Goal: Task Accomplishment & Management: Use online tool/utility

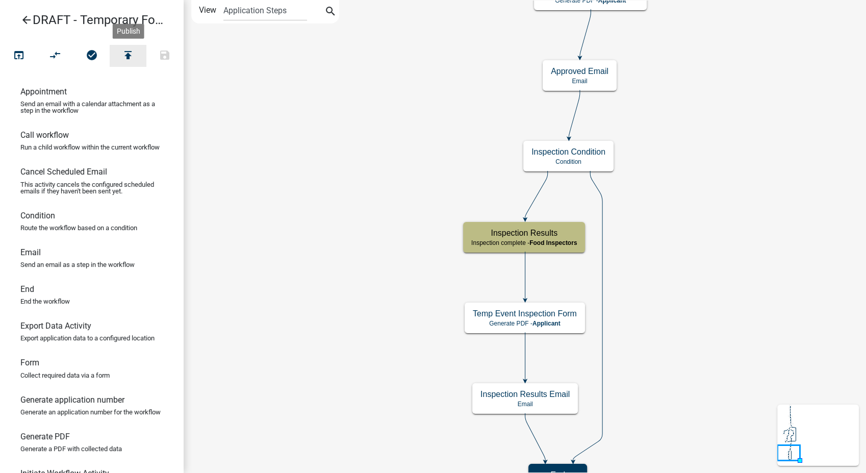
click at [133, 58] on icon "publish" at bounding box center [128, 56] width 12 height 14
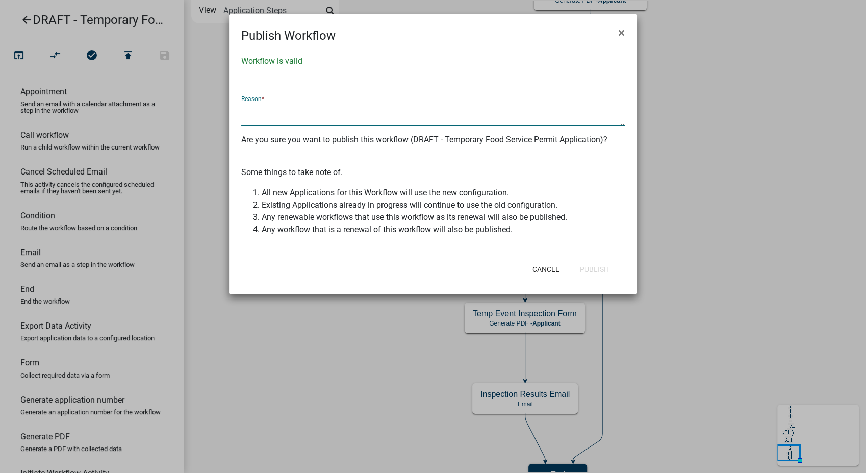
click at [273, 111] on textarea at bounding box center [433, 113] width 384 height 23
type textarea "Added conditional DEs for inspection items - Food Inspection Form"
click at [602, 268] on button "Publish" at bounding box center [594, 269] width 45 height 18
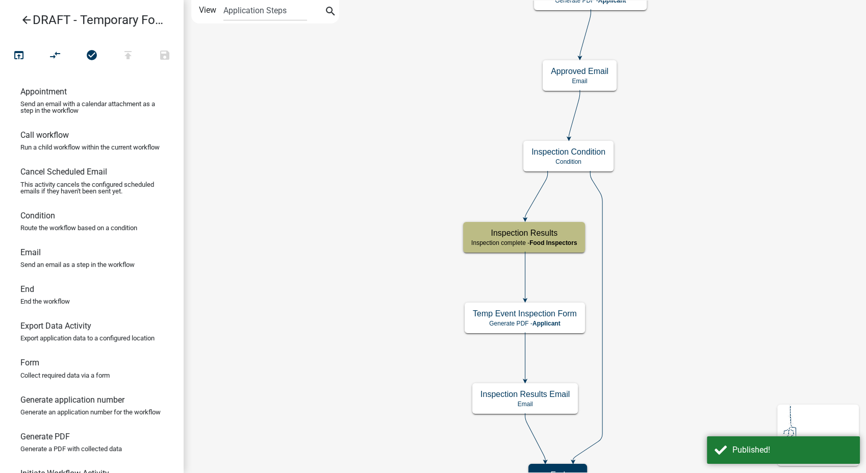
click at [27, 23] on icon "arrow_back" at bounding box center [26, 21] width 12 height 14
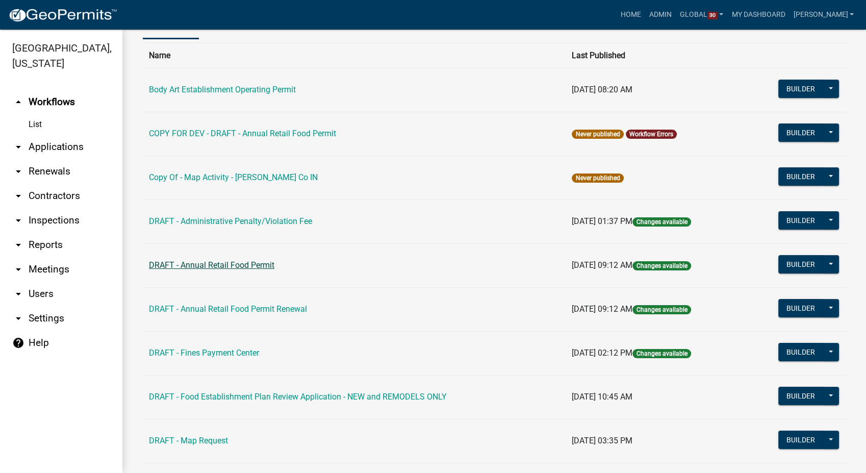
scroll to position [113, 0]
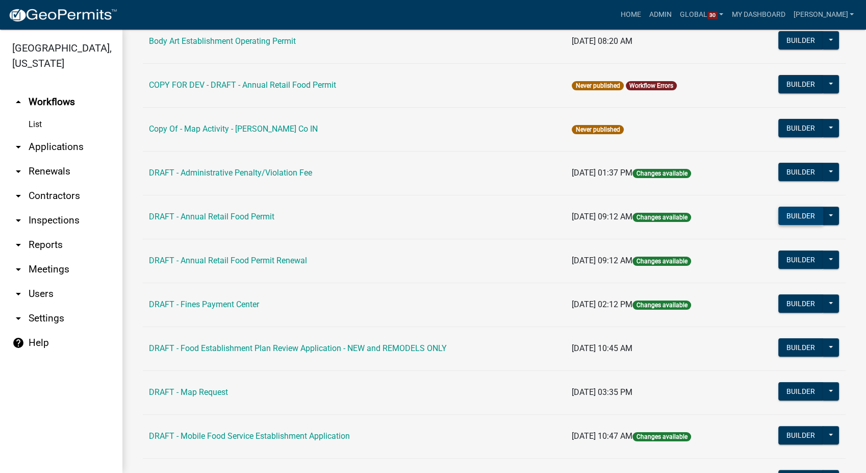
click at [779, 209] on button "Builder" at bounding box center [800, 216] width 45 height 18
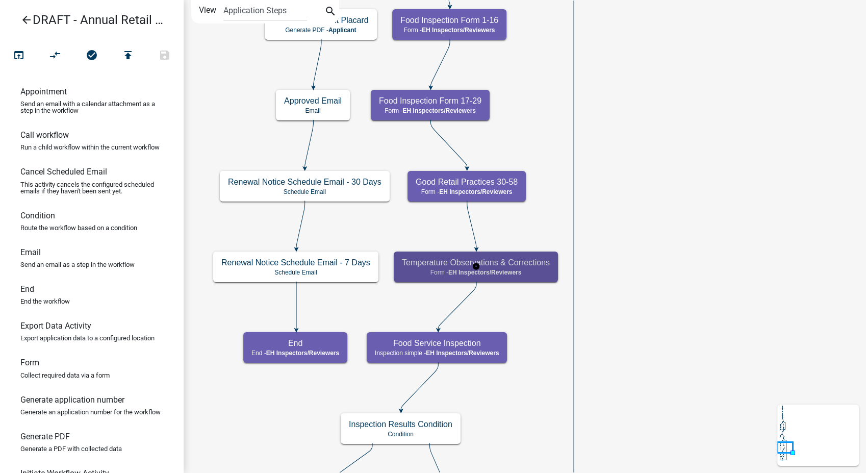
click at [528, 271] on p "Form - EH Inspectors/Reviewers" at bounding box center [476, 272] width 148 height 7
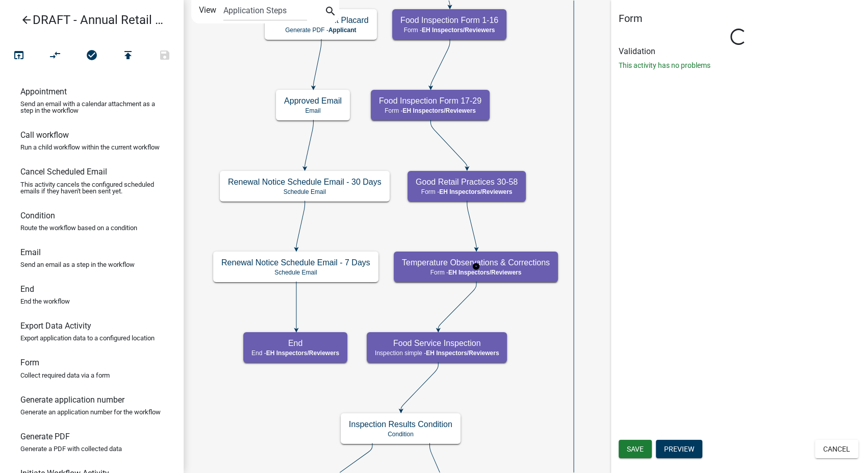
select select "C31B5D90-9A1B-409C-8A96-CB1DC1AB168B"
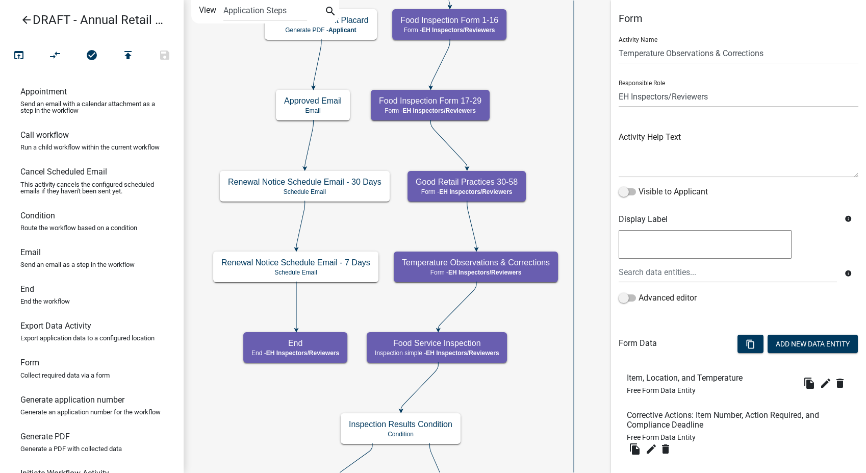
scroll to position [77, 0]
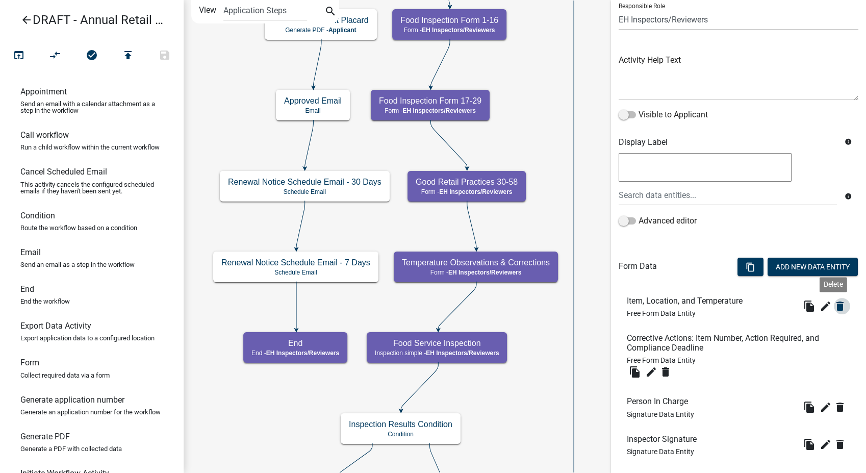
click at [834, 308] on icon "delete" at bounding box center [840, 306] width 12 height 12
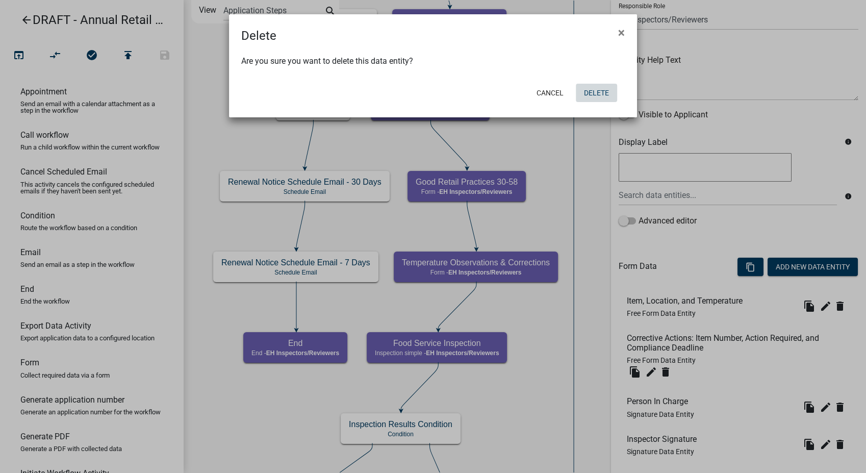
click at [600, 88] on button "Delete" at bounding box center [596, 93] width 41 height 18
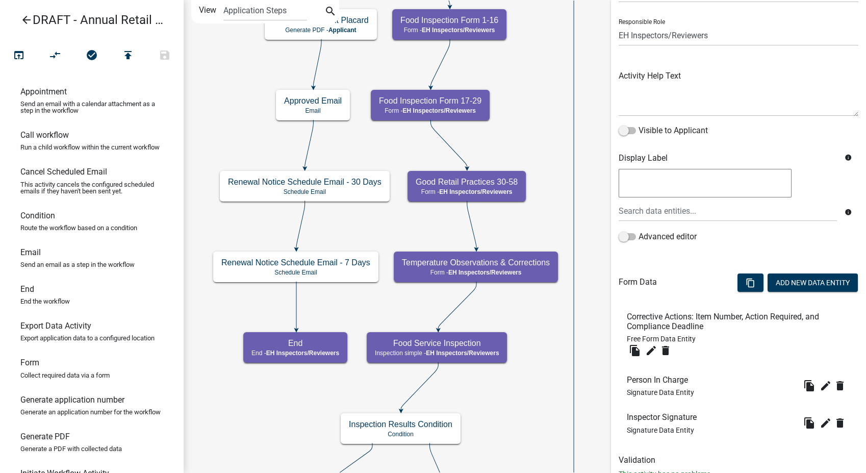
scroll to position [96, 0]
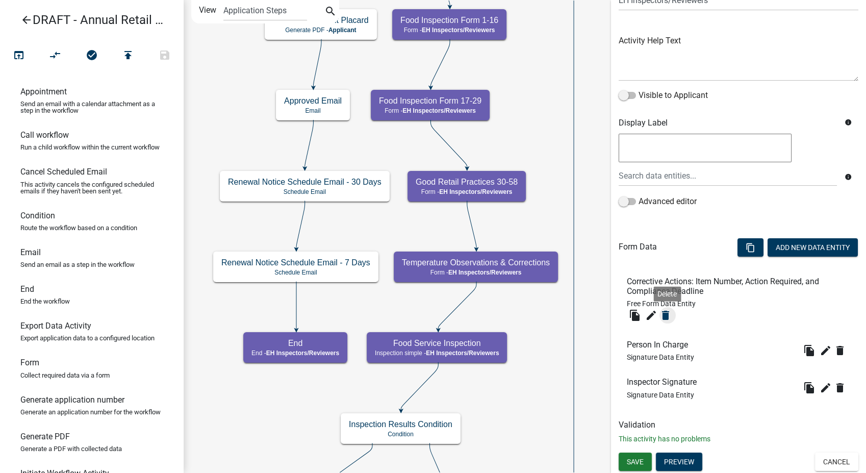
click at [666, 316] on icon "delete" at bounding box center [666, 315] width 12 height 12
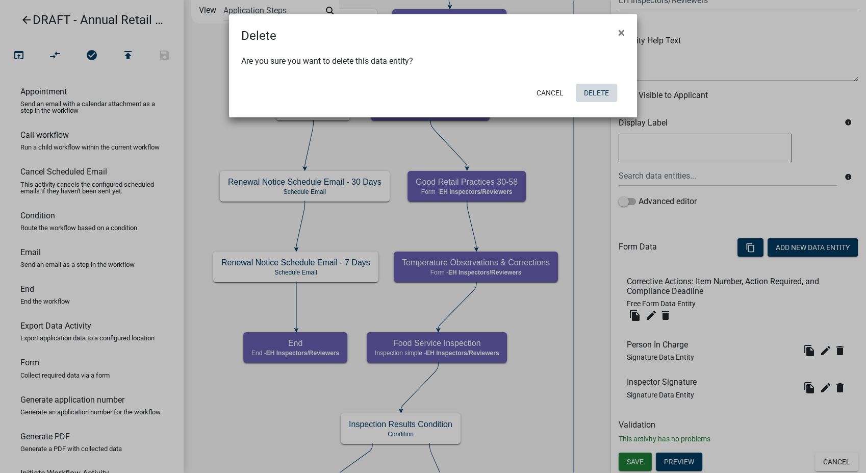
click at [595, 86] on button "Delete" at bounding box center [596, 93] width 41 height 18
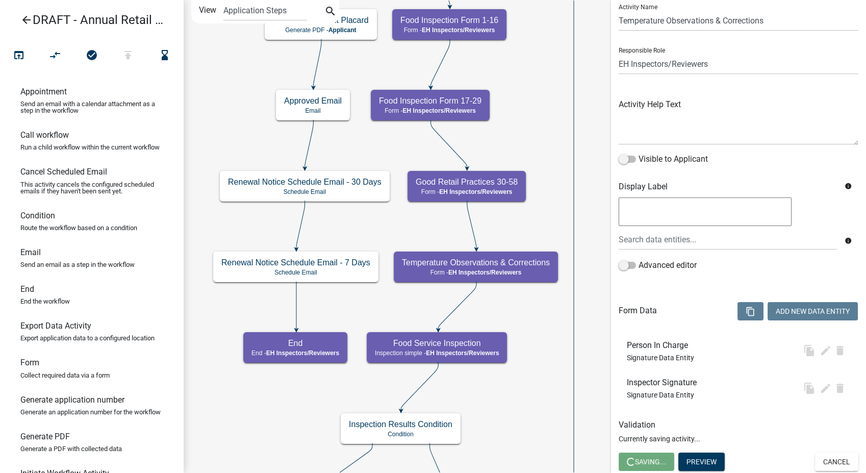
scroll to position [0, 0]
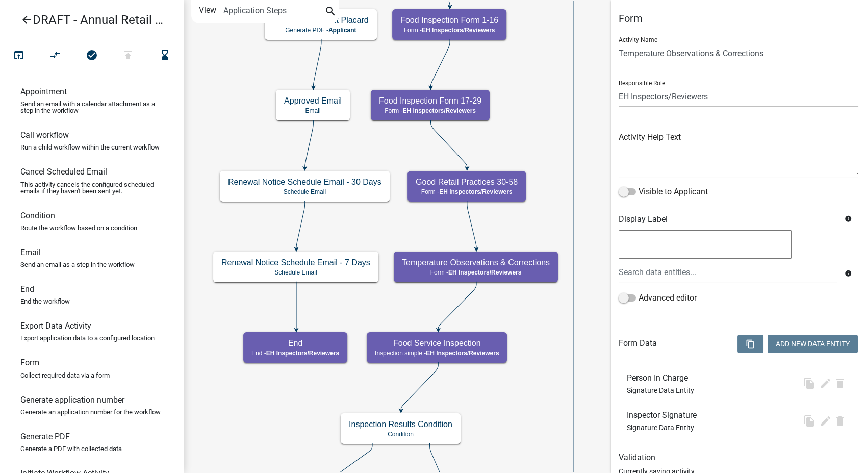
select select "C31B5D90-9A1B-409C-8A96-CB1DC1AB168B"
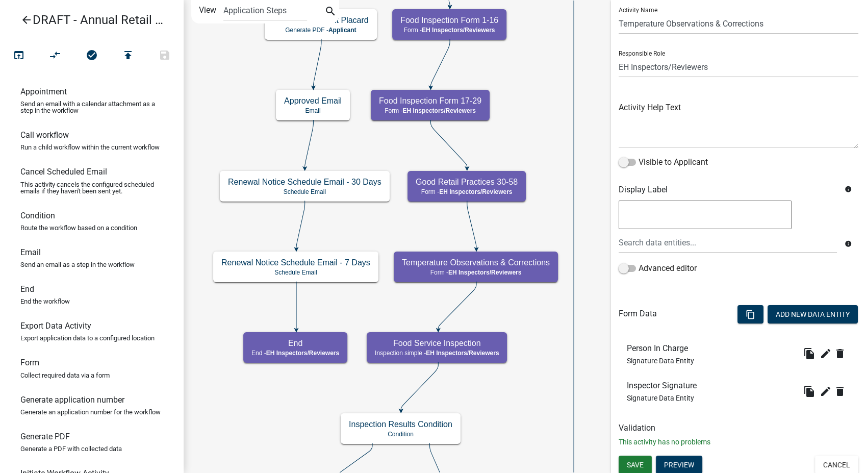
scroll to position [33, 0]
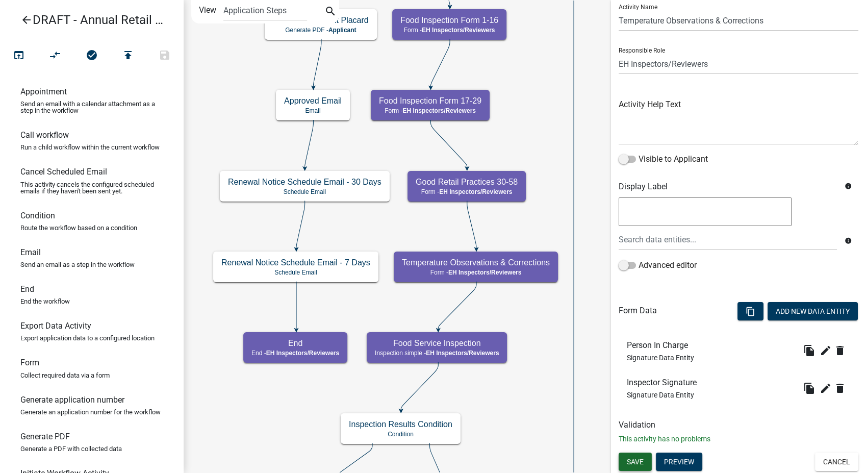
click at [632, 464] on span "Save" at bounding box center [635, 462] width 17 height 8
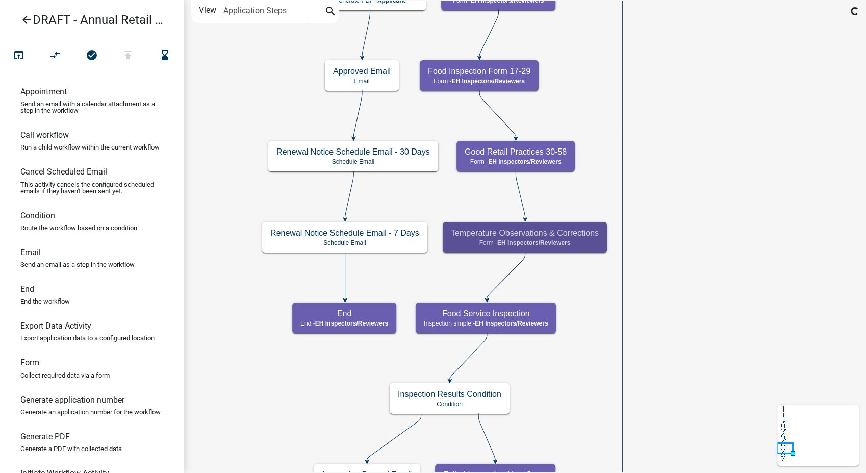
scroll to position [0, 0]
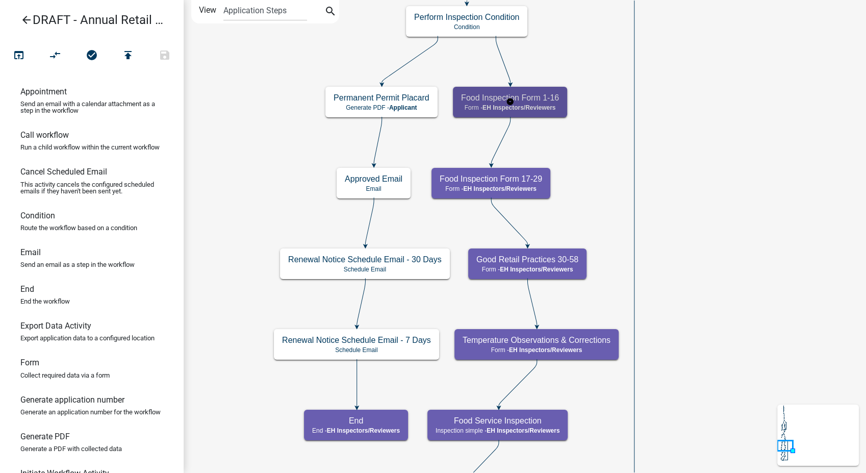
click at [548, 103] on div "Food Inspection Form 1-16 Form - EH Inspectors/Reviewers" at bounding box center [510, 102] width 114 height 31
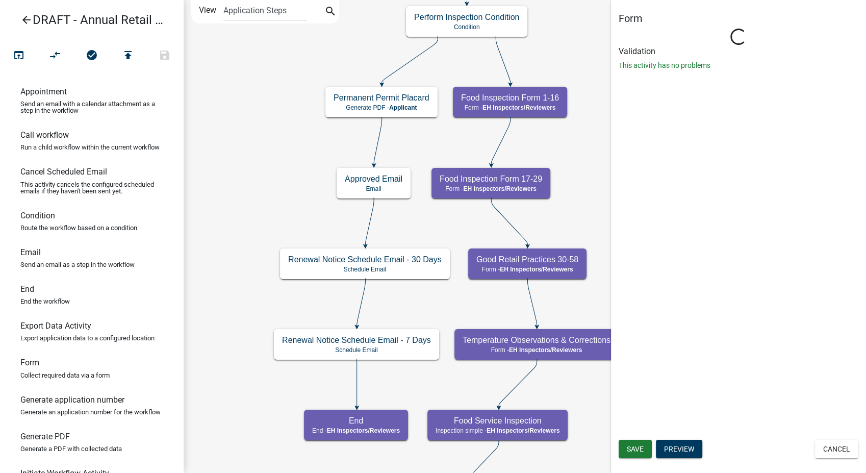
select select "C31B5D90-9A1B-409C-8A96-CB1DC1AB168B"
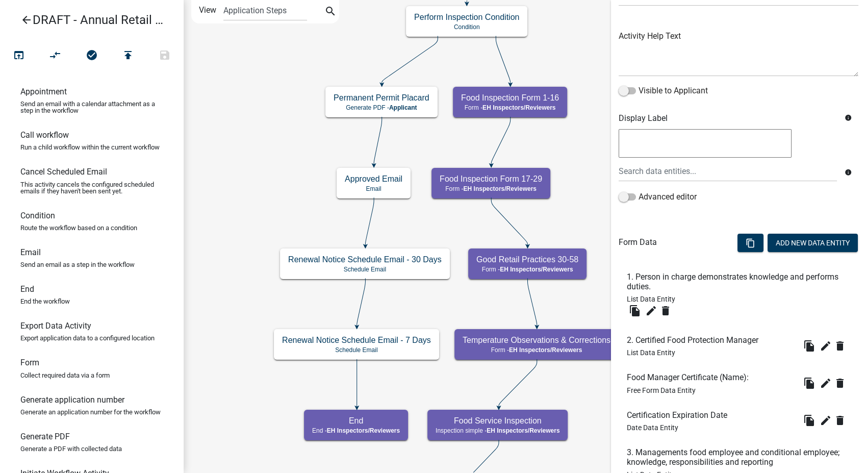
scroll to position [113, 0]
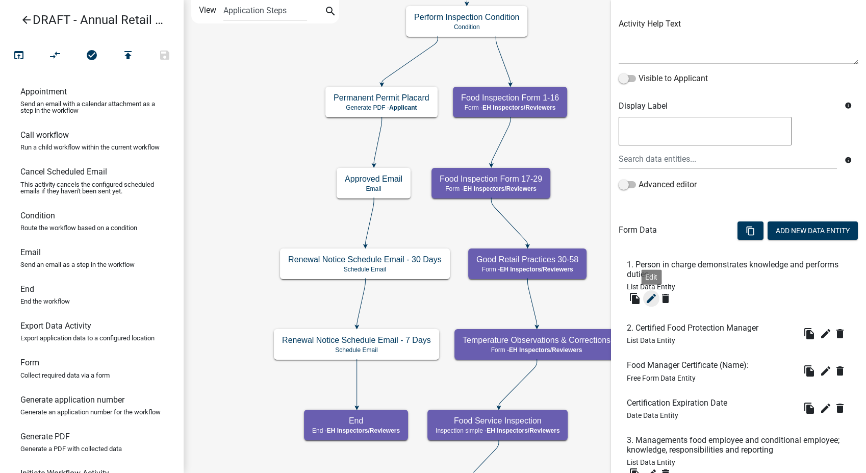
click at [647, 295] on icon "edit" at bounding box center [651, 298] width 12 height 12
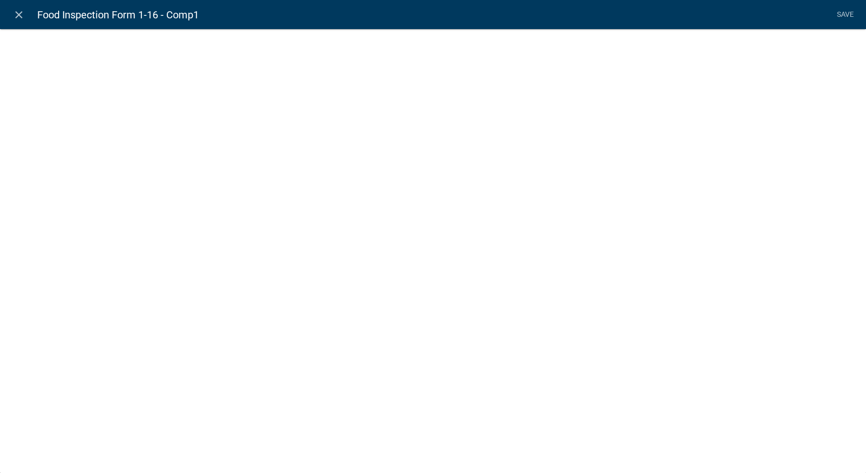
select select "list-data"
select select "custom-list-dce58155-8cad-4cf2-bb03-59932b2230ec"
select select
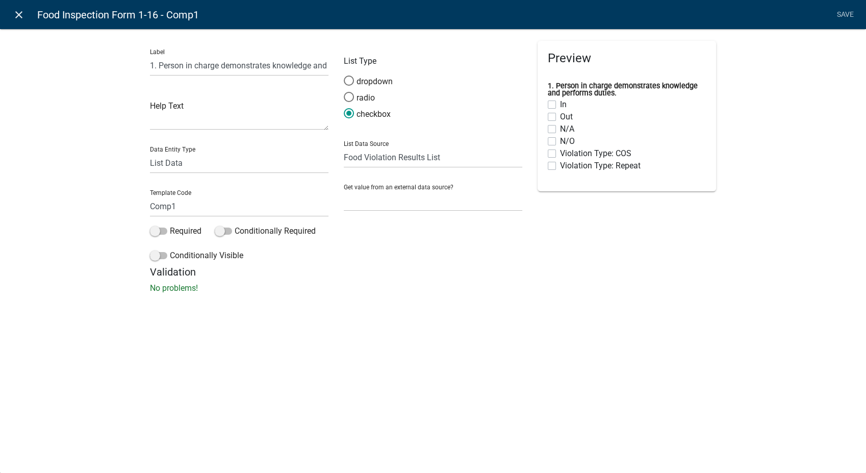
click at [16, 14] on icon "close" at bounding box center [19, 15] width 12 height 12
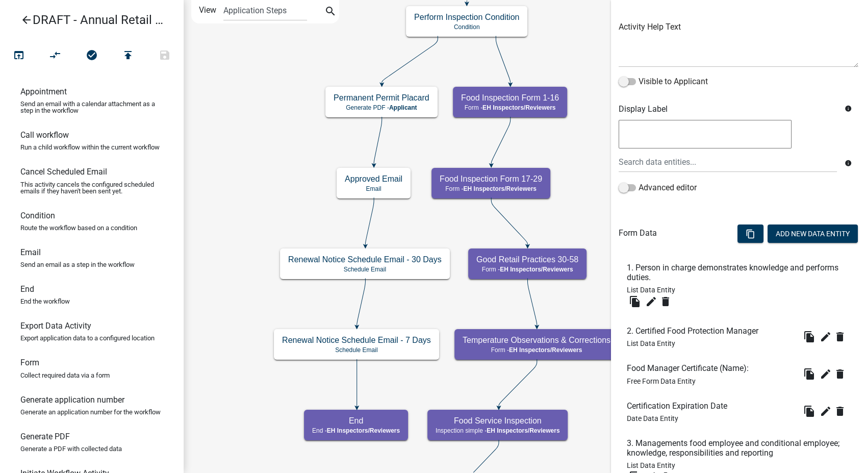
scroll to position [99, 0]
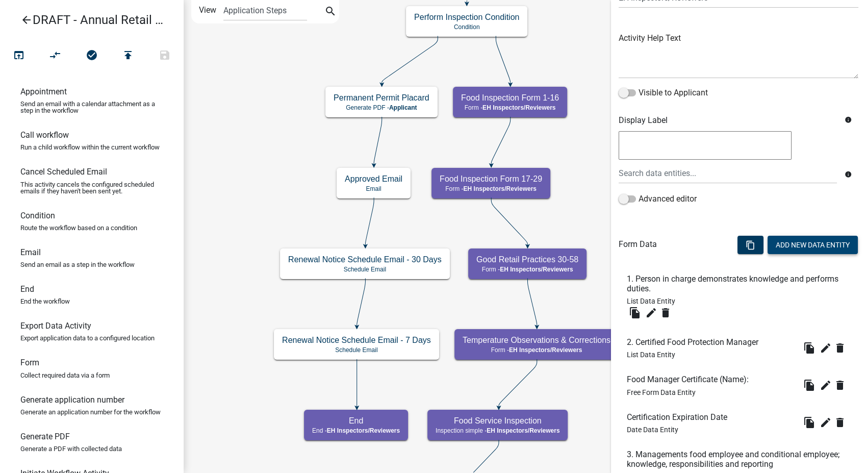
click at [802, 244] on button "Add New Data Entity" at bounding box center [813, 245] width 90 height 18
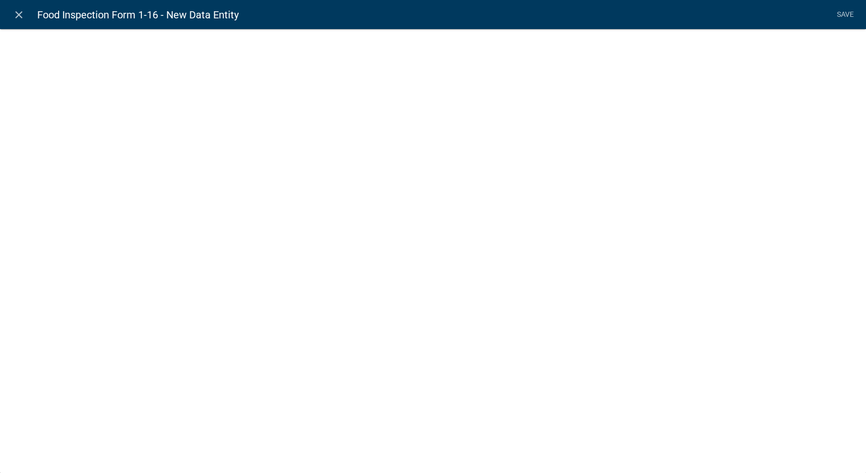
select select
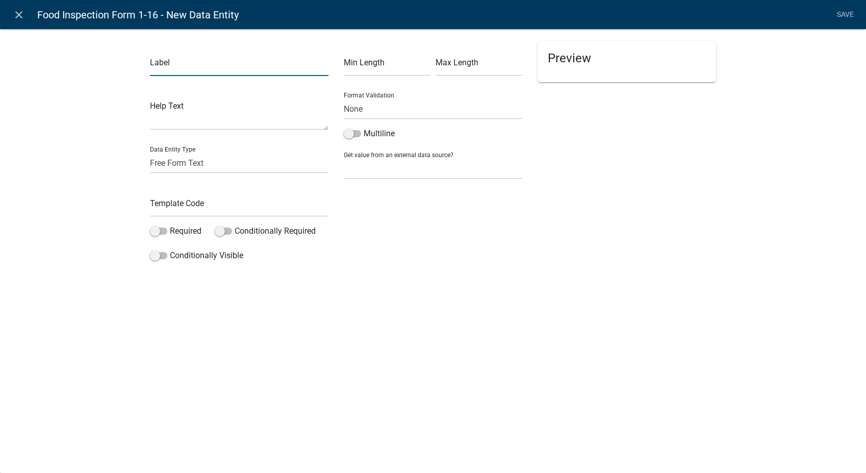
click at [169, 67] on input "text" at bounding box center [239, 65] width 179 height 21
type input "1 Corrective Action"
click at [173, 206] on input "text" at bounding box center [239, 206] width 179 height 21
type input "1Action"
click at [160, 234] on span at bounding box center [158, 230] width 17 height 7
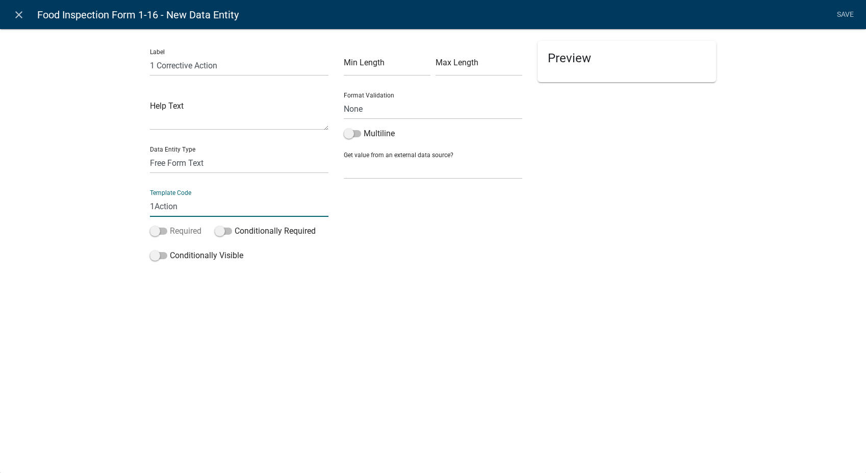
click at [170, 225] on input "Required" at bounding box center [170, 225] width 0 height 0
click at [158, 258] on span at bounding box center [158, 255] width 17 height 7
click at [170, 249] on input "Conditionally Visible" at bounding box center [170, 249] width 0 height 0
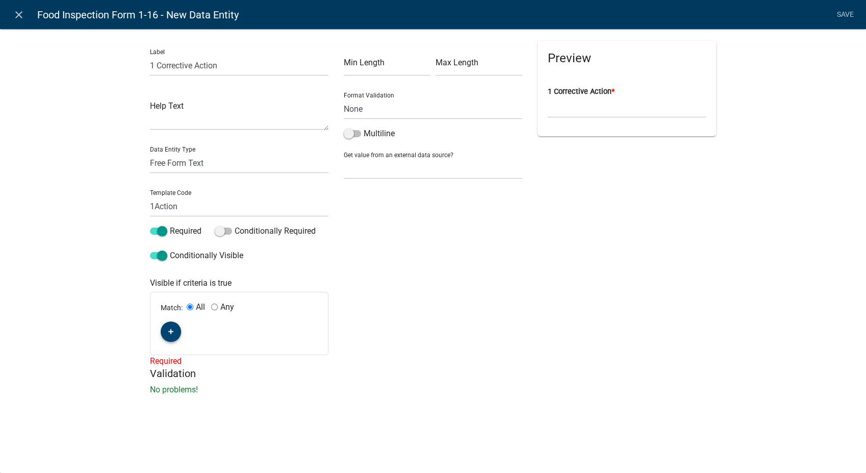
click at [168, 332] on icon "button" at bounding box center [171, 331] width 6 height 6
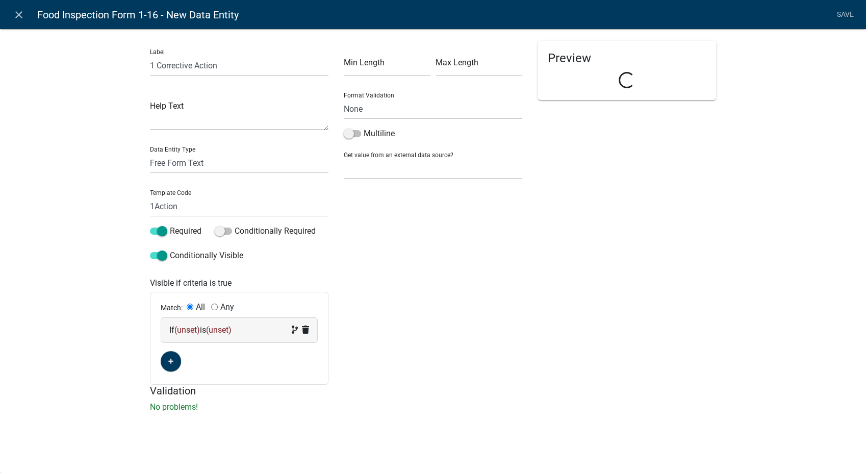
click at [249, 333] on div "If (unset) is (unset)" at bounding box center [239, 330] width 140 height 12
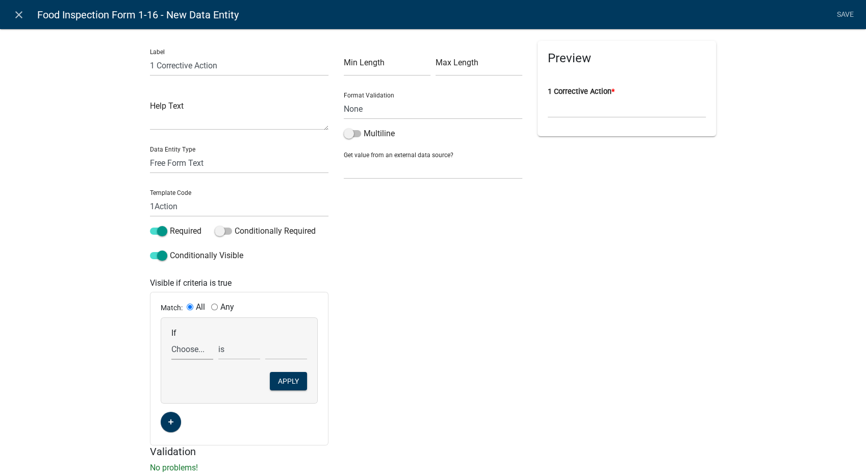
click at [188, 356] on select "Choose... AdditionalDocuments AdditionalInfoCheck AdditionalInformation Additio…" at bounding box center [192, 349] width 42 height 21
select select "28: Comp1"
click at [171, 339] on select "Choose... AdditionalDocuments AdditionalInfoCheck AdditionalInformation Additio…" at bounding box center [192, 349] width 42 height 21
click at [226, 348] on select "exists does not exist contains does not contain" at bounding box center [239, 349] width 42 height 21
select select "6: ~"
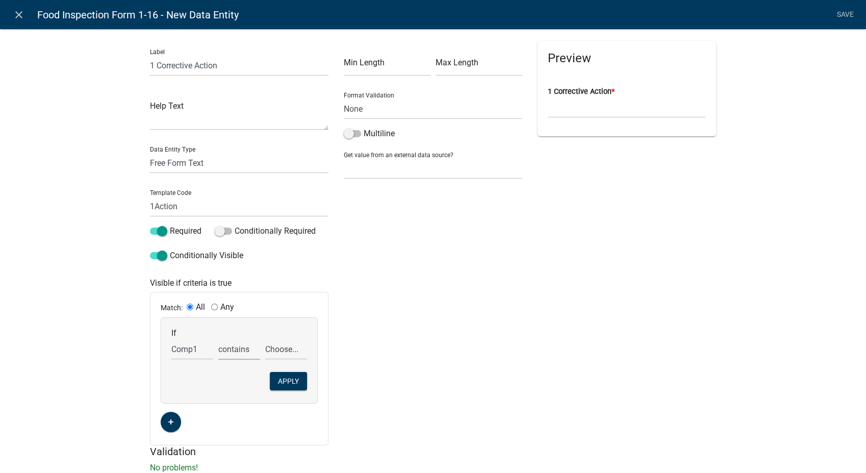
click at [218, 339] on select "exists does not exist contains does not contain" at bounding box center [239, 349] width 42 height 21
click at [291, 349] on select "Choose... In N/A N/O Out Violation Type: COS Violation Type: Repeat" at bounding box center [286, 349] width 42 height 21
select select "4: Out"
click at [265, 339] on select "Choose... In N/A N/O Out Violation Type: COS Violation Type: Repeat" at bounding box center [286, 349] width 42 height 21
click at [283, 384] on button "Apply" at bounding box center [288, 381] width 37 height 18
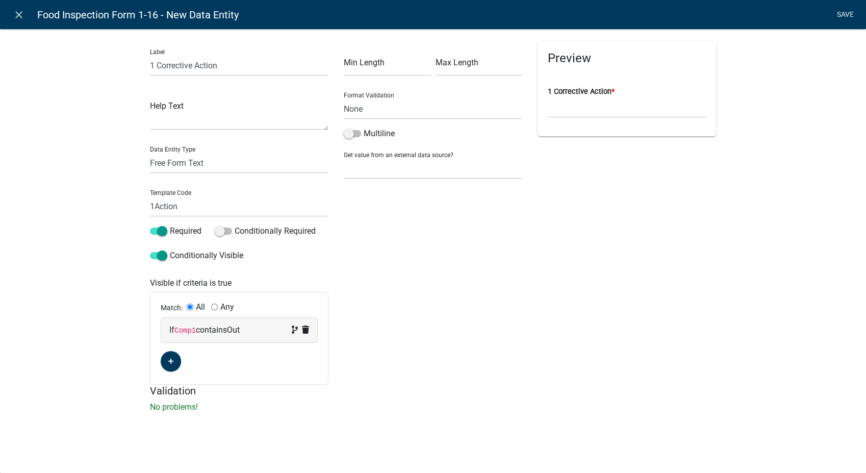
click at [848, 13] on link "Save" at bounding box center [845, 14] width 26 height 19
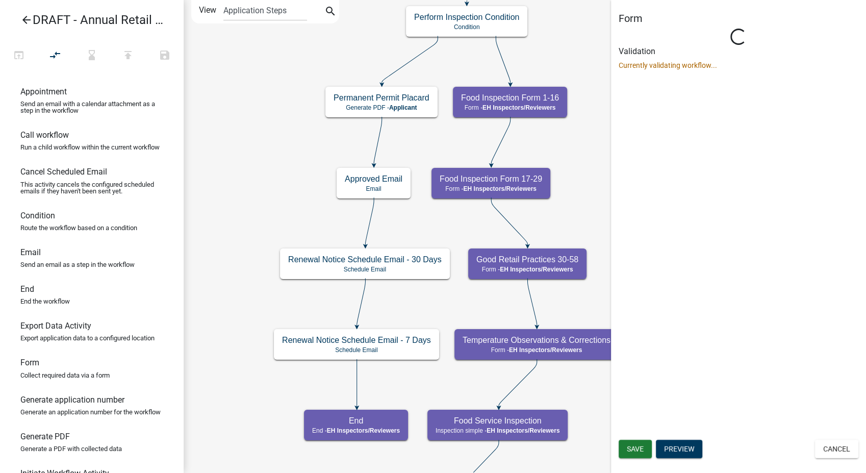
scroll to position [0, 0]
select select "C31B5D90-9A1B-409C-8A96-CB1DC1AB168B"
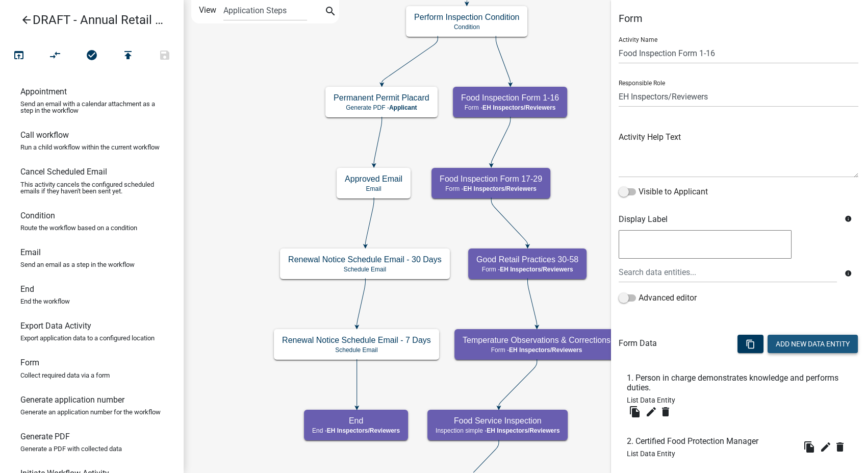
click at [788, 340] on button "Add New Data Entity" at bounding box center [813, 344] width 90 height 18
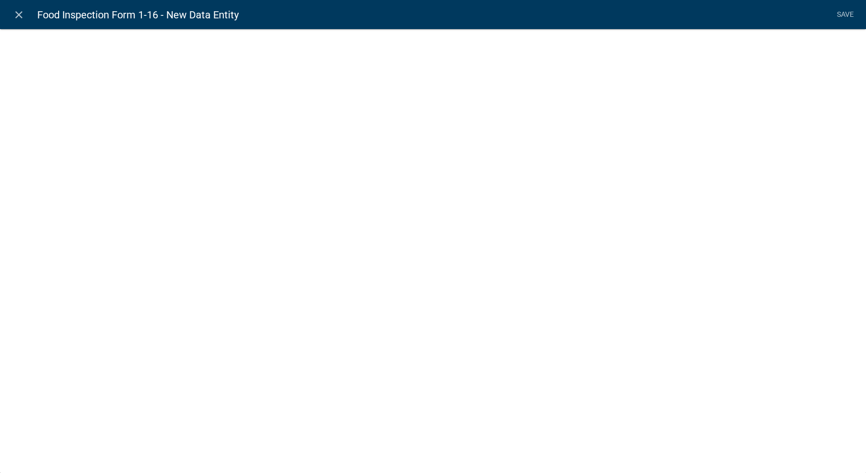
select select
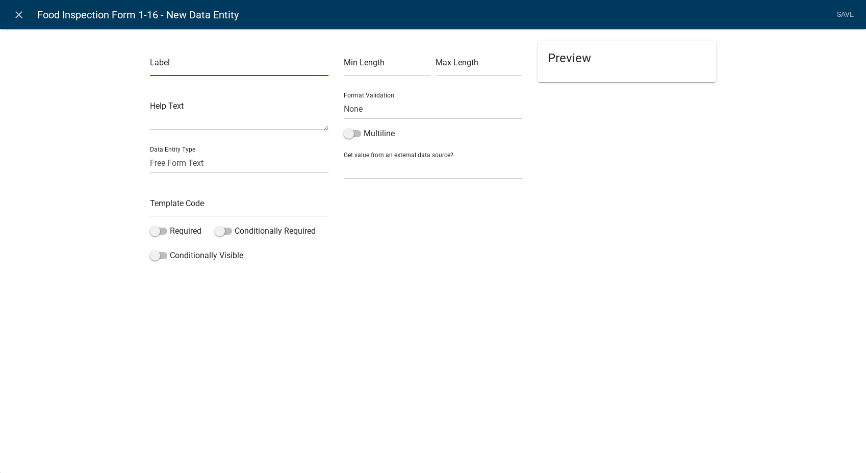
drag, startPoint x: 254, startPoint y: 82, endPoint x: 172, endPoint y: 63, distance: 83.2
click at [172, 63] on input "text" at bounding box center [239, 65] width 179 height 21
type input "1 Compliance Date"
click at [173, 164] on select "Free Form Text Document Display Entity Value Fee Numeric Data Date Map Sketch D…" at bounding box center [239, 163] width 179 height 21
select select "date"
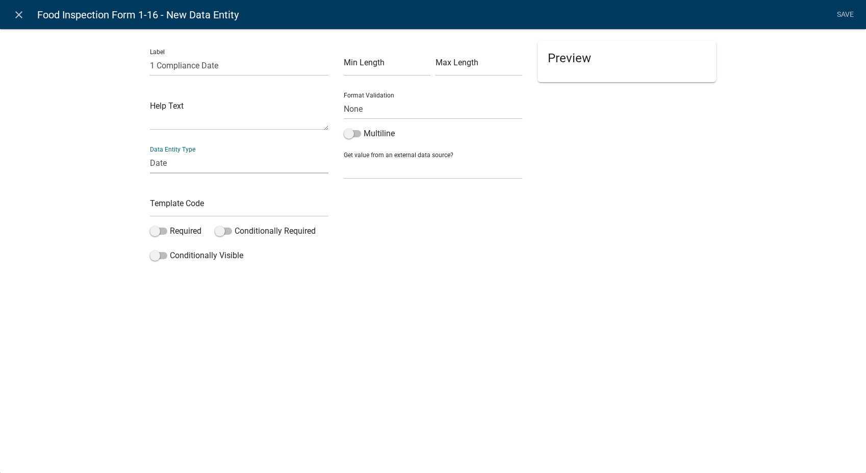
click at [150, 153] on select "Free Form Text Document Display Entity Value Fee Numeric Data Date Map Sketch D…" at bounding box center [239, 163] width 179 height 21
select select "date"
select select
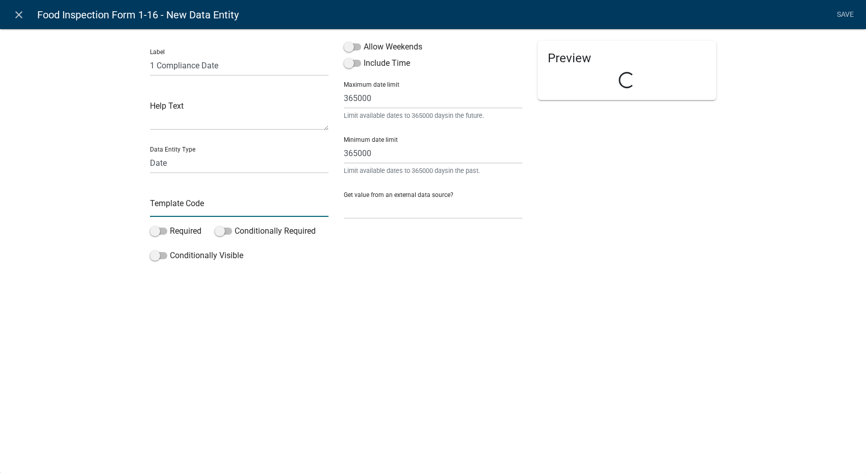
click at [170, 206] on input "text" at bounding box center [239, 206] width 179 height 21
type input "1Date"
click at [346, 42] on label "Allow Weekends" at bounding box center [383, 47] width 79 height 12
click at [364, 41] on input "Allow Weekends" at bounding box center [364, 41] width 0 height 0
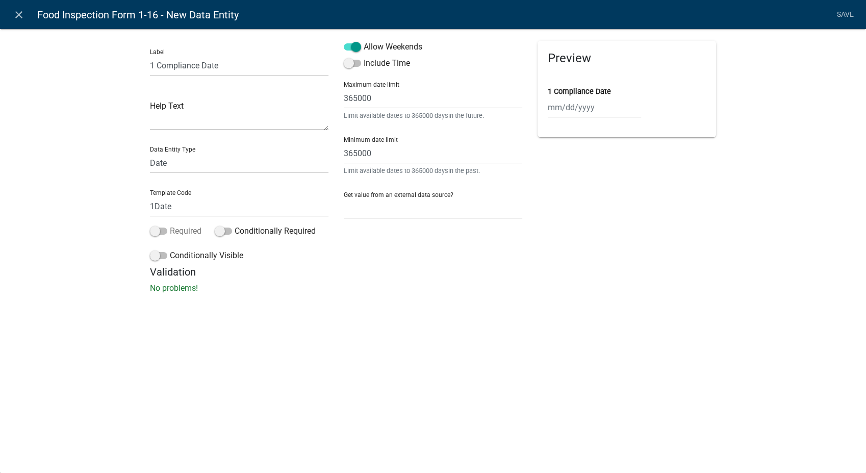
click at [155, 229] on span at bounding box center [158, 230] width 17 height 7
click at [170, 225] on input "Required" at bounding box center [170, 225] width 0 height 0
click at [155, 254] on span at bounding box center [158, 255] width 17 height 7
click at [170, 249] on input "Conditionally Visible" at bounding box center [170, 249] width 0 height 0
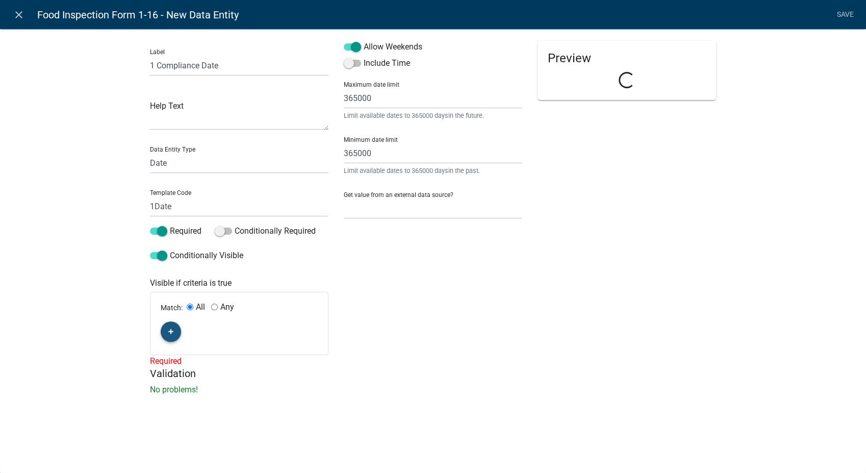
click at [171, 332] on icon "button" at bounding box center [171, 332] width 6 height 6
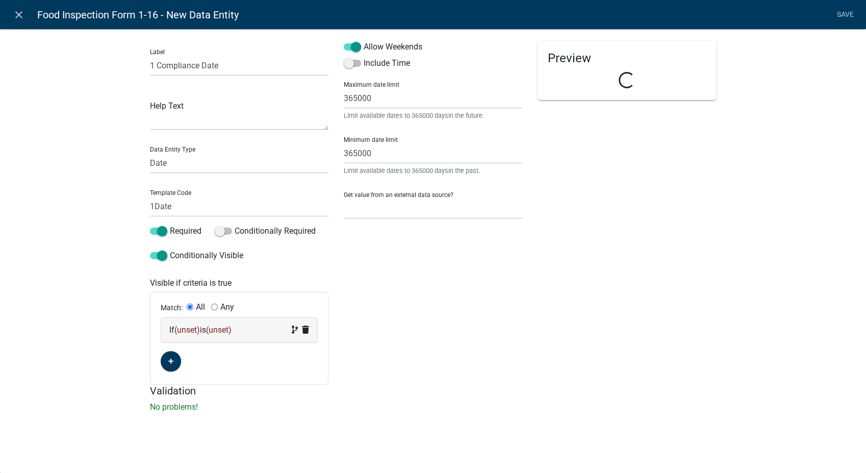
click at [195, 328] on span "(unset)" at bounding box center [187, 330] width 26 height 10
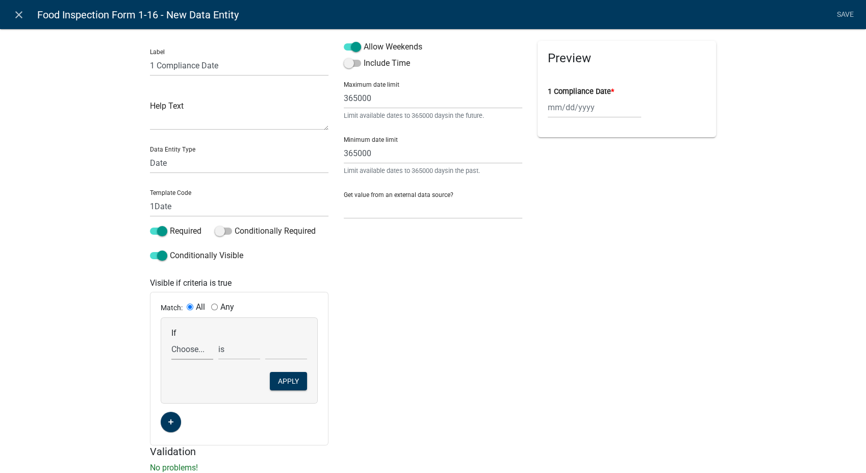
click at [187, 347] on select "Choose... 1Action AdditionalDocuments AdditionalInfoCheck AdditionalInformation…" at bounding box center [192, 349] width 42 height 21
select select "29: Comp1"
click at [171, 339] on select "Choose... 1Action AdditionalDocuments AdditionalInfoCheck AdditionalInformation…" at bounding box center [192, 349] width 42 height 21
click at [225, 353] on select "exists does not exist contains does not contain" at bounding box center [239, 349] width 42 height 21
select select "6: ~"
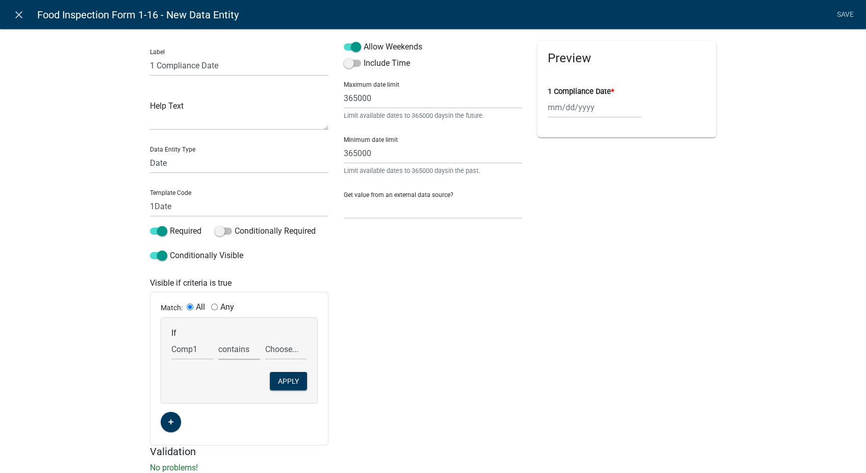
click at [218, 339] on select "exists does not exist contains does not contain" at bounding box center [239, 349] width 42 height 21
click at [282, 350] on select "Choose... In N/A N/O Out Violation Type: COS Violation Type: Repeat" at bounding box center [286, 349] width 42 height 21
select select "4: Out"
click at [265, 339] on select "Choose... In N/A N/O Out Violation Type: COS Violation Type: Repeat" at bounding box center [286, 349] width 42 height 21
click at [279, 385] on button "Apply" at bounding box center [288, 381] width 37 height 18
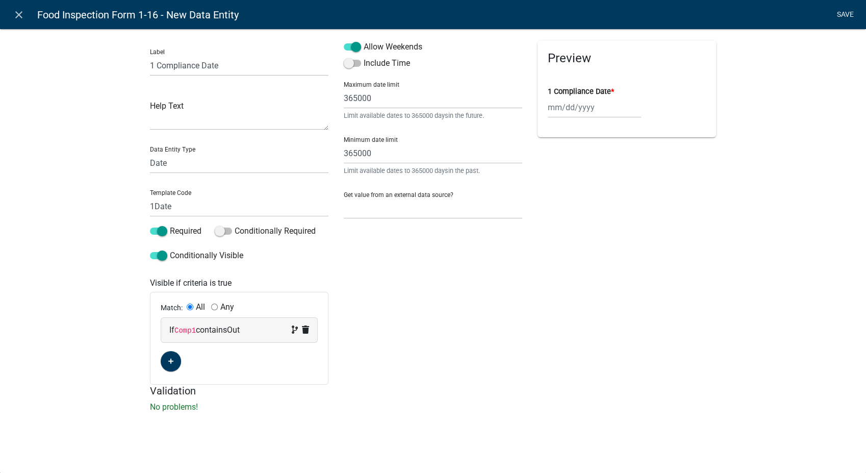
click at [845, 17] on link "Save" at bounding box center [845, 14] width 26 height 19
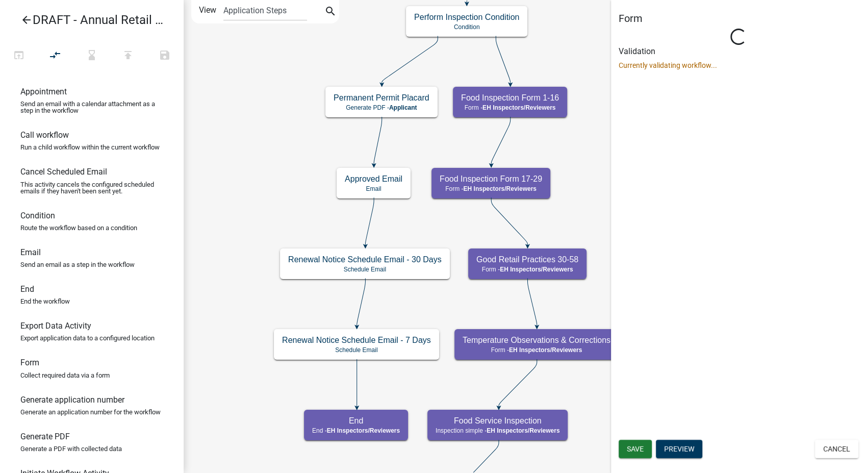
select select "C31B5D90-9A1B-409C-8A96-CB1DC1AB168B"
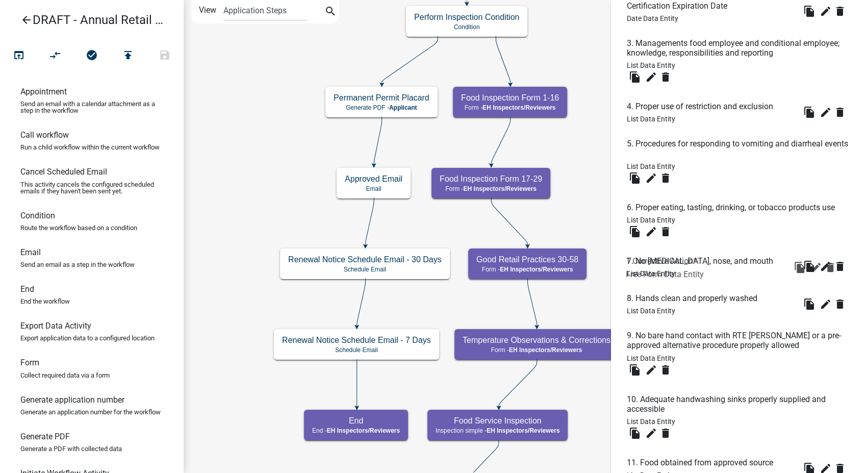
scroll to position [226, 0]
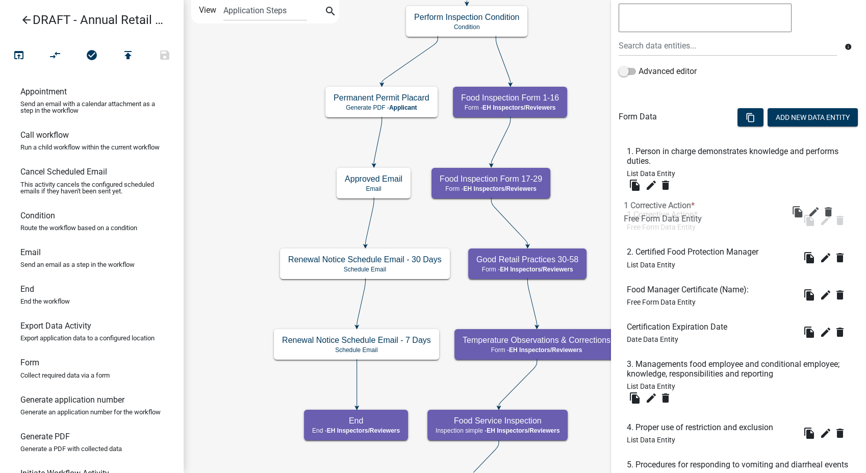
drag, startPoint x: 650, startPoint y: 351, endPoint x: 647, endPoint y: 204, distance: 148.0
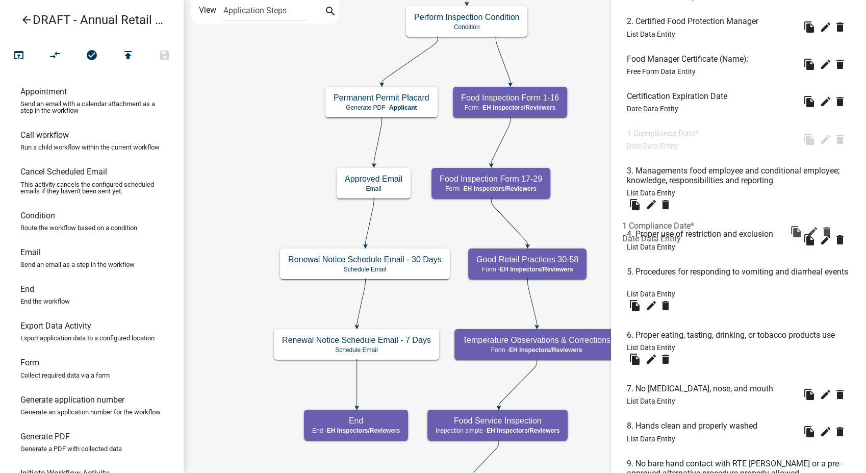
scroll to position [344, 0]
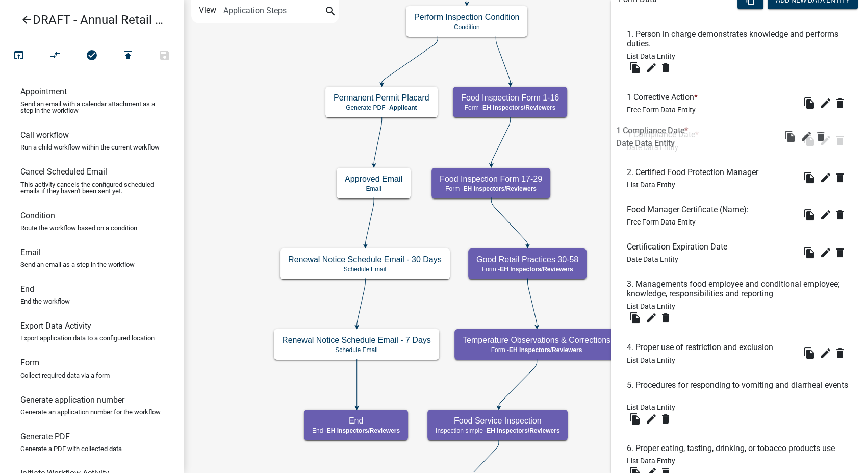
drag, startPoint x: 649, startPoint y: 382, endPoint x: 645, endPoint y: 125, distance: 256.1
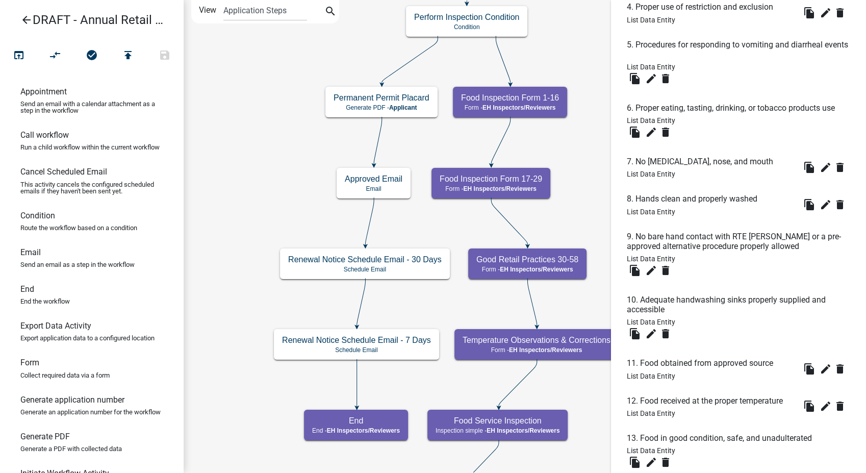
scroll to position [910, 0]
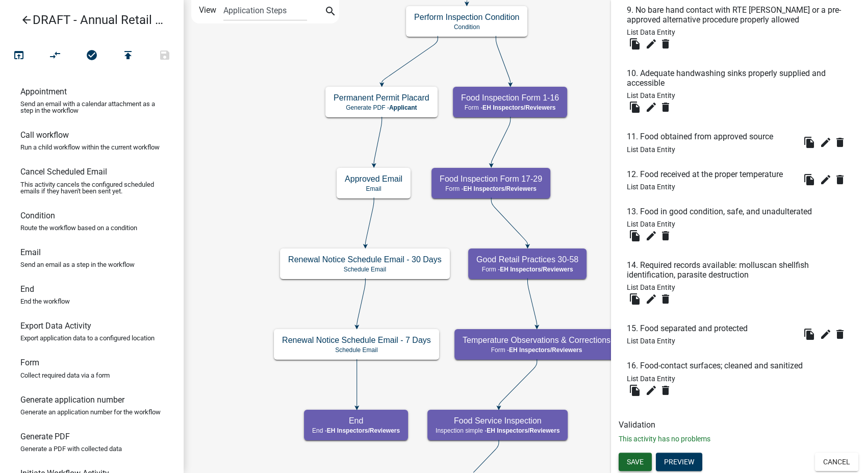
click at [635, 467] on button "Save" at bounding box center [635, 461] width 33 height 18
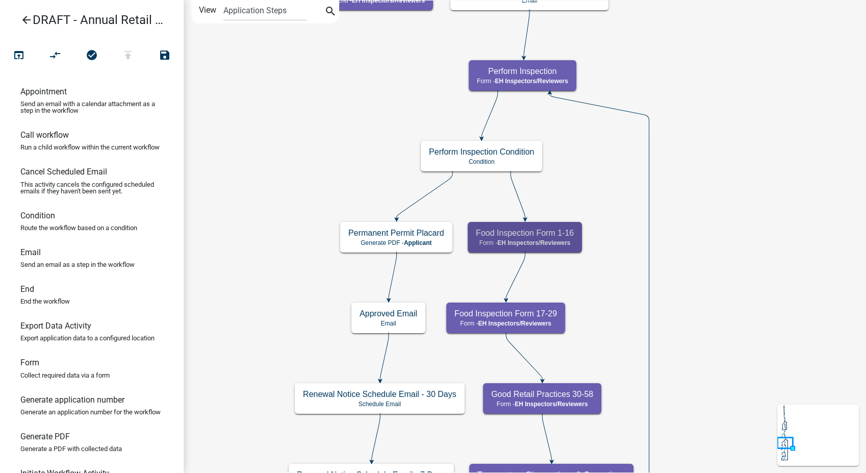
scroll to position [0, 0]
click at [16, 53] on icon "open_in_browser" at bounding box center [19, 56] width 12 height 14
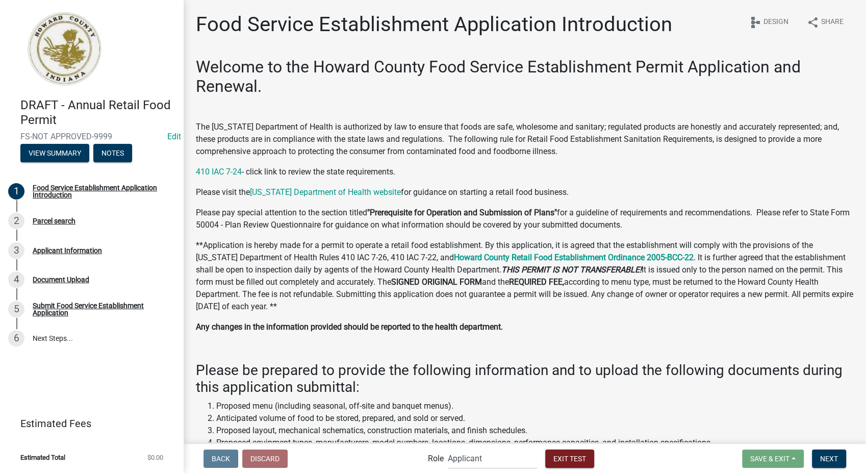
scroll to position [155, 0]
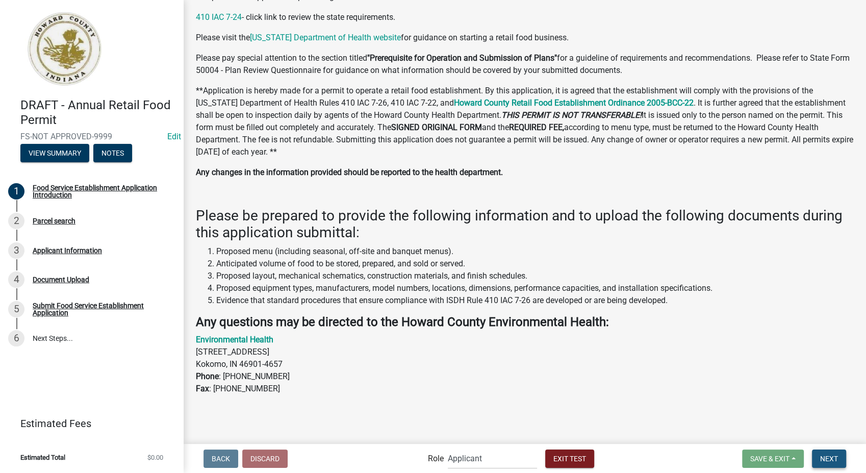
click at [822, 458] on span "Next" at bounding box center [829, 458] width 18 height 8
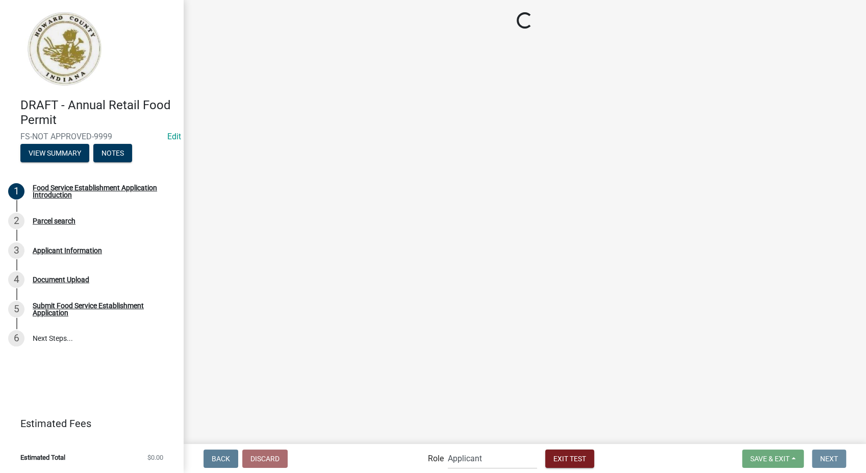
scroll to position [0, 0]
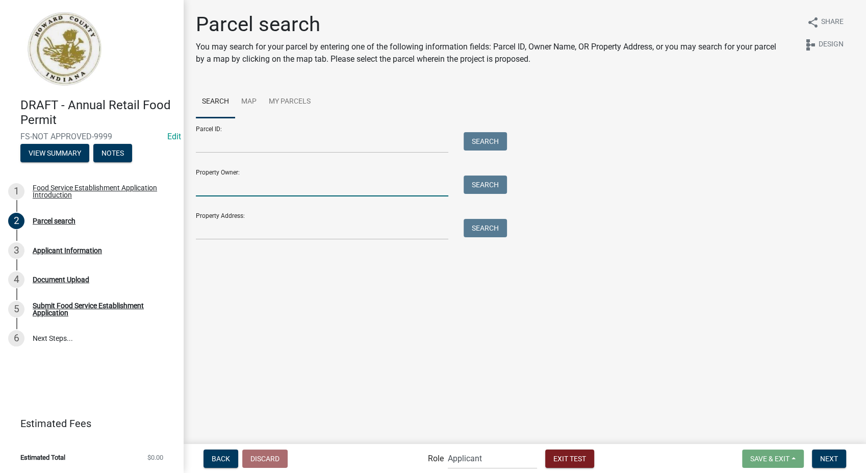
click at [230, 193] on input "Property Owner:" at bounding box center [322, 185] width 252 height 21
type input "smith"
click at [498, 192] on button "Search" at bounding box center [485, 184] width 43 height 18
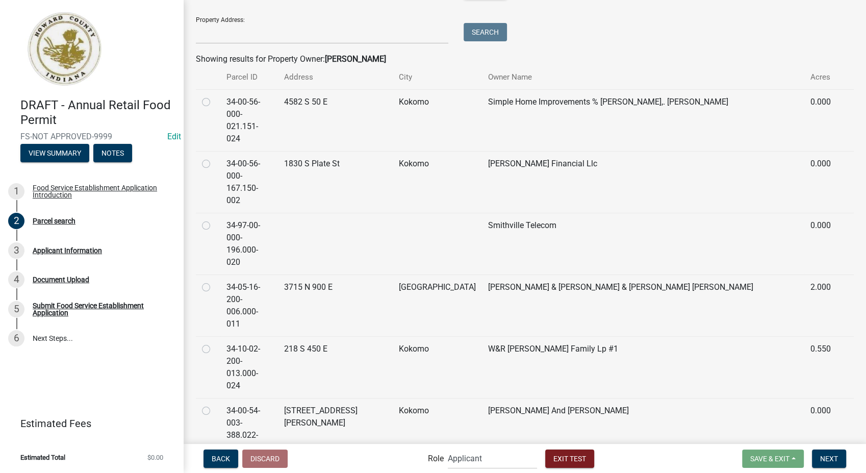
scroll to position [283, 0]
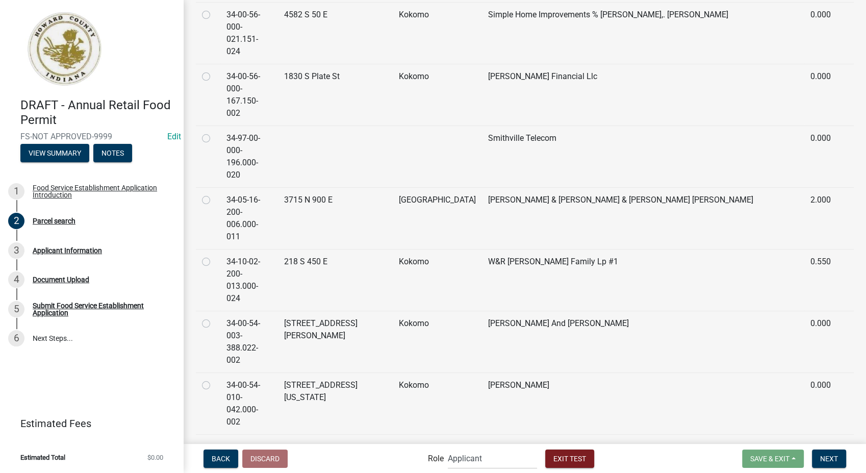
click at [214, 441] on label at bounding box center [214, 441] width 0 height 0
click at [214, 441] on input "radio" at bounding box center [217, 444] width 7 height 7
radio input "true"
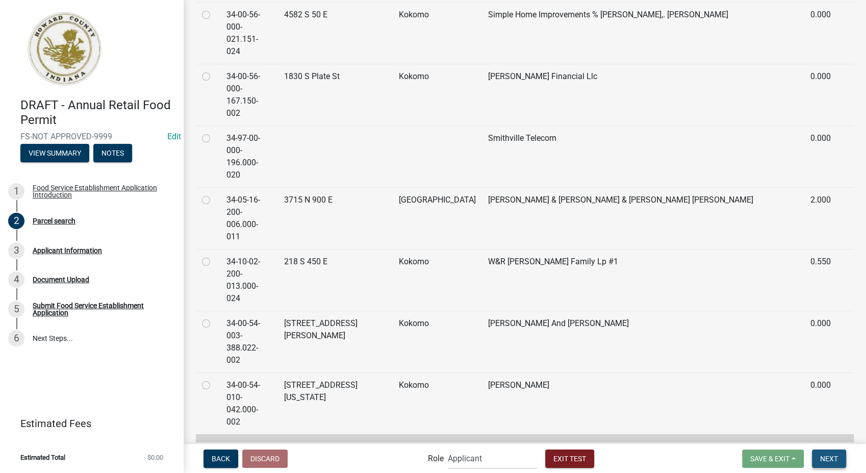
click at [826, 457] on span "Next" at bounding box center [829, 458] width 18 height 8
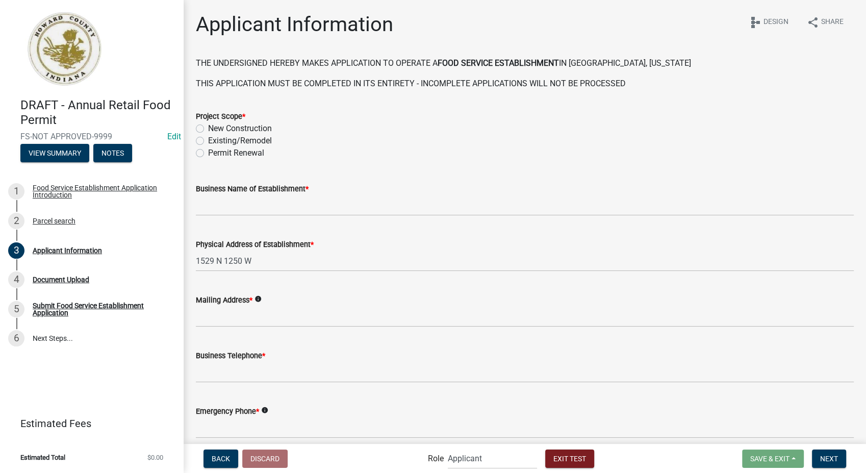
click at [208, 127] on label "New Construction" at bounding box center [240, 128] width 64 height 12
click at [208, 127] on input "New Construction" at bounding box center [211, 125] width 7 height 7
radio input "true"
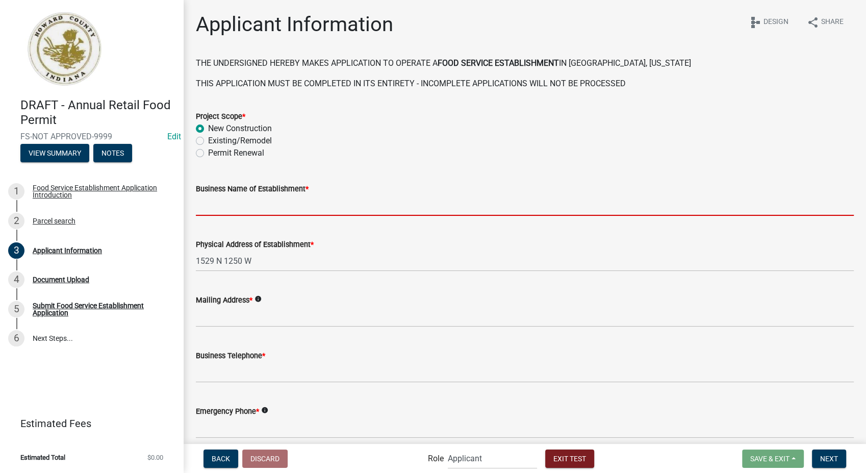
click at [212, 210] on input "Business Name of Establishment *" at bounding box center [525, 205] width 658 height 21
type input "Schneider Geospatial"
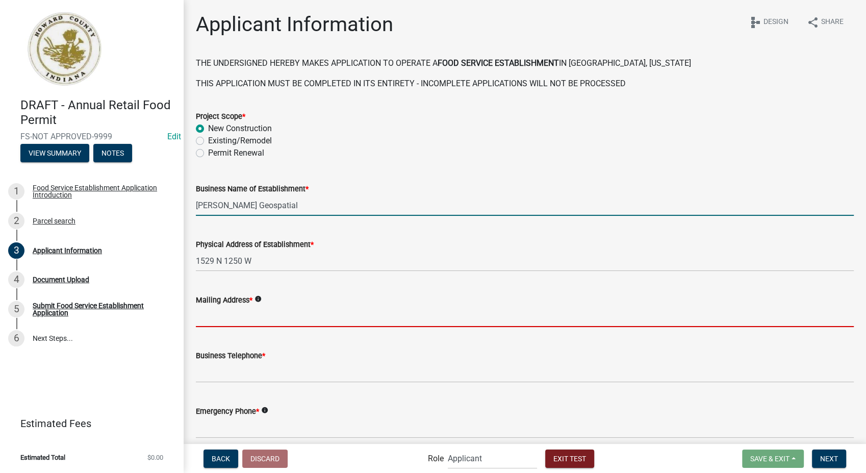
type input "Suite 30"
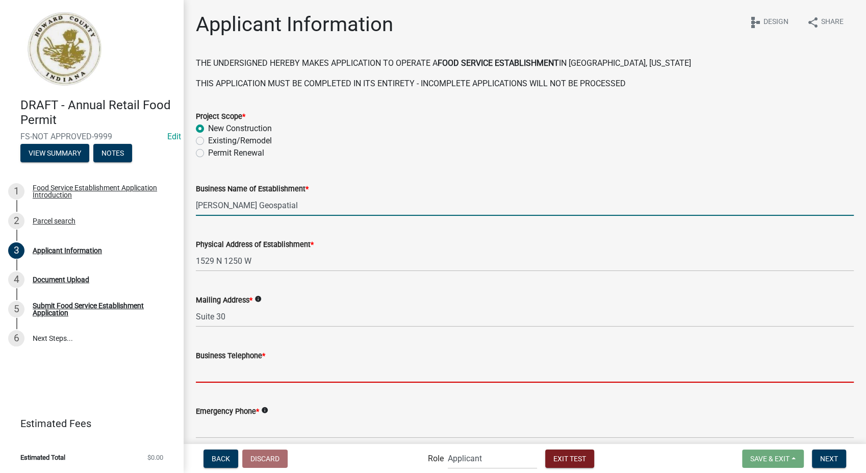
type input "8127861368"
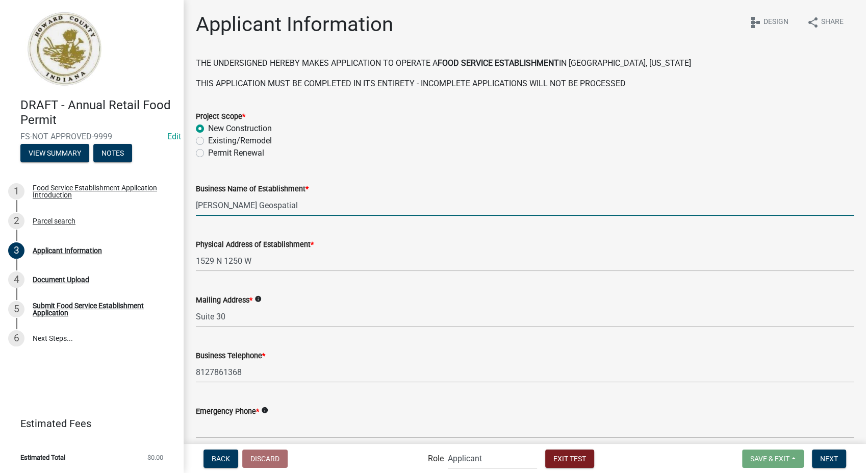
type input "sfranklin@schneidergis.com"
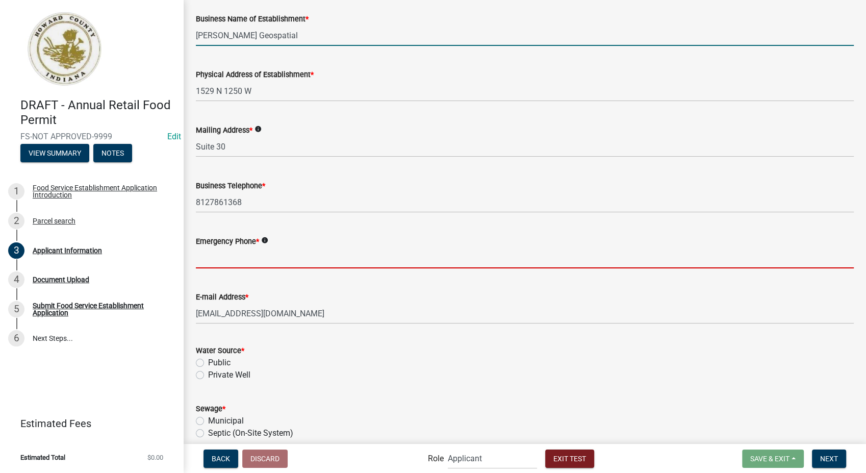
click at [246, 260] on input "Emergency Phone *" at bounding box center [525, 257] width 658 height 21
type input "8127861368"
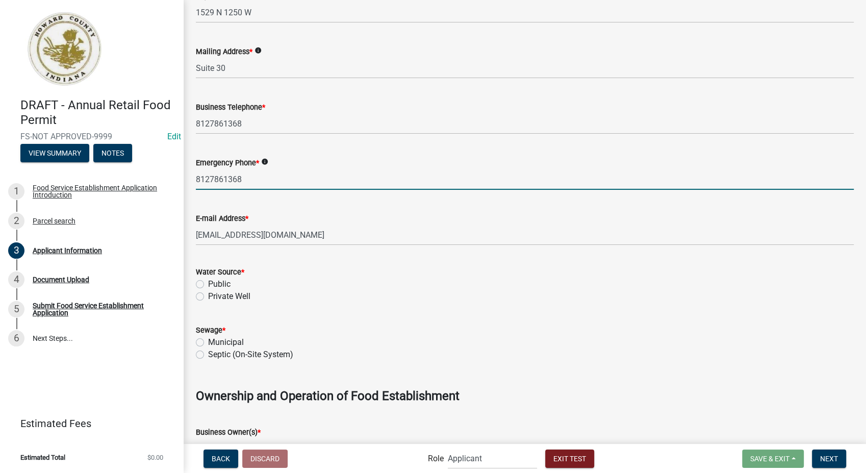
scroll to position [396, 0]
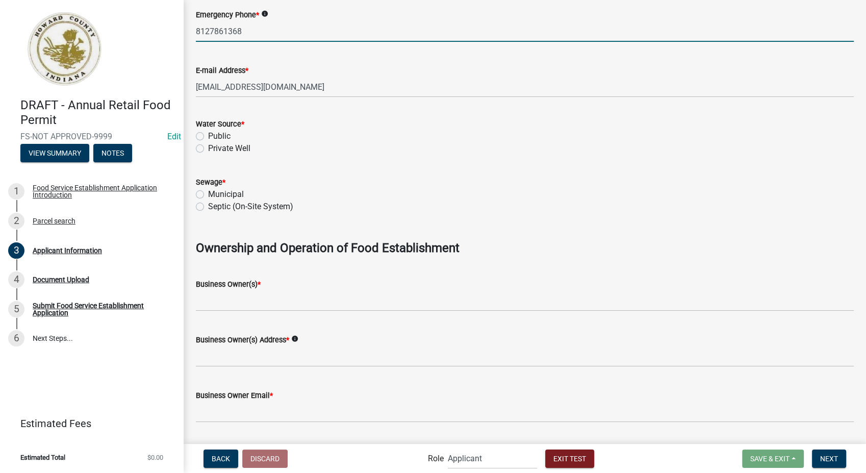
click at [208, 136] on label "Public" at bounding box center [219, 136] width 22 height 12
click at [208, 136] on input "Public" at bounding box center [211, 133] width 7 height 7
radio input "true"
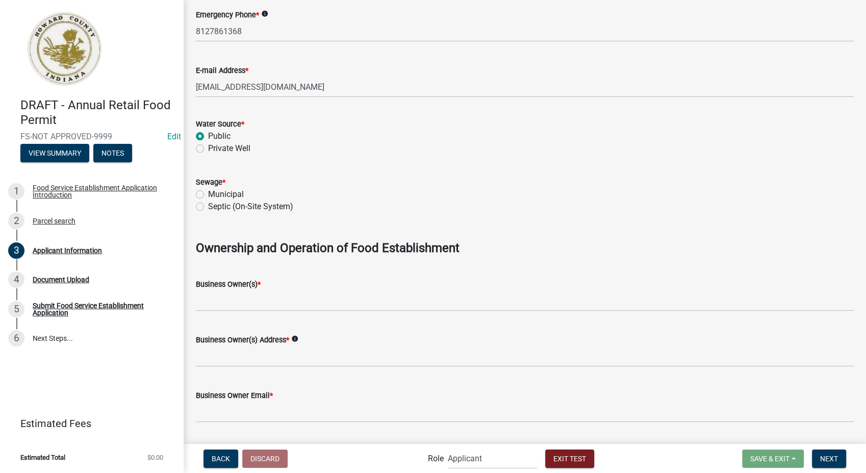
click at [208, 194] on label "Municipal" at bounding box center [226, 194] width 36 height 12
click at [208, 194] on input "Municipal" at bounding box center [211, 191] width 7 height 7
radio input "true"
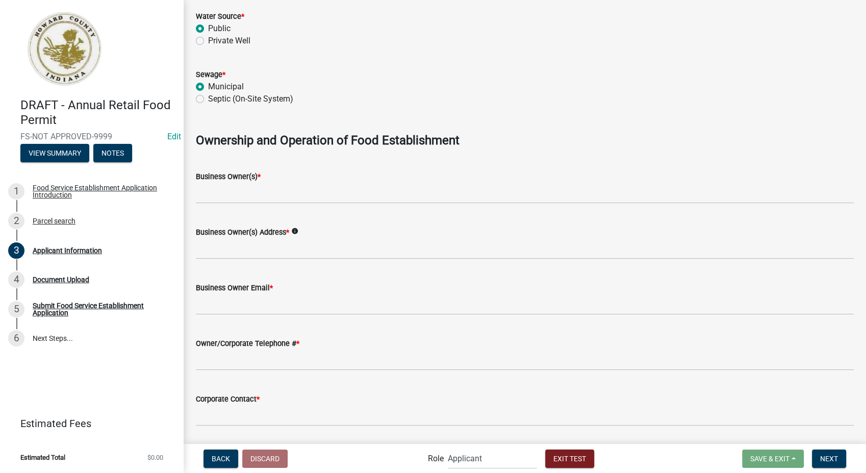
scroll to position [510, 0]
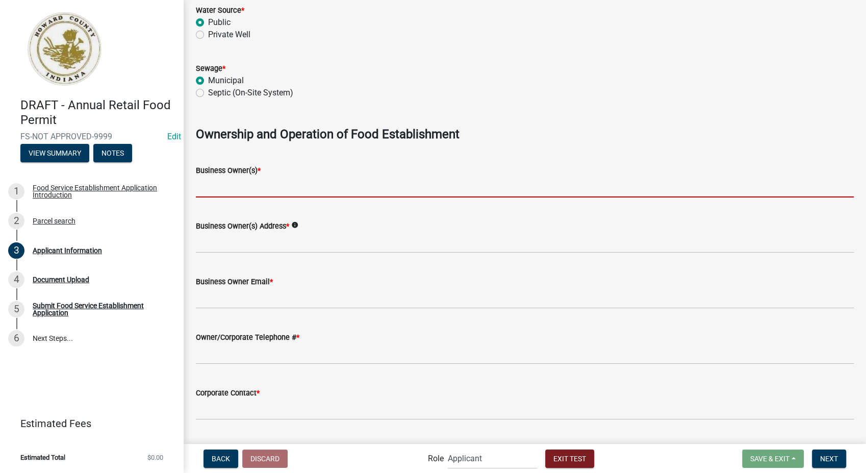
click at [244, 189] on input "Business Owner(s) *" at bounding box center [525, 186] width 658 height 21
type input "Schneider Geospatial"
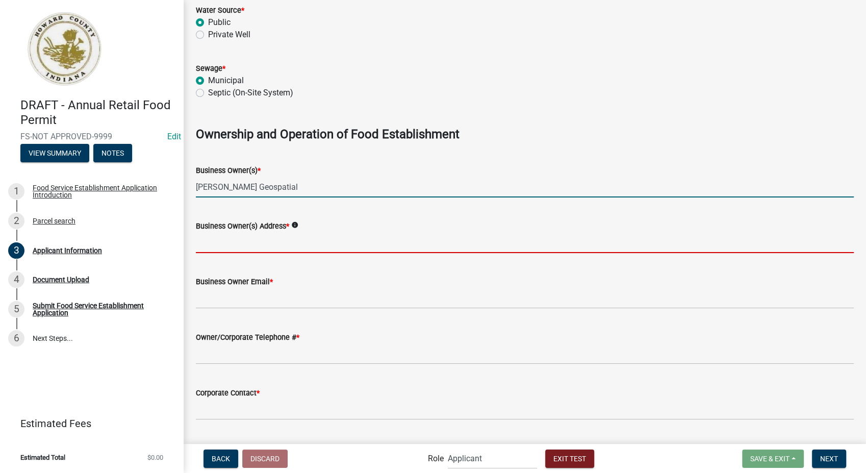
type input "2212 Southern Hills Dr"
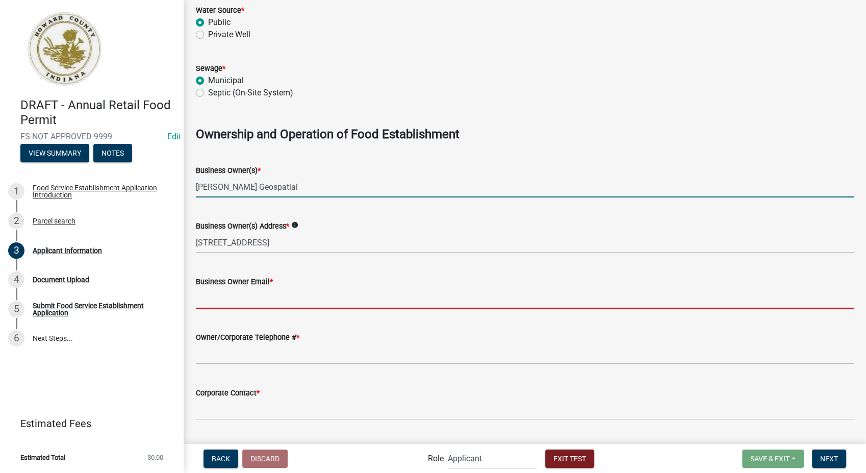
type input "sfranklin@schneidergis.com"
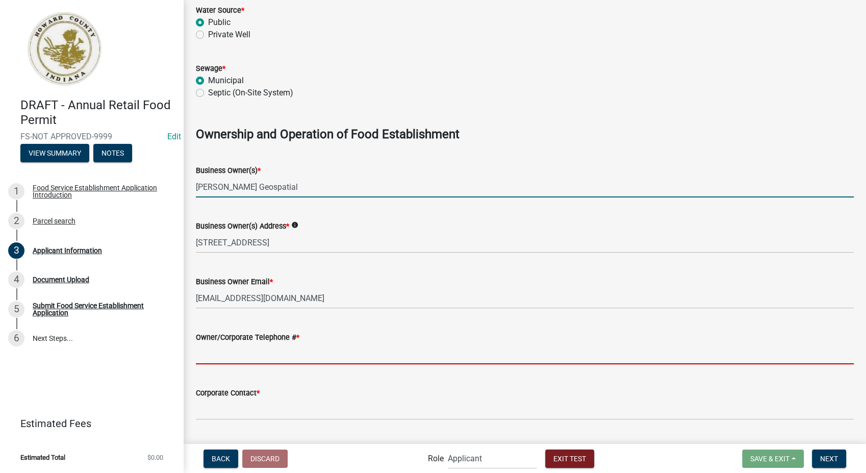
type input "8127861368"
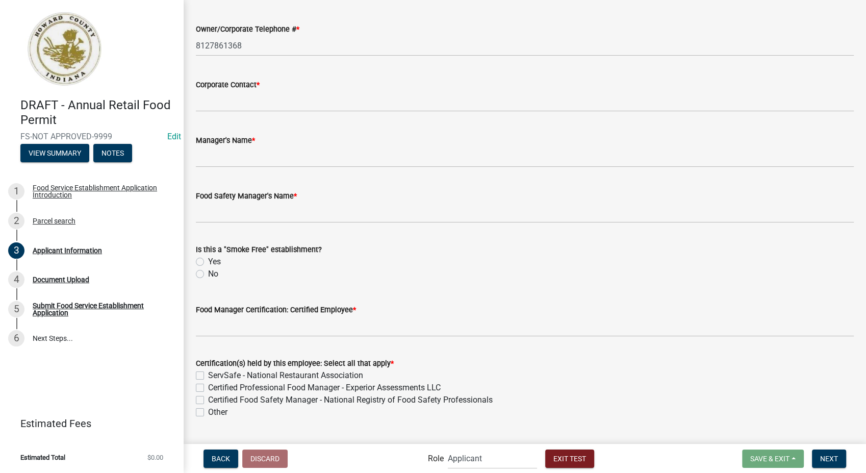
scroll to position [850, 0]
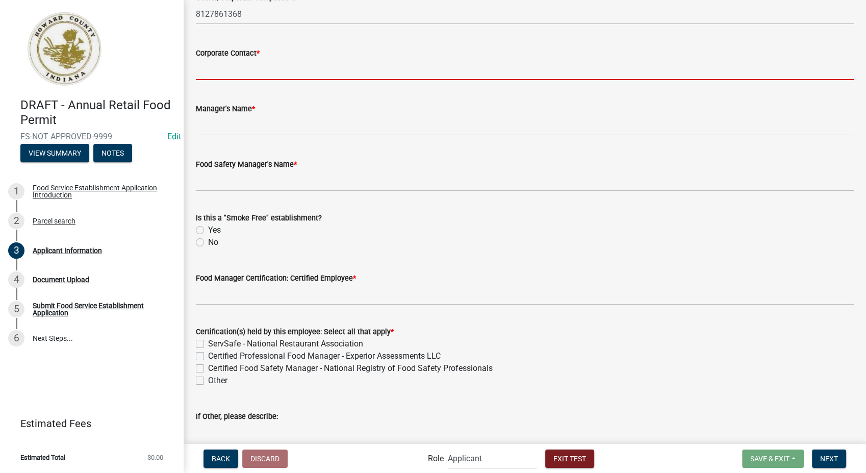
click at [257, 68] on input "Corporate Contact *" at bounding box center [525, 69] width 658 height 21
type input "Patty Ortman"
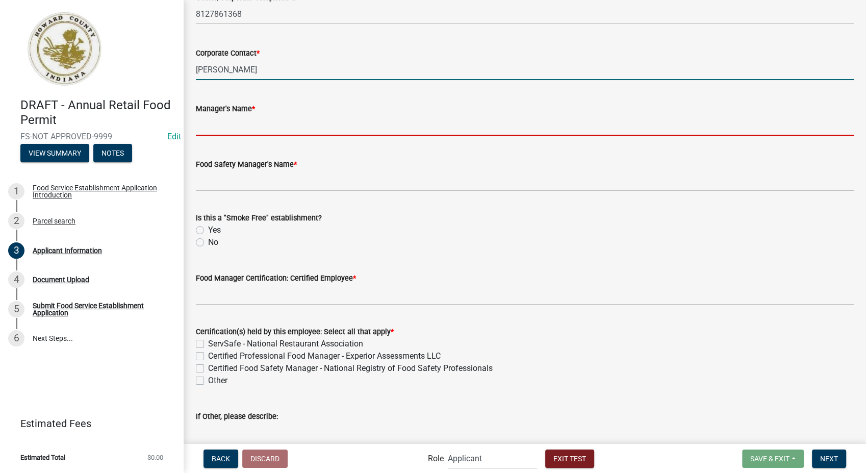
click at [248, 123] on input "Manager's Name *" at bounding box center [525, 125] width 658 height 21
type input "Todd Pike"
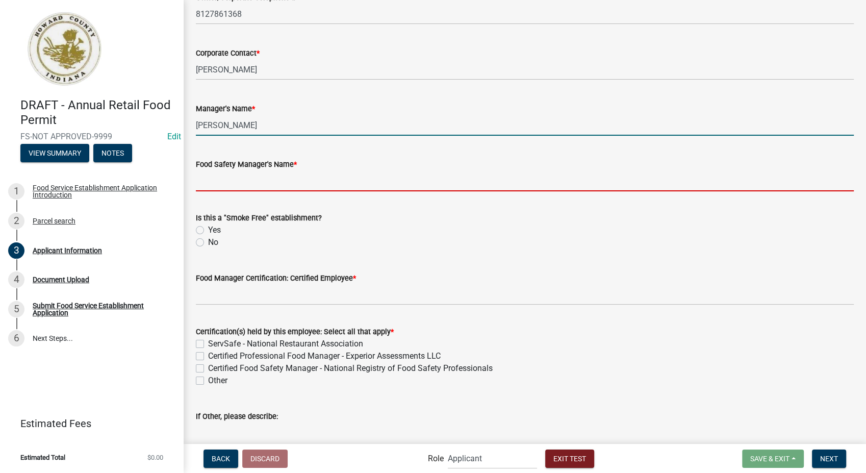
click at [285, 184] on input "Food Safety Manager's Name *" at bounding box center [525, 180] width 658 height 21
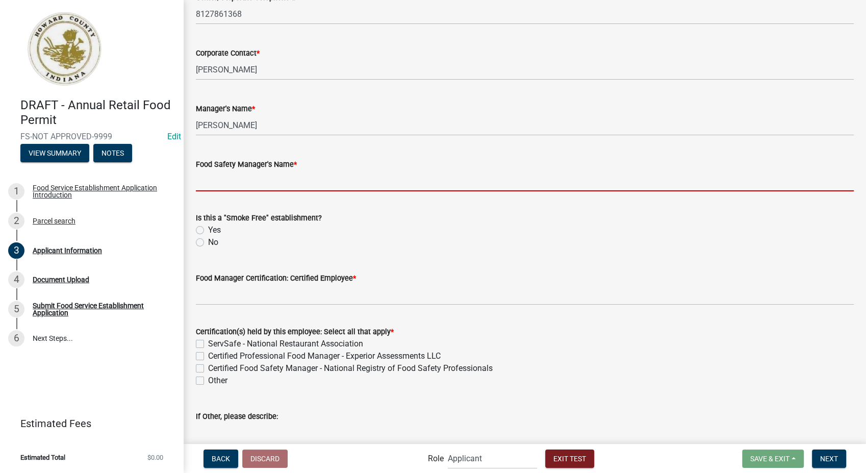
type input "Clarence Hall"
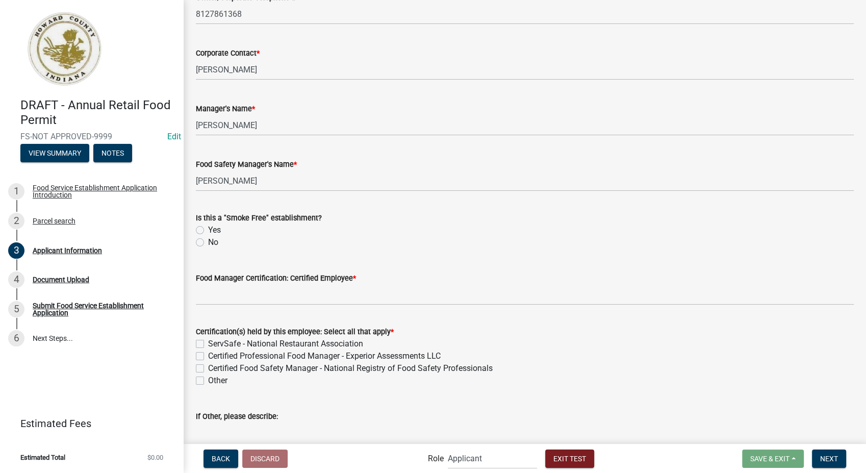
click at [208, 228] on label "Yes" at bounding box center [214, 230] width 13 height 12
click at [208, 228] on input "Yes" at bounding box center [211, 227] width 7 height 7
radio input "true"
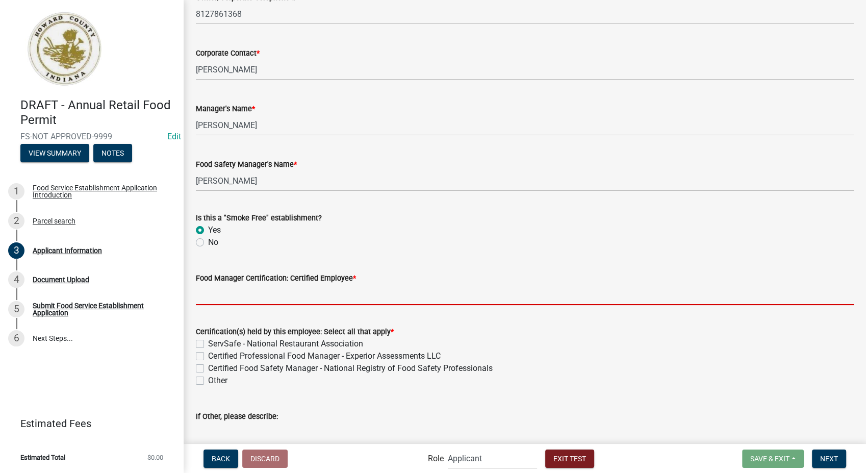
click at [268, 291] on input "Food Manager Certification: Certified Employee *" at bounding box center [525, 294] width 658 height 21
type input "Todd Pike"
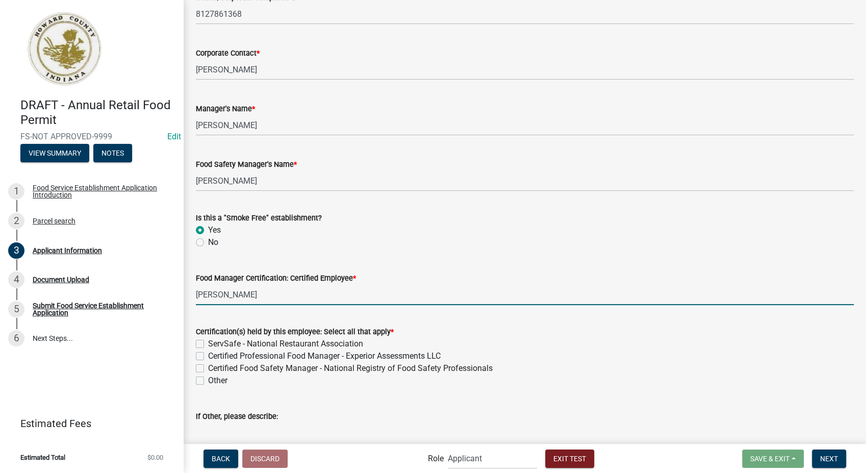
scroll to position [906, 0]
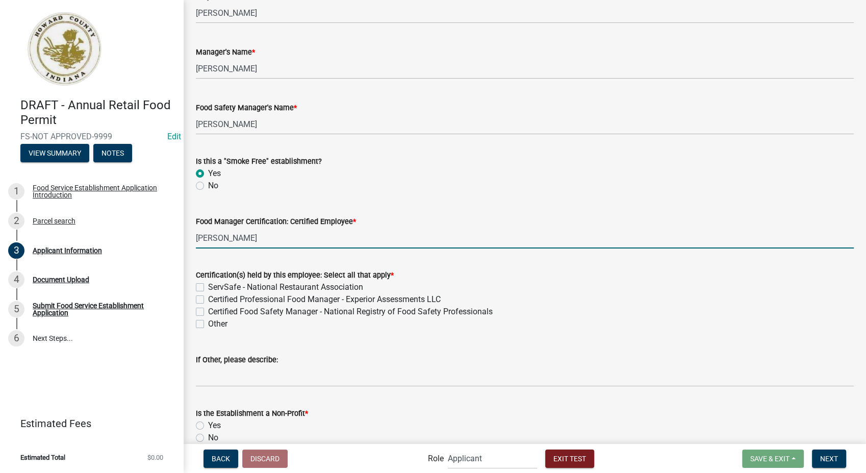
click at [208, 298] on label "Certified Professional Food Manager - Experior Assessments LLC" at bounding box center [324, 299] width 233 height 12
click at [208, 298] on input "Certified Professional Food Manager - Experior Assessments LLC" at bounding box center [211, 296] width 7 height 7
checkbox input "true"
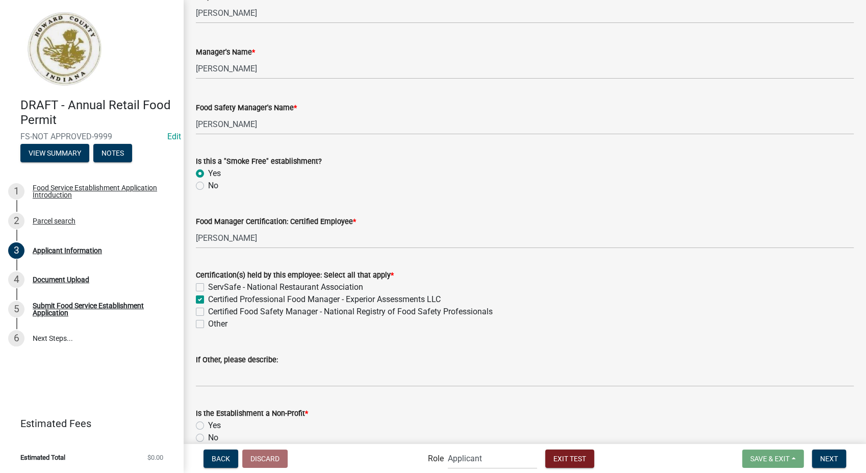
checkbox input "false"
checkbox input "true"
checkbox input "false"
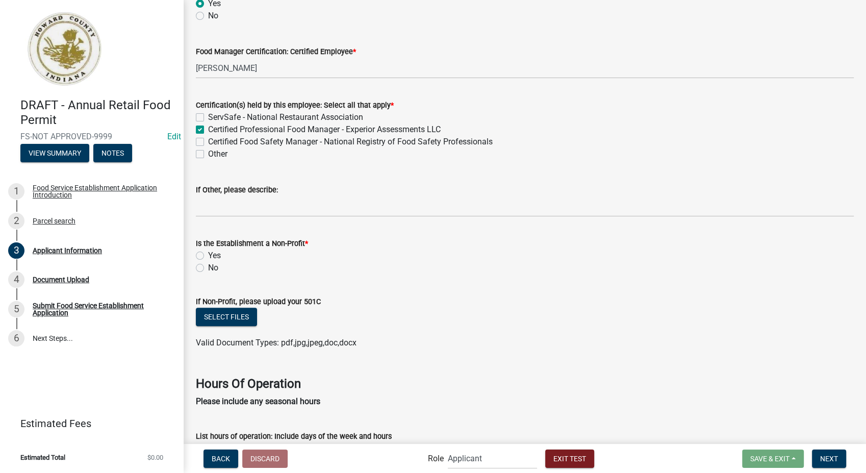
scroll to position [1077, 0]
click at [208, 267] on label "No" at bounding box center [213, 267] width 10 height 12
click at [208, 267] on input "No" at bounding box center [211, 264] width 7 height 7
radio input "true"
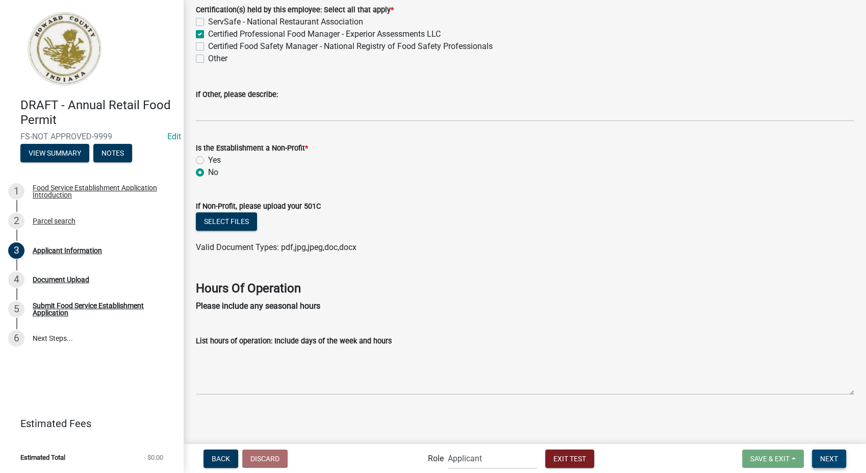
click at [830, 455] on span "Next" at bounding box center [829, 458] width 18 height 8
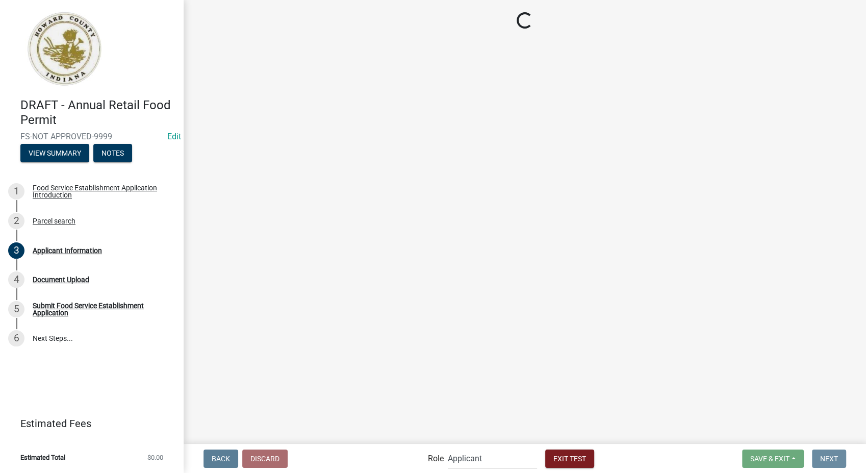
scroll to position [0, 0]
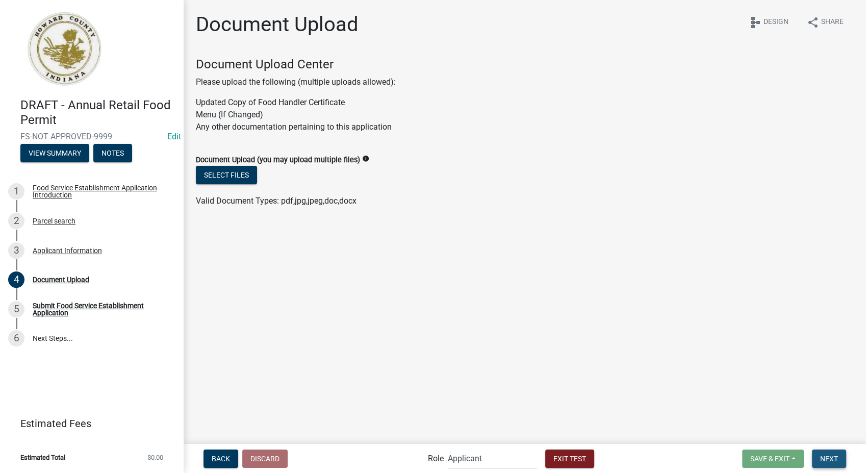
click at [830, 455] on span "Next" at bounding box center [829, 458] width 18 height 8
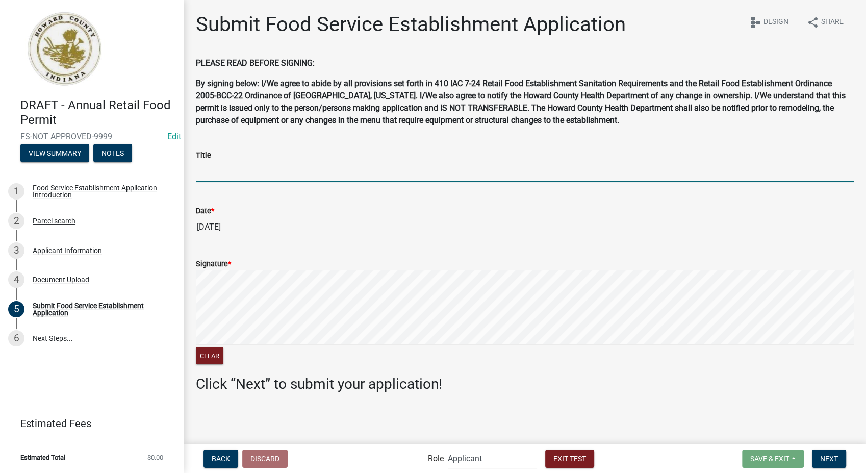
click at [270, 165] on input "Title" at bounding box center [525, 171] width 658 height 21
type input "Business Owner"
click at [823, 451] on button "Next" at bounding box center [829, 458] width 34 height 18
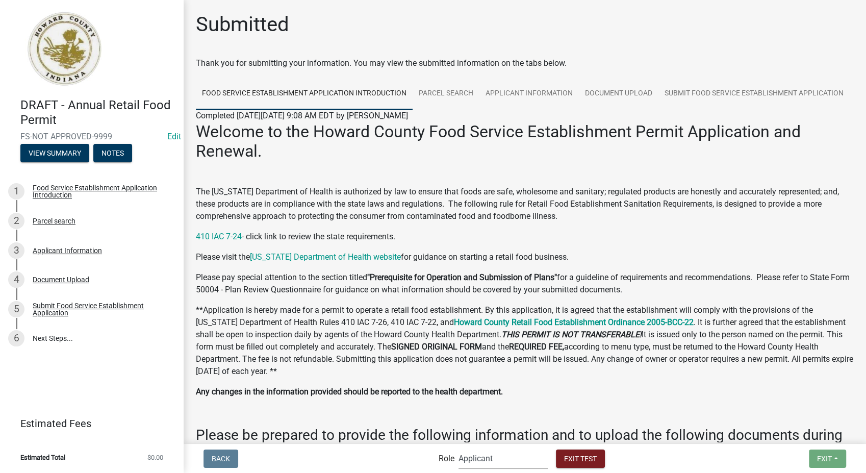
click at [505, 464] on select "Applicant Admin EH Inspectors/Reviewers" at bounding box center [503, 458] width 89 height 21
select select "c31b5d90-9a1b-409c-8a96-cb1dc1ab168b"
click at [459, 448] on select "Applicant Admin EH Inspectors/Reviewers" at bounding box center [503, 458] width 89 height 21
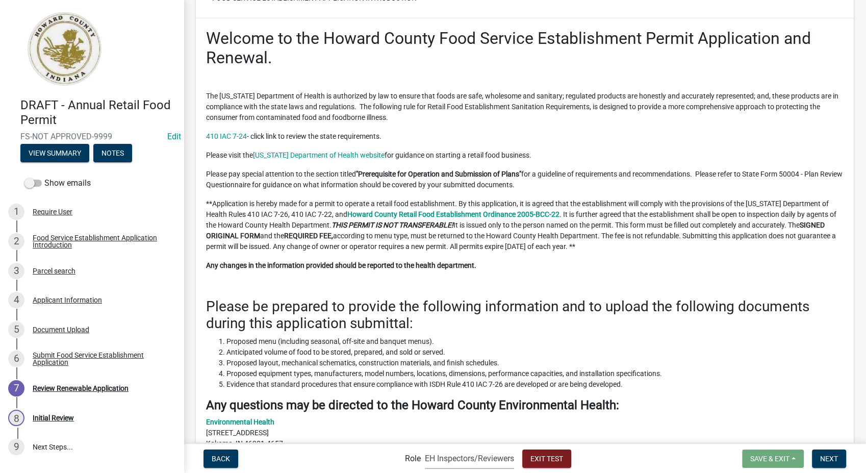
scroll to position [113, 0]
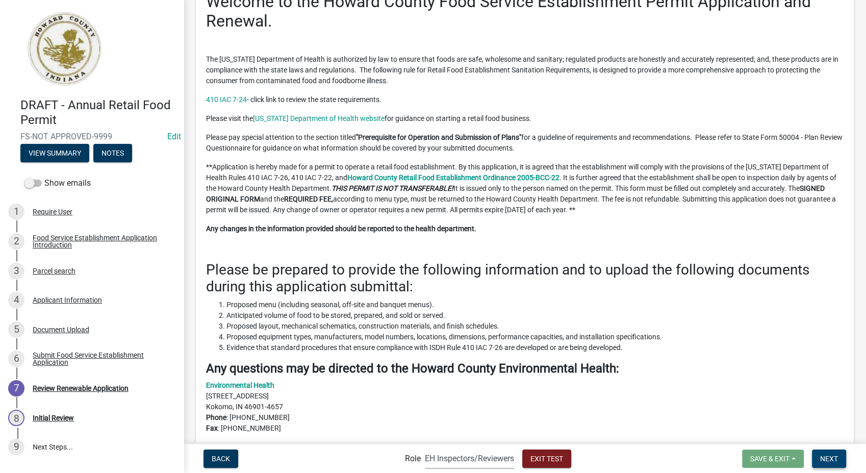
click at [831, 458] on span "Next" at bounding box center [829, 458] width 18 height 8
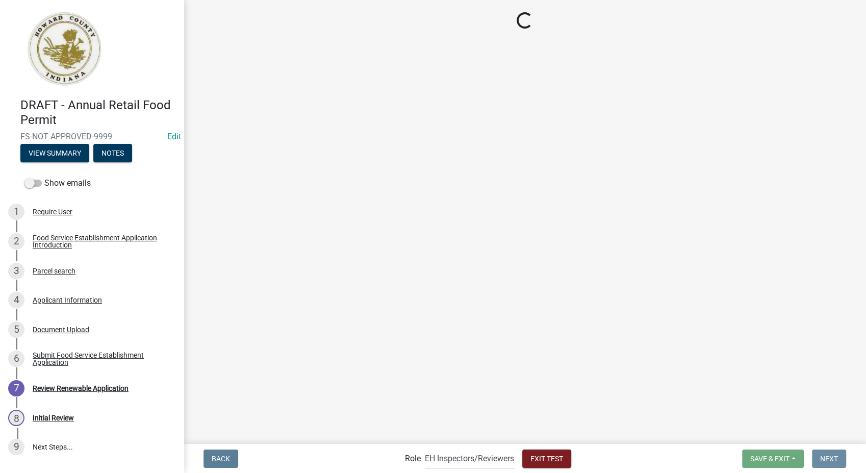
scroll to position [0, 0]
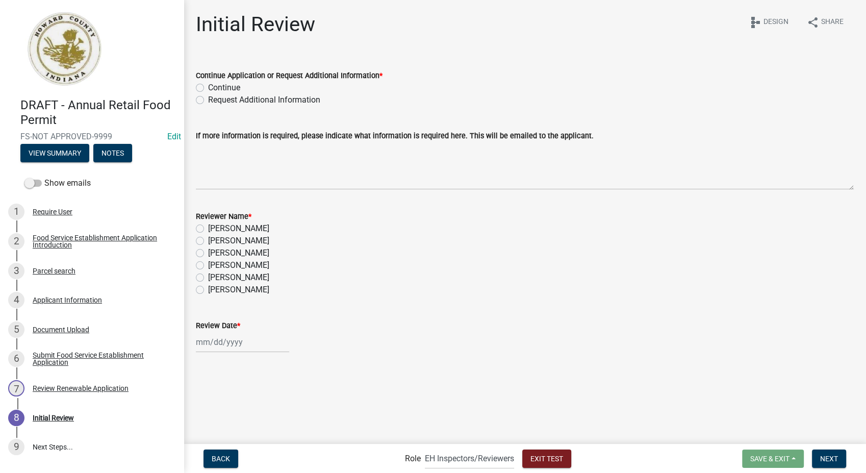
click at [208, 90] on label "Continue" at bounding box center [224, 88] width 32 height 12
click at [208, 88] on input "Continue" at bounding box center [211, 85] width 7 height 7
radio input "true"
click at [208, 227] on label "Drew Cornell" at bounding box center [238, 228] width 61 height 12
click at [208, 227] on input "Drew Cornell" at bounding box center [211, 225] width 7 height 7
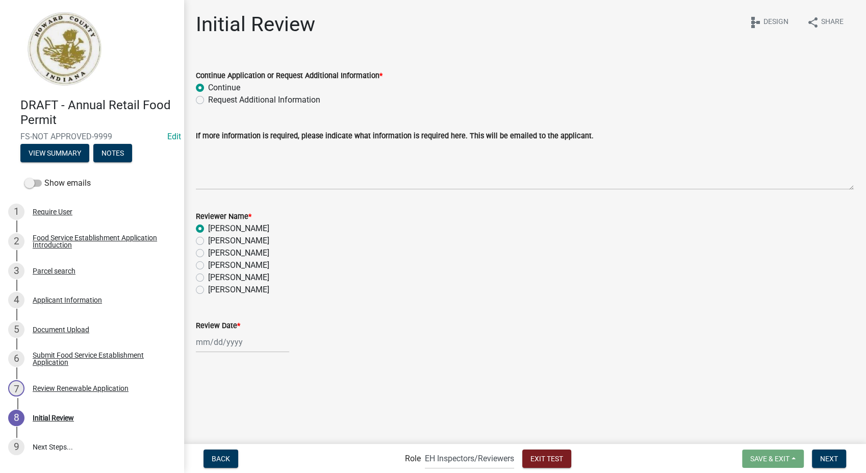
radio input "true"
click at [207, 343] on div at bounding box center [242, 342] width 93 height 21
select select "10"
select select "2025"
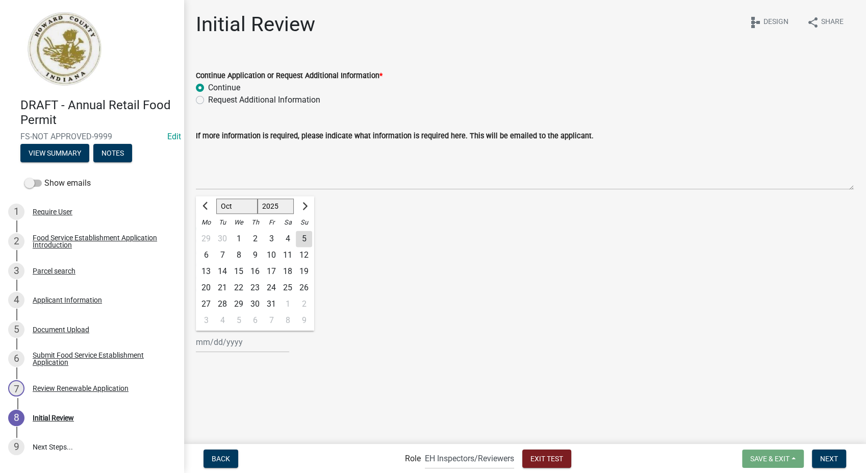
click at [206, 256] on div "6" at bounding box center [206, 255] width 16 height 16
type input "10/06/2025"
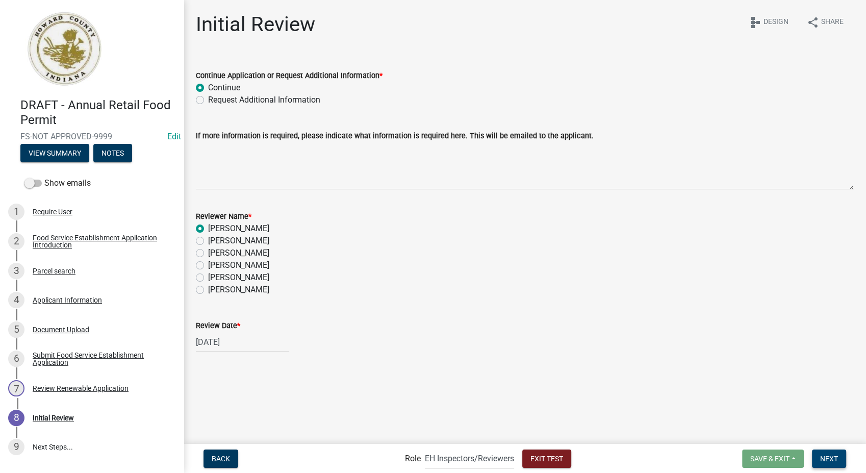
click at [837, 458] on span "Next" at bounding box center [829, 458] width 18 height 8
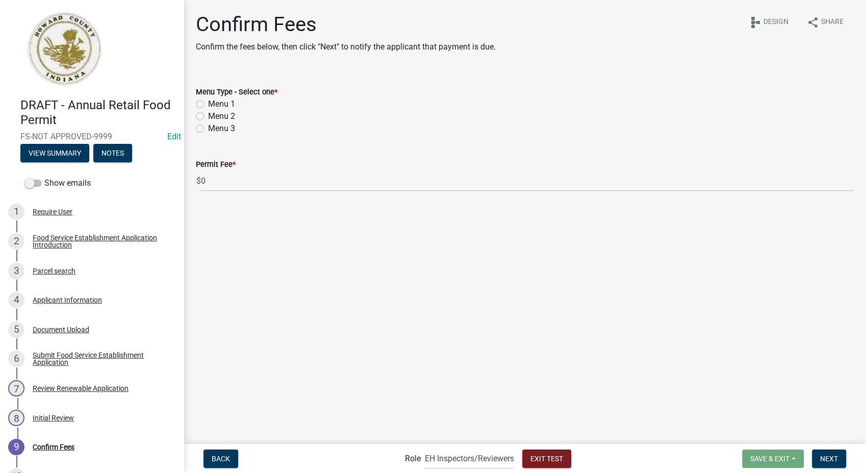
click at [208, 102] on label "Menu 1" at bounding box center [221, 104] width 27 height 12
click at [208, 102] on input "Menu 1" at bounding box center [211, 101] width 7 height 7
radio input "true"
click at [835, 454] on span "Next" at bounding box center [829, 458] width 18 height 8
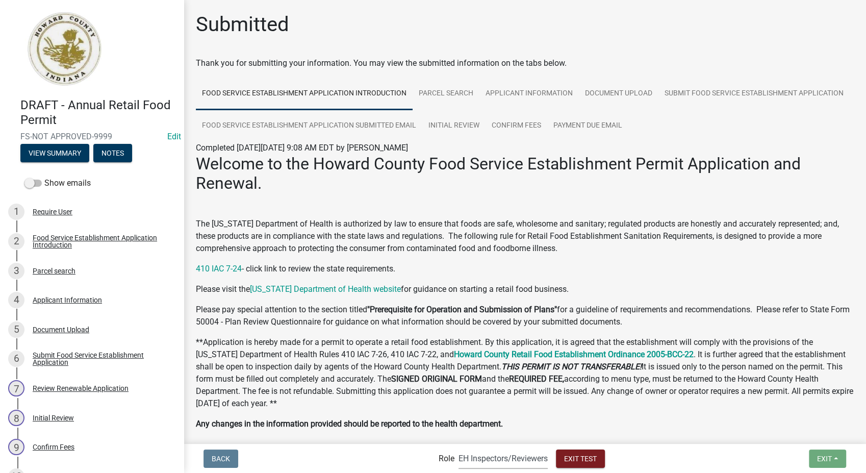
click at [476, 462] on select "Applicant Admin EH Inspectors/Reviewers" at bounding box center [503, 458] width 89 height 21
select select "9c9deb39-280e-482d-88ce-bc094a2fb335"
click at [459, 448] on select "Applicant Admin EH Inspectors/Reviewers" at bounding box center [503, 458] width 89 height 21
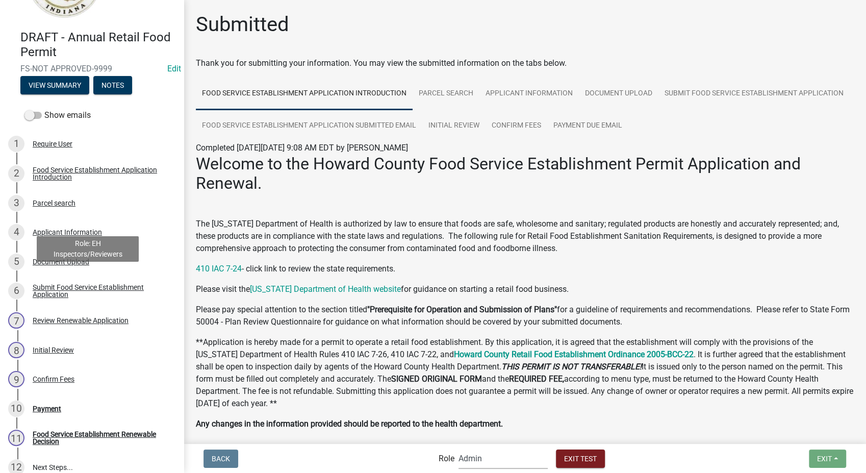
scroll to position [171, 0]
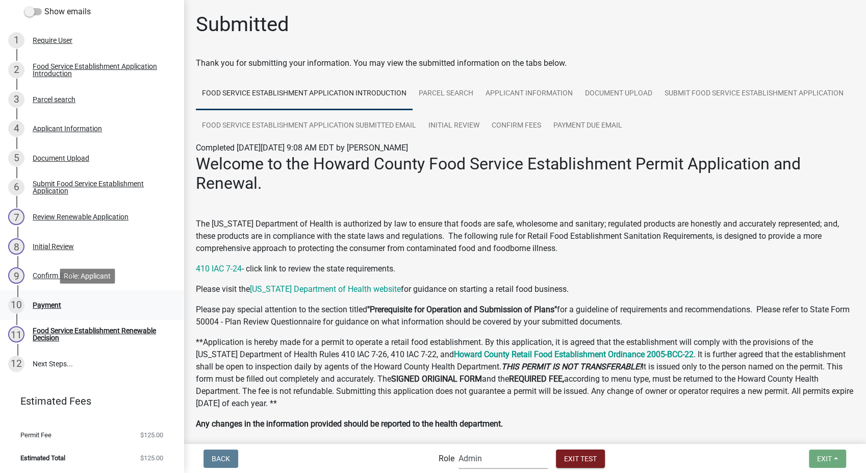
click at [46, 301] on div "Payment" at bounding box center [47, 304] width 29 height 7
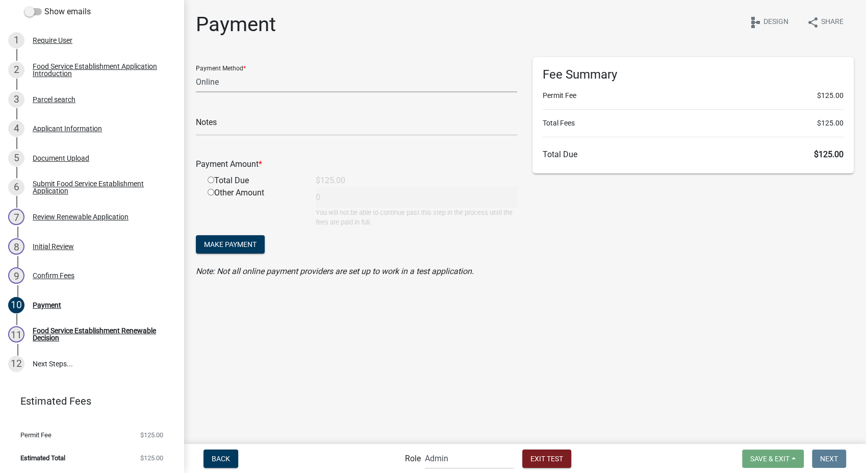
click at [235, 82] on select "Credit Card POS Check Cash Online" at bounding box center [356, 81] width 321 height 21
select select "1: 0"
click at [196, 71] on select "Credit Card POS Check Cash Online" at bounding box center [356, 81] width 321 height 21
click at [236, 113] on div "Check #" at bounding box center [356, 117] width 321 height 35
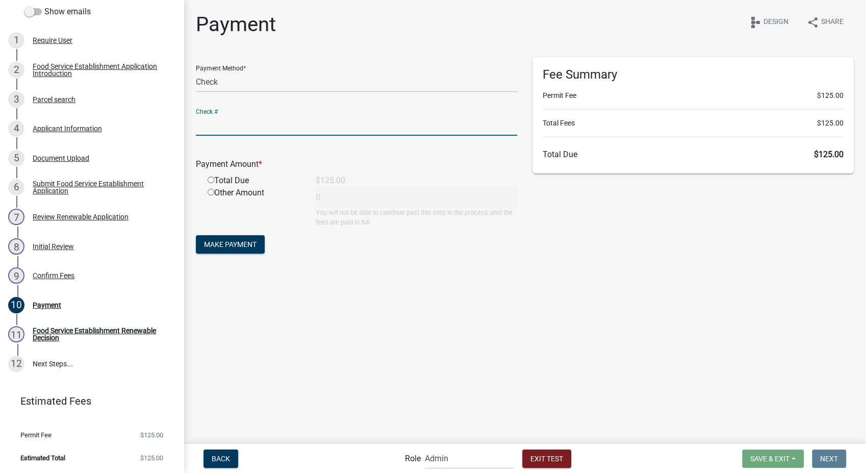
click at [236, 123] on input "text" at bounding box center [356, 125] width 321 height 21
type input "test"
click at [212, 180] on input "radio" at bounding box center [211, 179] width 7 height 7
radio input "true"
type input "125"
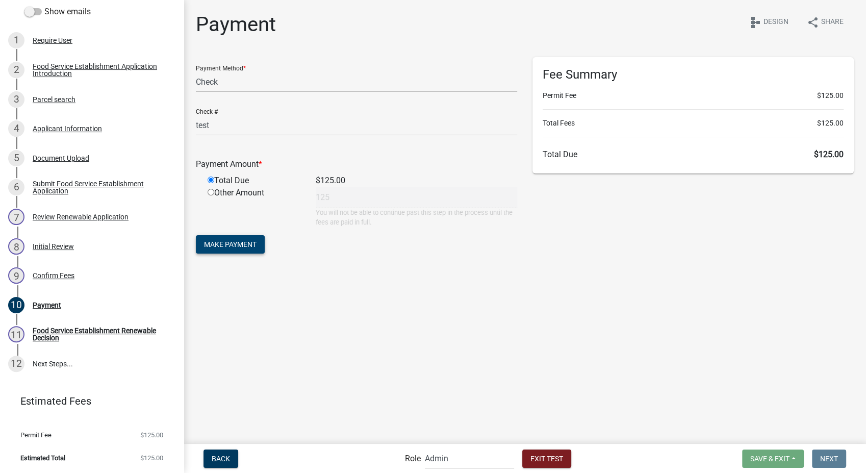
click at [219, 245] on span "Make Payment" at bounding box center [230, 244] width 53 height 8
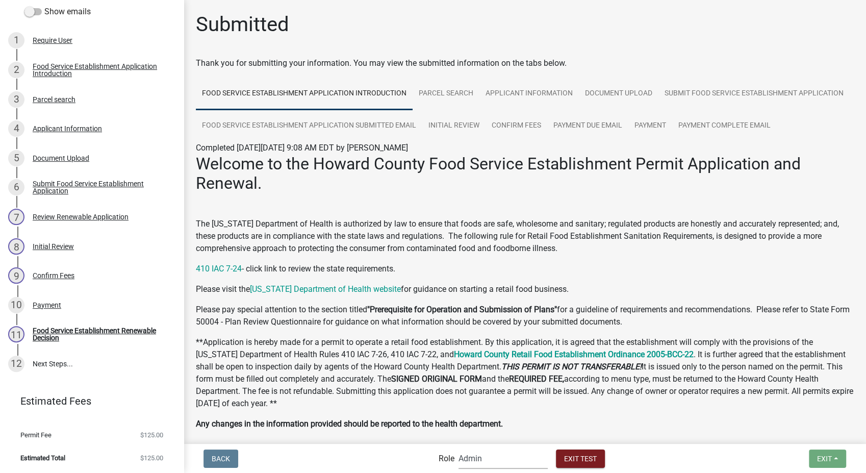
click at [507, 454] on select "Applicant Admin EH Inspectors/Reviewers" at bounding box center [503, 458] width 89 height 21
select select "c31b5d90-9a1b-409c-8a96-cb1dc1ab168b"
click at [459, 448] on select "Applicant Admin EH Inspectors/Reviewers" at bounding box center [503, 458] width 89 height 21
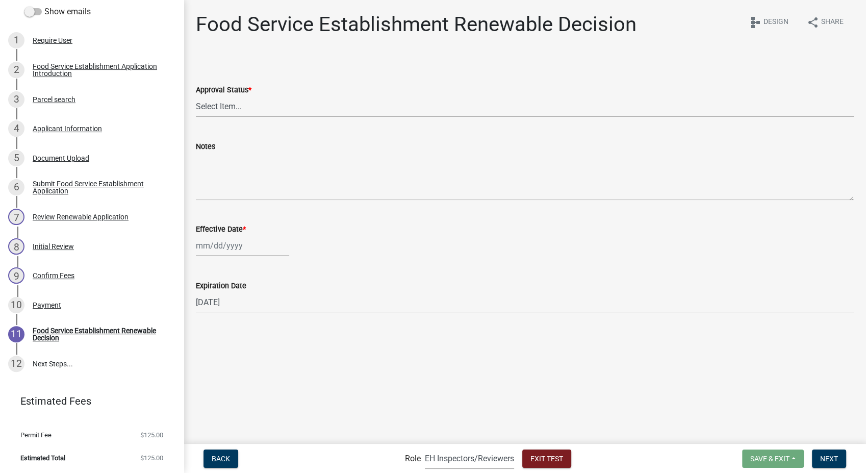
click at [229, 108] on select "Select Item... Approved Denied" at bounding box center [525, 106] width 658 height 21
click at [196, 96] on select "Select Item... Approved Denied" at bounding box center [525, 106] width 658 height 21
select select "f8bc5ebe-de22-4857-900a-5f4c078c3457"
click at [253, 246] on div at bounding box center [242, 245] width 93 height 21
select select "10"
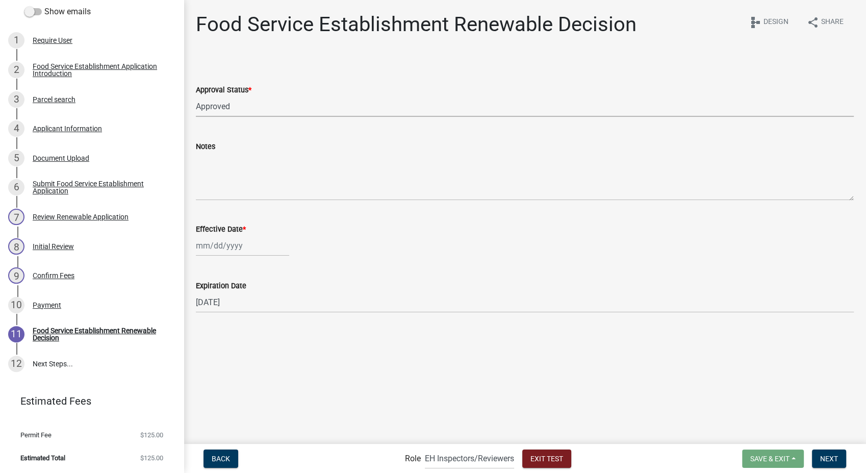
select select "2025"
click at [210, 318] on div "6" at bounding box center [206, 316] width 16 height 16
type input "10/06/2025"
click at [824, 457] on span "Next" at bounding box center [829, 458] width 18 height 8
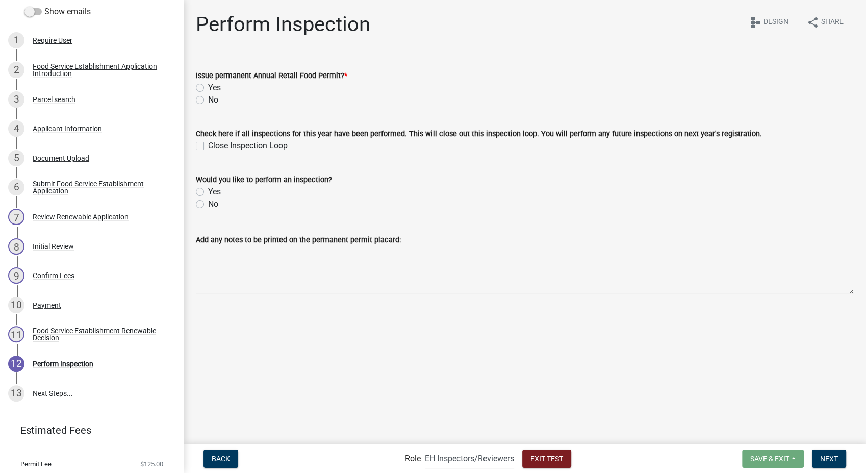
click at [208, 89] on label "Yes" at bounding box center [214, 88] width 13 height 12
click at [208, 88] on input "Yes" at bounding box center [211, 85] width 7 height 7
radio input "true"
click at [208, 192] on label "Yes" at bounding box center [214, 192] width 13 height 12
click at [208, 192] on input "Yes" at bounding box center [211, 189] width 7 height 7
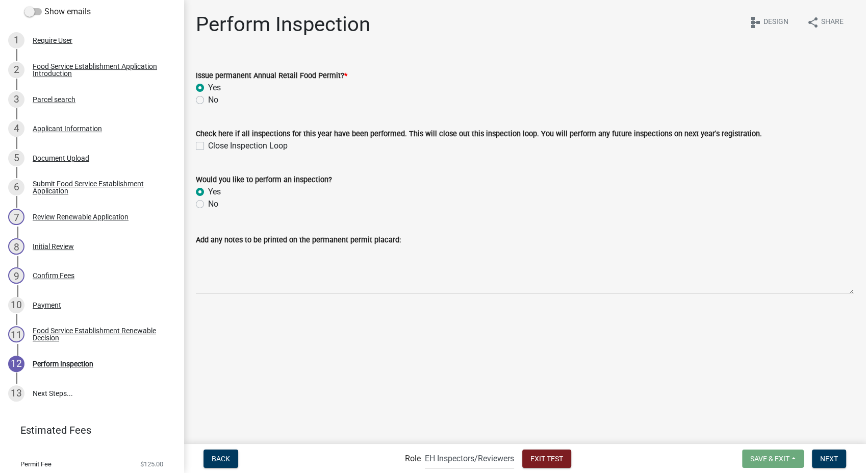
radio input "true"
click at [818, 464] on button "Next" at bounding box center [829, 458] width 34 height 18
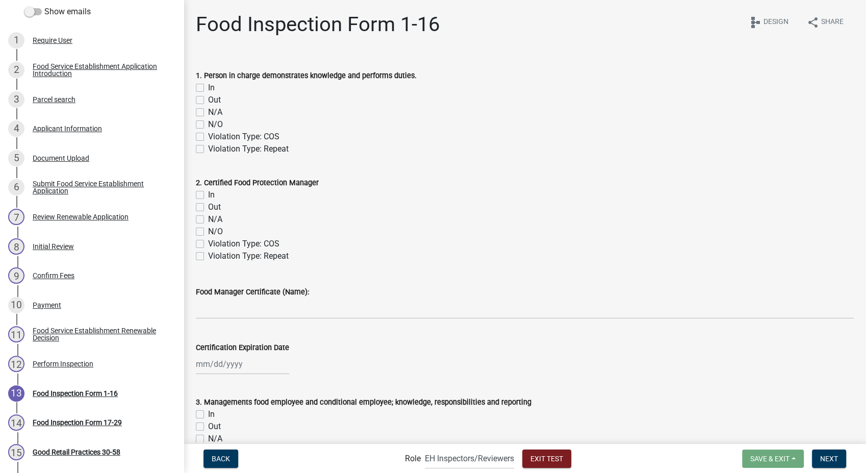
click at [208, 85] on label "In" at bounding box center [211, 88] width 7 height 12
click at [208, 85] on input "In" at bounding box center [211, 85] width 7 height 7
checkbox input "true"
checkbox input "false"
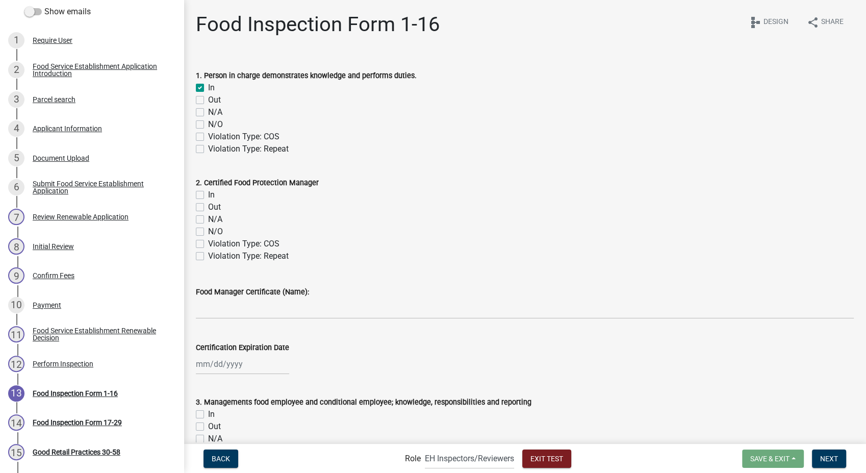
checkbox input "false"
click at [208, 208] on label "Out" at bounding box center [214, 207] width 13 height 12
click at [208, 208] on input "Out" at bounding box center [211, 204] width 7 height 7
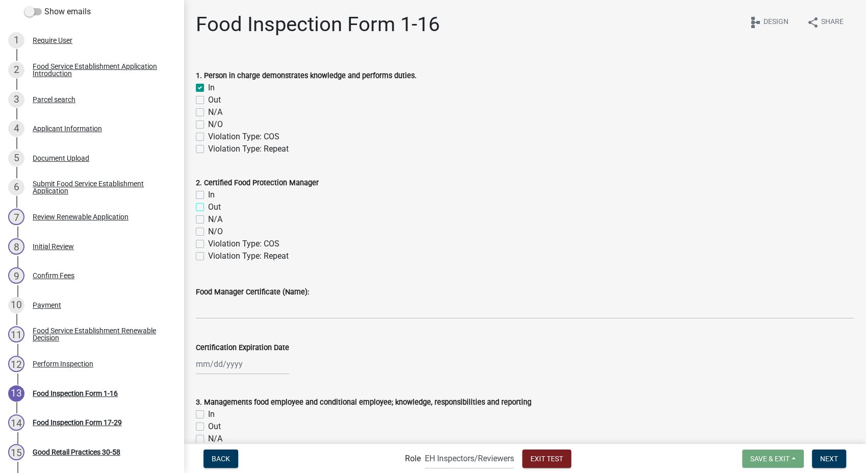
checkbox input "true"
checkbox input "false"
checkbox input "true"
checkbox input "false"
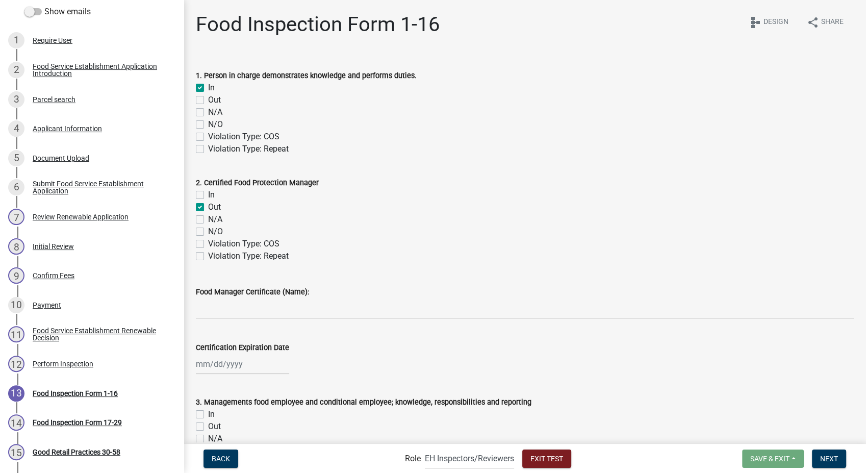
checkbox input "false"
click at [208, 243] on label "Violation Type: COS" at bounding box center [243, 244] width 71 height 12
click at [208, 243] on input "Violation Type: COS" at bounding box center [211, 241] width 7 height 7
checkbox input "true"
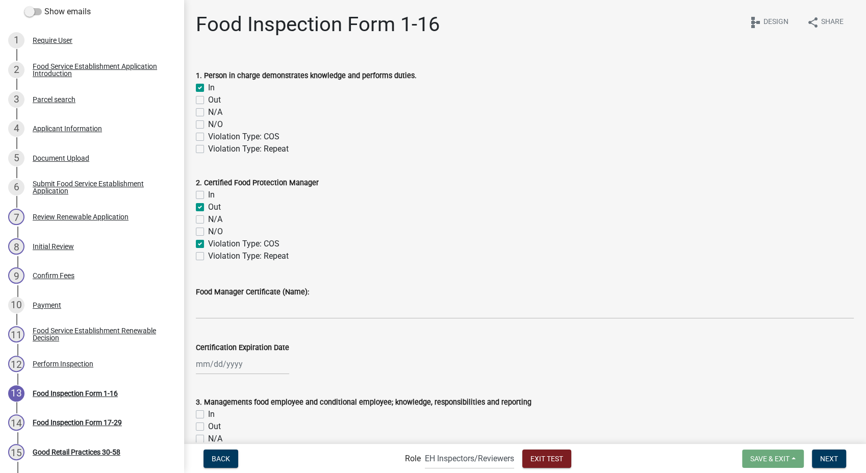
checkbox input "false"
checkbox input "true"
checkbox input "false"
checkbox input "true"
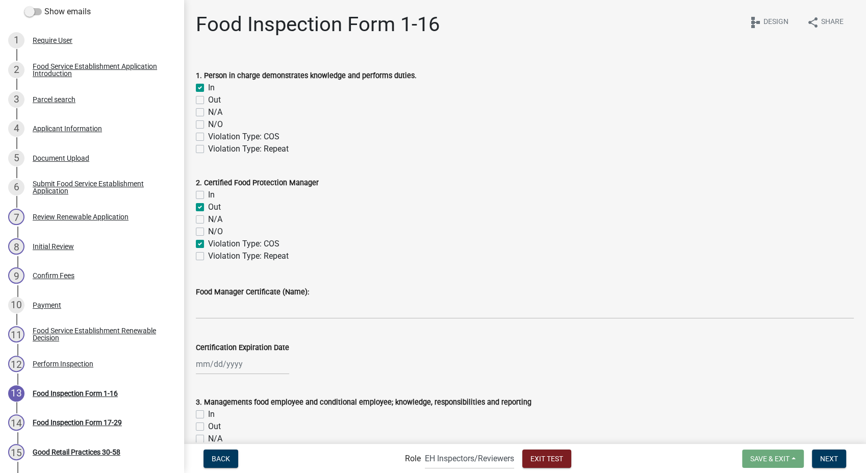
checkbox input "false"
click at [208, 245] on label "Violation Type: COS" at bounding box center [243, 244] width 71 height 12
click at [208, 244] on input "Violation Type: COS" at bounding box center [211, 241] width 7 height 7
checkbox input "false"
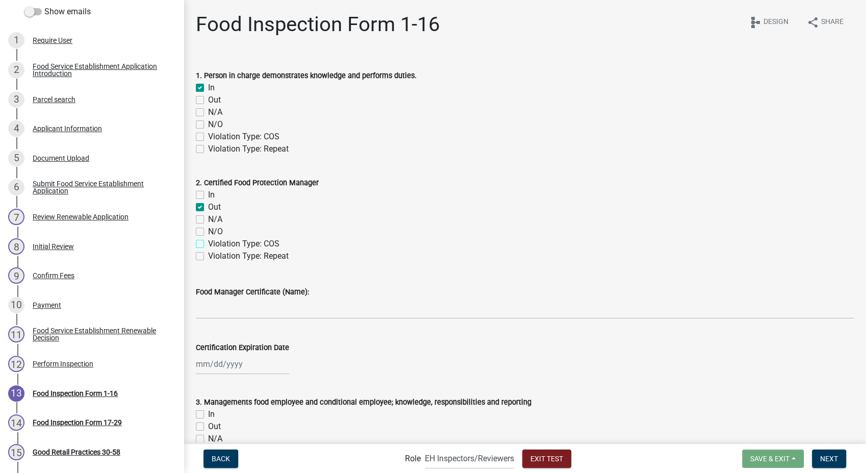
checkbox input "true"
checkbox input "false"
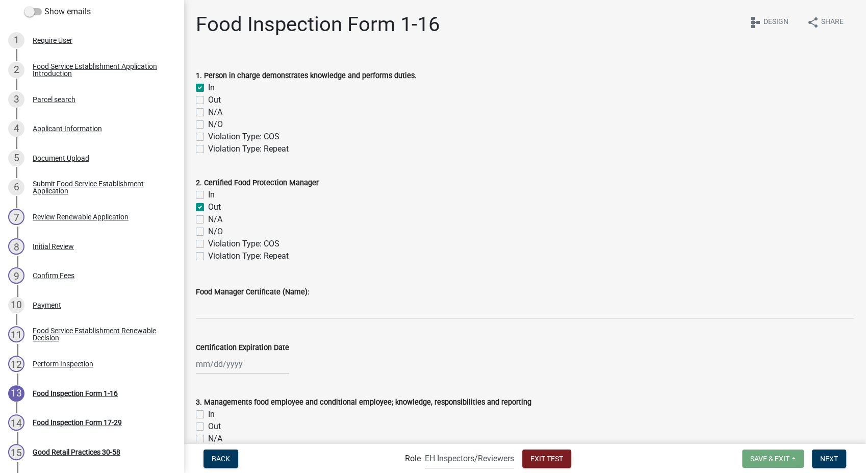
click at [208, 209] on label "Out" at bounding box center [214, 207] width 13 height 12
click at [208, 208] on input "Out" at bounding box center [211, 204] width 7 height 7
checkbox input "false"
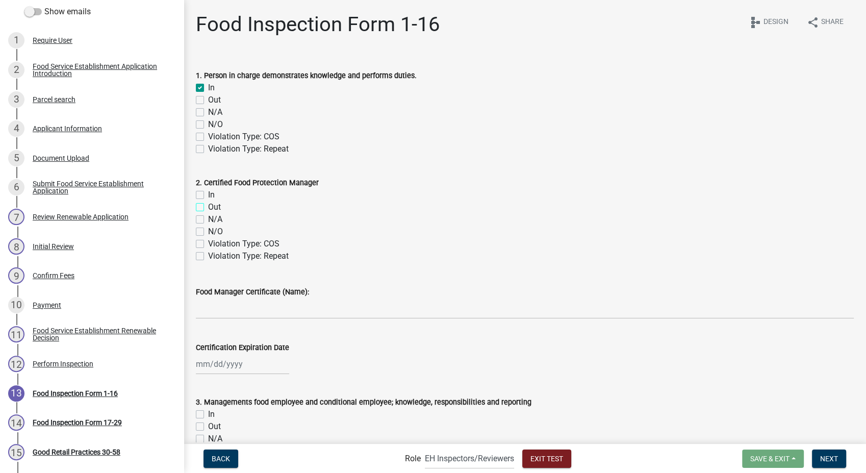
checkbox input "false"
click at [208, 100] on label "Out" at bounding box center [214, 100] width 13 height 12
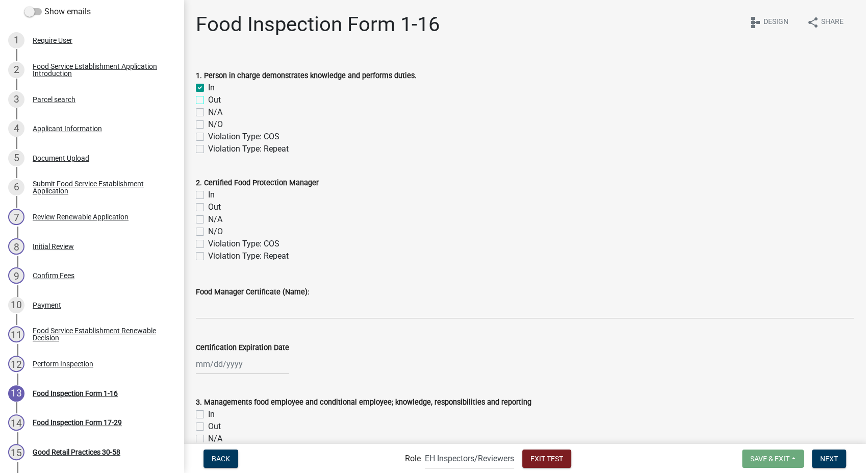
click at [208, 100] on input "Out" at bounding box center [211, 97] width 7 height 7
checkbox input "true"
checkbox input "false"
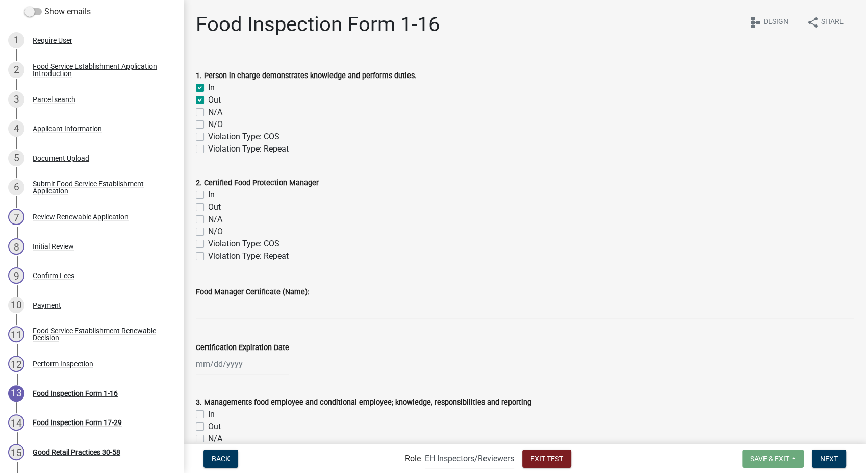
checkbox input "false"
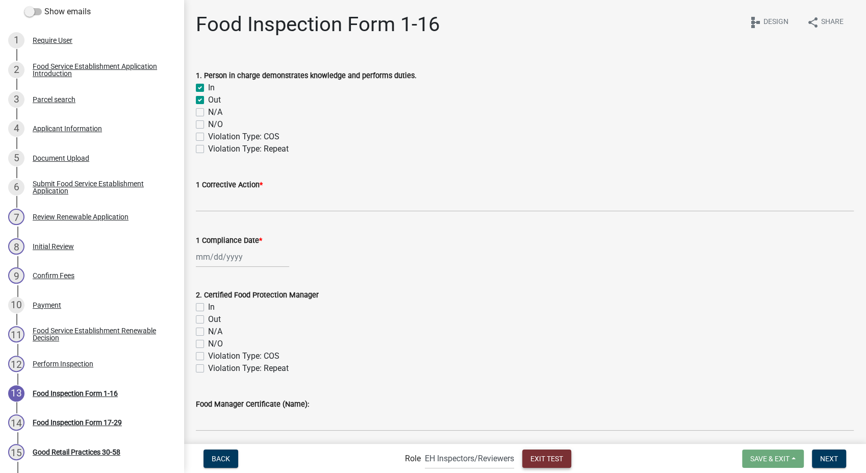
click at [538, 464] on button "Exit Test" at bounding box center [546, 458] width 49 height 18
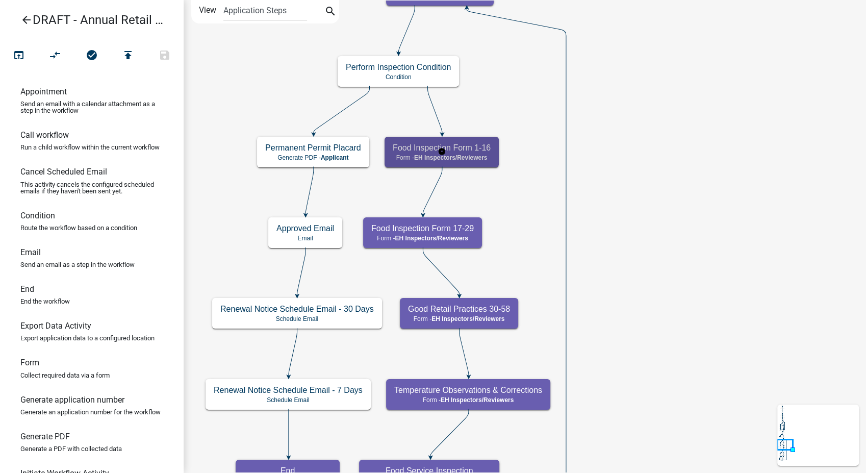
click at [463, 154] on span "EH Inspectors/Reviewers" at bounding box center [450, 157] width 73 height 7
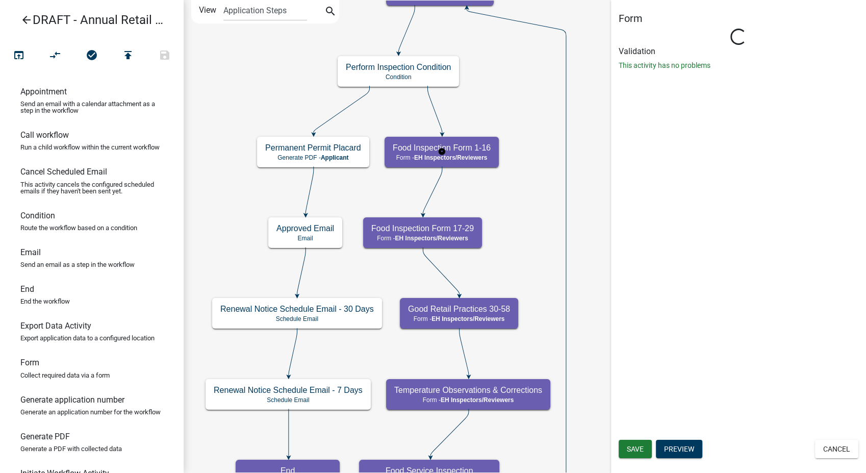
select select "C31B5D90-9A1B-409C-8A96-CB1DC1AB168B"
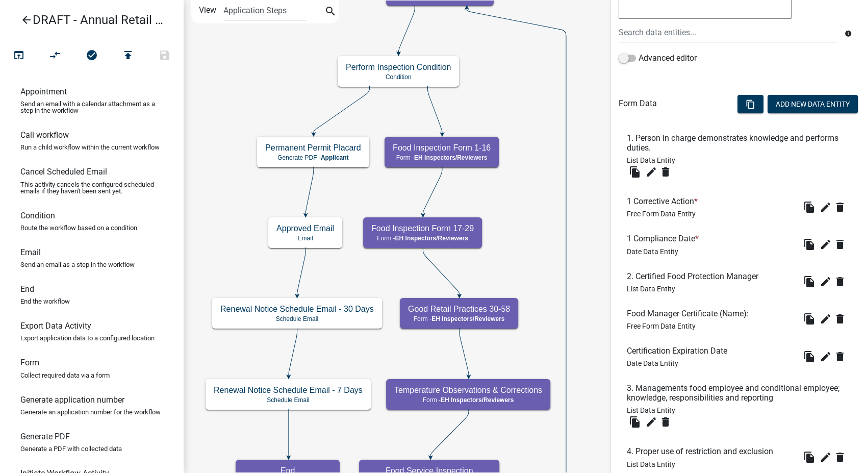
scroll to position [226, 0]
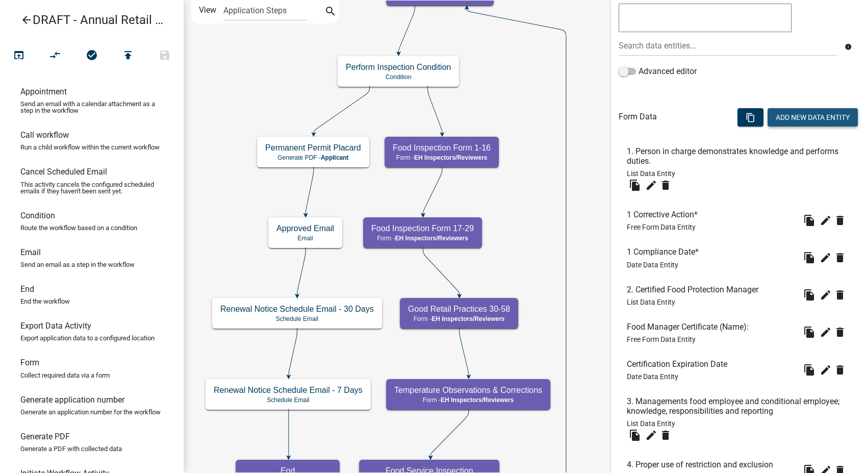
click at [768, 118] on button "Add New Data Entity" at bounding box center [813, 117] width 90 height 18
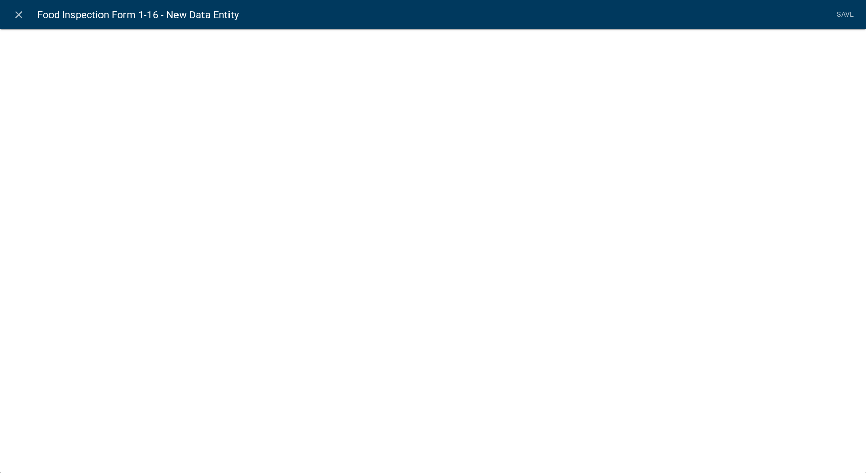
select select
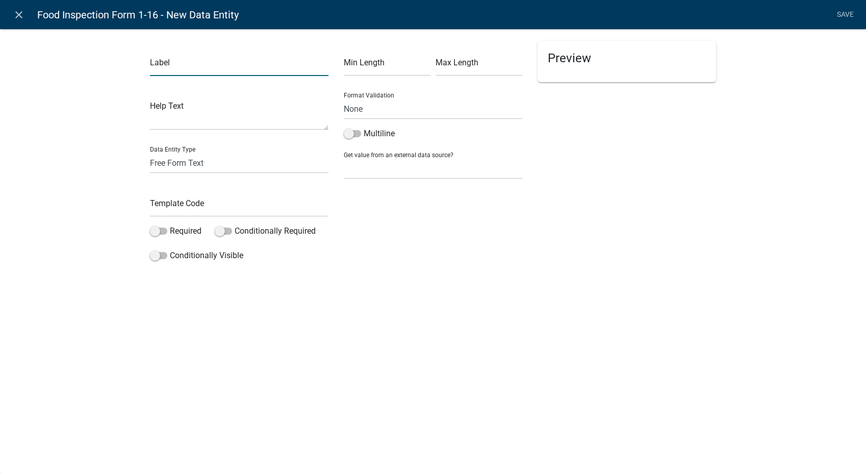
click at [162, 64] on input "text" at bounding box center [239, 65] width 179 height 21
type input "2 Corrective Action"
click at [188, 209] on input "text" at bounding box center [239, 206] width 179 height 21
type input "2Action"
click at [155, 228] on span at bounding box center [158, 230] width 17 height 7
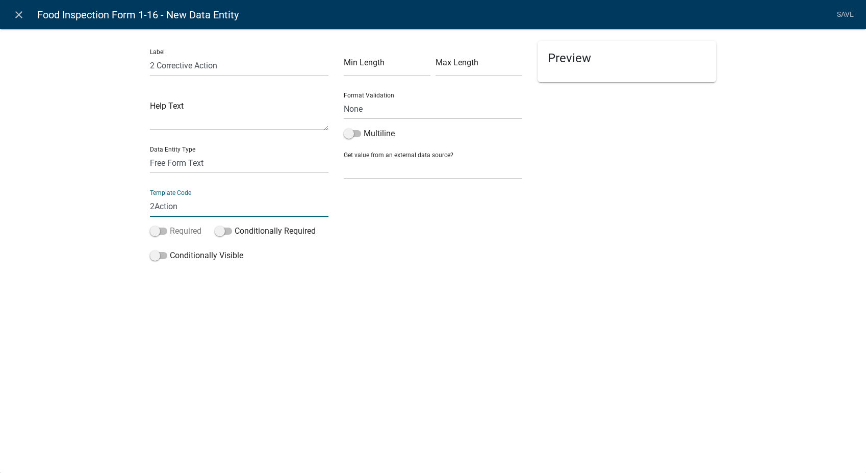
click at [170, 225] on input "Required" at bounding box center [170, 225] width 0 height 0
click at [155, 252] on span at bounding box center [158, 255] width 17 height 7
click at [170, 249] on input "Conditionally Visible" at bounding box center [170, 249] width 0 height 0
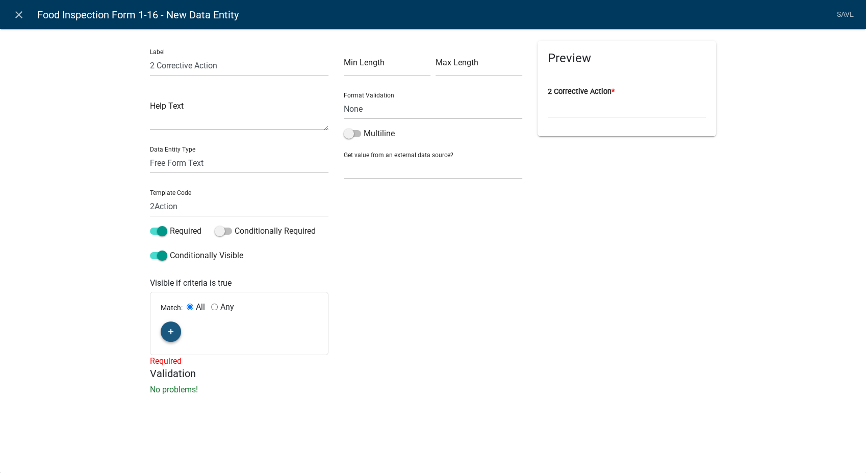
click at [169, 337] on button "button" at bounding box center [171, 331] width 20 height 20
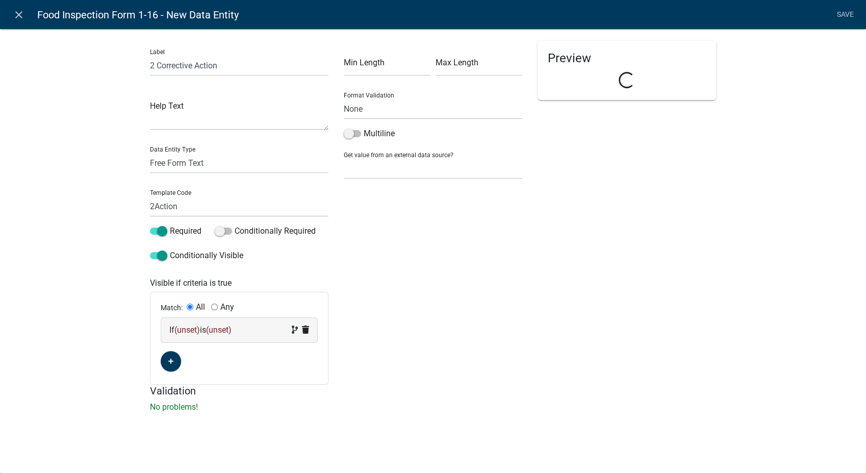
click at [240, 326] on div "If (unset) is (unset)" at bounding box center [239, 330] width 140 height 12
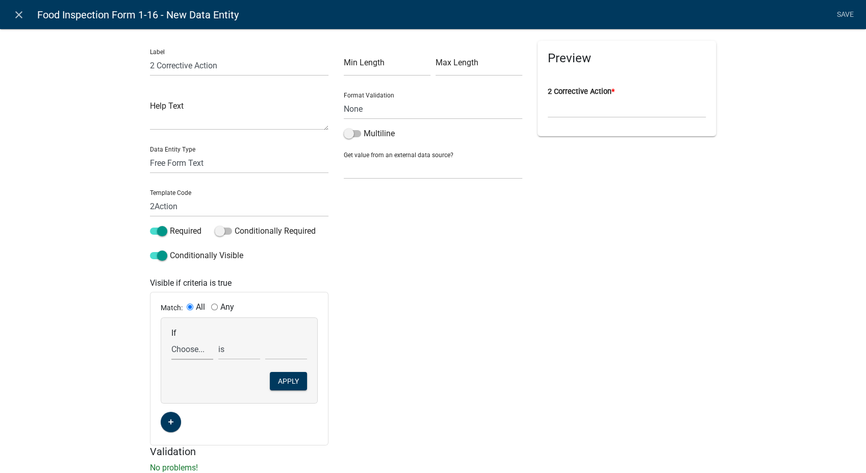
click at [195, 351] on select "Choose... 1Action 1Date AdditionalDocuments AdditionalInfoCheck AdditionalInfor…" at bounding box center [192, 349] width 42 height 21
select select "41: Comp2"
click at [171, 339] on select "Choose... 1Action 1Date AdditionalDocuments AdditionalInfoCheck AdditionalInfor…" at bounding box center [192, 349] width 42 height 21
click at [220, 352] on select "exists does not exist contains does not contain" at bounding box center [239, 349] width 42 height 21
select select "6: ~"
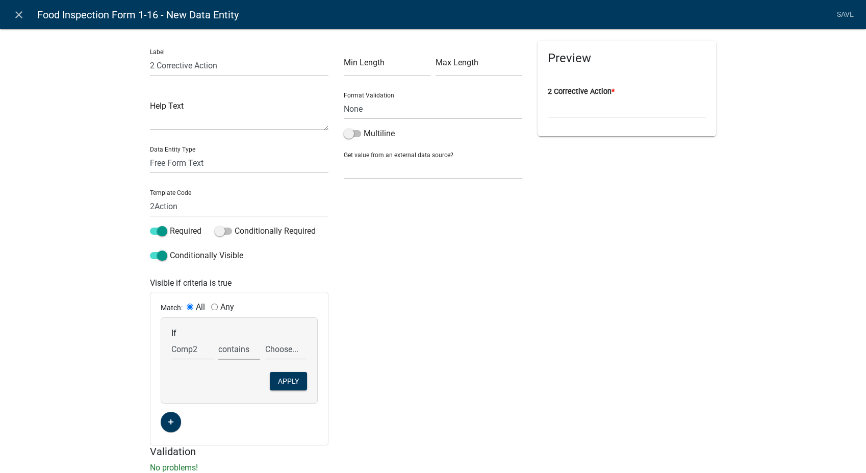
click at [218, 339] on select "exists does not exist contains does not contain" at bounding box center [239, 349] width 42 height 21
click at [278, 350] on select "Choose... In N/A N/O Out Violation Type: COS Violation Type: Repeat" at bounding box center [286, 349] width 42 height 21
select select "4: Out"
click at [265, 339] on select "Choose... In N/A N/O Out Violation Type: COS Violation Type: Repeat" at bounding box center [286, 349] width 42 height 21
click at [293, 381] on button "Apply" at bounding box center [288, 381] width 37 height 18
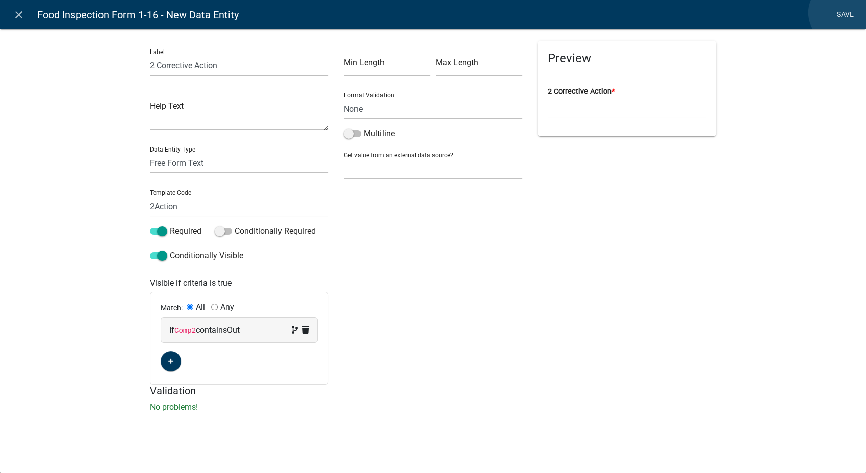
click at [841, 13] on link "Save" at bounding box center [845, 14] width 26 height 19
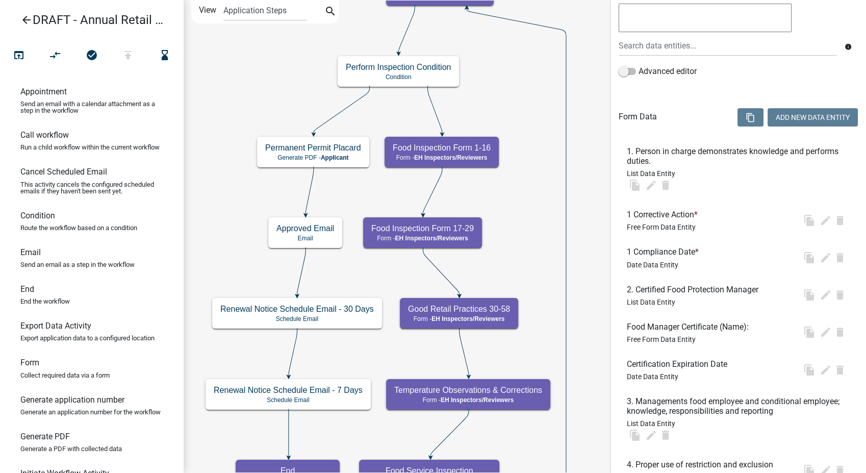
scroll to position [0, 0]
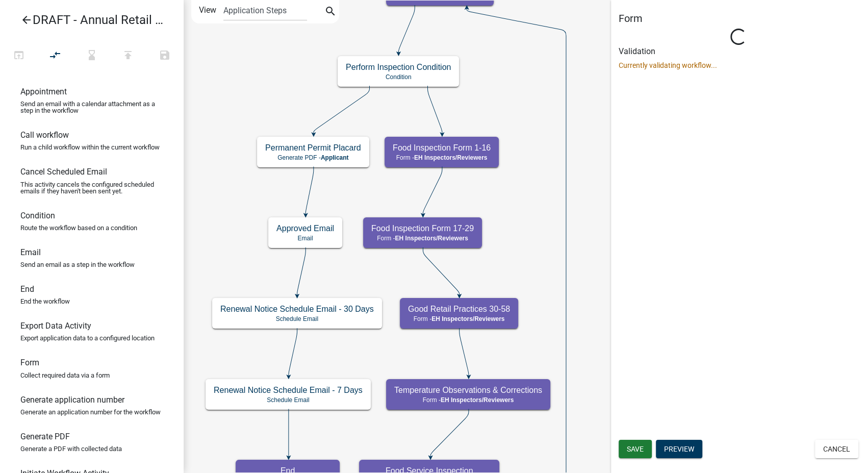
select select "C31B5D90-9A1B-409C-8A96-CB1DC1AB168B"
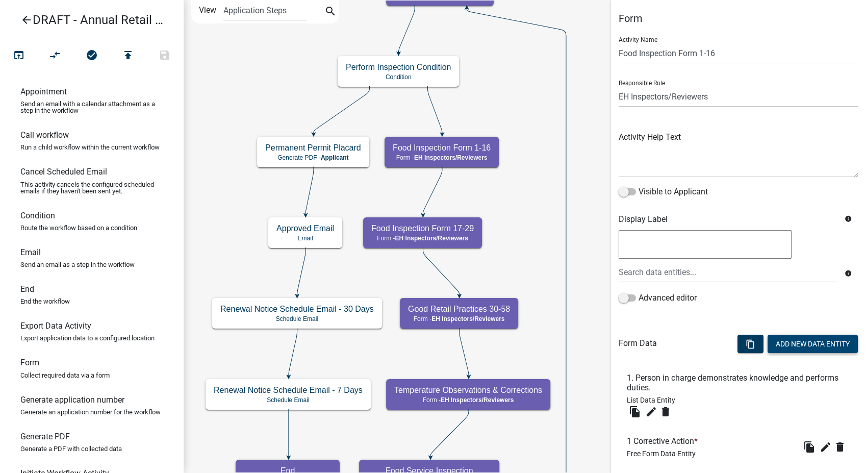
click at [780, 347] on button "Add New Data Entity" at bounding box center [813, 344] width 90 height 18
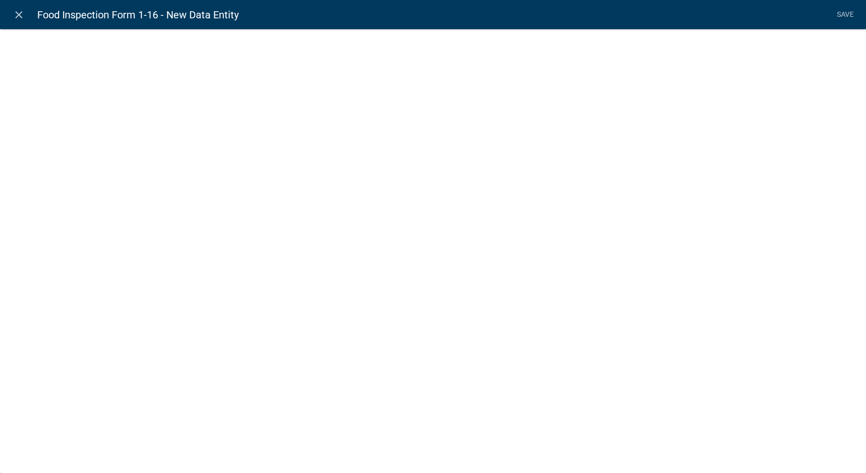
select select
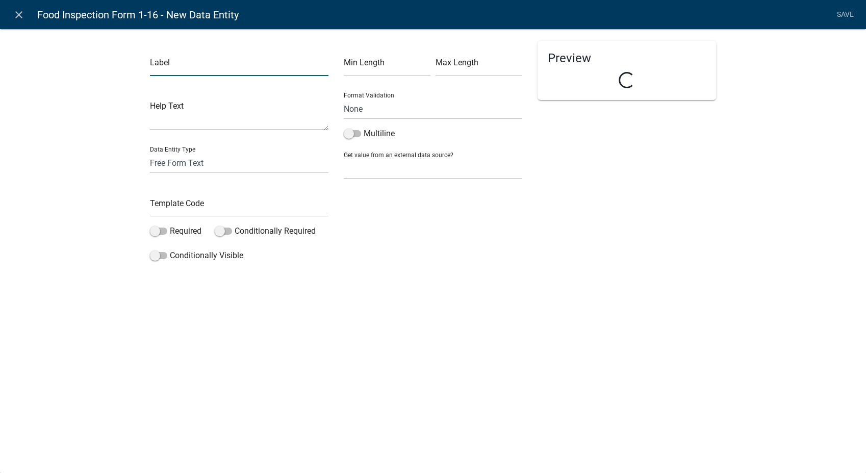
drag, startPoint x: 202, startPoint y: 92, endPoint x: 183, endPoint y: 71, distance: 27.8
click at [183, 71] on input "text" at bounding box center [239, 65] width 179 height 21
type input "2 Compliance Date"
click at [181, 160] on select "Free Form Text Document Display Entity Value Fee Numeric Data Date Map Sketch D…" at bounding box center [239, 163] width 179 height 21
select select "date"
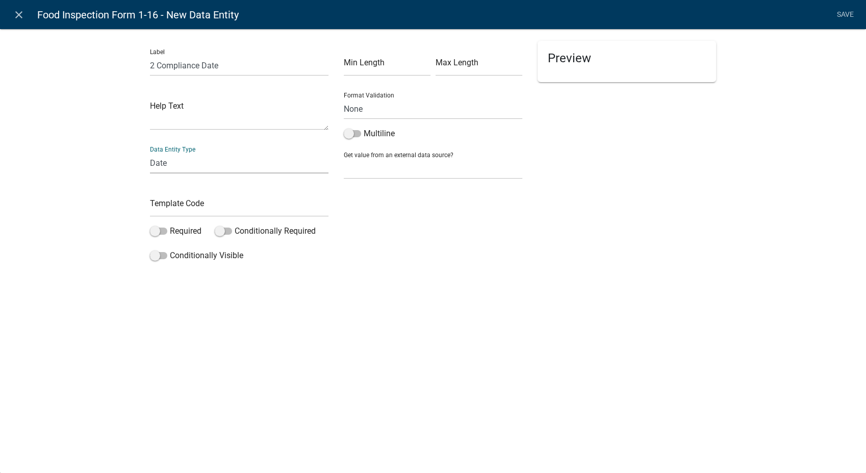
click at [150, 153] on select "Free Form Text Document Display Entity Value Fee Numeric Data Date Map Sketch D…" at bounding box center [239, 163] width 179 height 21
select select "date"
select select
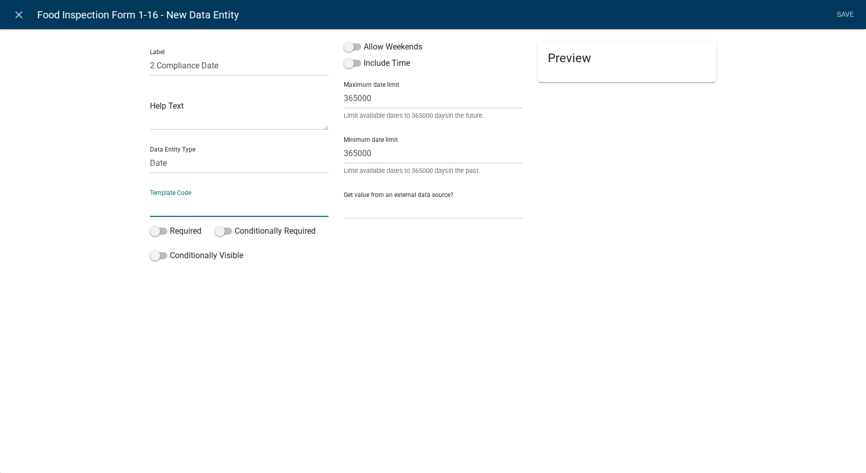
click at [172, 211] on input "text" at bounding box center [239, 206] width 179 height 21
type input "2Date"
click at [155, 235] on span at bounding box center [158, 230] width 17 height 7
click at [170, 225] on input "Required" at bounding box center [170, 225] width 0 height 0
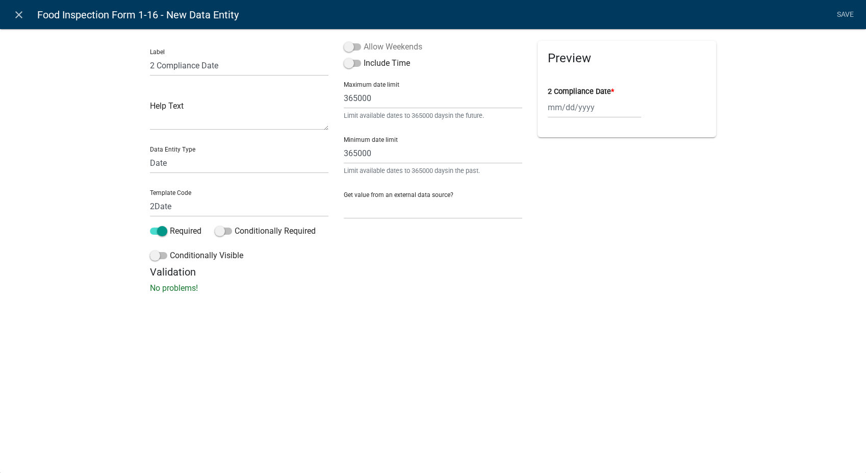
click at [350, 48] on span at bounding box center [352, 46] width 17 height 7
click at [364, 41] on input "Allow Weekends" at bounding box center [364, 41] width 0 height 0
click at [158, 257] on span at bounding box center [158, 255] width 17 height 7
click at [170, 249] on input "Conditionally Visible" at bounding box center [170, 249] width 0 height 0
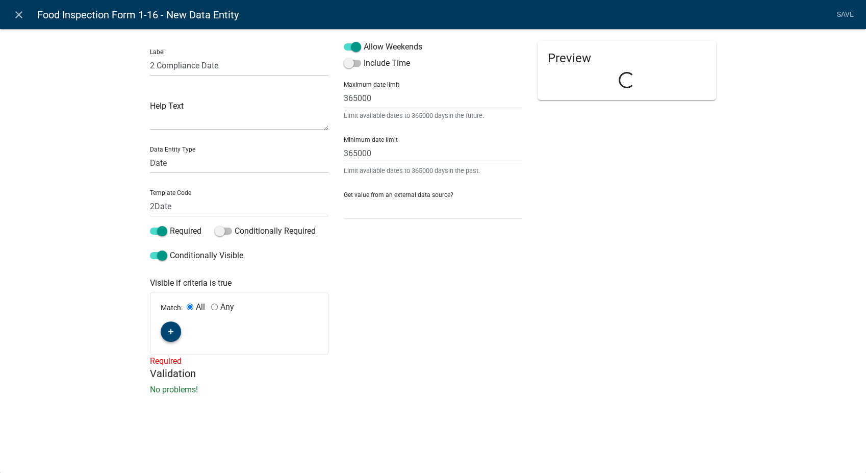
click at [172, 335] on fa-icon "button" at bounding box center [171, 332] width 6 height 10
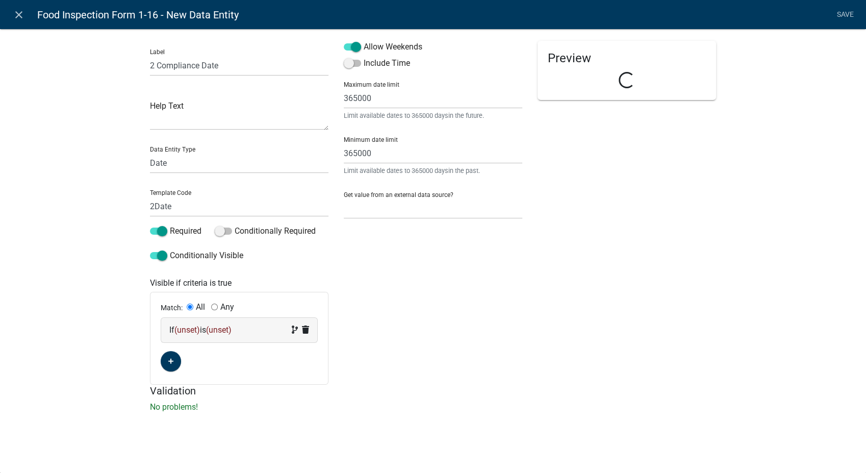
click at [246, 325] on div "If (unset) is (unset)" at bounding box center [239, 330] width 140 height 12
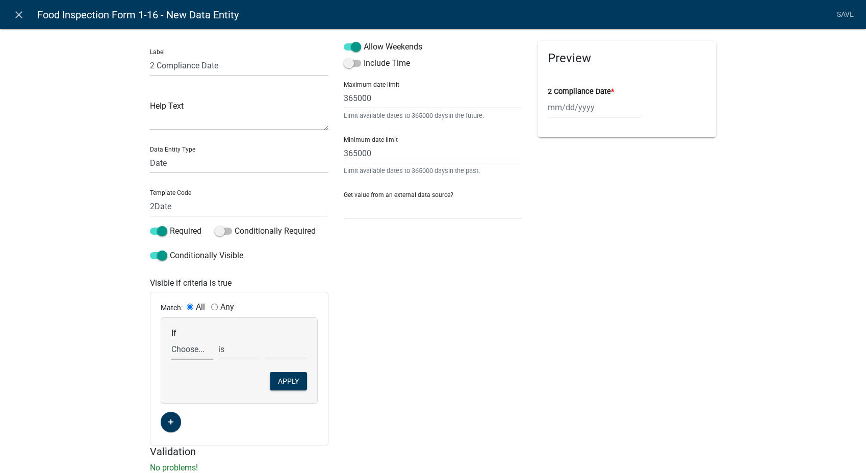
click at [188, 349] on select "Choose... 1Action 1Date 2Action AdditionalDocuments AdditionalInfoCheck Additio…" at bounding box center [192, 349] width 42 height 21
select select "42: Comp2"
click at [171, 339] on select "Choose... 1Action 1Date 2Action AdditionalDocuments AdditionalInfoCheck Additio…" at bounding box center [192, 349] width 42 height 21
click at [219, 349] on select "exists does not exist contains does not contain" at bounding box center [239, 349] width 42 height 21
select select "6: ~"
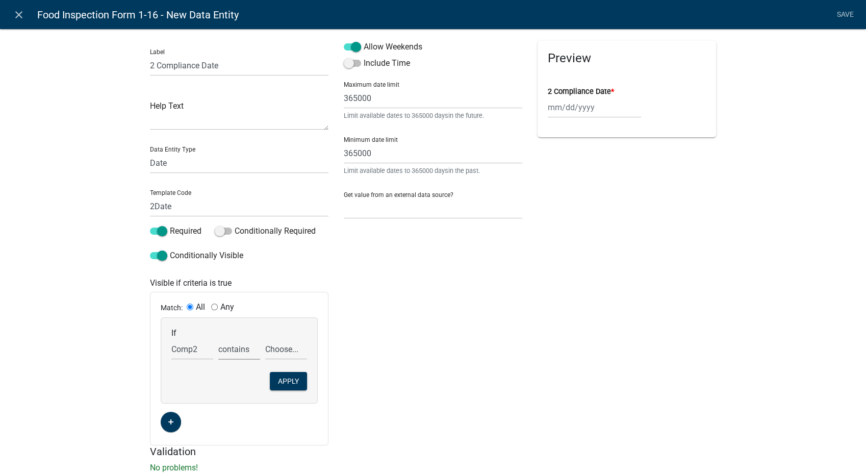
click at [218, 339] on select "exists does not exist contains does not contain" at bounding box center [239, 349] width 42 height 21
click at [278, 349] on select "Choose... In N/A N/O Out Violation Type: COS Violation Type: Repeat" at bounding box center [286, 349] width 42 height 21
select select "4: Out"
click at [265, 339] on select "Choose... In N/A N/O Out Violation Type: COS Violation Type: Repeat" at bounding box center [286, 349] width 42 height 21
click at [286, 383] on button "Apply" at bounding box center [288, 381] width 37 height 18
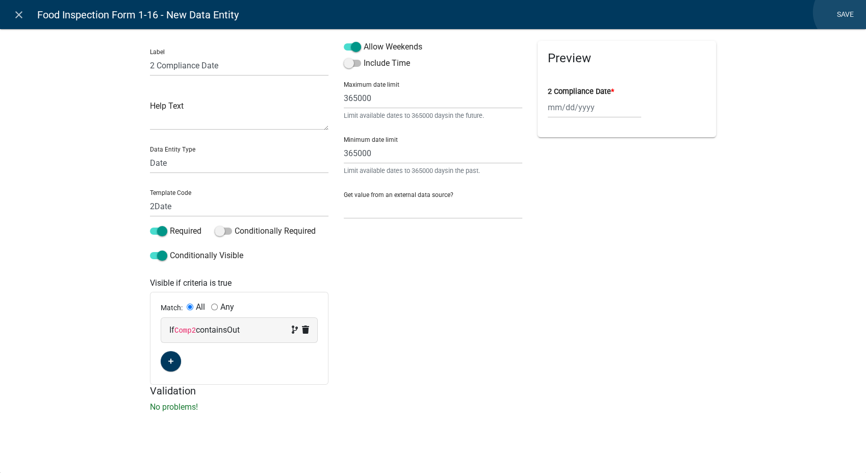
click at [845, 12] on link "Save" at bounding box center [845, 14] width 26 height 19
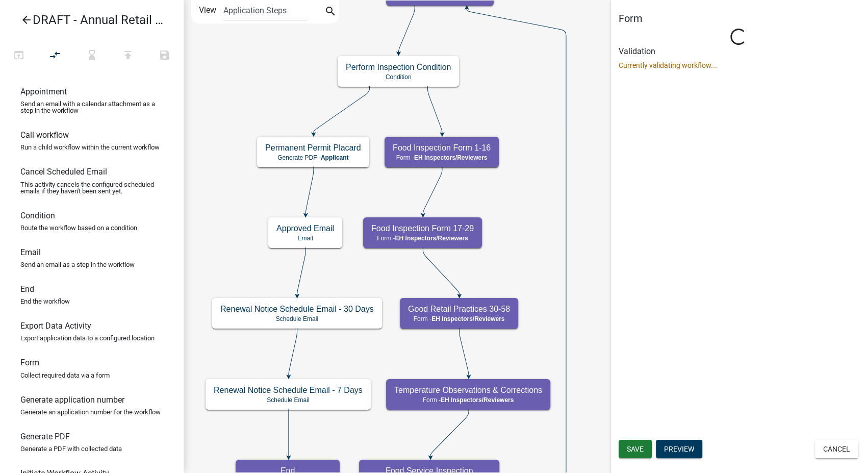
select select "C31B5D90-9A1B-409C-8A96-CB1DC1AB168B"
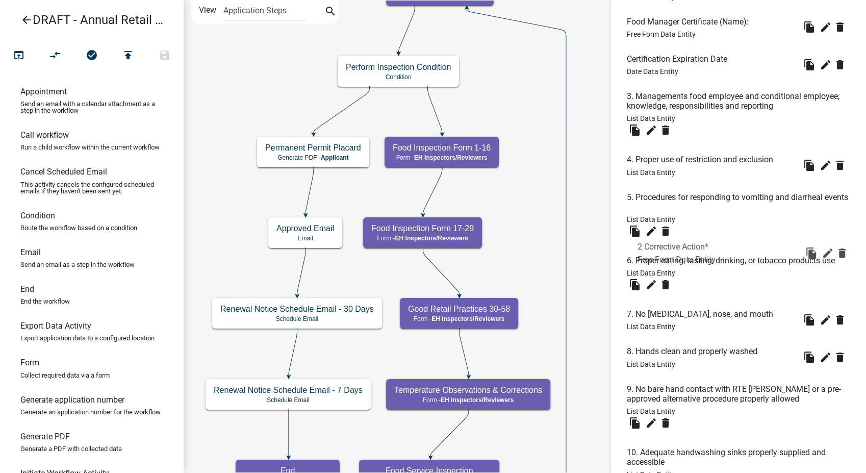
scroll to position [475, 0]
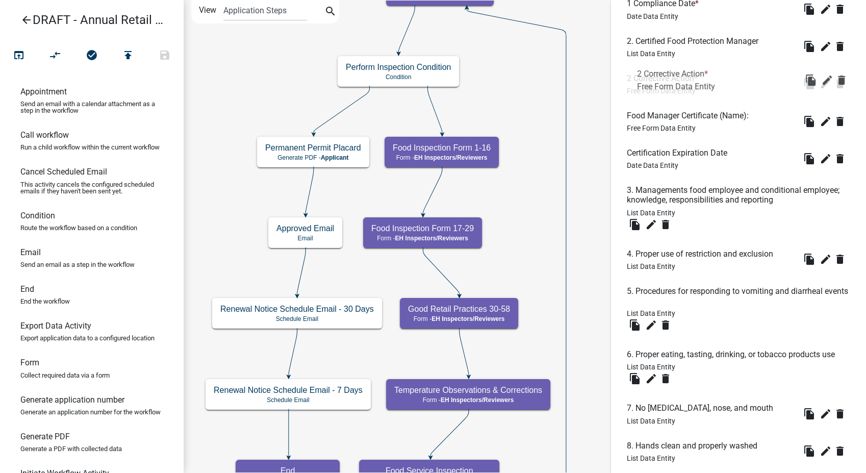
drag, startPoint x: 661, startPoint y: 345, endPoint x: 672, endPoint y: 74, distance: 271.1
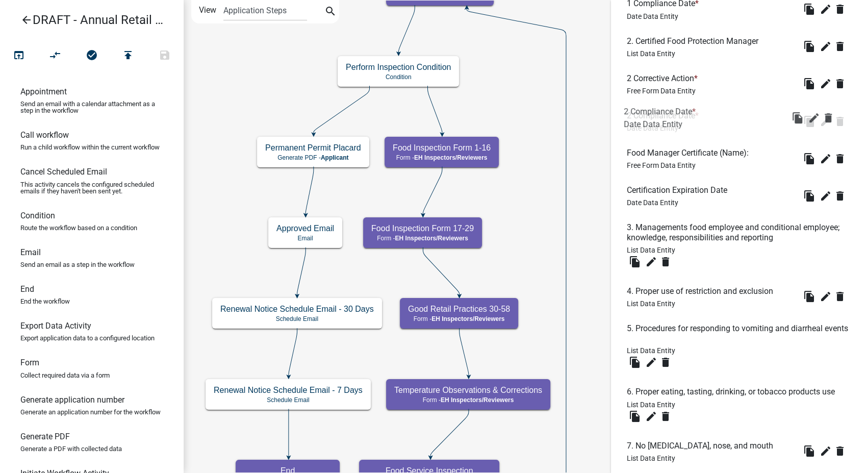
drag, startPoint x: 657, startPoint y: 384, endPoint x: 654, endPoint y: 113, distance: 270.9
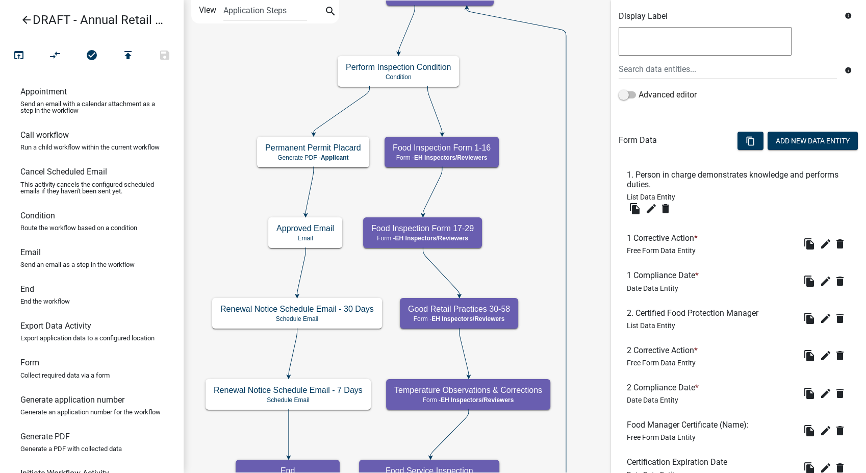
scroll to position [135, 0]
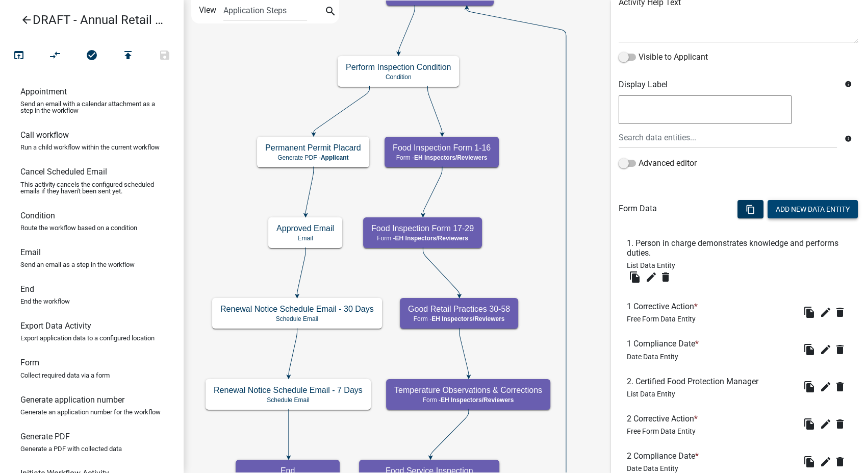
click at [792, 214] on button "Add New Data Entity" at bounding box center [813, 209] width 90 height 18
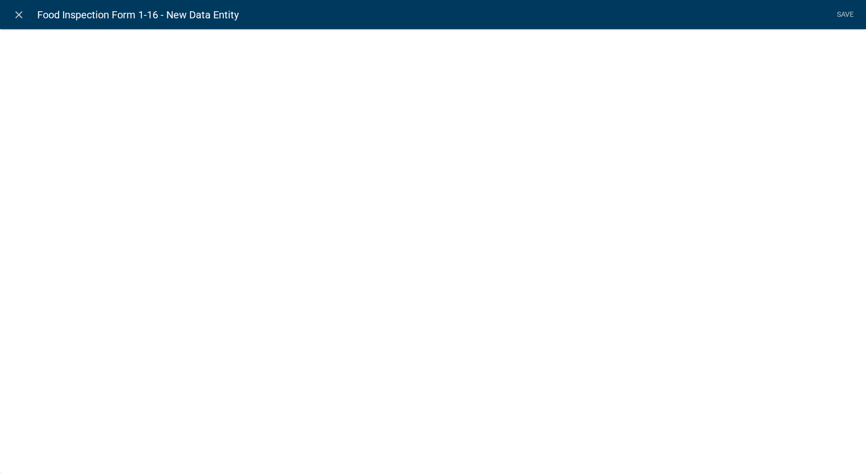
select select
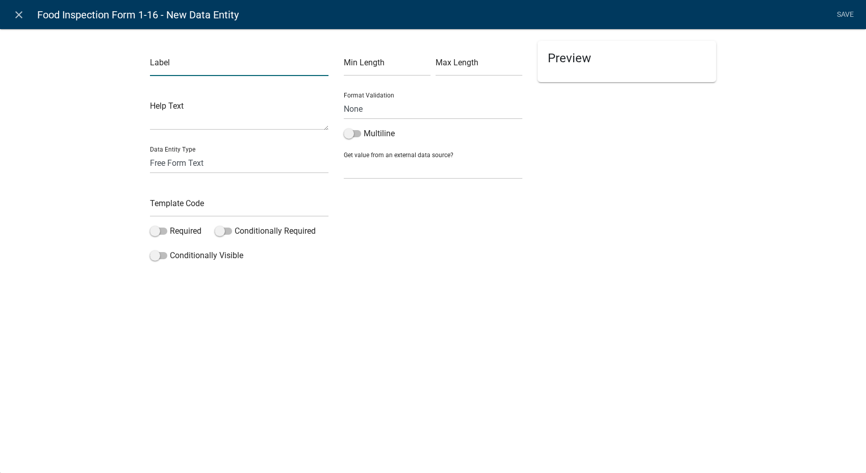
click at [166, 70] on input "text" at bounding box center [239, 65] width 179 height 21
type input "3 Corrective Action"
click at [167, 212] on input "text" at bounding box center [239, 206] width 179 height 21
type input "3Action"
click at [150, 227] on span at bounding box center [158, 230] width 17 height 7
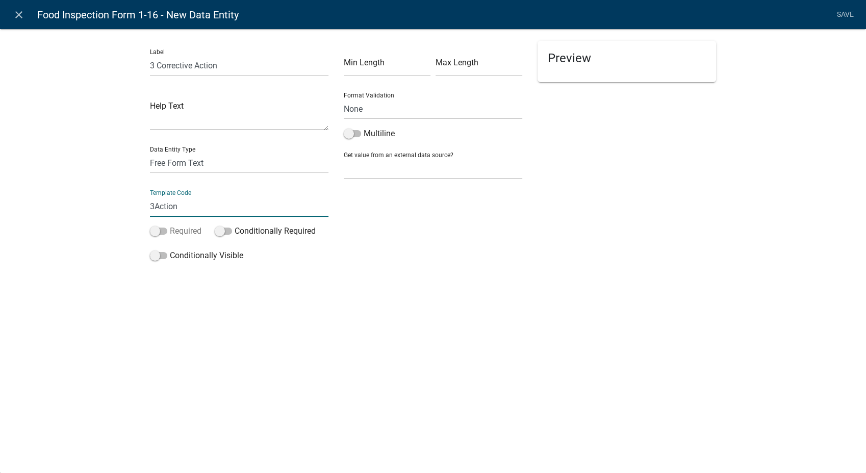
click at [170, 225] on input "Required" at bounding box center [170, 225] width 0 height 0
click at [154, 259] on span at bounding box center [158, 255] width 17 height 7
click at [170, 249] on input "Conditionally Visible" at bounding box center [170, 249] width 0 height 0
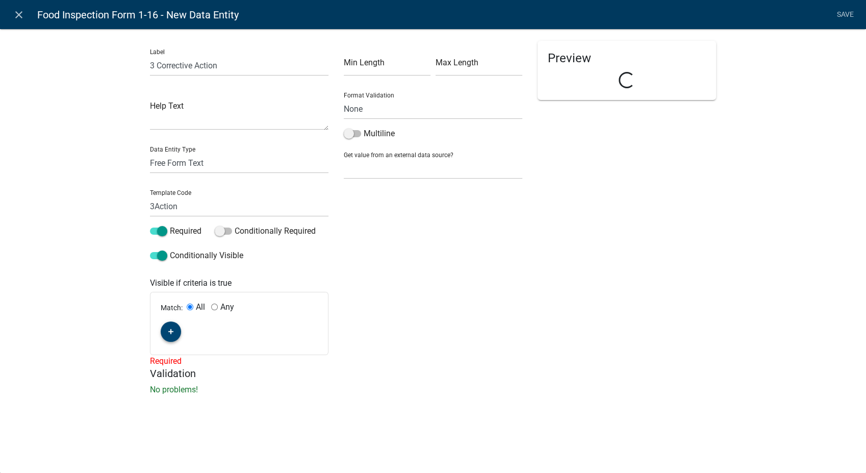
click at [170, 339] on button "button" at bounding box center [171, 331] width 20 height 20
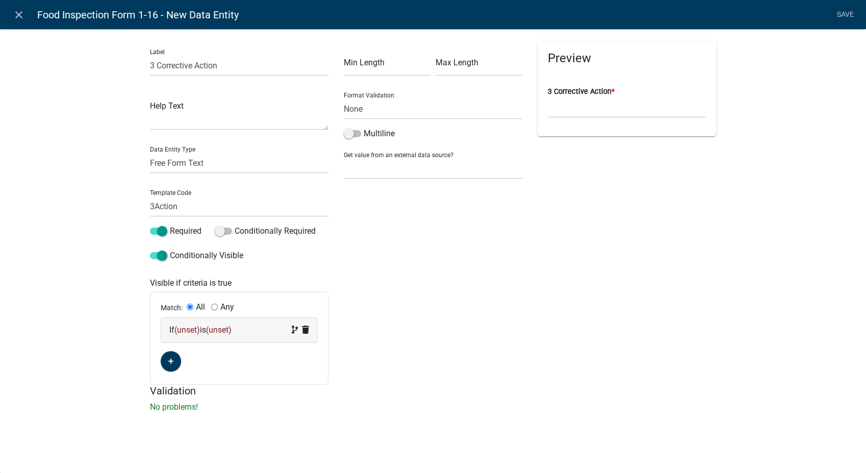
click at [204, 329] on div "If (unset) is (unset)" at bounding box center [239, 330] width 140 height 12
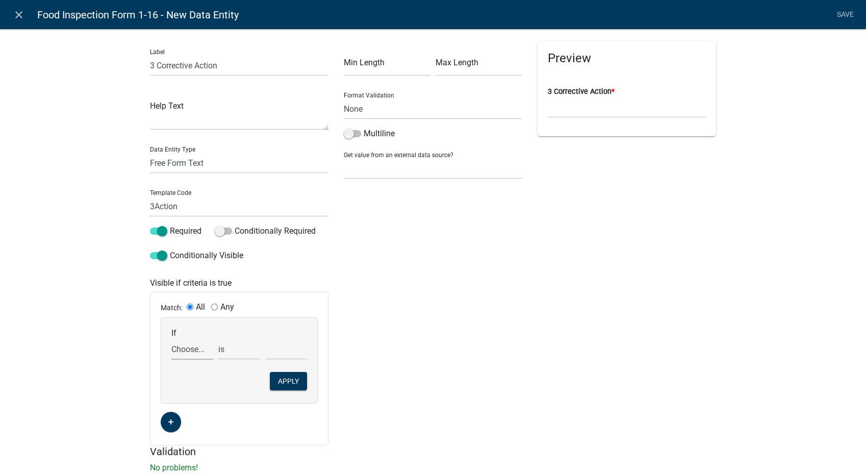
click at [181, 349] on select "Choose... 1Action 1Date 2Action 2Date AdditionalDocuments AdditionalInfoCheck A…" at bounding box center [192, 349] width 42 height 21
select select "43: Comp2"
select select "4: !!"
click at [199, 353] on select "Choose... 1Action 1Date 2Action 2Date AdditionalDocuments AdditionalInfoCheck A…" at bounding box center [192, 349] width 42 height 21
click at [192, 350] on select "Choose... 1Action 1Date 2Action 2Date AdditionalDocuments AdditionalInfoCheck A…" at bounding box center [192, 349] width 42 height 21
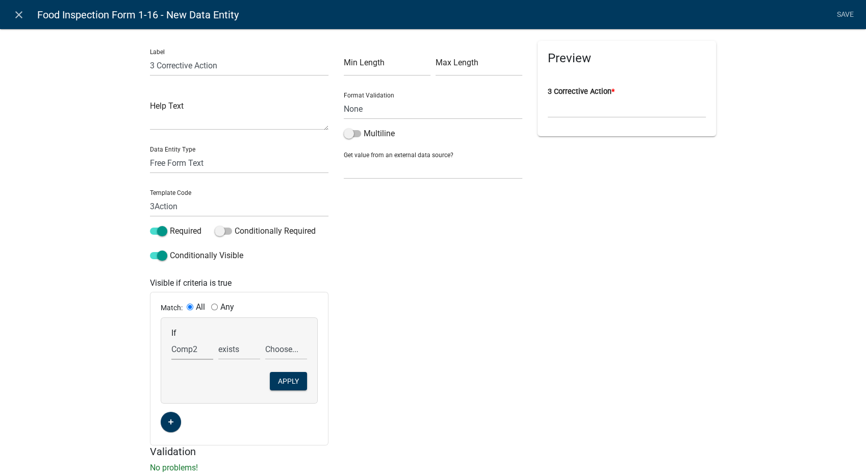
select select "44: Comp20"
click at [192, 350] on select "Choose... 1Action 1Date 2Action 2Date AdditionalDocuments AdditionalInfoCheck A…" at bounding box center [192, 349] width 42 height 21
select select "8: =="
click at [367, 375] on div "Min Length Max Length Format Validation None Email PhoneNumber Multiline Get va…" at bounding box center [433, 243] width 194 height 404
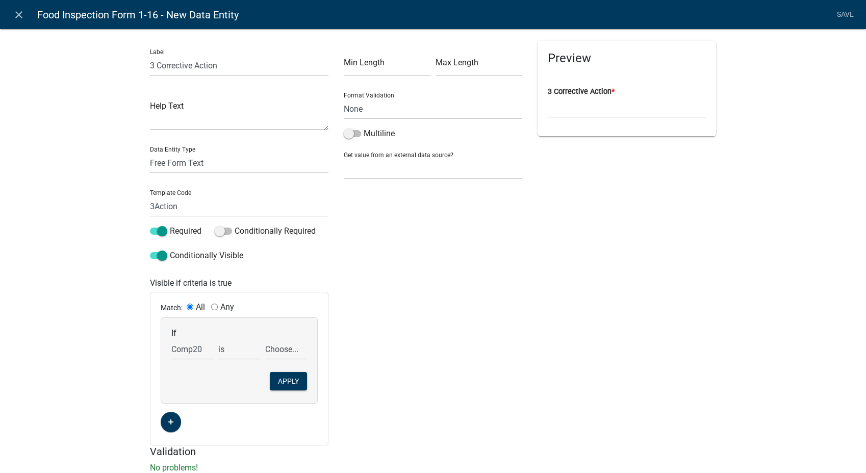
click at [386, 271] on div "Min Length Max Length Format Validation None Email PhoneNumber Multiline Get va…" at bounding box center [433, 243] width 194 height 404
click at [281, 385] on button "Apply" at bounding box center [288, 381] width 37 height 18
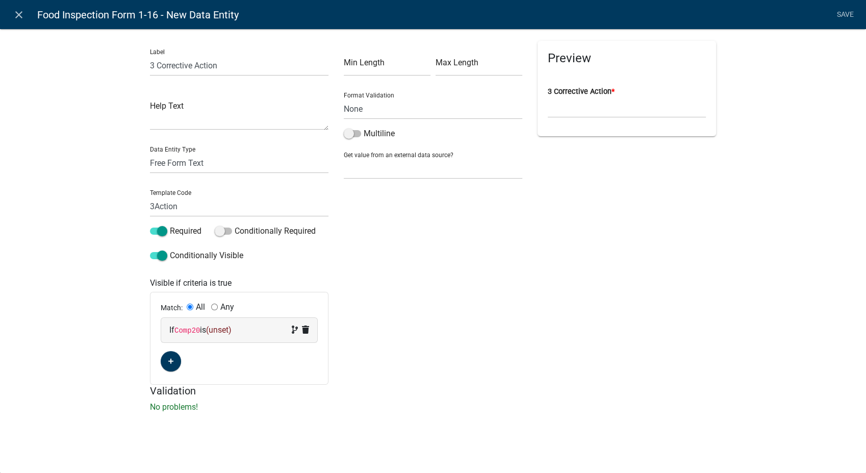
click at [220, 332] on span "(unset)" at bounding box center [219, 330] width 26 height 10
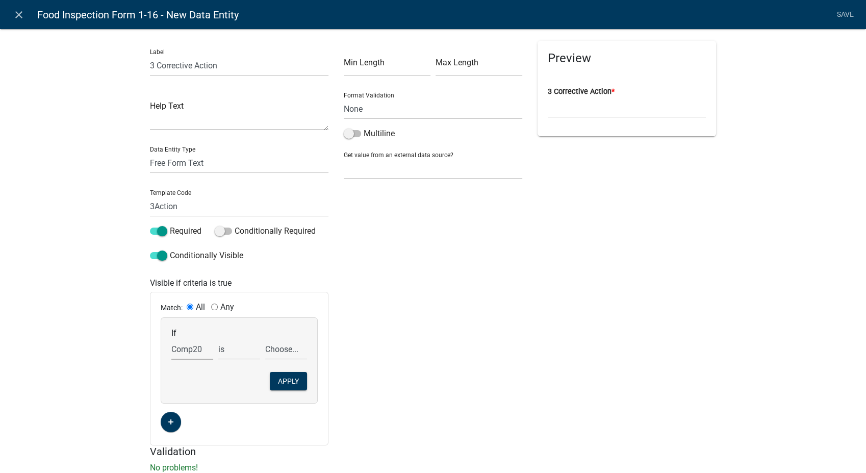
click at [189, 356] on select "Choose... 1Action 1Date 2Action 2Date AdditionalDocuments AdditionalInfoCheck A…" at bounding box center [192, 349] width 42 height 21
select select "54: Comp3"
click at [171, 339] on select "Choose... 1Action 1Date 2Action 2Date AdditionalDocuments AdditionalInfoCheck A…" at bounding box center [192, 349] width 42 height 21
click at [222, 351] on select "exists does not exist contains does not contain" at bounding box center [239, 349] width 42 height 21
select select "6: ~"
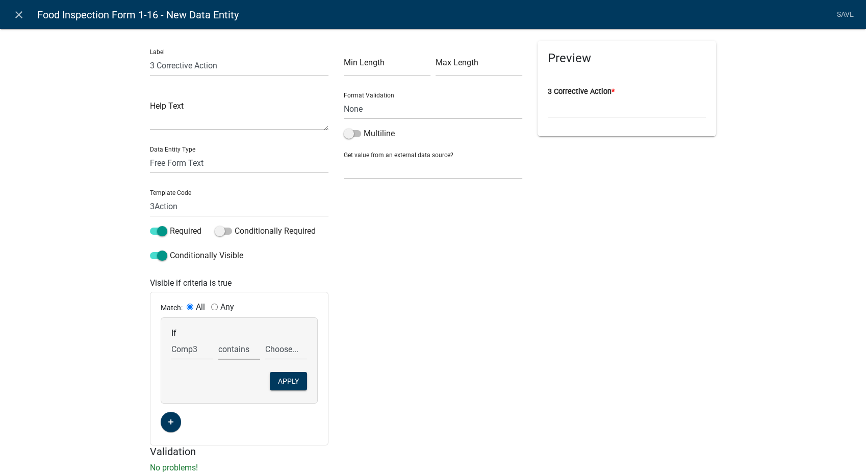
click at [218, 339] on select "exists does not exist contains does not contain" at bounding box center [239, 349] width 42 height 21
click at [281, 351] on select "Choose... In N/A N/O Out Violation Type: COS Violation Type: Repeat" at bounding box center [286, 349] width 42 height 21
select select "10: Out"
click at [265, 339] on select "Choose... In N/A N/O Out Violation Type: COS Violation Type: Repeat" at bounding box center [286, 349] width 42 height 21
click at [275, 381] on button "Apply" at bounding box center [288, 381] width 37 height 18
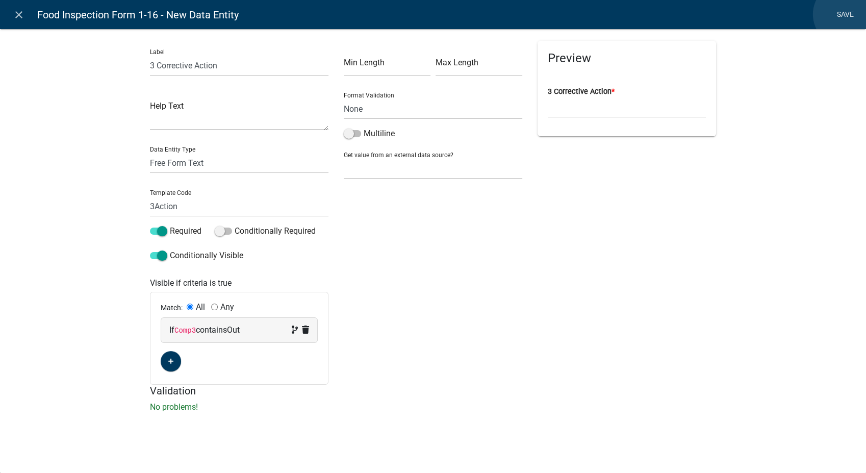
click at [845, 14] on link "Save" at bounding box center [845, 14] width 26 height 19
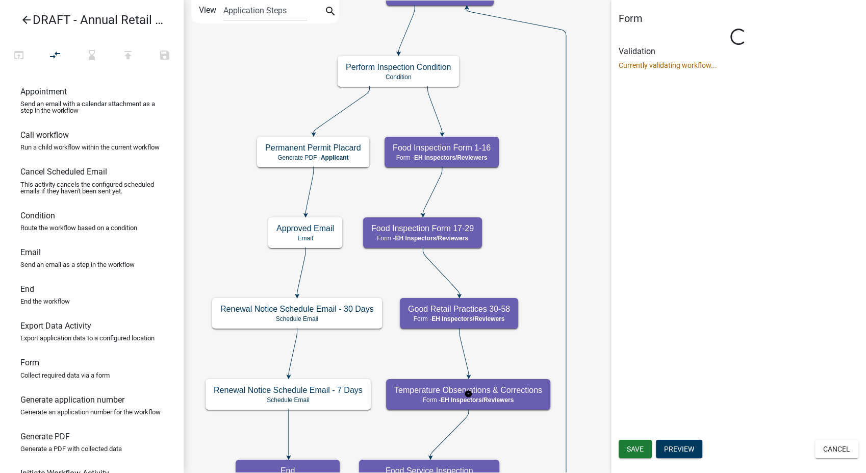
scroll to position [0, 0]
select select "C31B5D90-9A1B-409C-8A96-CB1DC1AB168B"
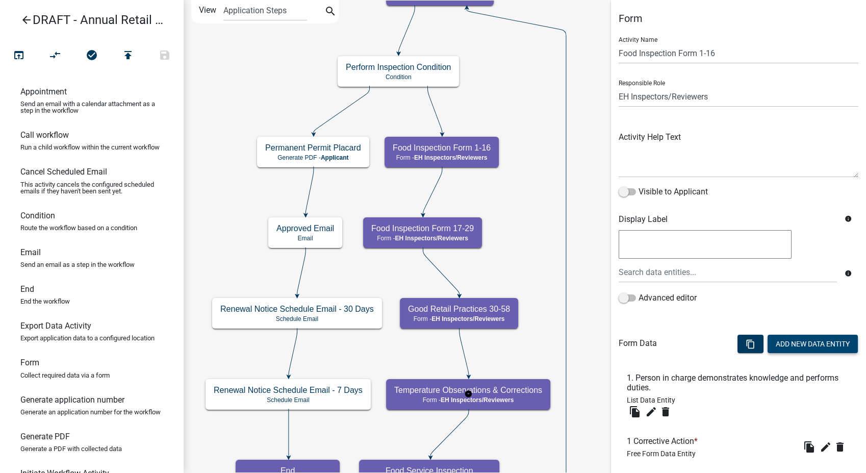
click at [775, 343] on button "Add New Data Entity" at bounding box center [813, 344] width 90 height 18
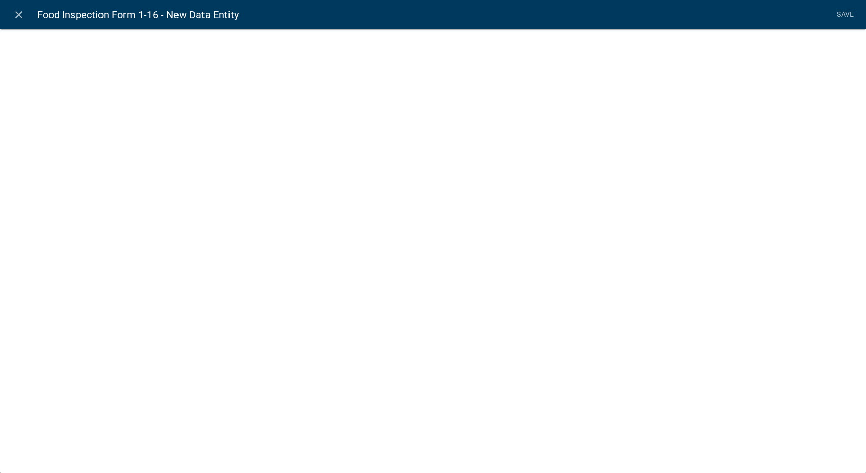
select select
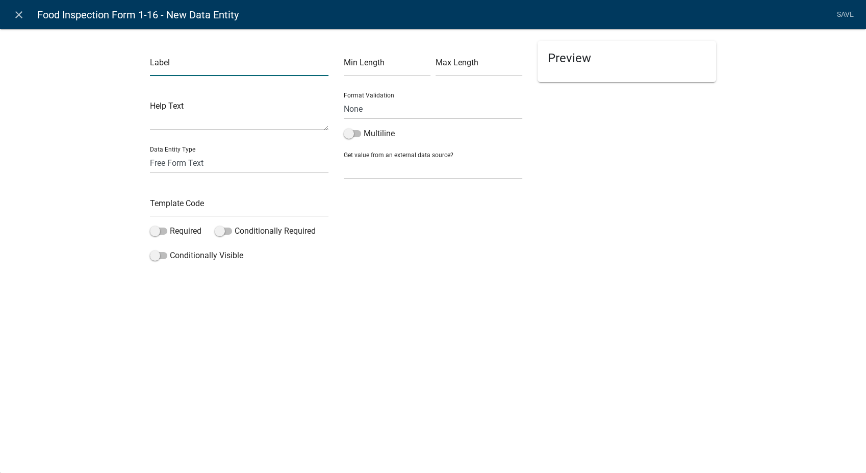
click at [168, 73] on input "text" at bounding box center [239, 65] width 179 height 21
type input "3 Compliance Date"
click at [163, 166] on select "Free Form Text Document Display Entity Value Fee Numeric Data Date Map Sketch D…" at bounding box center [239, 163] width 179 height 21
select select "date"
click at [150, 153] on select "Free Form Text Document Display Entity Value Fee Numeric Data Date Map Sketch D…" at bounding box center [239, 163] width 179 height 21
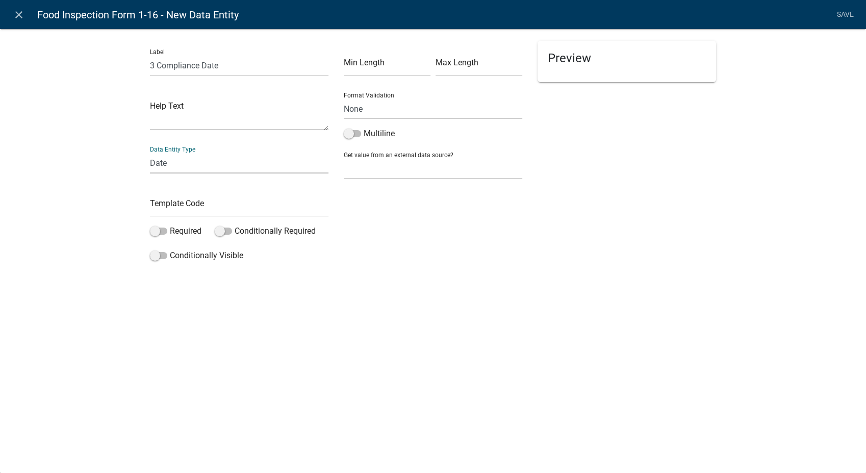
select select
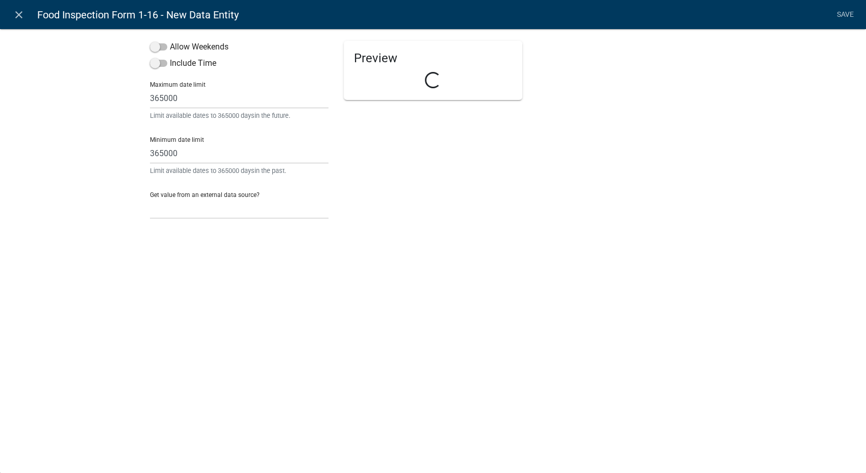
select select "date"
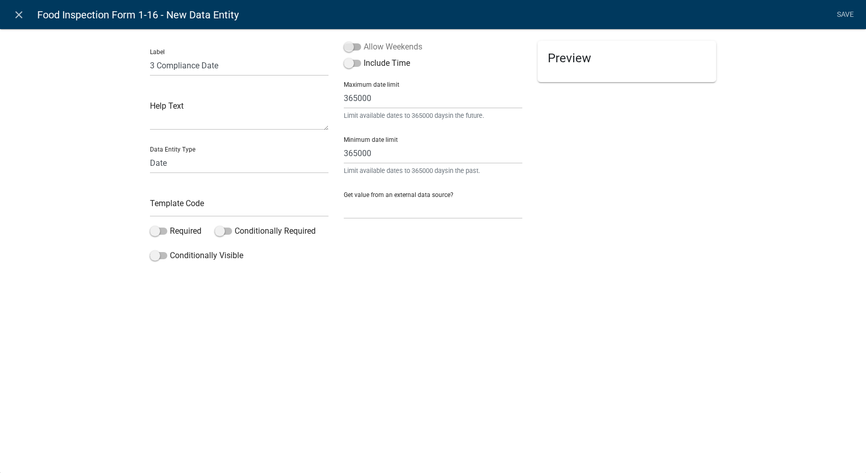
click at [349, 46] on span at bounding box center [352, 46] width 17 height 7
click at [364, 41] on input "Allow Weekends" at bounding box center [364, 41] width 0 height 0
click at [163, 210] on input "text" at bounding box center [239, 206] width 179 height 21
type input "3Date"
click at [160, 231] on span at bounding box center [158, 230] width 17 height 7
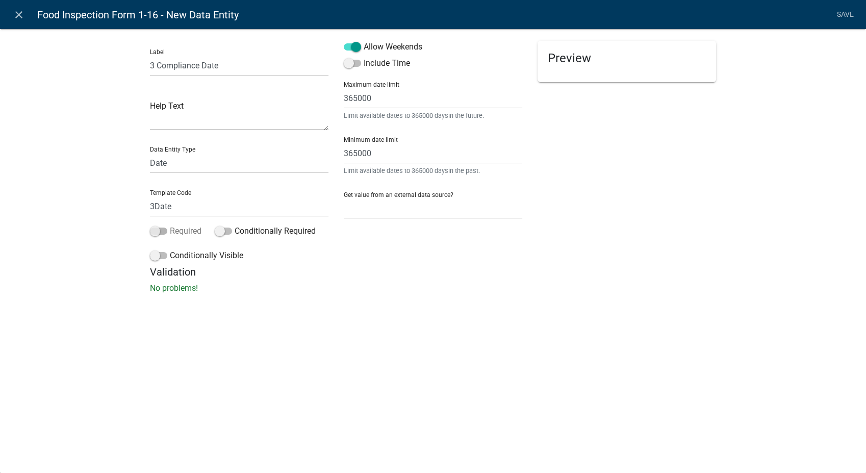
click at [170, 225] on input "Required" at bounding box center [170, 225] width 0 height 0
click at [155, 257] on span at bounding box center [158, 255] width 17 height 7
click at [170, 249] on input "Conditionally Visible" at bounding box center [170, 249] width 0 height 0
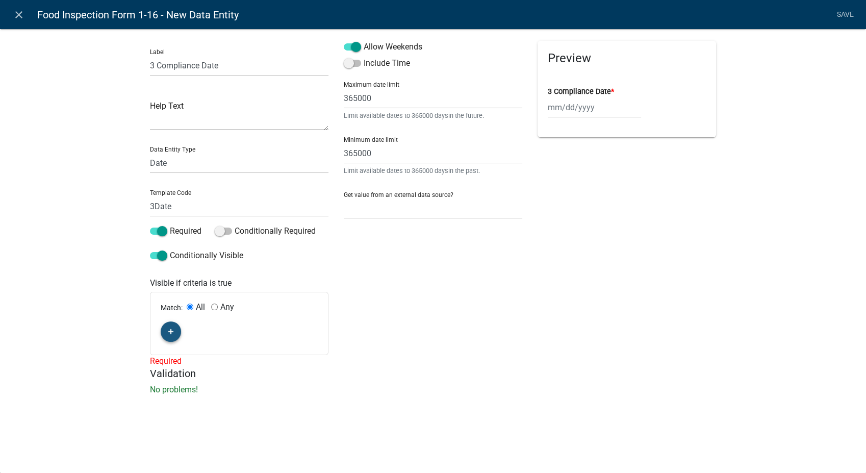
click at [172, 328] on icon "button" at bounding box center [171, 331] width 6 height 6
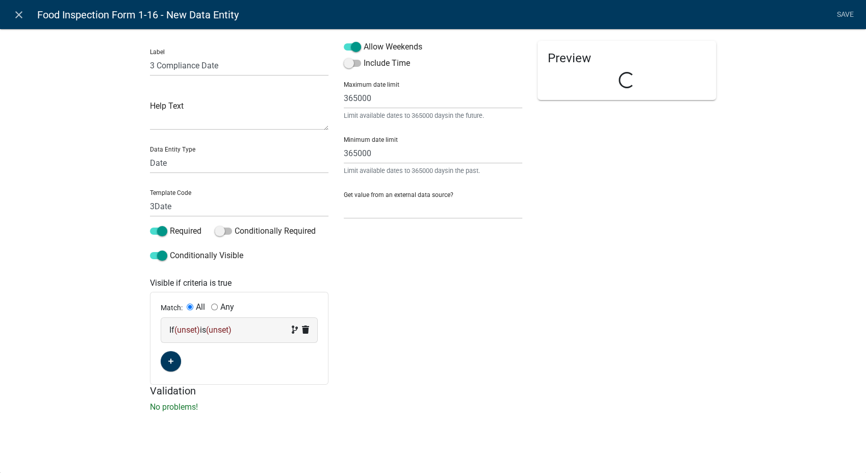
click at [264, 327] on div "If (unset) is (unset)" at bounding box center [239, 330] width 140 height 12
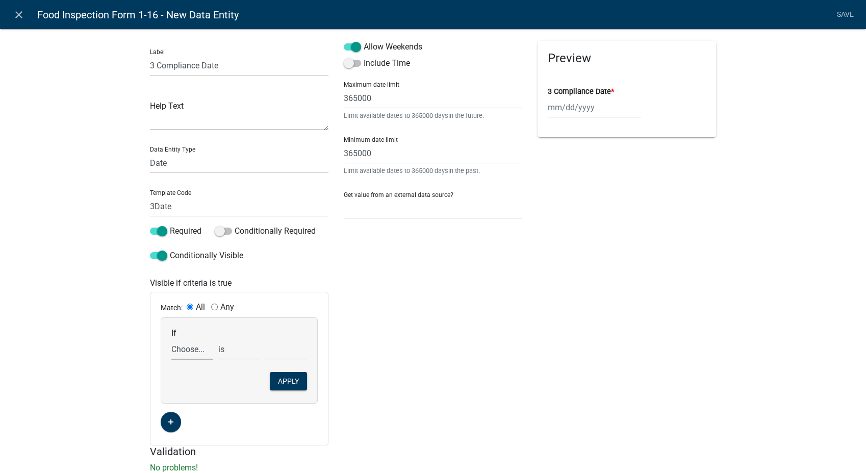
click at [183, 351] on select "Choose... 1Action 1Date 2Action 2Date 3Action AdditionalDocuments AdditionalInf…" at bounding box center [192, 349] width 42 height 21
select select "55: Comp3"
click at [229, 354] on select "is is not is greater than is less than exists does not exist contains does not …" at bounding box center [239, 349] width 42 height 21
select select "6: ~"
click at [218, 339] on select "exists does not exist contains does not contain" at bounding box center [239, 349] width 42 height 21
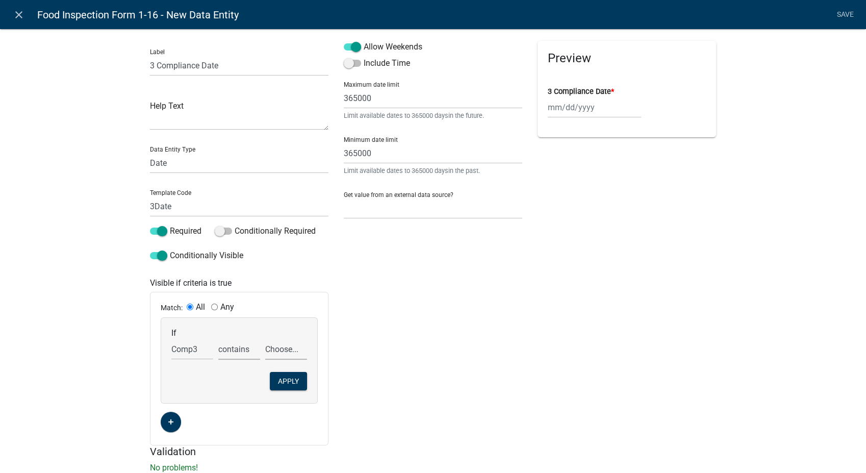
click at [267, 353] on select "Choose... In N/A N/O Out Violation Type: COS Violation Type: Repeat" at bounding box center [286, 349] width 42 height 21
select select "4: Out"
click at [265, 339] on select "Choose... In N/A N/O Out Violation Type: COS Violation Type: Repeat" at bounding box center [286, 349] width 42 height 21
click at [285, 378] on button "Apply" at bounding box center [288, 381] width 37 height 18
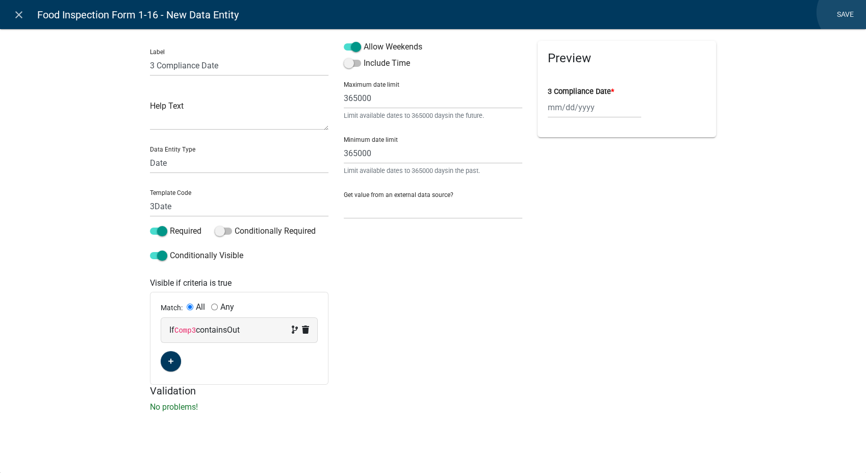
click at [849, 12] on link "Save" at bounding box center [845, 14] width 26 height 19
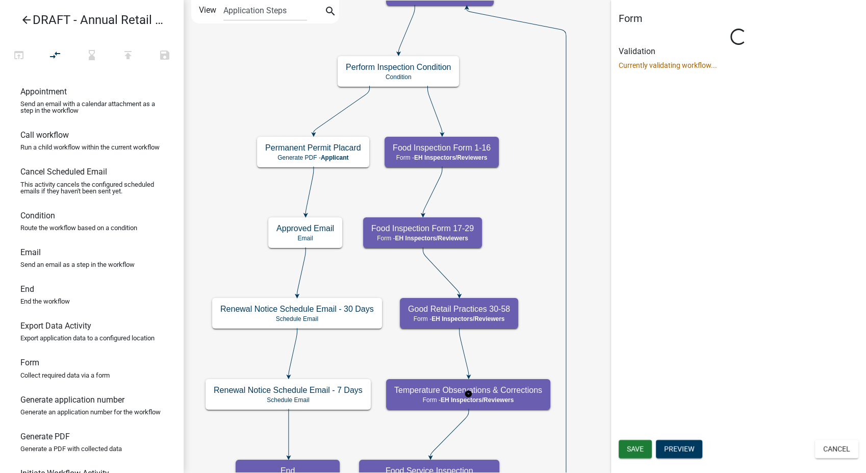
select select "C31B5D90-9A1B-409C-8A96-CB1DC1AB168B"
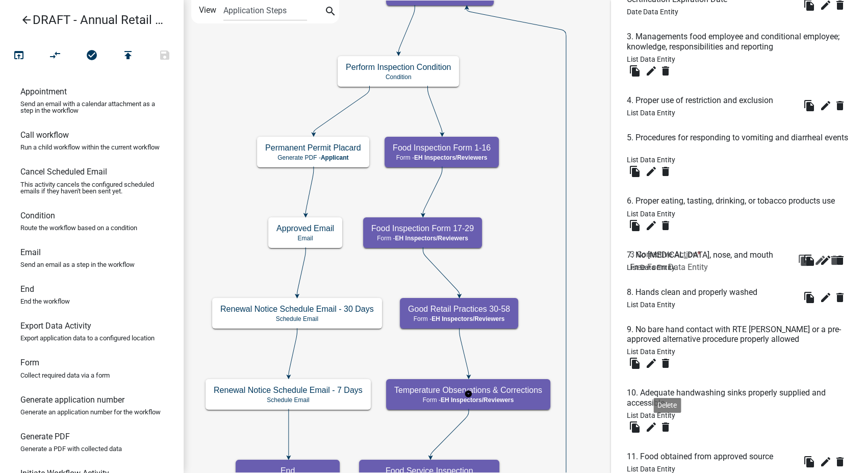
scroll to position [606, 0]
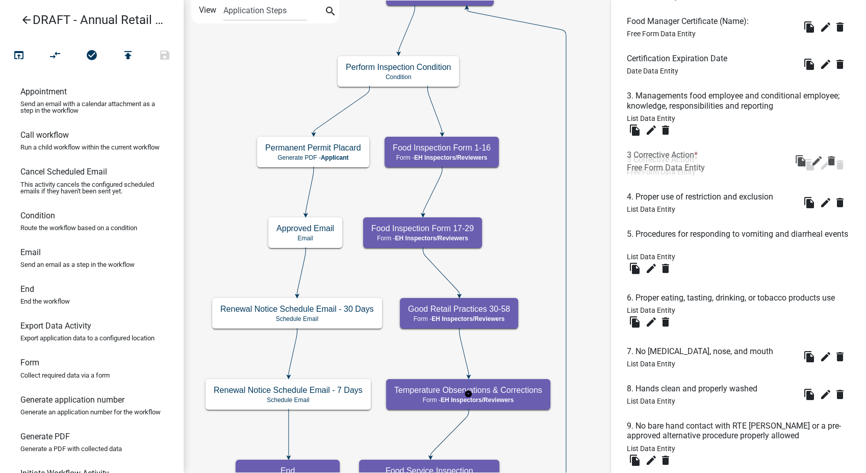
drag, startPoint x: 657, startPoint y: 347, endPoint x: 657, endPoint y: 147, distance: 199.4
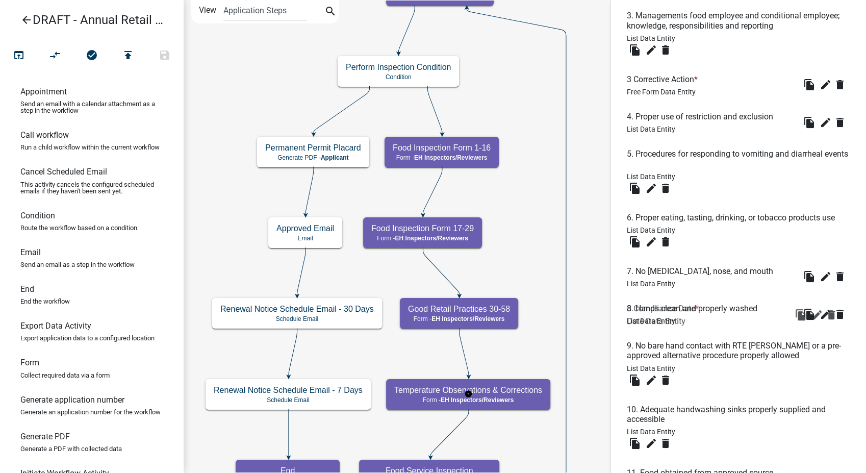
scroll to position [663, 0]
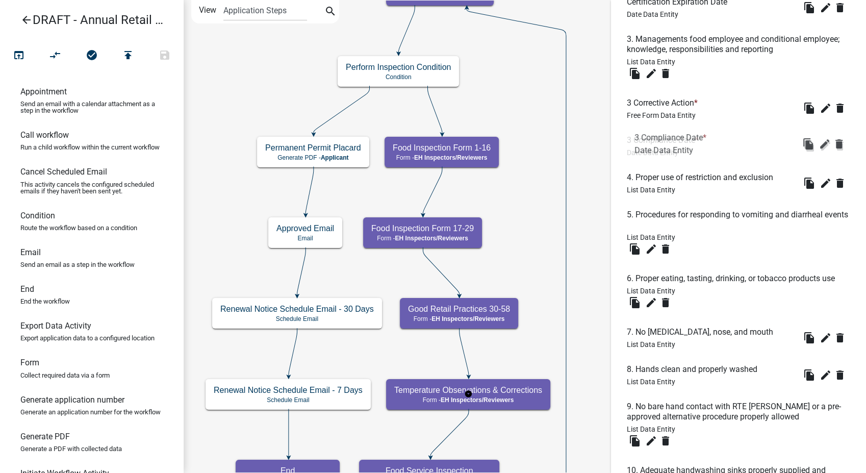
drag, startPoint x: 653, startPoint y: 437, endPoint x: 661, endPoint y: 130, distance: 307.7
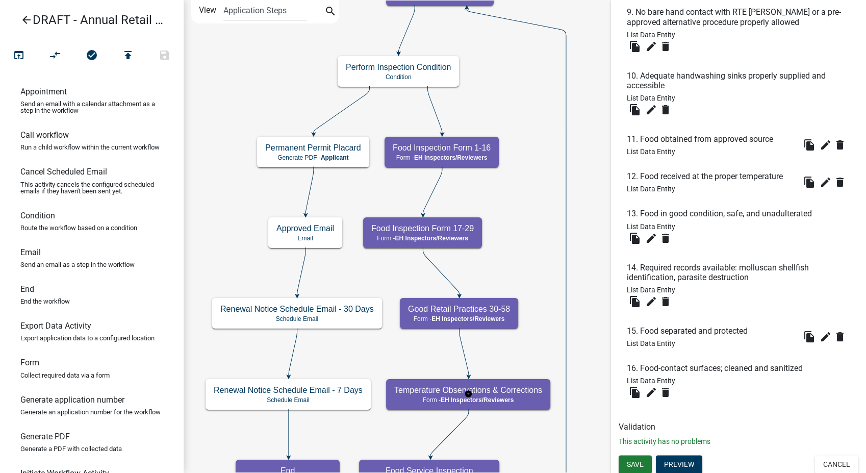
scroll to position [1060, 0]
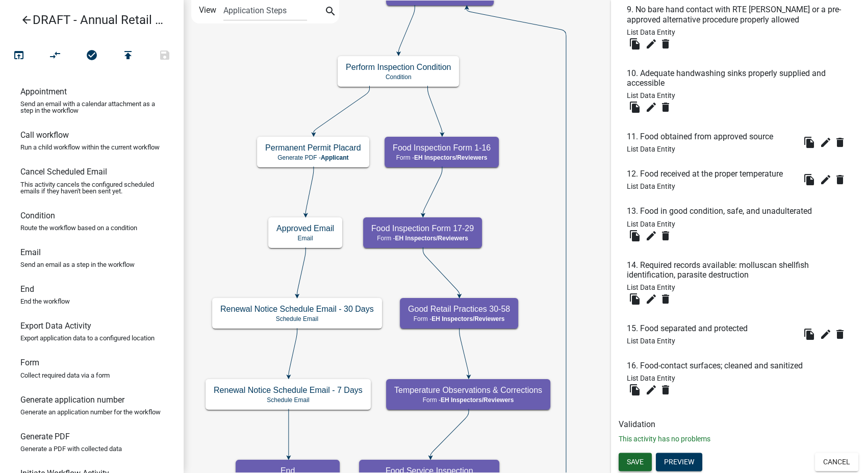
click at [635, 458] on span "Save" at bounding box center [635, 461] width 17 height 8
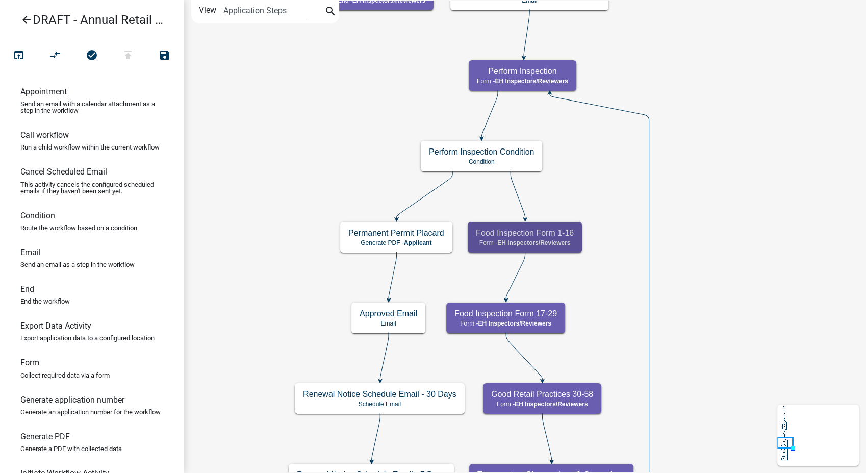
scroll to position [0, 0]
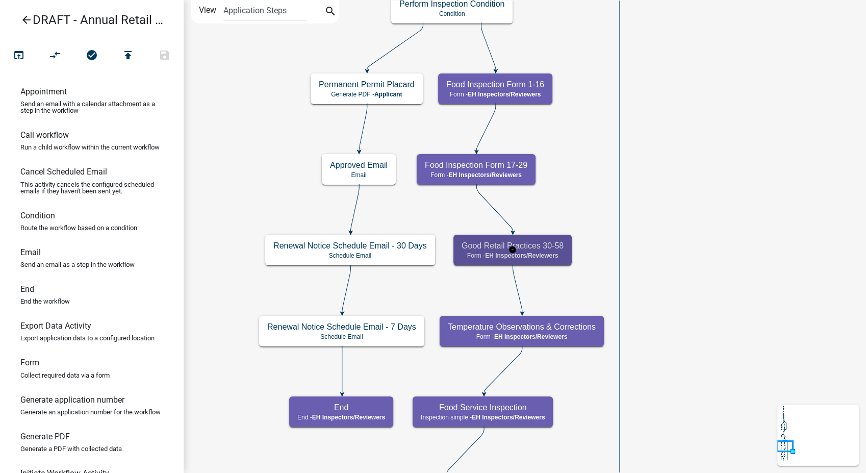
click at [558, 254] on span "EH Inspectors/Reviewers" at bounding box center [521, 255] width 73 height 7
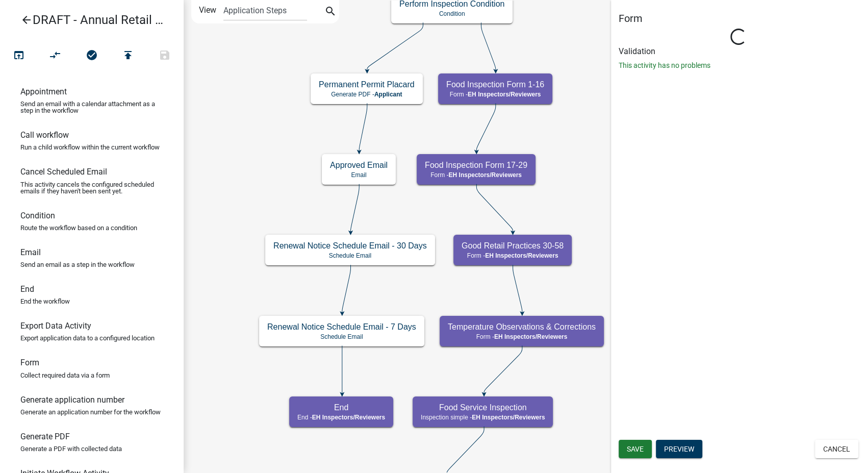
select select "C31B5D90-9A1B-409C-8A96-CB1DC1AB168B"
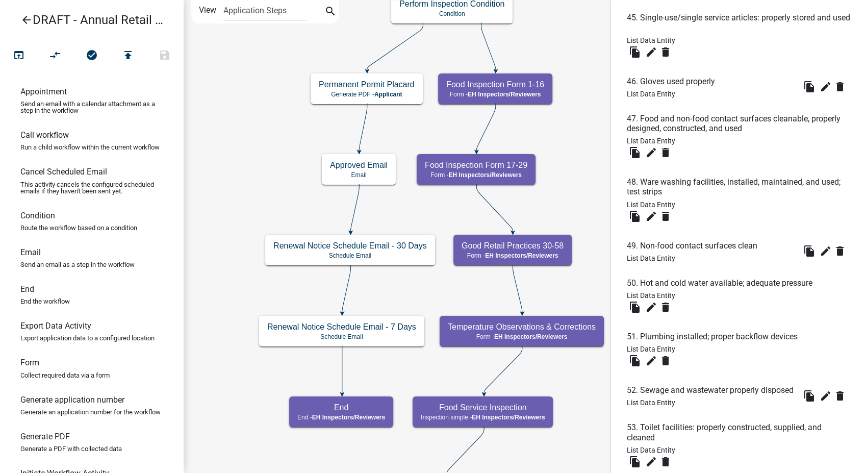
scroll to position [1077, 0]
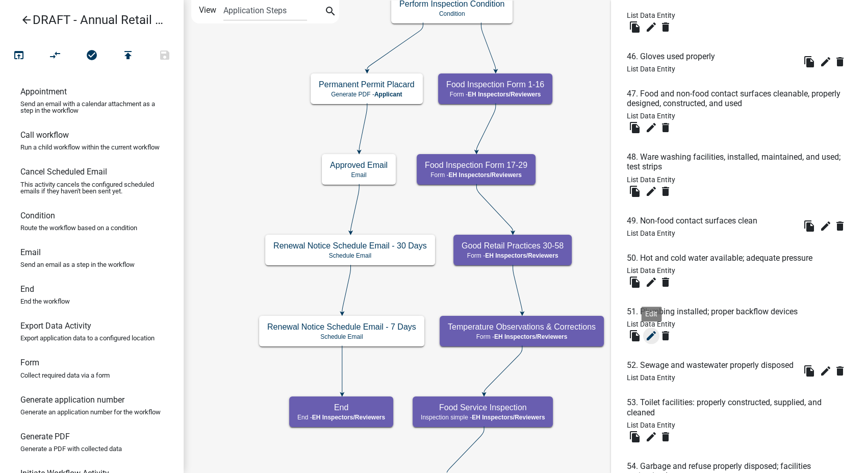
click at [652, 342] on icon "edit" at bounding box center [651, 336] width 12 height 12
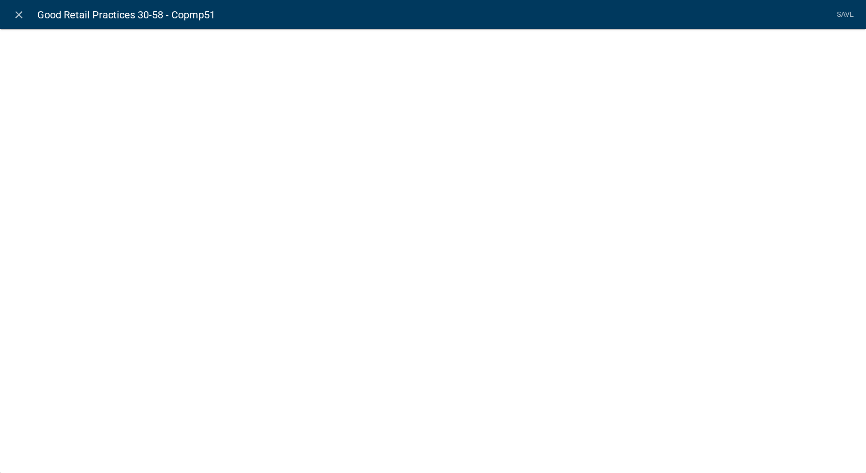
select select "list-data"
select select "custom-list-0615f810-70ce-4cc8-b06e-a268e866c1f6"
select select
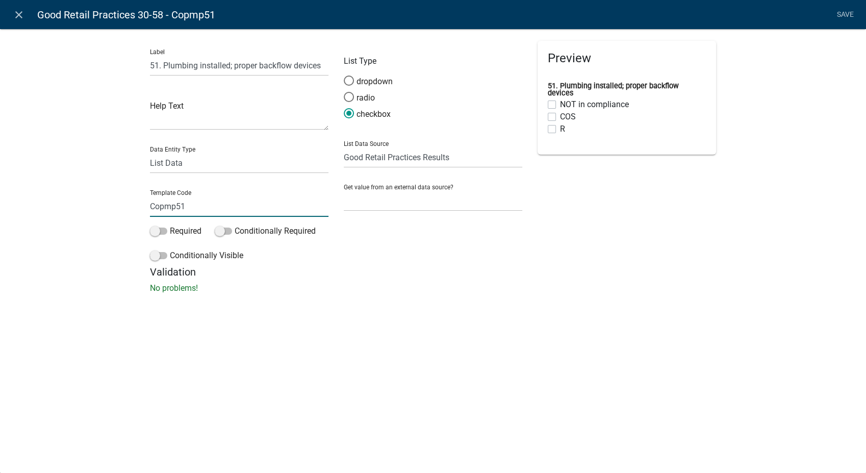
click at [163, 209] on input "Copmp51" at bounding box center [239, 206] width 179 height 21
type input "Comp51"
click at [839, 11] on li "Save" at bounding box center [845, 14] width 26 height 19
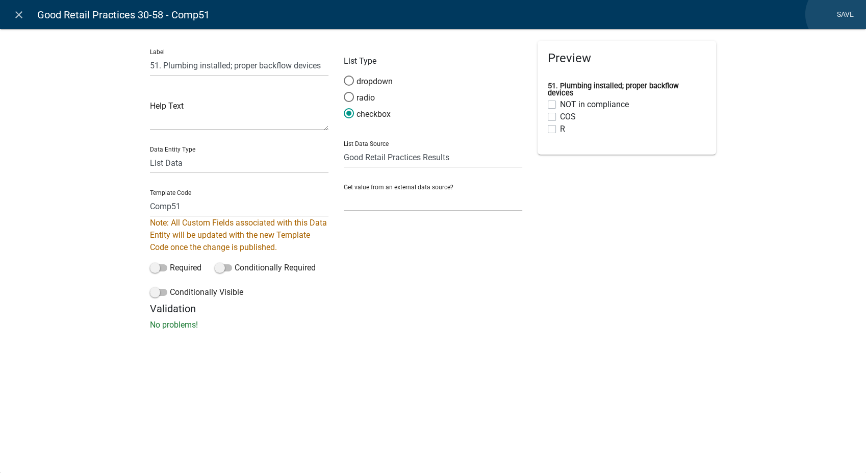
click at [838, 14] on link "Save" at bounding box center [845, 14] width 26 height 19
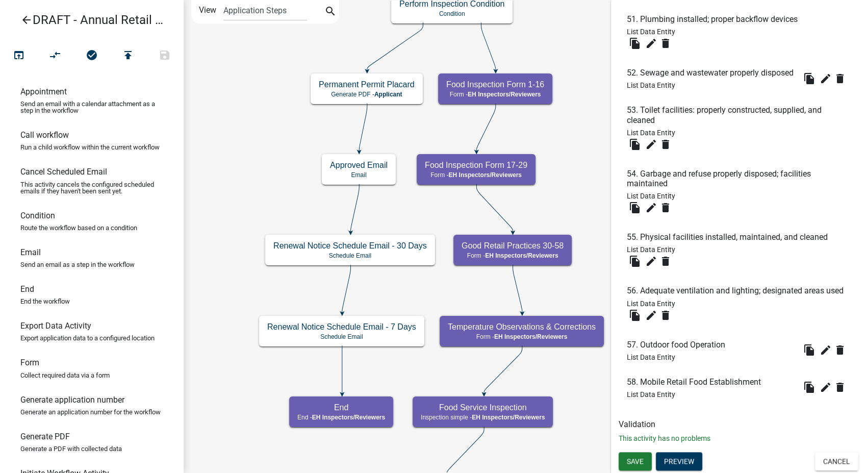
scroll to position [1428, 0]
click at [627, 464] on span "Save" at bounding box center [635, 461] width 17 height 8
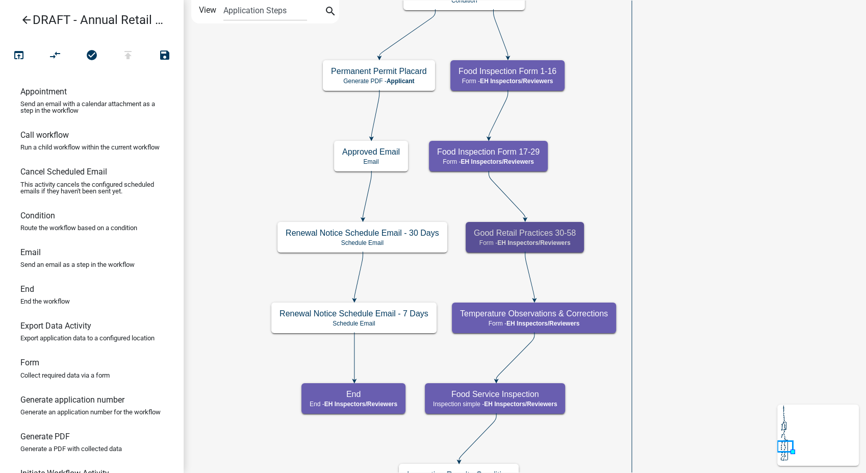
scroll to position [0, 0]
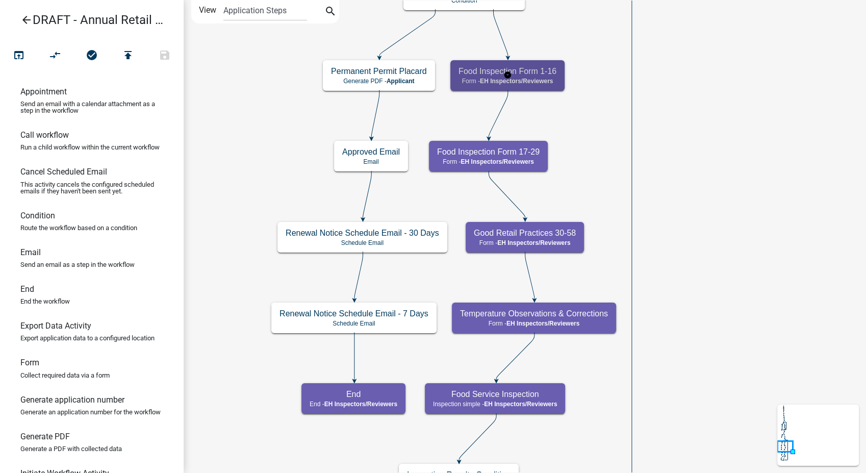
click at [540, 82] on span "EH Inspectors/Reviewers" at bounding box center [516, 81] width 73 height 7
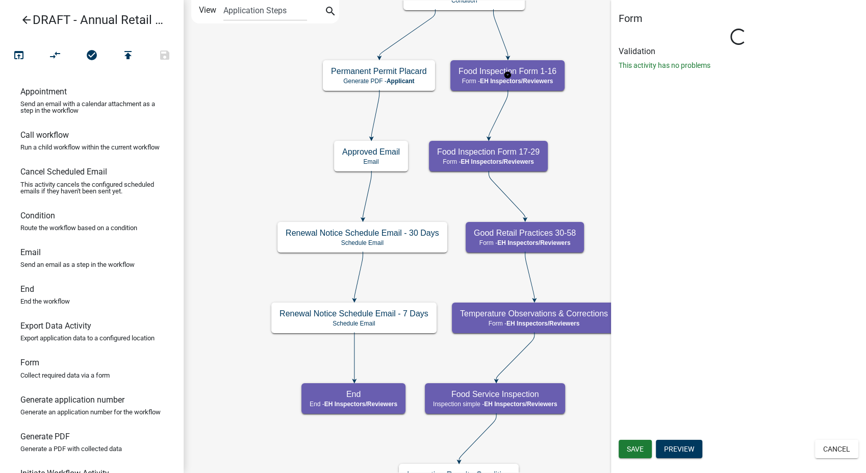
select select "C31B5D90-9A1B-409C-8A96-CB1DC1AB168B"
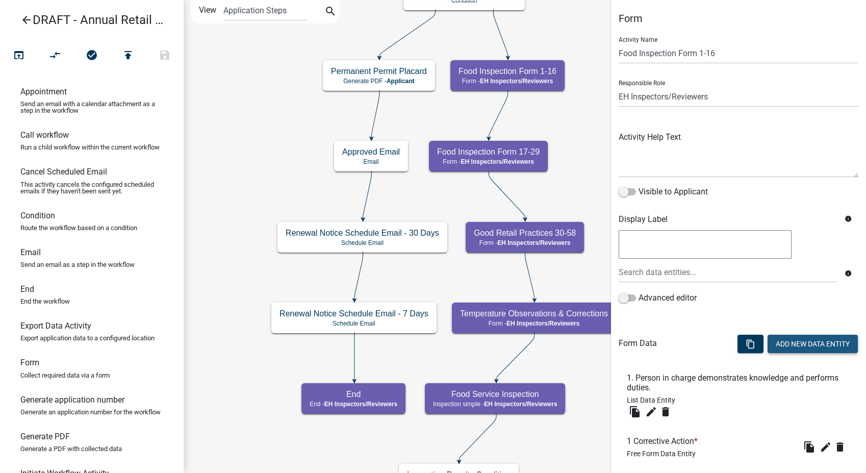
click at [786, 346] on button "Add New Data Entity" at bounding box center [813, 344] width 90 height 18
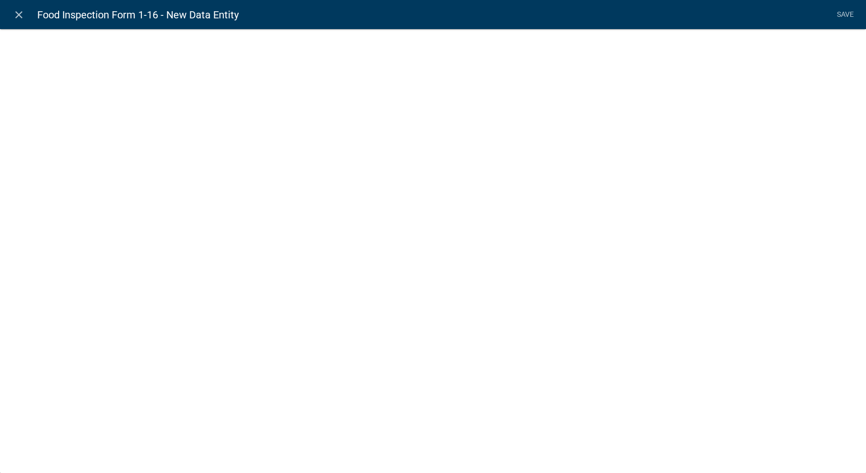
select select
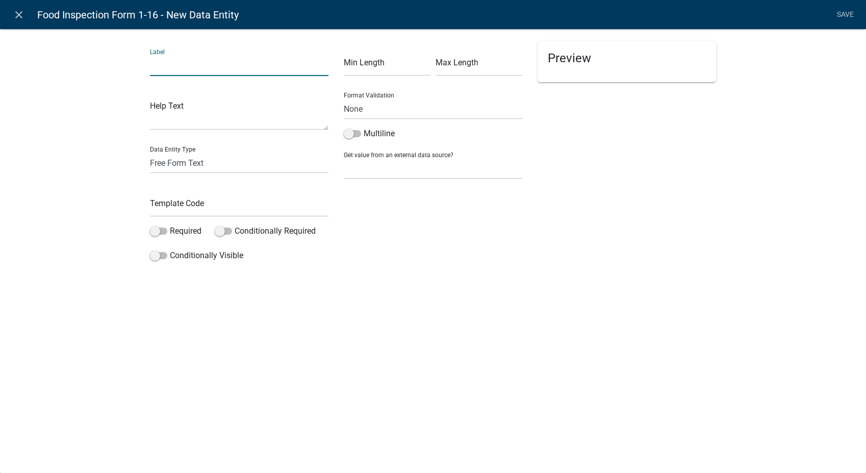
click at [163, 61] on input "text" at bounding box center [239, 65] width 179 height 21
type input "4 Corrective Action"
click at [158, 203] on input "text" at bounding box center [239, 206] width 179 height 21
type input "4Action"
click at [152, 227] on span at bounding box center [158, 230] width 17 height 7
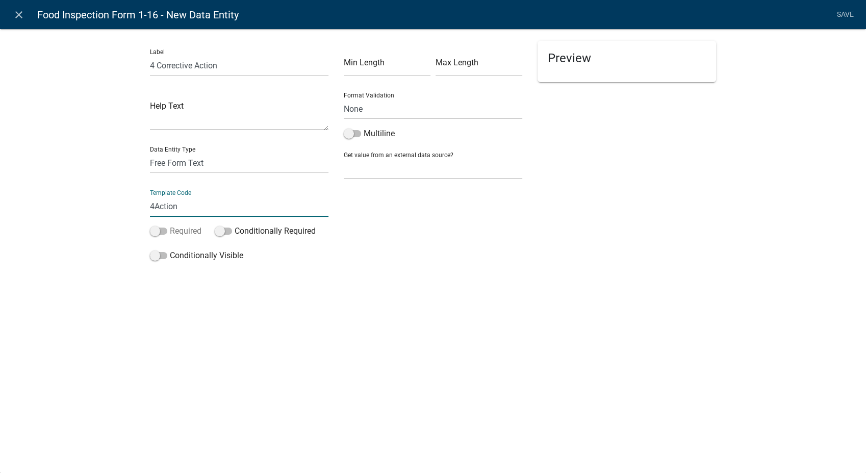
click at [170, 225] on input "Required" at bounding box center [170, 225] width 0 height 0
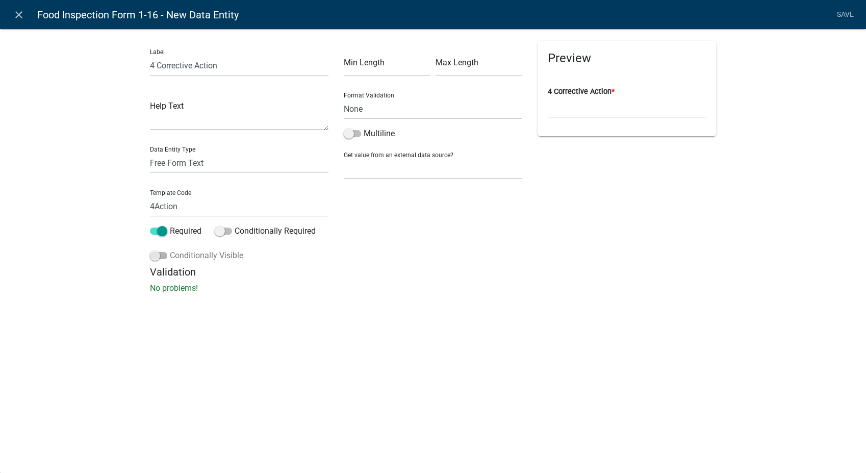
click at [152, 255] on span at bounding box center [158, 255] width 17 height 7
click at [170, 249] on input "Conditionally Visible" at bounding box center [170, 249] width 0 height 0
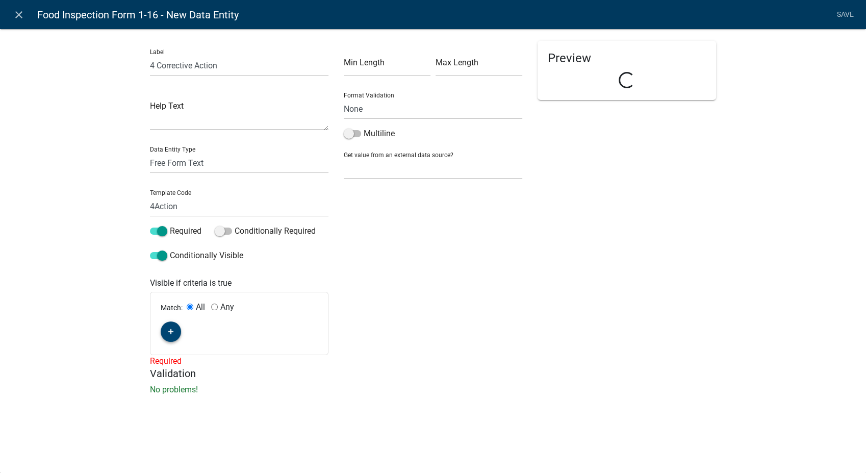
click at [172, 337] on button "button" at bounding box center [171, 331] width 20 height 20
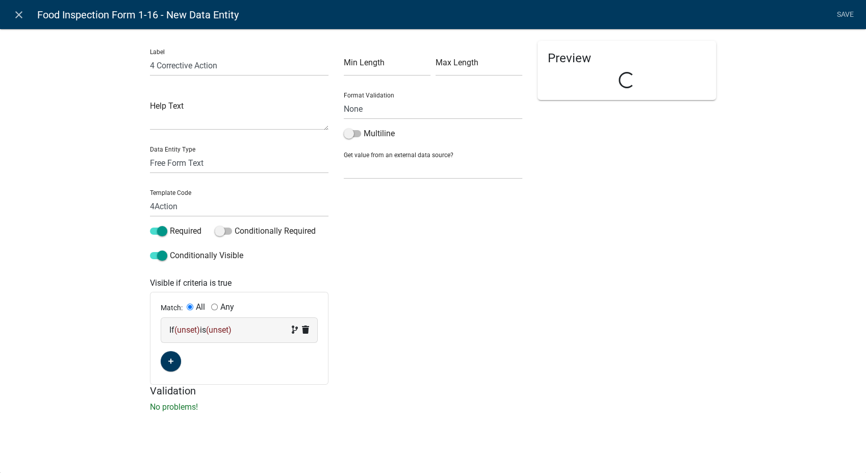
click at [192, 333] on span "(unset)" at bounding box center [187, 330] width 26 height 10
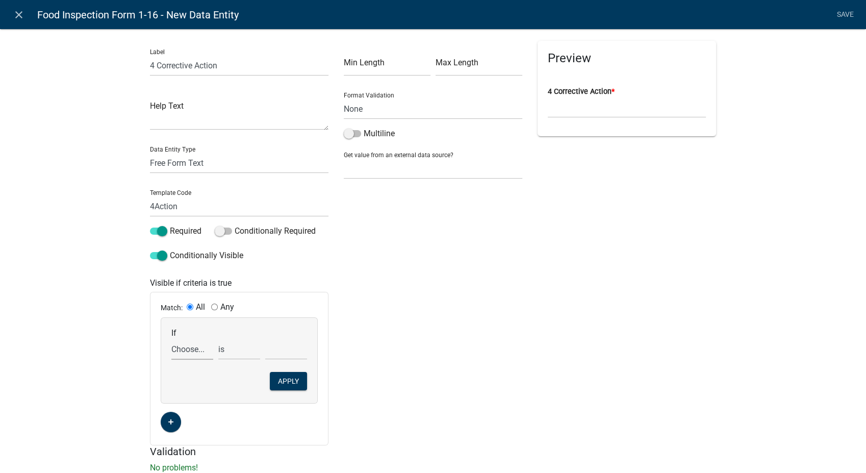
click at [187, 353] on select "Choose... 1Action 1Date 2Action 2Date 3Action 3Date AdditionalDocuments Additio…" at bounding box center [192, 349] width 42 height 21
select select "67: Comp4"
click at [171, 339] on select "Choose... 1Action 1Date 2Action 2Date 3Action 3Date AdditionalDocuments Additio…" at bounding box center [192, 349] width 42 height 21
click at [216, 349] on div "exists does not exist contains does not contain" at bounding box center [239, 349] width 47 height 21
click at [218, 351] on select "exists does not exist contains does not contain" at bounding box center [239, 349] width 42 height 21
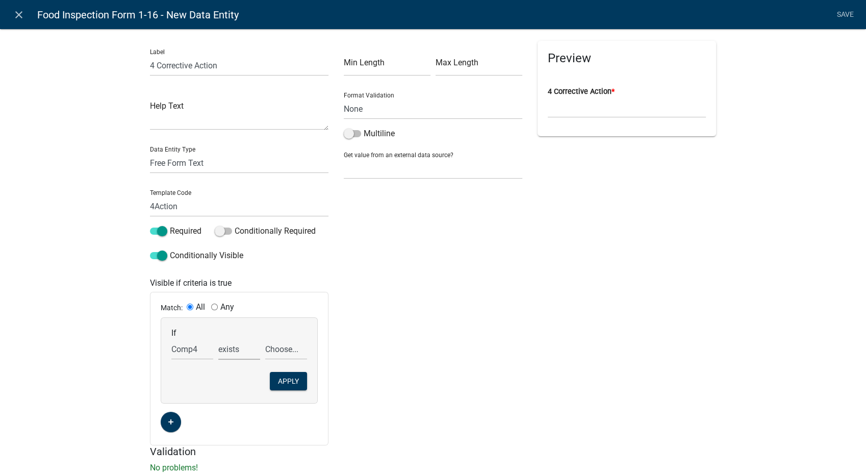
select select "6: ~"
click at [218, 339] on select "exists does not exist contains does not contain" at bounding box center [239, 349] width 42 height 21
click at [273, 346] on select "Choose... In N/A N/O Out Violation Type: COS Violation Type: Repeat" at bounding box center [286, 349] width 42 height 21
select select "4: Out"
click at [265, 339] on select "Choose... In N/A N/O Out Violation Type: COS Violation Type: Repeat" at bounding box center [286, 349] width 42 height 21
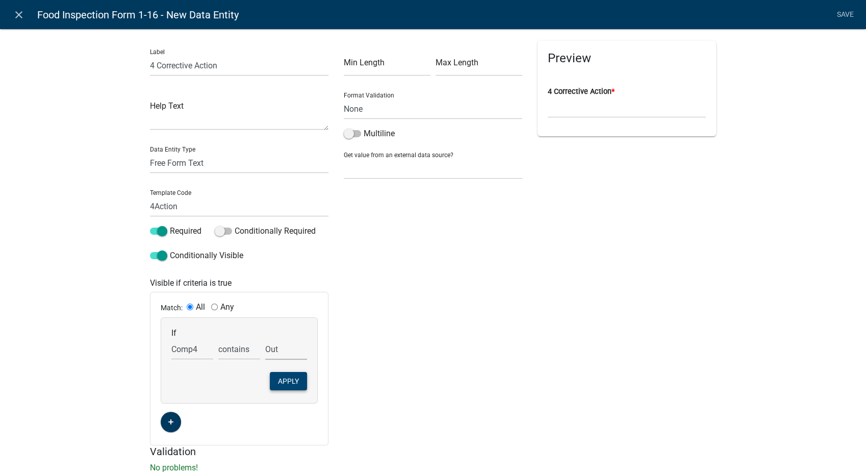
click at [283, 385] on button "Apply" at bounding box center [288, 381] width 37 height 18
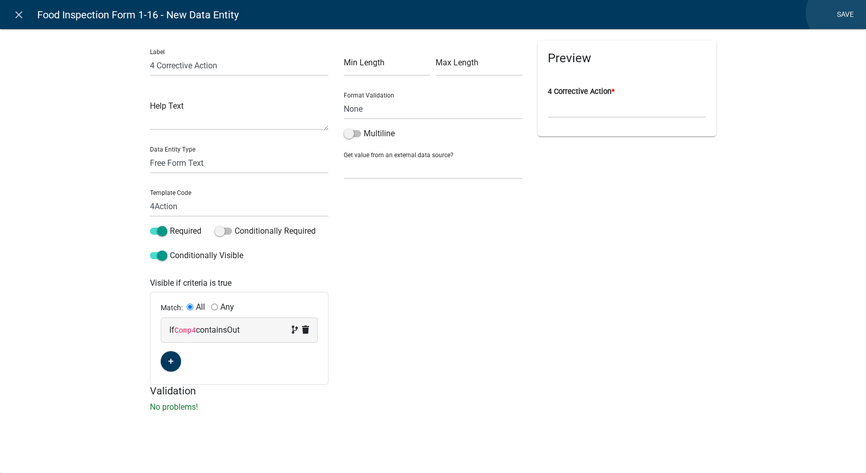
click at [838, 13] on link "Save" at bounding box center [845, 14] width 26 height 19
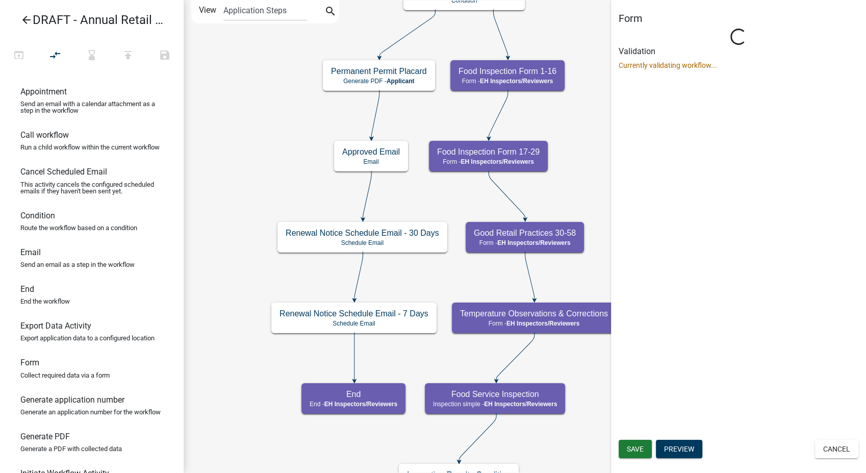
select select "C31B5D90-9A1B-409C-8A96-CB1DC1AB168B"
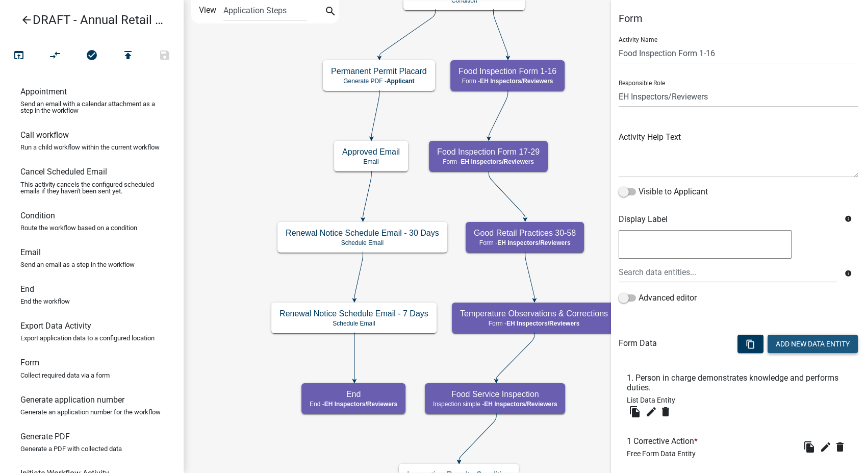
click at [797, 345] on button "Add New Data Entity" at bounding box center [813, 344] width 90 height 18
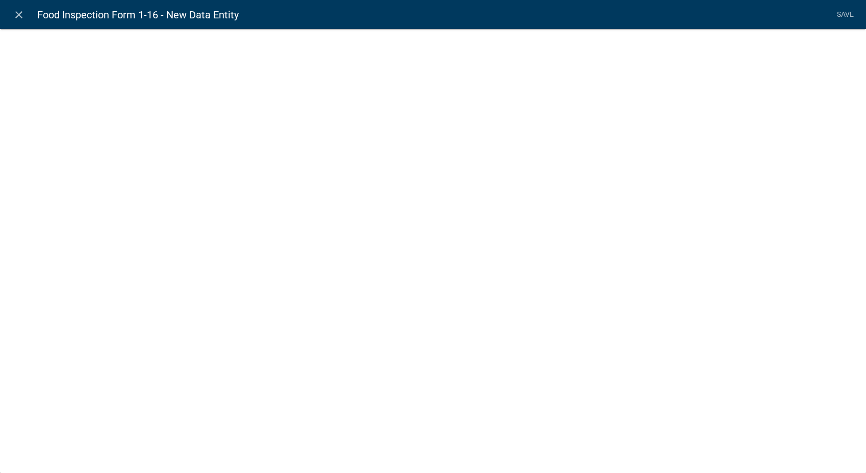
select select
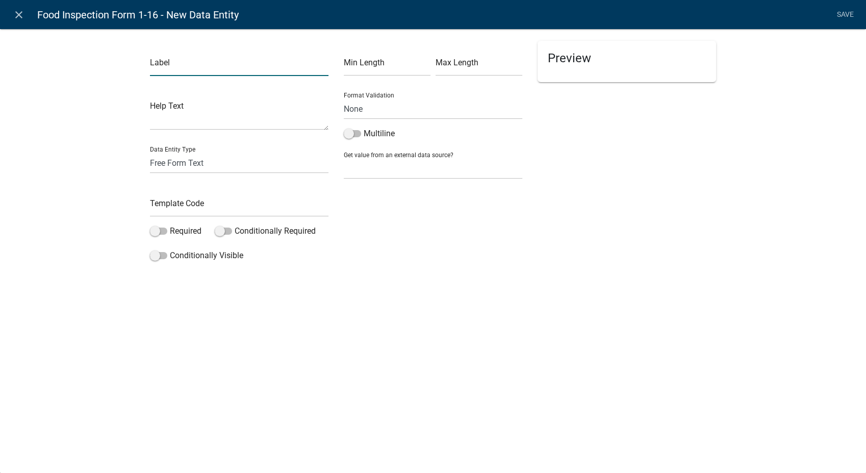
click at [174, 71] on input "text" at bounding box center [239, 65] width 179 height 21
type input "4 Compliance Date"
click at [167, 164] on select "Free Form Text Document Display Entity Value Fee Numeric Data Date Map Sketch D…" at bounding box center [239, 163] width 179 height 21
select select "date"
click at [150, 153] on select "Free Form Text Document Display Entity Value Fee Numeric Data Date Map Sketch D…" at bounding box center [239, 163] width 179 height 21
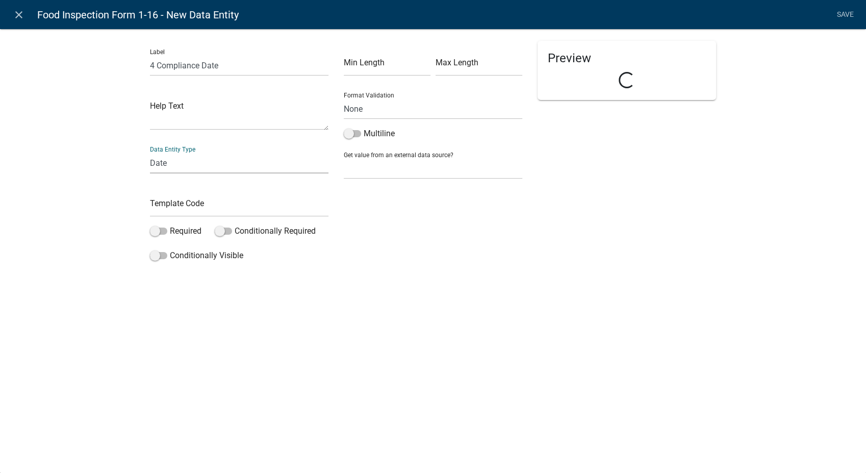
select select "date"
select select
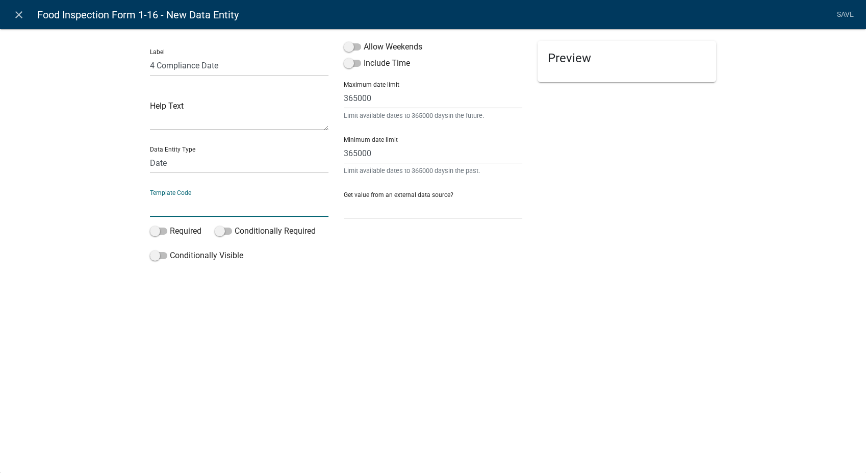
click at [162, 204] on input "text" at bounding box center [239, 206] width 179 height 21
type input "4Date"
click at [347, 43] on span at bounding box center [352, 46] width 17 height 7
click at [364, 41] on input "Allow Weekends" at bounding box center [364, 41] width 0 height 0
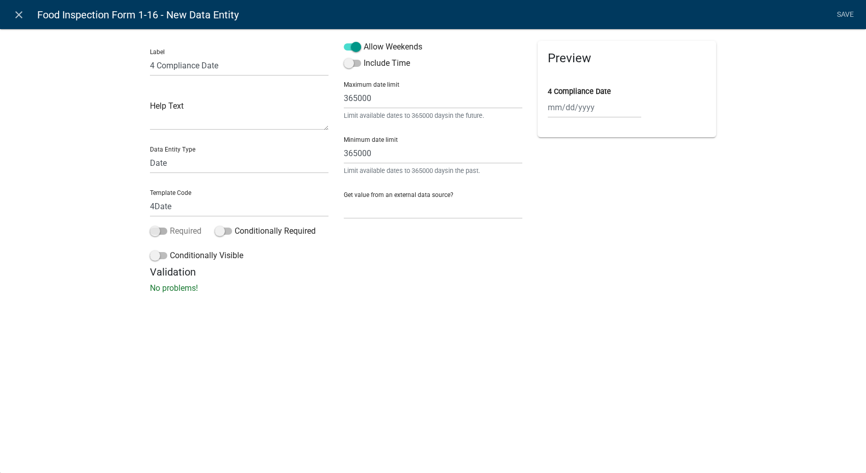
click at [156, 229] on span at bounding box center [158, 230] width 17 height 7
click at [170, 225] on input "Required" at bounding box center [170, 225] width 0 height 0
click at [154, 257] on span at bounding box center [158, 255] width 17 height 7
click at [170, 249] on input "Conditionally Visible" at bounding box center [170, 249] width 0 height 0
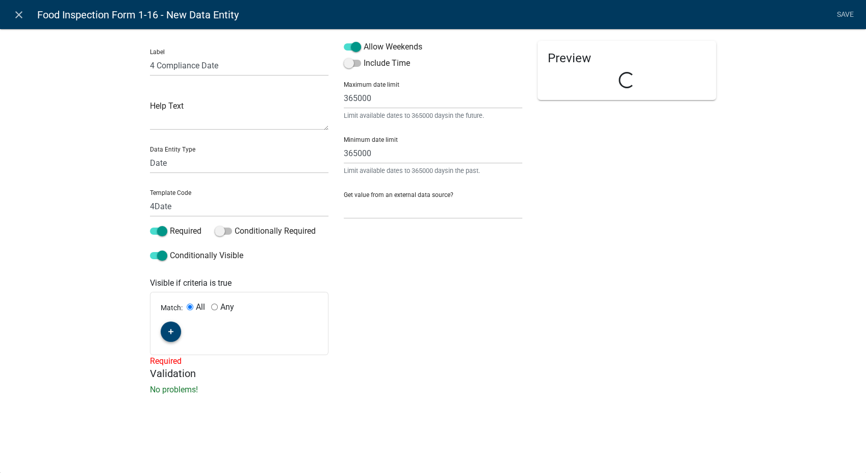
click at [168, 330] on icon "button" at bounding box center [171, 331] width 6 height 6
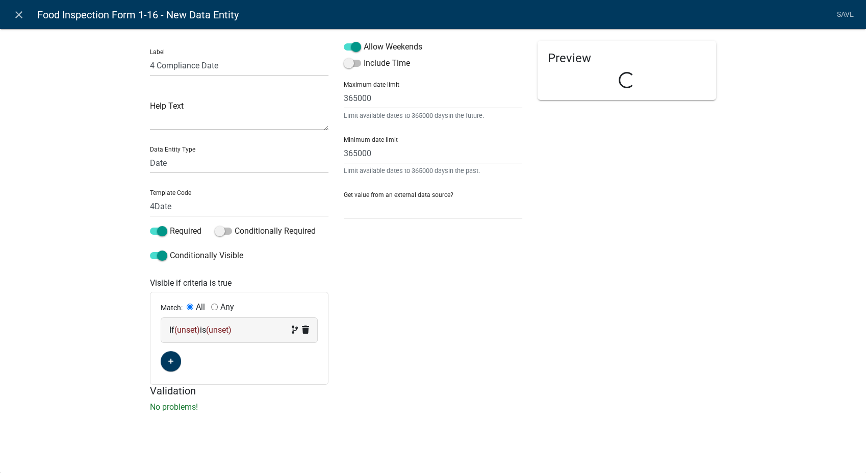
click at [222, 331] on span "(unset)" at bounding box center [219, 330] width 26 height 10
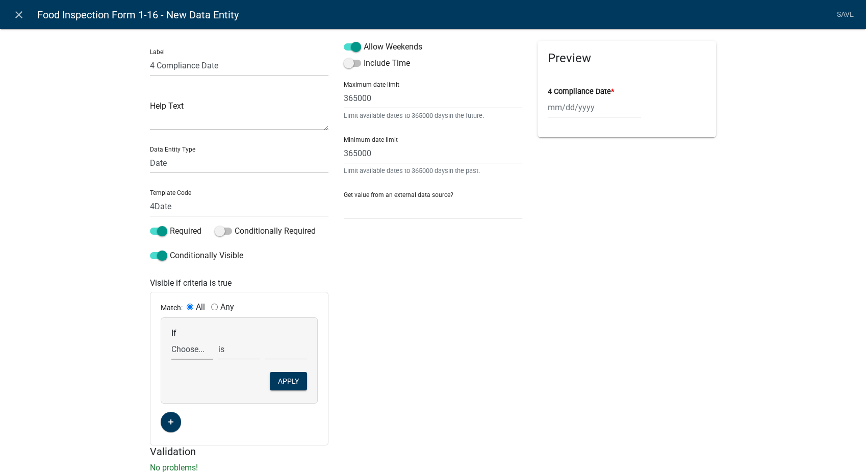
click at [191, 354] on select "Choose... 1Action 1Date 2Action 2Date 3Action 3Date 4Action AdditionalDocuments…" at bounding box center [192, 349] width 42 height 21
select select "68: Comp4"
click at [171, 339] on select "Choose... 1Action 1Date 2Action 2Date 3Action 3Date 4Action AdditionalDocuments…" at bounding box center [192, 349] width 42 height 21
click at [231, 348] on select "exists does not exist contains does not contain" at bounding box center [239, 349] width 42 height 21
select select "6: ~"
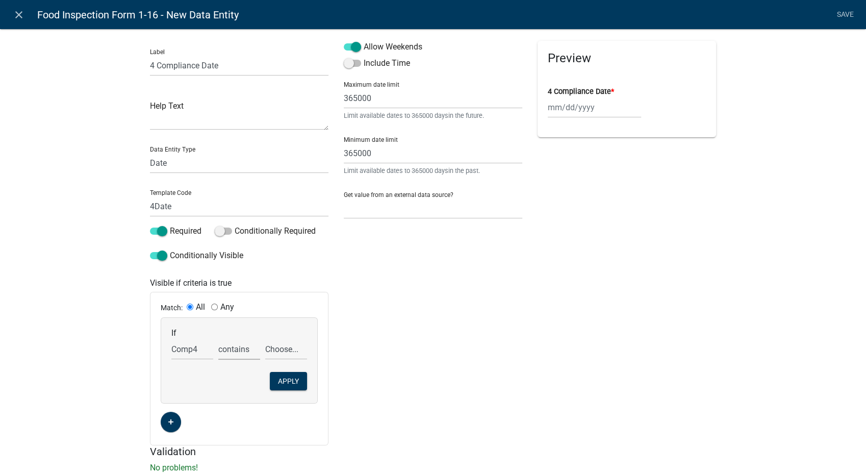
click at [218, 339] on select "exists does not exist contains does not contain" at bounding box center [239, 349] width 42 height 21
click at [274, 350] on select "Choose... In N/A N/O Out Violation Type: COS Violation Type: Repeat" at bounding box center [286, 349] width 42 height 21
select select "4: Out"
click at [265, 339] on select "Choose... In N/A N/O Out Violation Type: COS Violation Type: Repeat" at bounding box center [286, 349] width 42 height 21
click at [280, 380] on button "Apply" at bounding box center [288, 381] width 37 height 18
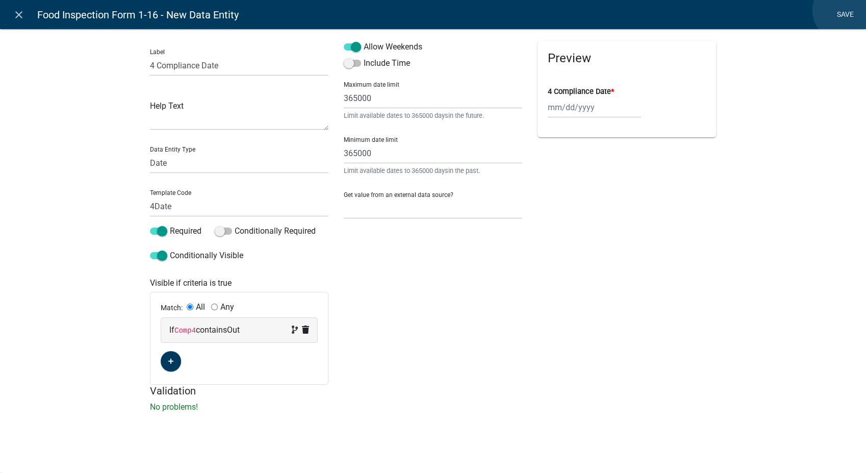
click at [845, 10] on link "Save" at bounding box center [845, 14] width 26 height 19
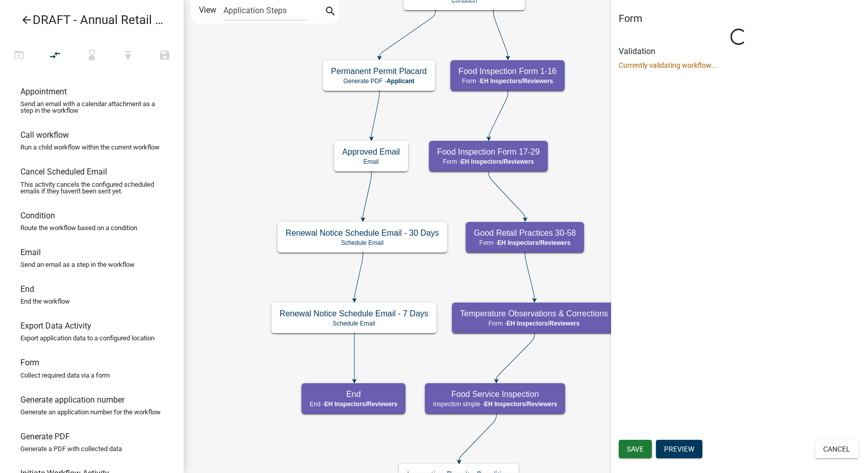
select select "C31B5D90-9A1B-409C-8A96-CB1DC1AB168B"
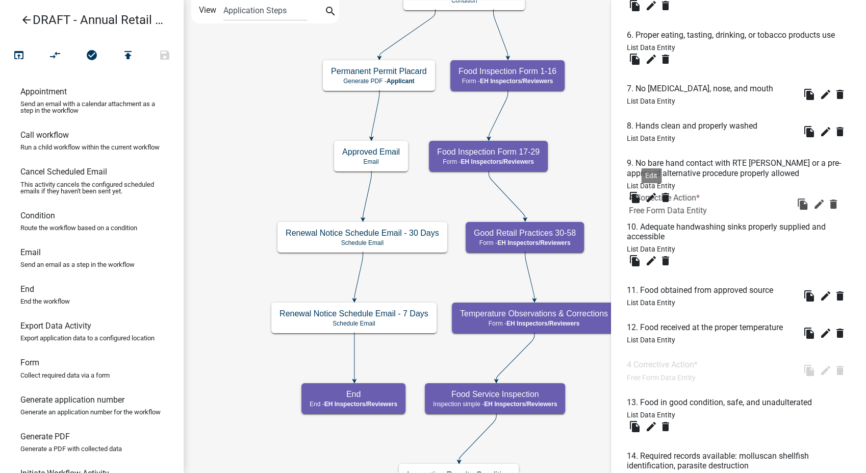
scroll to position [793, 0]
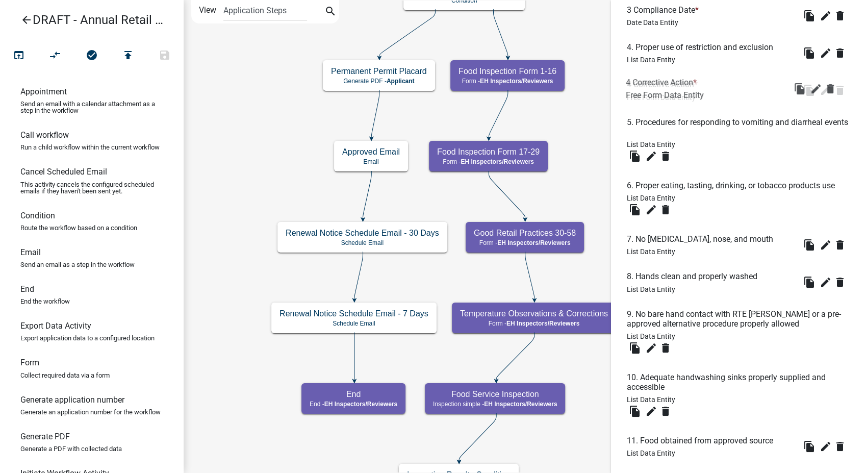
drag, startPoint x: 653, startPoint y: 347, endPoint x: 653, endPoint y: 83, distance: 264.2
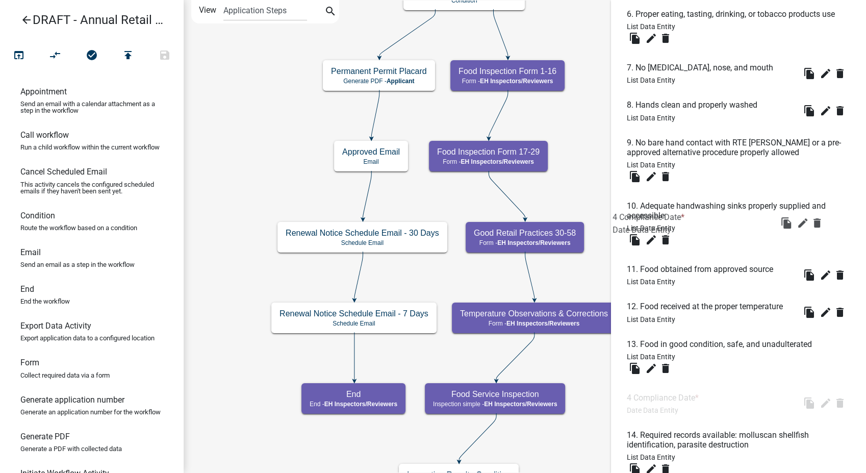
scroll to position [795, 0]
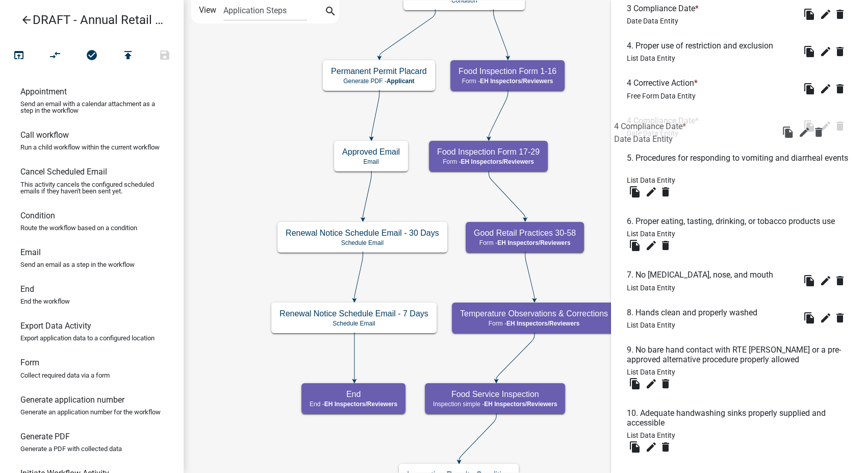
drag, startPoint x: 653, startPoint y: 382, endPoint x: 654, endPoint y: 117, distance: 264.7
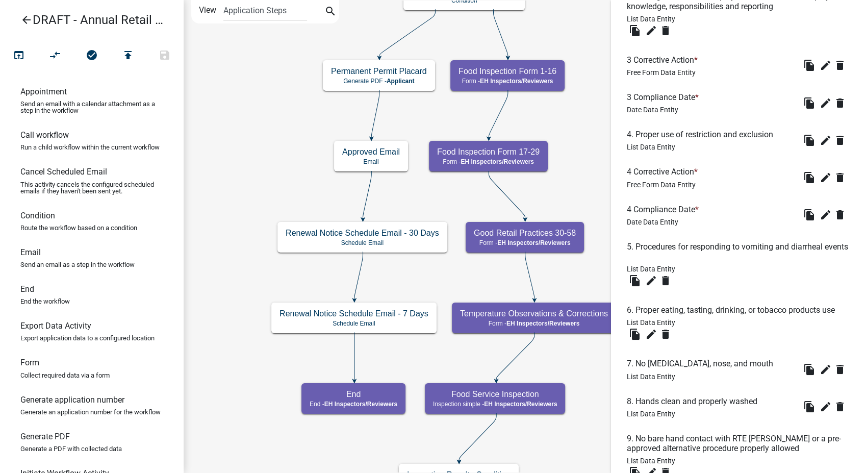
scroll to position [285, 0]
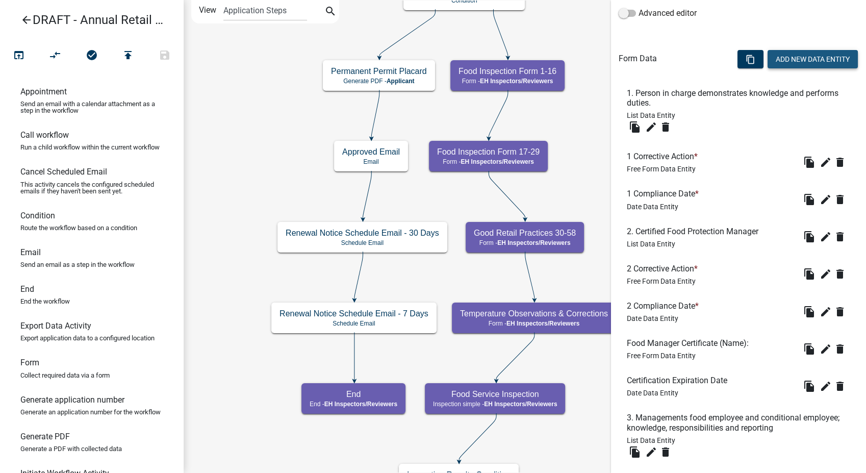
click at [777, 58] on button "Add New Data Entity" at bounding box center [813, 59] width 90 height 18
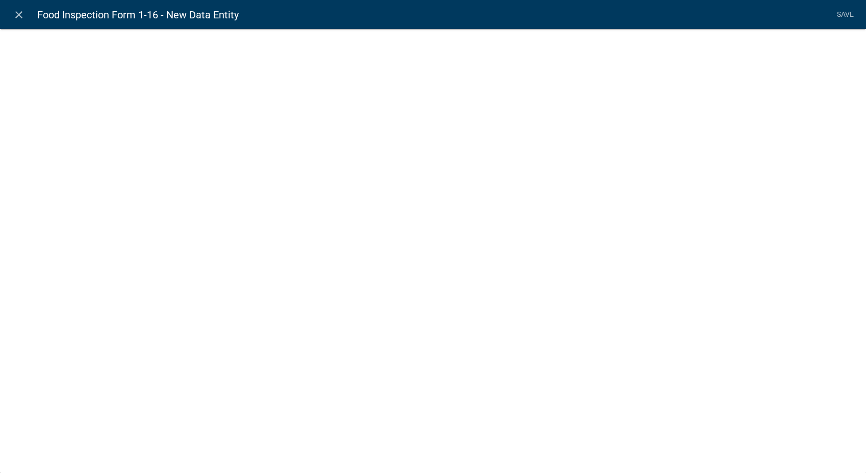
select select
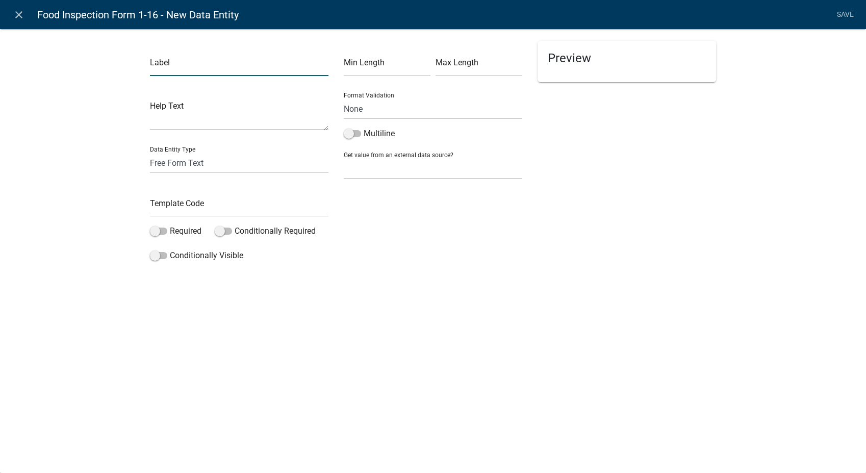
click at [175, 69] on input "text" at bounding box center [239, 65] width 179 height 21
type input "5 Corrective Action"
click at [171, 204] on input "text" at bounding box center [239, 206] width 179 height 21
type input "5Action"
click at [151, 231] on span at bounding box center [158, 230] width 17 height 7
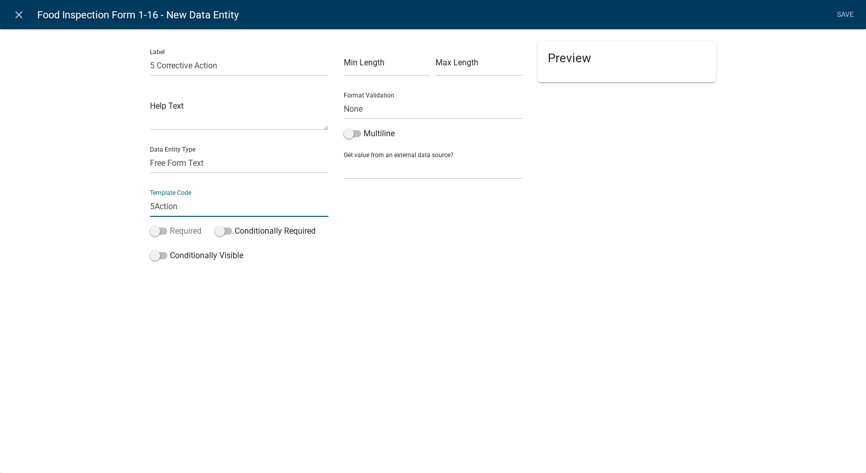
click at [170, 225] on input "Required" at bounding box center [170, 225] width 0 height 0
click at [151, 252] on span at bounding box center [158, 255] width 17 height 7
click at [170, 249] on input "Conditionally Visible" at bounding box center [170, 249] width 0 height 0
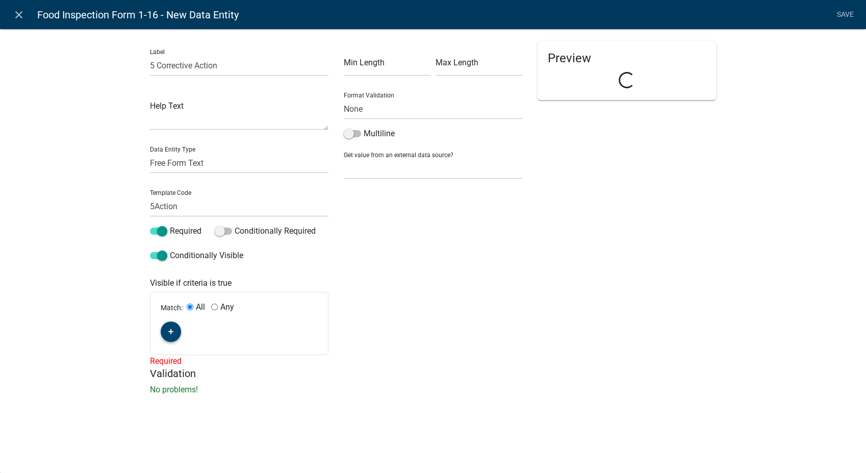
click at [169, 337] on button "button" at bounding box center [171, 331] width 20 height 20
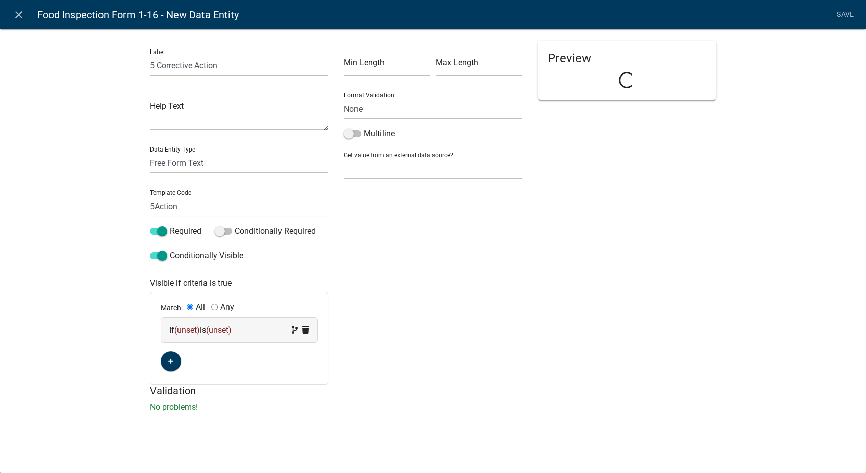
click at [189, 328] on span "(unset)" at bounding box center [187, 330] width 26 height 10
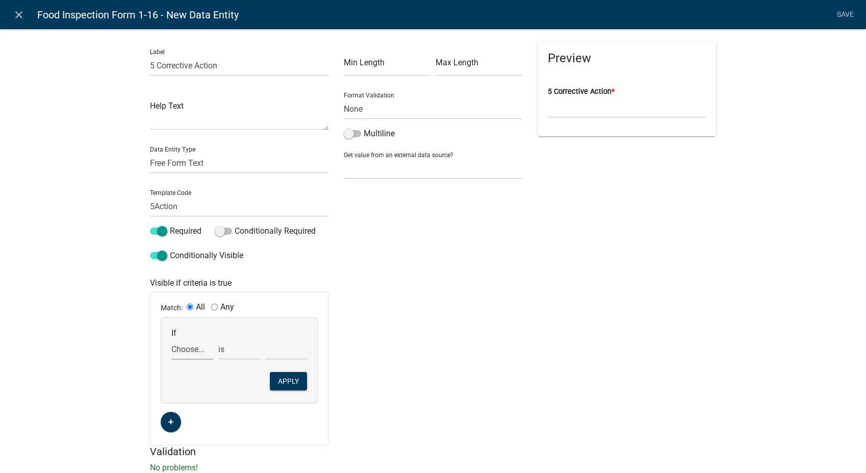
click at [178, 354] on select "Choose... 1Action 1Date 2Action 2Date 3Action 3Date 4Action 4Date AdditionalDoc…" at bounding box center [192, 349] width 42 height 21
select select "80: Comp5"
click at [171, 339] on select "Choose... 1Action 1Date 2Action 2Date 3Action 3Date 4Action 4Date AdditionalDoc…" at bounding box center [192, 349] width 42 height 21
click at [221, 352] on select "exists does not exist contains does not contain" at bounding box center [239, 349] width 42 height 21
select select "6: ~"
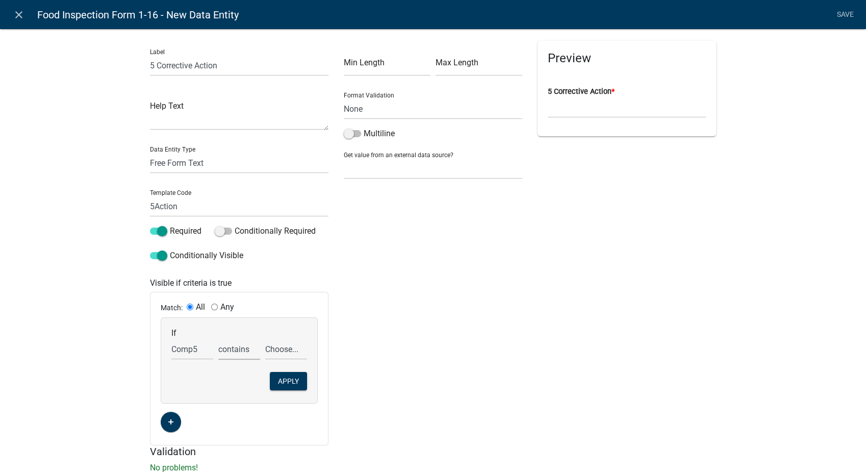
click at [218, 339] on select "exists does not exist contains does not contain" at bounding box center [239, 349] width 42 height 21
click at [276, 350] on select "Choose... In N/A N/O Out Violation Type: COS Violation Type: Repeat" at bounding box center [286, 349] width 42 height 21
select select "4: Out"
click at [265, 339] on select "Choose... In N/A N/O Out Violation Type: COS Violation Type: Repeat" at bounding box center [286, 349] width 42 height 21
click at [277, 380] on button "Apply" at bounding box center [288, 381] width 37 height 18
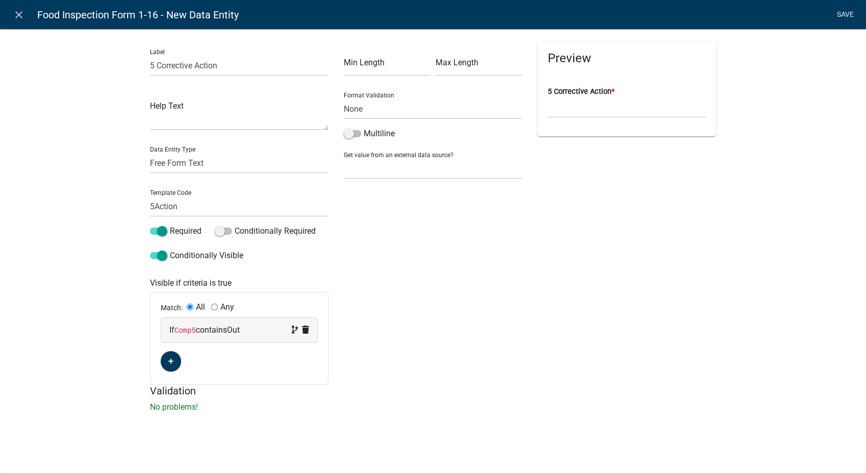
click at [845, 12] on link "Save" at bounding box center [845, 14] width 26 height 19
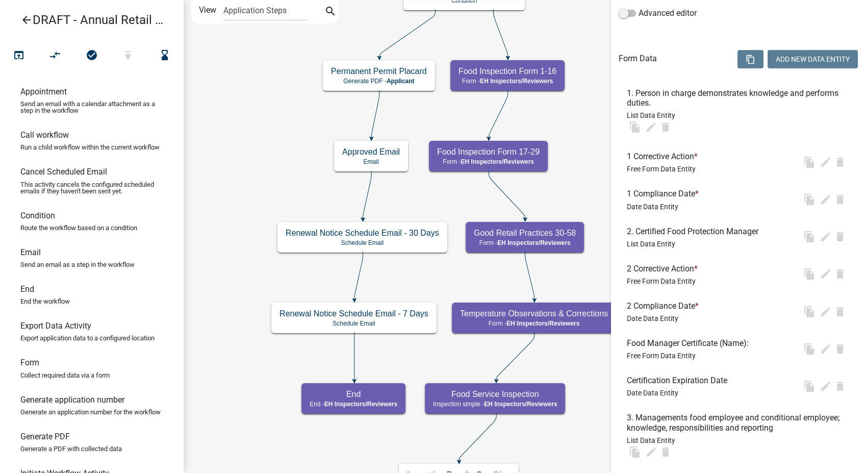
scroll to position [0, 0]
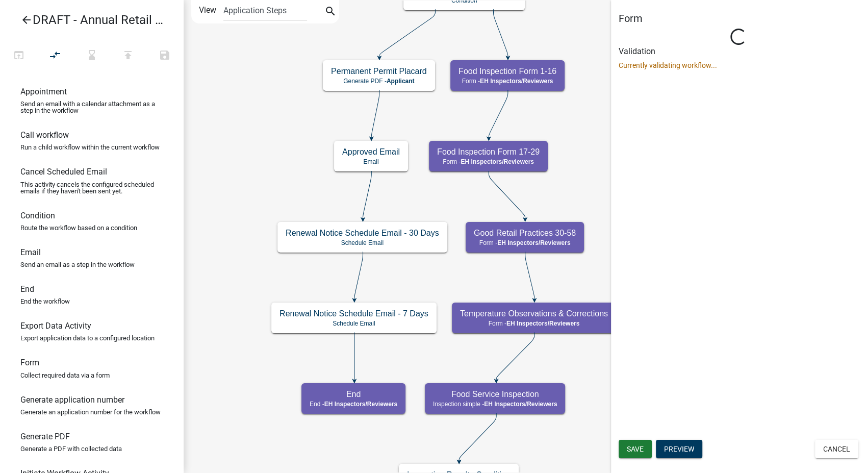
select select "C31B5D90-9A1B-409C-8A96-CB1DC1AB168B"
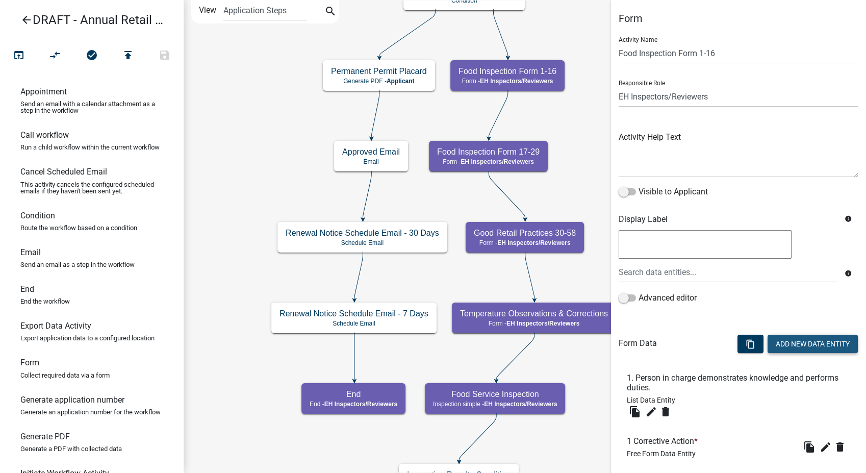
click at [783, 338] on button "Add New Data Entity" at bounding box center [813, 344] width 90 height 18
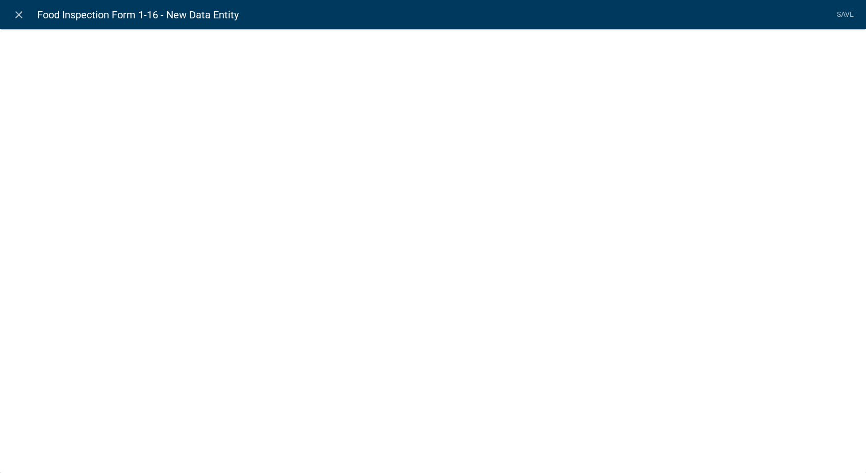
select select
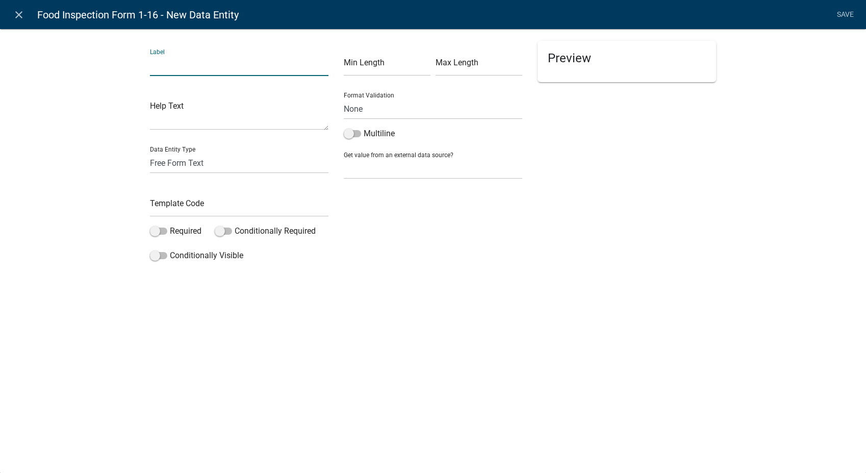
click at [188, 69] on input "text" at bounding box center [239, 65] width 179 height 21
type input "5 Compliance Date"
click at [174, 157] on select "Free Form Text Document Display Entity Value Fee Numeric Data Date Map Sketch D…" at bounding box center [239, 163] width 179 height 21
select select "date"
click at [150, 153] on select "Free Form Text Document Display Entity Value Fee Numeric Data Date Map Sketch D…" at bounding box center [239, 163] width 179 height 21
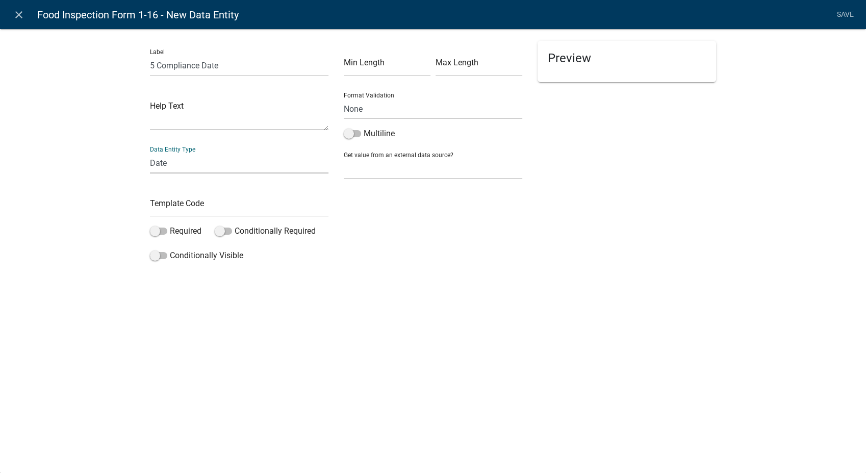
select select "date"
select select
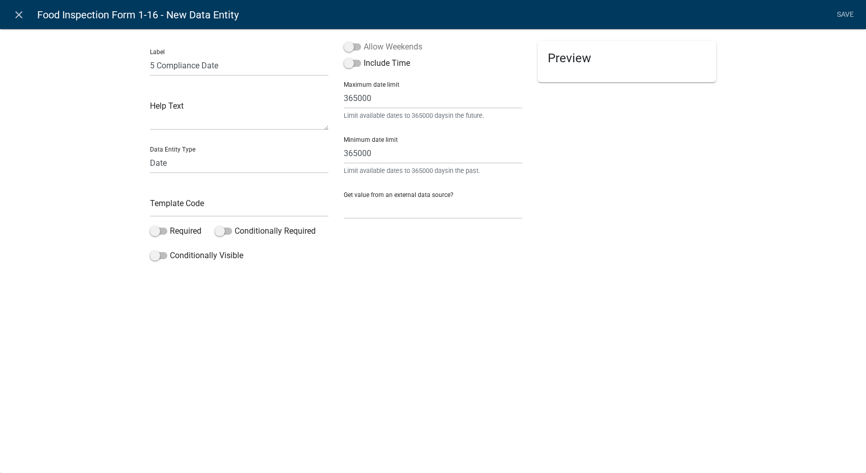
click at [348, 45] on span at bounding box center [352, 46] width 17 height 7
click at [364, 41] on input "Allow Weekends" at bounding box center [364, 41] width 0 height 0
click at [175, 207] on input "text" at bounding box center [239, 206] width 179 height 21
type input "5Date"
click at [154, 230] on span at bounding box center [158, 230] width 17 height 7
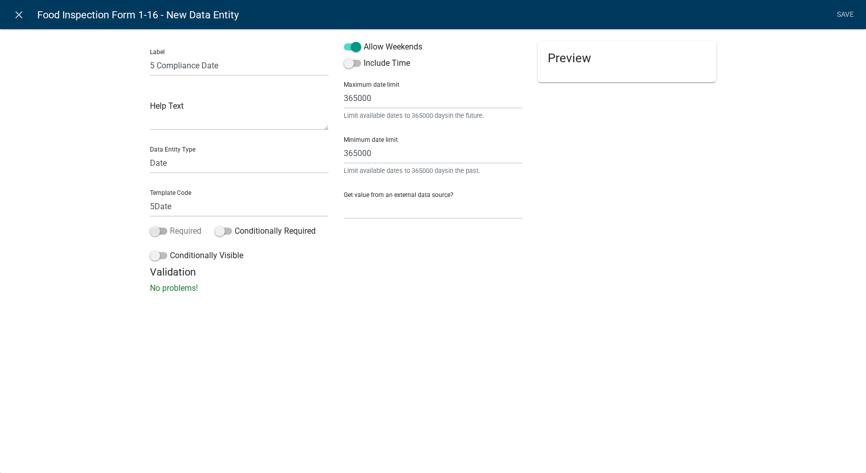
click at [170, 225] on input "Required" at bounding box center [170, 225] width 0 height 0
click at [152, 254] on span at bounding box center [158, 255] width 17 height 7
click at [170, 249] on input "Conditionally Visible" at bounding box center [170, 249] width 0 height 0
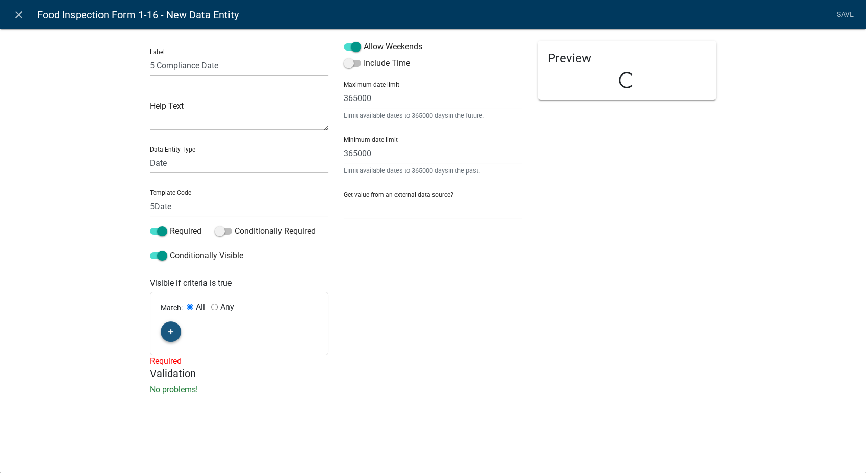
click at [173, 329] on icon "button" at bounding box center [171, 331] width 6 height 6
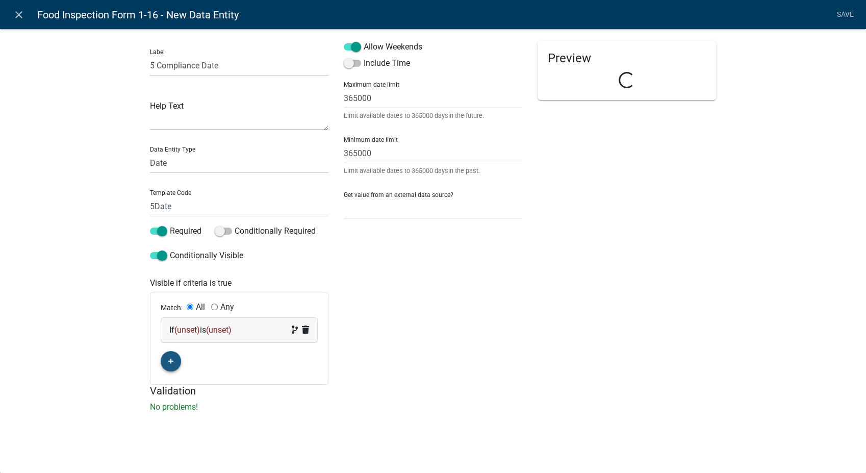
click at [210, 330] on div "If (unset) is (unset)" at bounding box center [239, 330] width 140 height 12
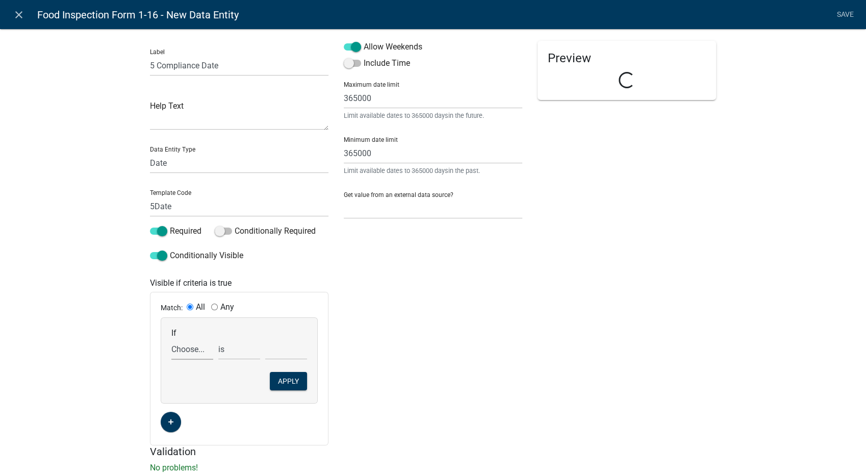
click at [186, 351] on select "Choose... 1Action 1Date 2Action 2Date 3Action 3Date 4Action 4Date 5Action Addit…" at bounding box center [192, 349] width 42 height 21
select select "81: Comp5"
click at [171, 339] on select "Choose... 1Action 1Date 2Action 2Date 3Action 3Date 4Action 4Date 5Action Addit…" at bounding box center [192, 349] width 42 height 21
drag, startPoint x: 225, startPoint y: 350, endPoint x: 230, endPoint y: 361, distance: 11.0
click at [225, 350] on select "exists does not exist contains does not contain" at bounding box center [239, 349] width 42 height 21
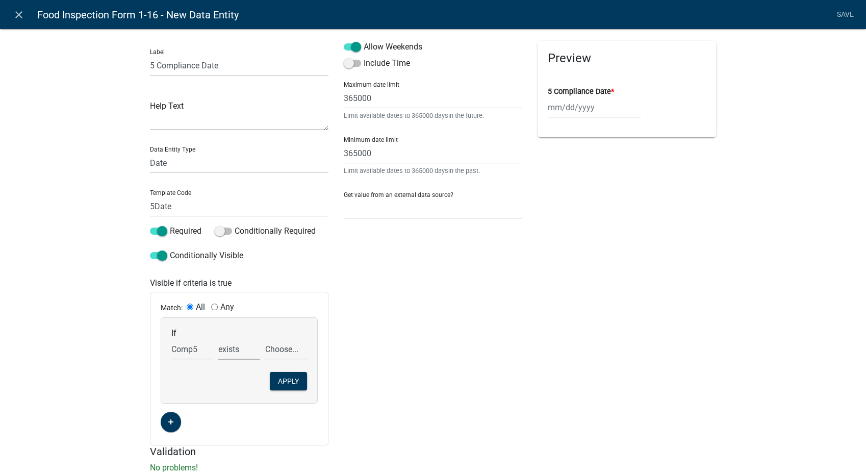
select select "6: ~"
click at [218, 339] on select "exists does not exist contains does not contain" at bounding box center [239, 349] width 42 height 21
click at [270, 352] on select "Choose... In N/A N/O Out Violation Type: COS Violation Type: Repeat" at bounding box center [286, 349] width 42 height 21
select select "4: Out"
click at [265, 339] on select "Choose... In N/A N/O Out Violation Type: COS Violation Type: Repeat" at bounding box center [286, 349] width 42 height 21
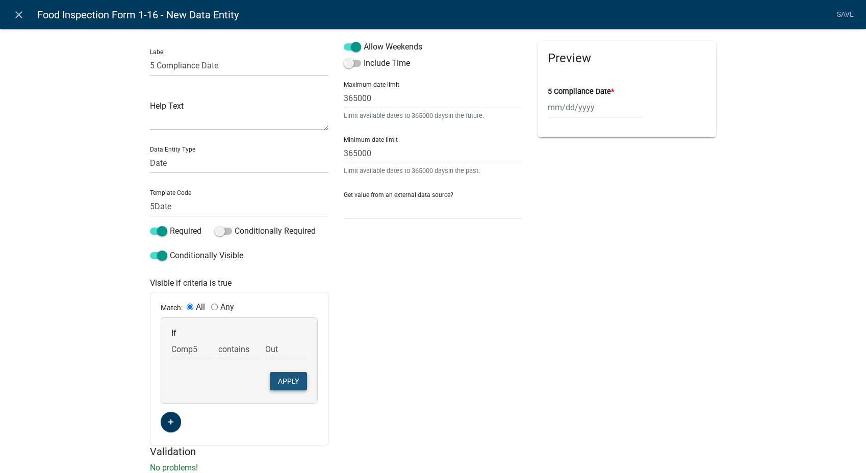
click at [280, 382] on button "Apply" at bounding box center [288, 381] width 37 height 18
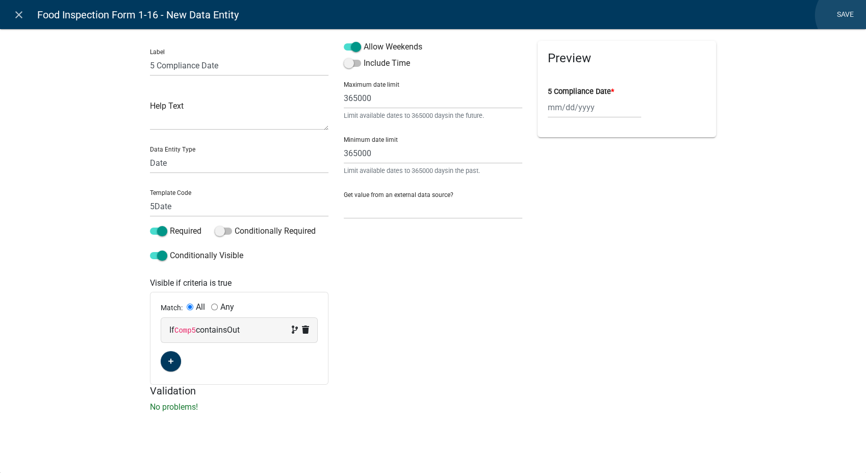
click at [847, 15] on link "Save" at bounding box center [845, 14] width 26 height 19
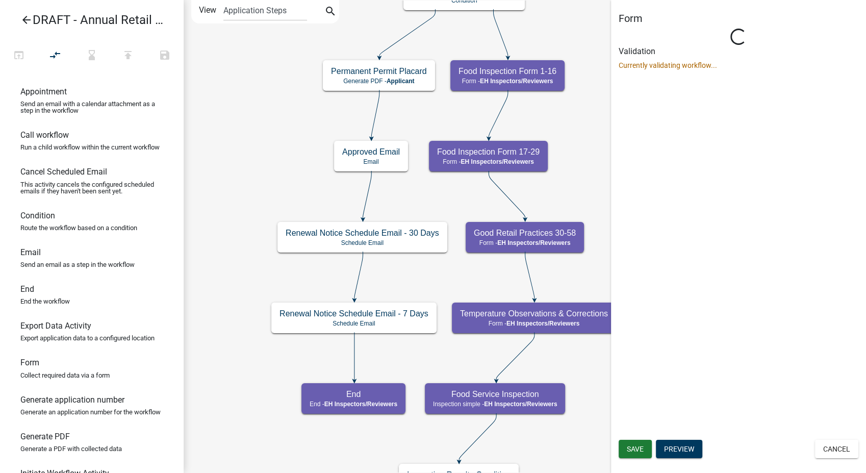
select select "C31B5D90-9A1B-409C-8A96-CB1DC1AB168B"
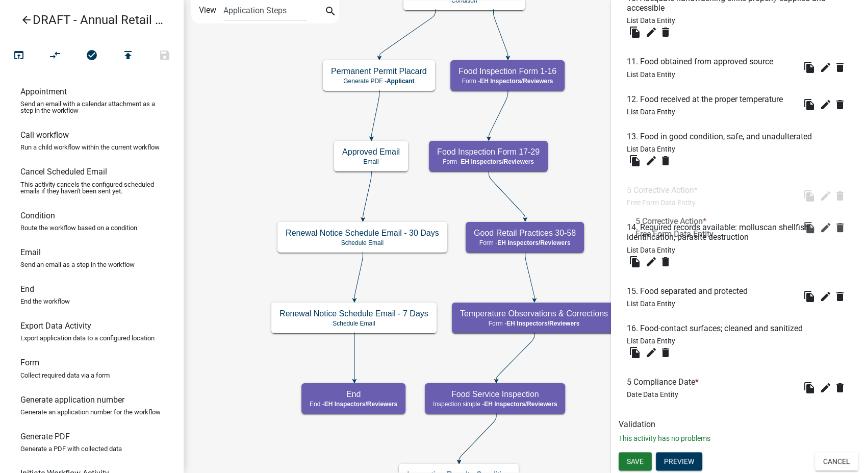
scroll to position [926, 0]
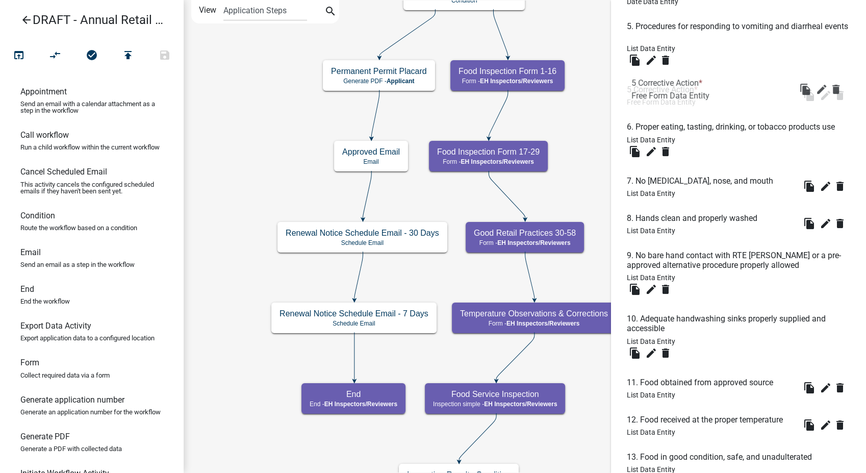
drag, startPoint x: 661, startPoint y: 340, endPoint x: 665, endPoint y: 71, distance: 268.8
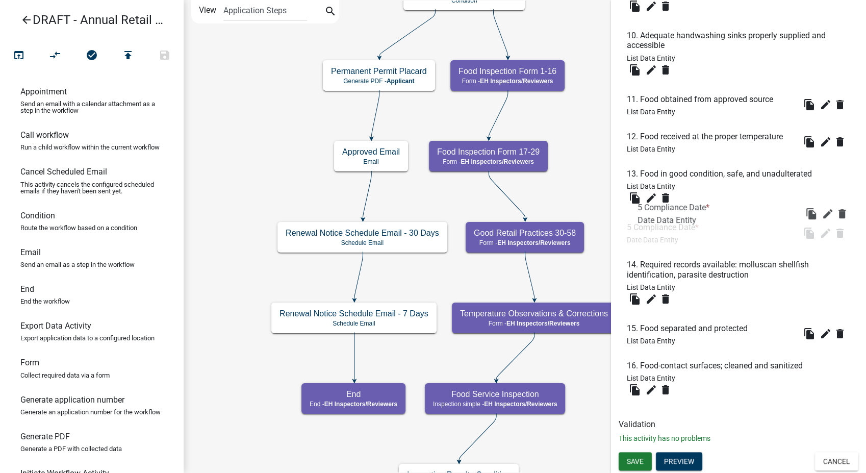
scroll to position [935, 0]
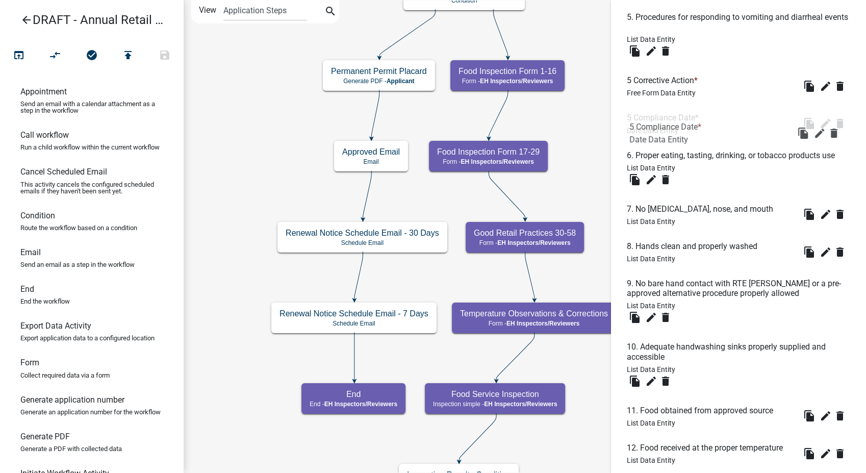
drag, startPoint x: 649, startPoint y: 382, endPoint x: 649, endPoint y: 115, distance: 266.8
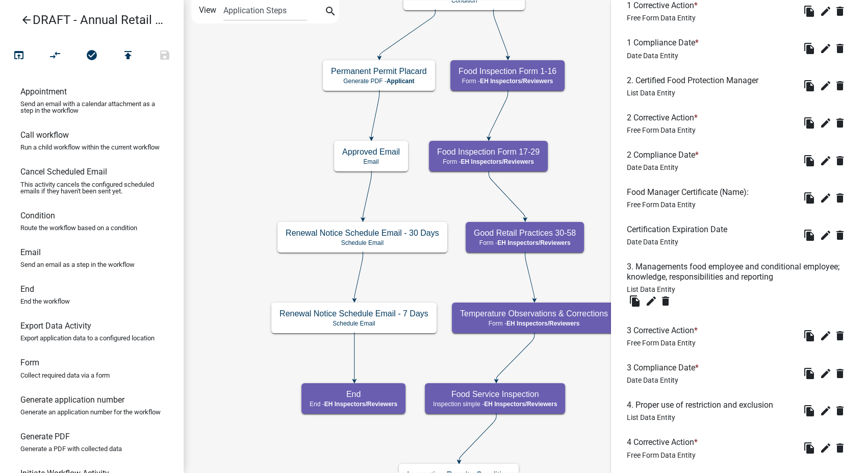
scroll to position [302, 0]
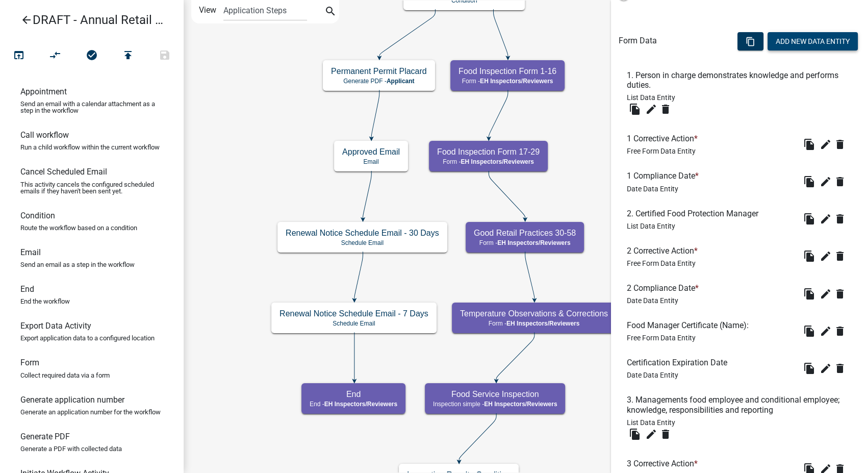
click at [818, 38] on button "Add New Data Entity" at bounding box center [813, 41] width 90 height 18
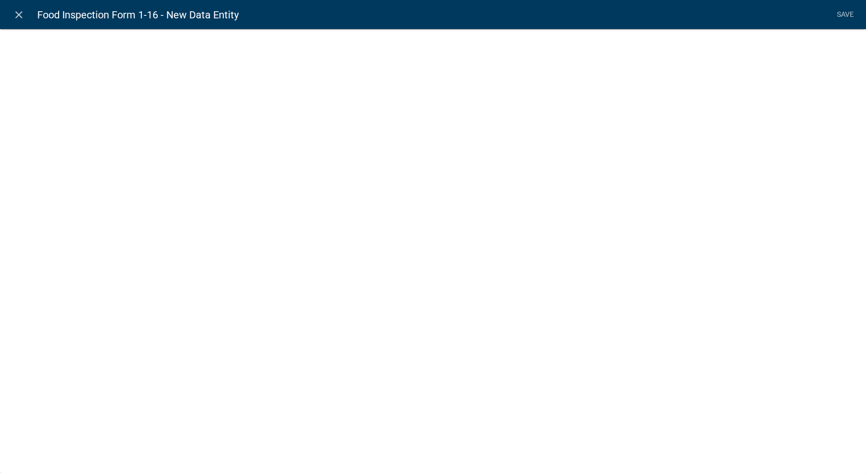
select select
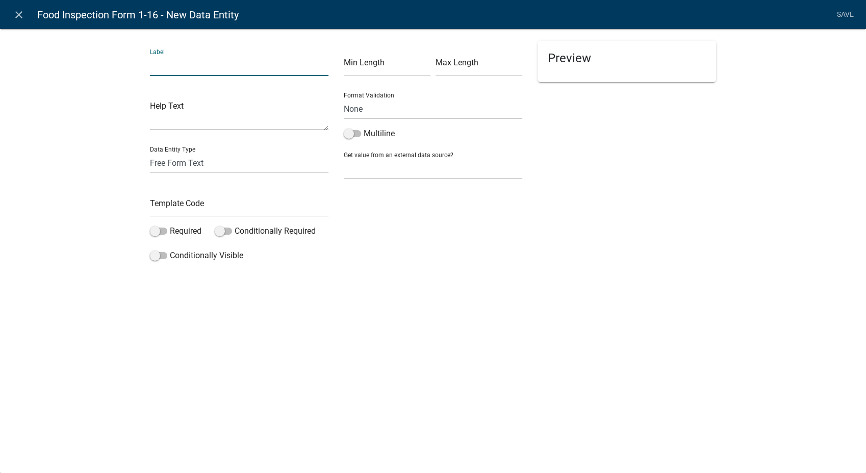
click at [211, 70] on input "text" at bounding box center [239, 65] width 179 height 21
type input "6 Corrective Action"
click at [198, 208] on input "text" at bounding box center [239, 206] width 179 height 21
type input "6Action"
click at [154, 235] on span at bounding box center [158, 230] width 17 height 7
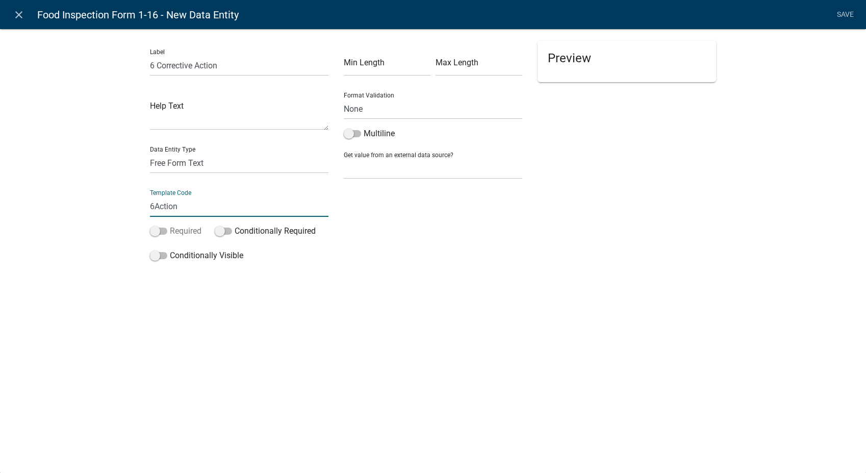
click at [170, 225] on input "Required" at bounding box center [170, 225] width 0 height 0
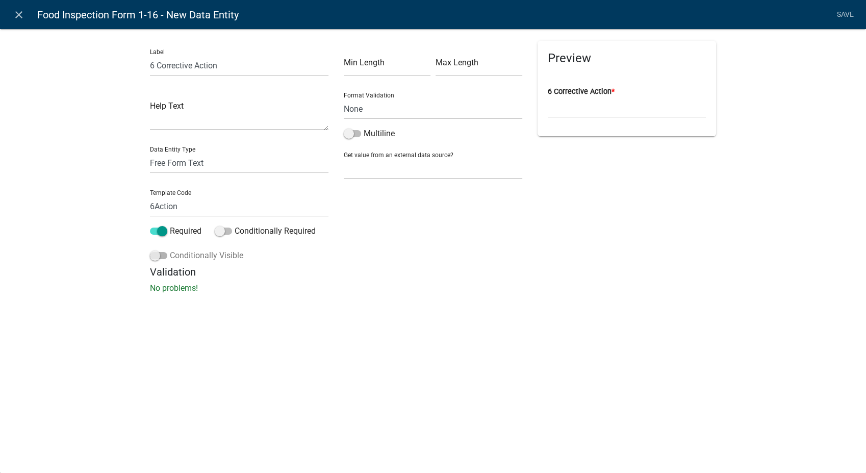
click at [157, 255] on span at bounding box center [158, 255] width 17 height 7
click at [170, 249] on input "Conditionally Visible" at bounding box center [170, 249] width 0 height 0
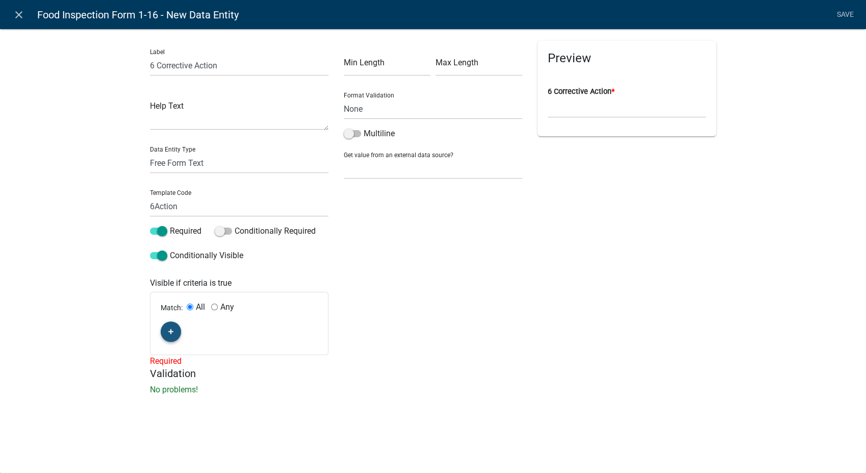
click at [171, 334] on icon "button" at bounding box center [171, 331] width 6 height 6
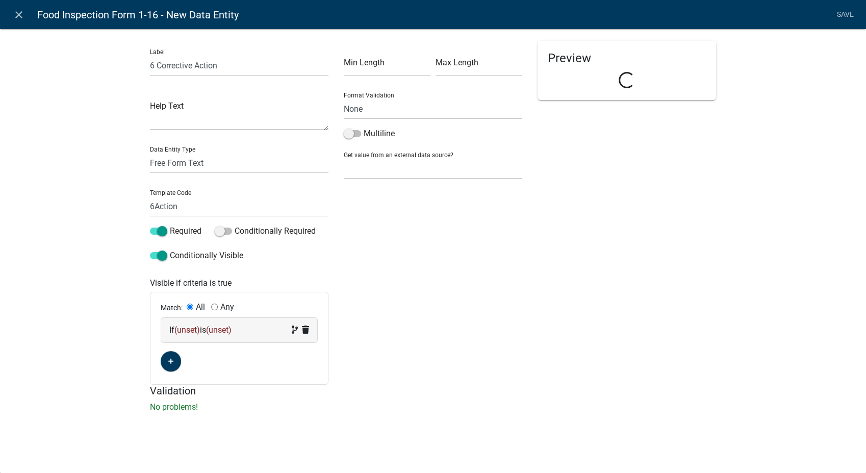
click at [232, 331] on span "(unset)" at bounding box center [219, 330] width 26 height 10
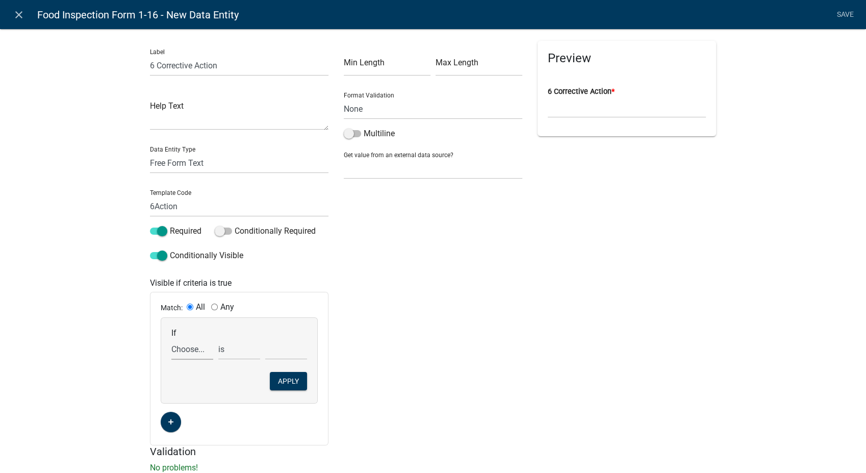
drag, startPoint x: 233, startPoint y: 331, endPoint x: 176, endPoint y: 352, distance: 60.7
click at [176, 352] on select "Choose... 1Action 1Date 2Action 2Date 3Action 3Date 4Action 4Date 5Action 5Date…" at bounding box center [192, 349] width 42 height 21
select select "92: Comp6"
click at [171, 339] on select "Choose... 1Action 1Date 2Action 2Date 3Action 3Date 4Action 4Date 5Action 5Date…" at bounding box center [192, 349] width 42 height 21
drag, startPoint x: 224, startPoint y: 354, endPoint x: 224, endPoint y: 361, distance: 7.1
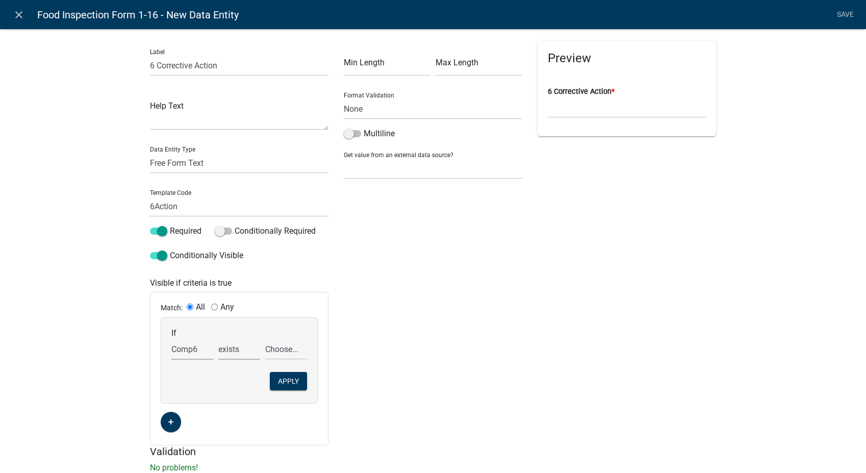
click at [224, 354] on select "exists does not exist contains does not contain" at bounding box center [239, 349] width 42 height 21
select select "6: ~"
click at [218, 339] on select "exists does not exist contains does not contain" at bounding box center [239, 349] width 42 height 21
drag, startPoint x: 282, startPoint y: 353, endPoint x: 282, endPoint y: 359, distance: 5.6
click at [282, 353] on select "Choose... In N/A N/O Out Violation Type: COS Violation Type: Repeat" at bounding box center [286, 349] width 42 height 21
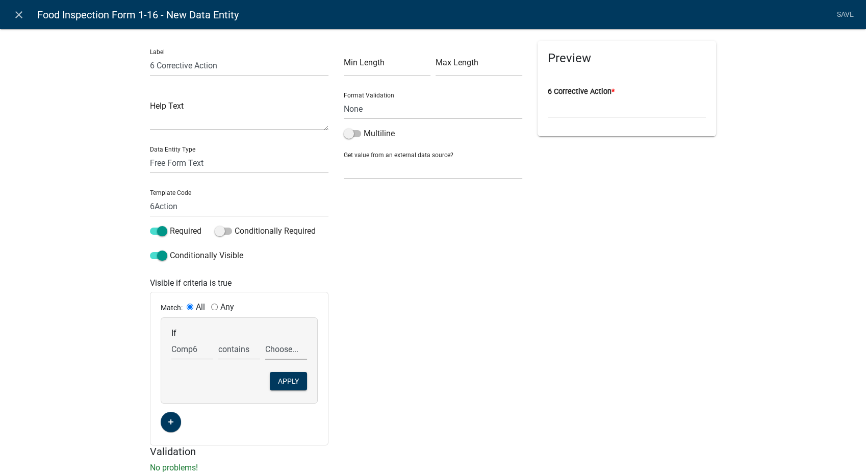
select select "4: Out"
click at [265, 339] on select "Choose... In N/A N/O Out Violation Type: COS Violation Type: Repeat" at bounding box center [286, 349] width 42 height 21
click at [283, 383] on button "Apply" at bounding box center [288, 381] width 37 height 18
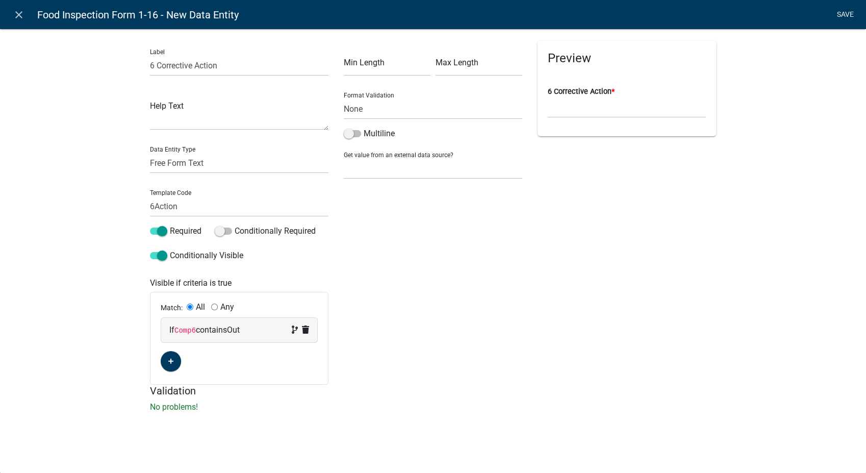
click at [851, 16] on link "Save" at bounding box center [845, 14] width 26 height 19
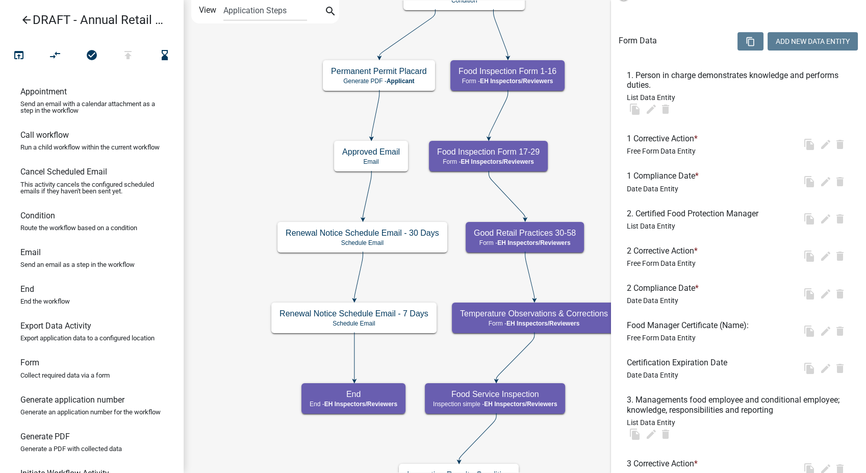
scroll to position [0, 0]
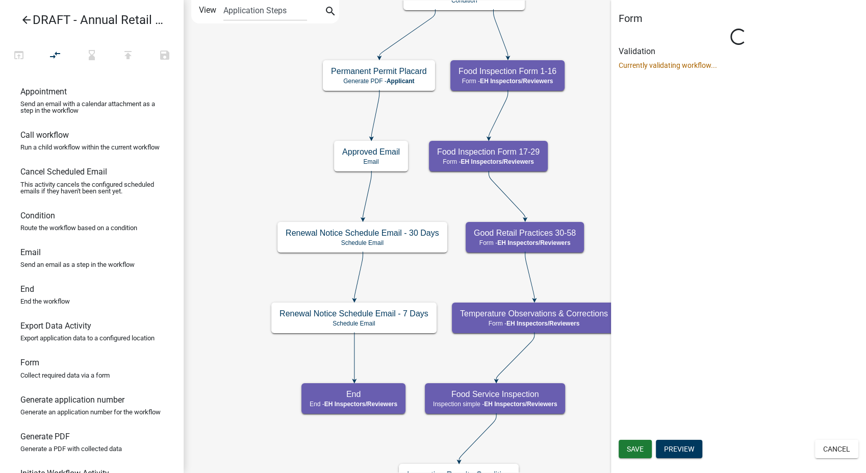
select select "C31B5D90-9A1B-409C-8A96-CB1DC1AB168B"
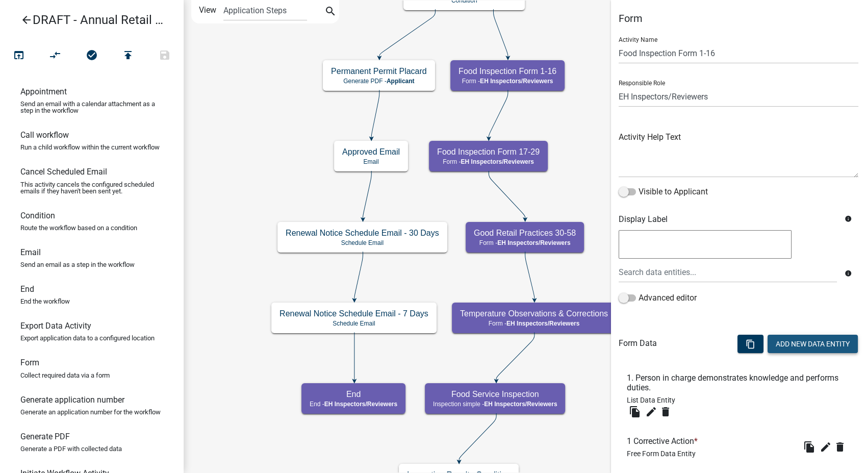
click at [806, 349] on button "Add New Data Entity" at bounding box center [813, 344] width 90 height 18
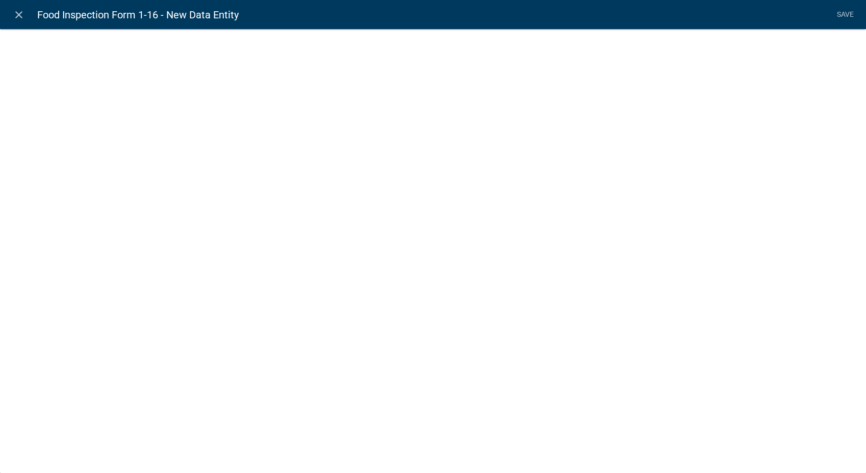
select select
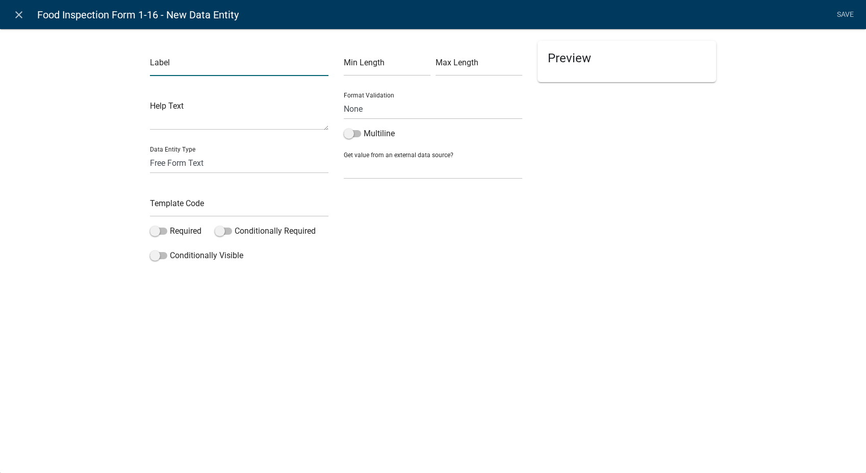
click at [180, 68] on input "text" at bounding box center [239, 65] width 179 height 21
type input "6 Compliance Date"
click at [163, 163] on select "Free Form Text Document Display Entity Value Fee Numeric Data Date Map Sketch D…" at bounding box center [239, 163] width 179 height 21
select select "date"
click at [150, 153] on select "Free Form Text Document Display Entity Value Fee Numeric Data Date Map Sketch D…" at bounding box center [239, 163] width 179 height 21
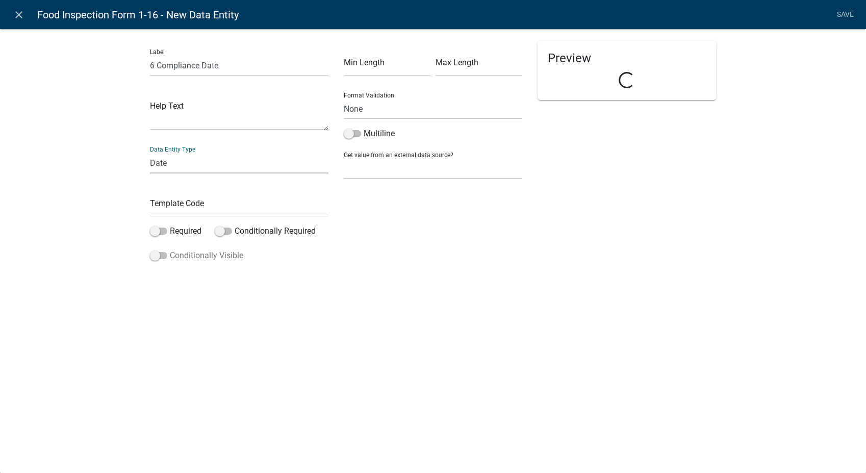
select select "date"
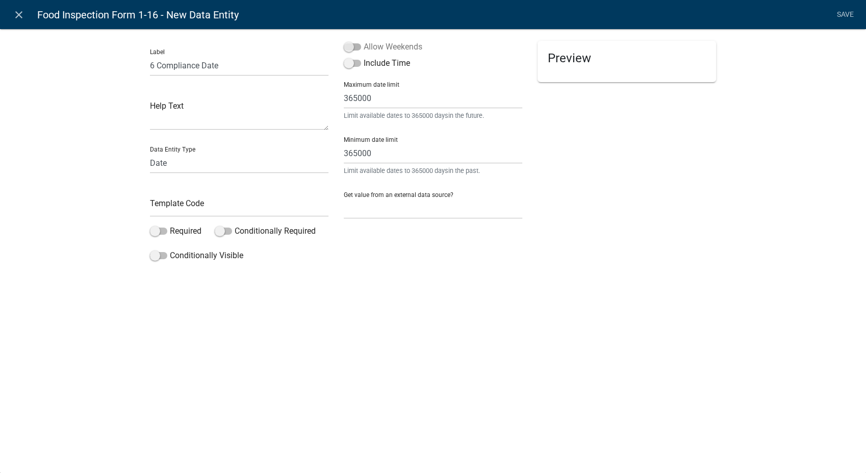
click at [347, 47] on span at bounding box center [352, 46] width 17 height 7
click at [364, 41] on input "Allow Weekends" at bounding box center [364, 41] width 0 height 0
click at [207, 206] on input "text" at bounding box center [239, 206] width 179 height 21
click at [159, 229] on span at bounding box center [158, 230] width 17 height 7
click at [170, 225] on input "Required" at bounding box center [170, 225] width 0 height 0
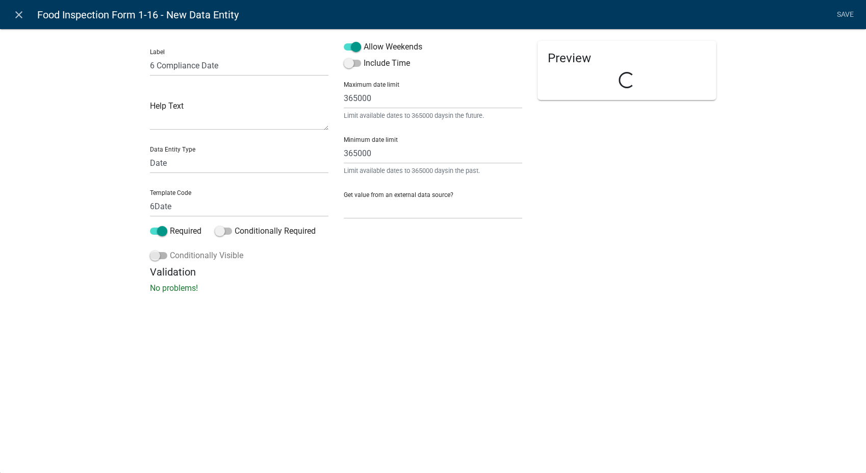
click at [156, 257] on span at bounding box center [158, 255] width 17 height 7
click at [170, 249] on input "Conditionally Visible" at bounding box center [170, 249] width 0 height 0
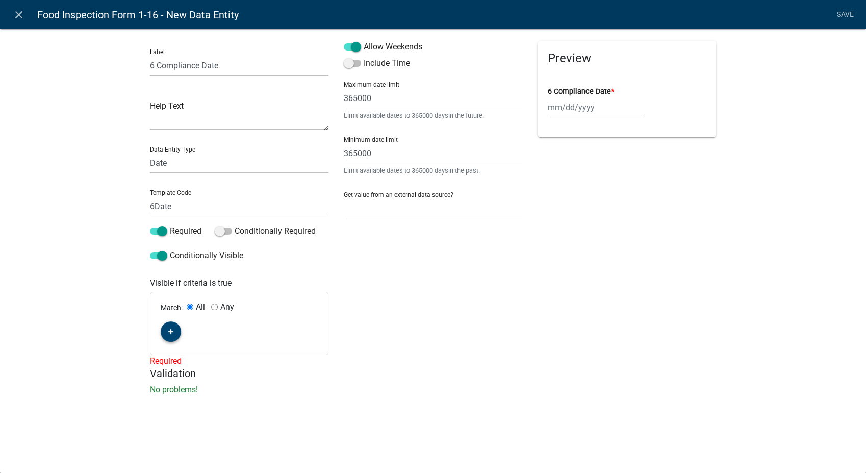
click at [170, 335] on fa-icon "button" at bounding box center [171, 332] width 6 height 10
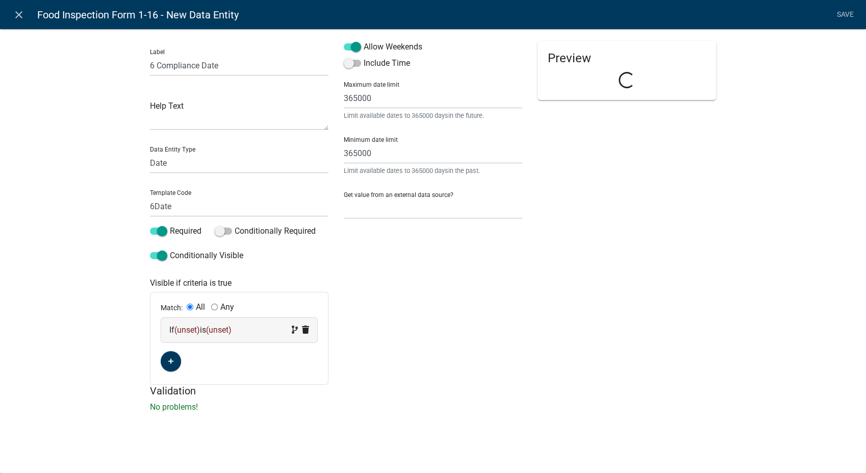
click at [242, 330] on div "If (unset) is (unset)" at bounding box center [239, 330] width 140 height 12
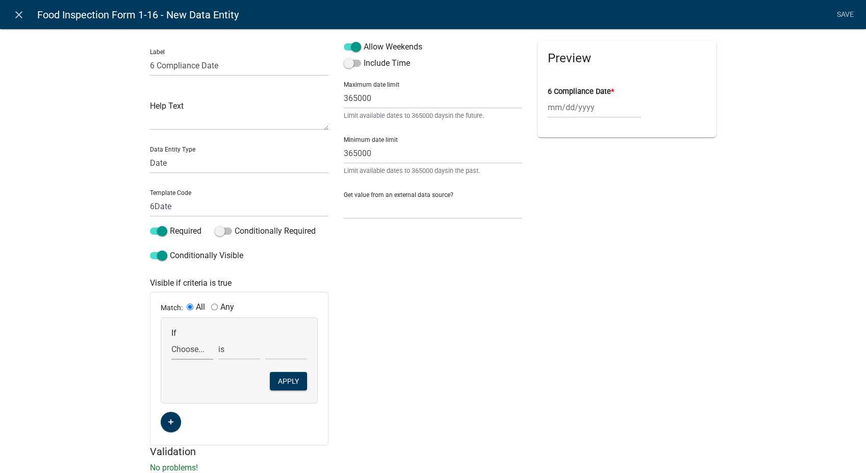
click at [192, 349] on select "Choose... 1Action 1Date 2Action 2Date 3Action 3Date 4Action 4Date 5Action 5Date…" at bounding box center [192, 349] width 42 height 21
click at [171, 339] on select "Choose... 1Action 1Date 2Action 2Date 3Action 3Date 4Action 4Date 5Action 5Date…" at bounding box center [192, 349] width 42 height 21
click at [226, 356] on select "exists does not exist contains does not contain" at bounding box center [239, 349] width 42 height 21
click at [218, 339] on select "exists does not exist contains does not contain" at bounding box center [239, 349] width 42 height 21
click at [269, 355] on select "Choose... In N/A N/O Out Violation Type: COS Violation Type: Repeat" at bounding box center [286, 349] width 42 height 21
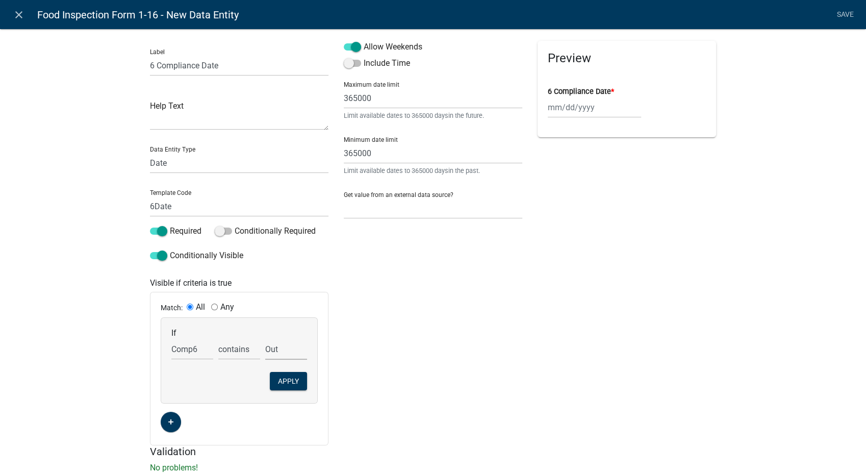
click at [265, 339] on select "Choose... In N/A N/O Out Violation Type: COS Violation Type: Repeat" at bounding box center [286, 349] width 42 height 21
click at [291, 379] on button "Apply" at bounding box center [288, 381] width 37 height 18
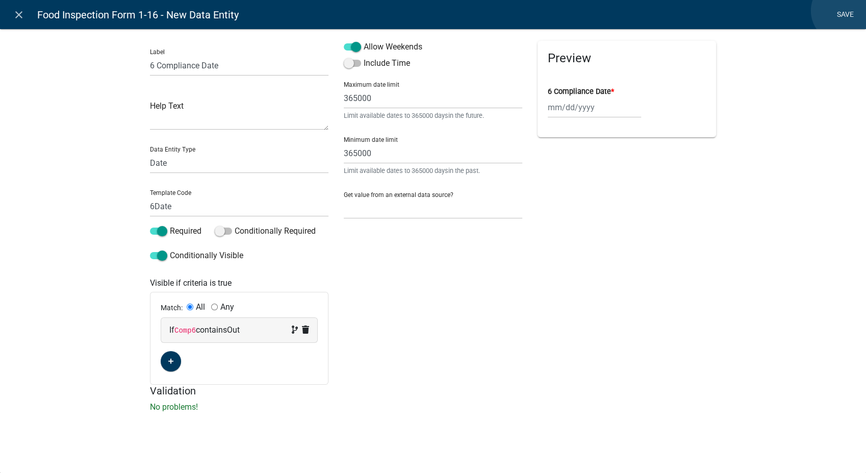
click at [843, 11] on link "Save" at bounding box center [845, 14] width 26 height 19
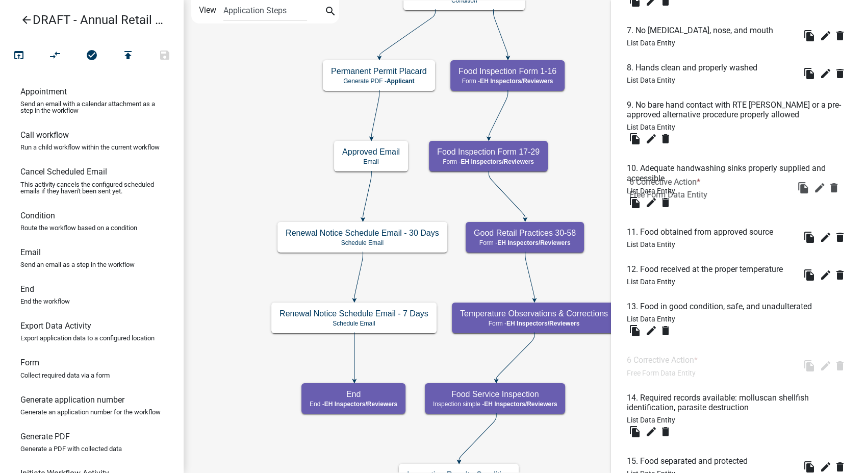
scroll to position [887, 0]
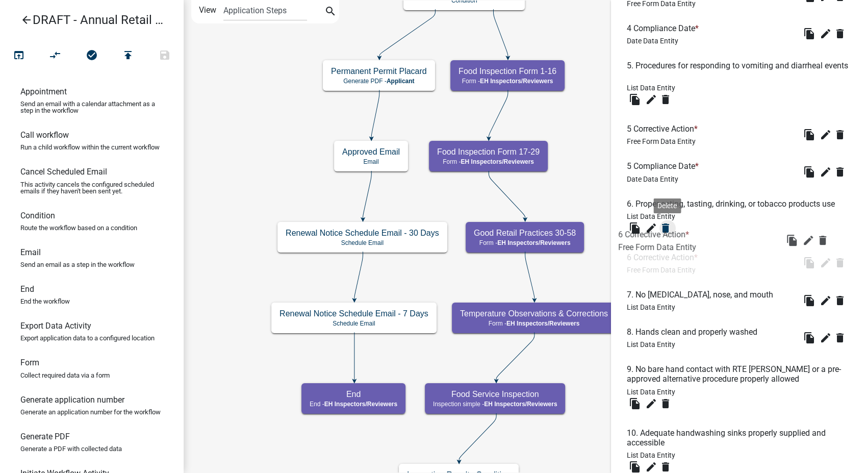
drag, startPoint x: 668, startPoint y: 346, endPoint x: 660, endPoint y: 227, distance: 119.2
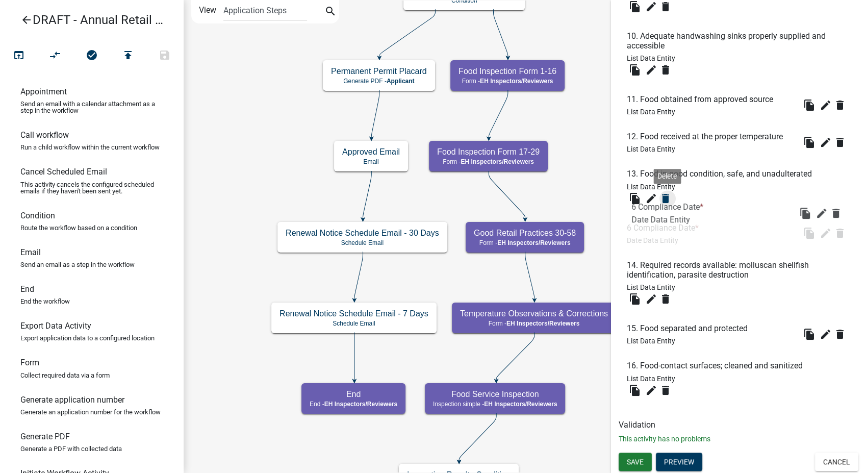
scroll to position [1114, 0]
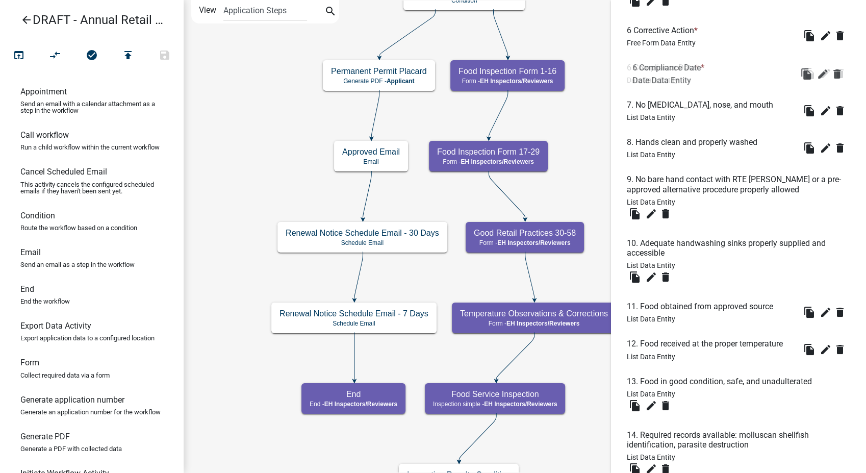
drag, startPoint x: 663, startPoint y: 386, endPoint x: 668, endPoint y: 63, distance: 322.4
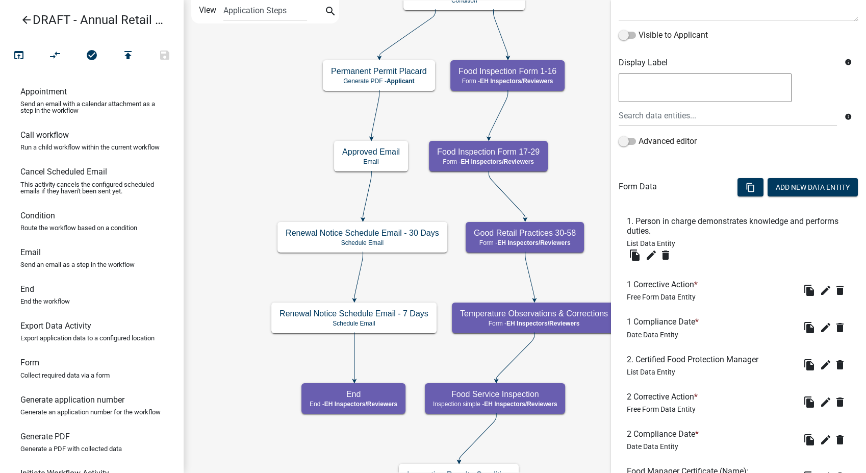
scroll to position [150, 0]
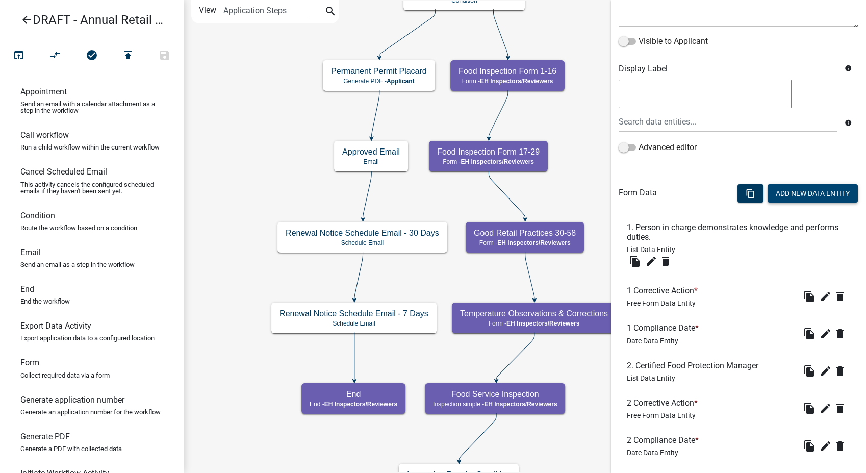
click at [808, 193] on button "Add New Data Entity" at bounding box center [813, 193] width 90 height 18
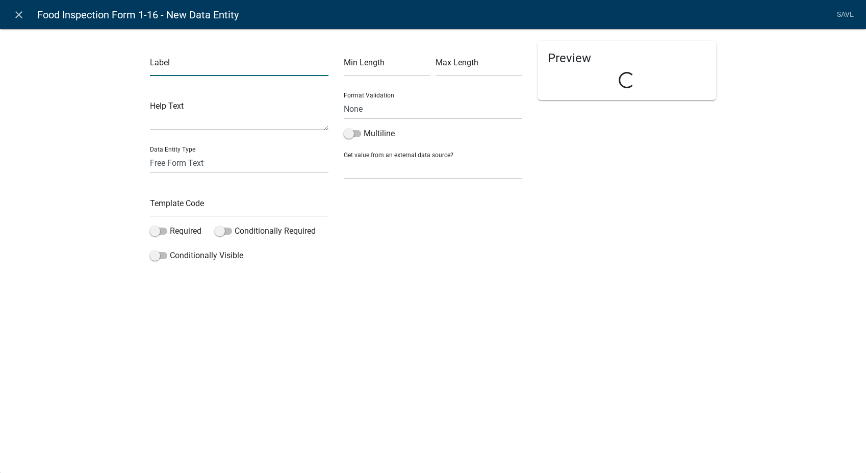
click at [188, 70] on input "text" at bounding box center [239, 65] width 179 height 21
click at [180, 216] on input "text" at bounding box center [239, 206] width 179 height 21
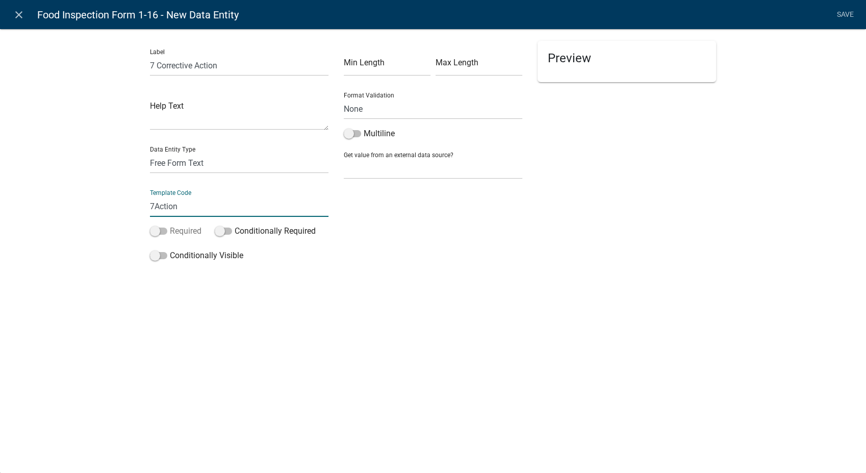
click at [158, 231] on span at bounding box center [158, 230] width 17 height 7
click at [170, 225] on input "Required" at bounding box center [170, 225] width 0 height 0
click at [157, 254] on span at bounding box center [158, 255] width 17 height 7
click at [170, 249] on input "Conditionally Visible" at bounding box center [170, 249] width 0 height 0
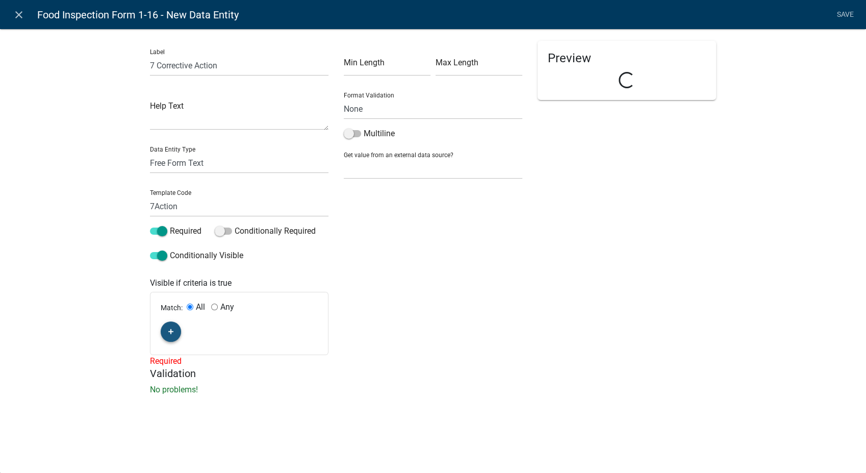
click at [173, 331] on icon "button" at bounding box center [171, 332] width 6 height 6
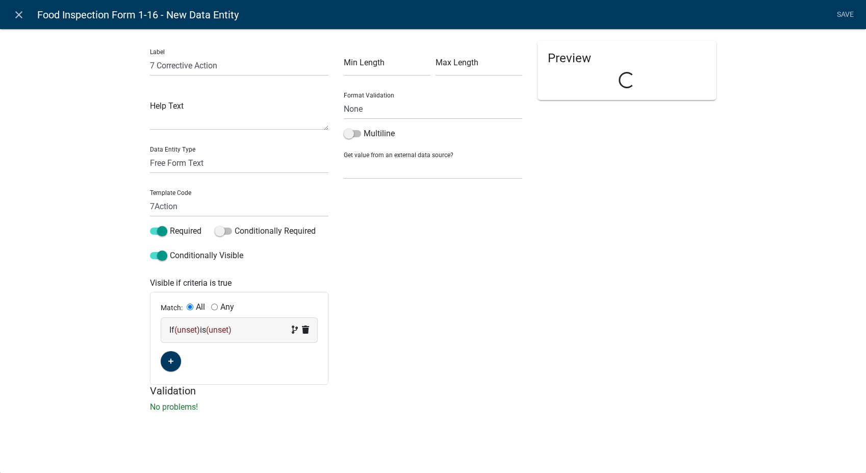
click at [232, 334] on span "(unset)" at bounding box center [219, 330] width 26 height 10
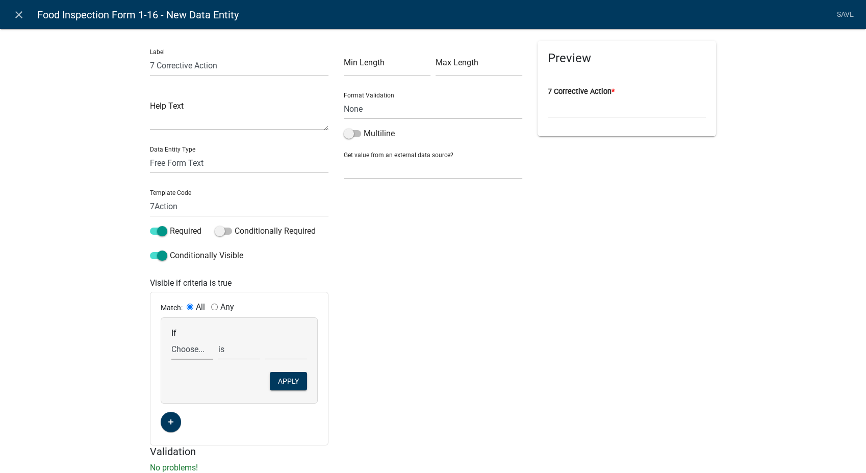
click at [191, 353] on select "Choose... 1Action 1Date 2Action 2Date 3Action 3Date 4Action 4Date 5Action 5Date…" at bounding box center [192, 349] width 42 height 21
click at [171, 339] on select "Choose... 1Action 1Date 2Action 2Date 3Action 3Date 4Action 4Date 5Action 5Date…" at bounding box center [192, 349] width 42 height 21
click at [237, 347] on select "exists does not exist contains does not contain" at bounding box center [239, 349] width 42 height 21
click at [218, 339] on select "exists does not exist contains does not contain" at bounding box center [239, 349] width 42 height 21
click at [286, 353] on select "Choose... In N/A N/O Out Violation Type: COS Violation Type: Repeat" at bounding box center [286, 349] width 42 height 21
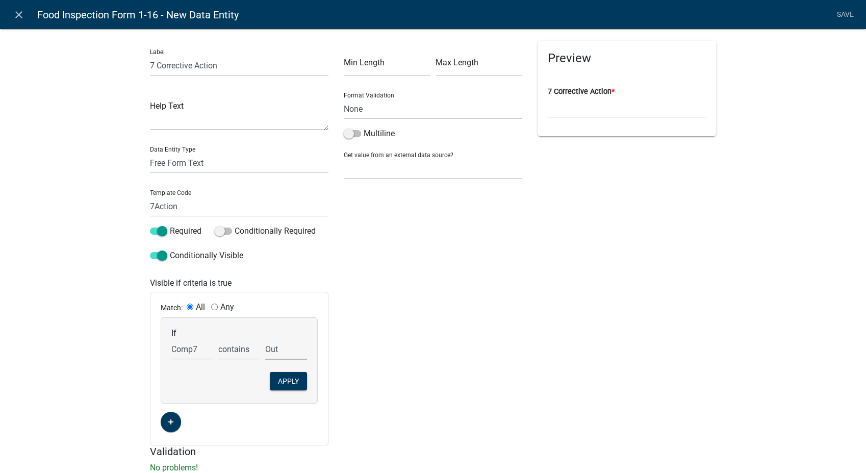
click at [265, 339] on select "Choose... In N/A N/O Out Violation Type: COS Violation Type: Repeat" at bounding box center [286, 349] width 42 height 21
click at [280, 390] on button "Apply" at bounding box center [288, 381] width 37 height 18
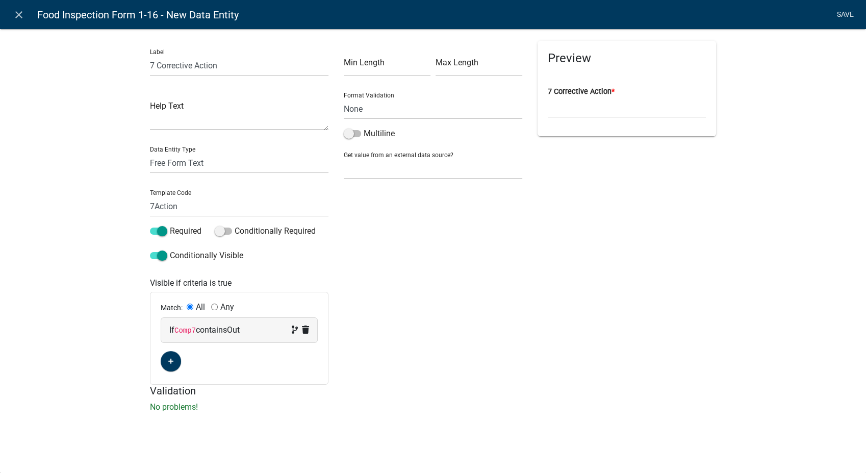
click at [846, 15] on link "Save" at bounding box center [845, 14] width 26 height 19
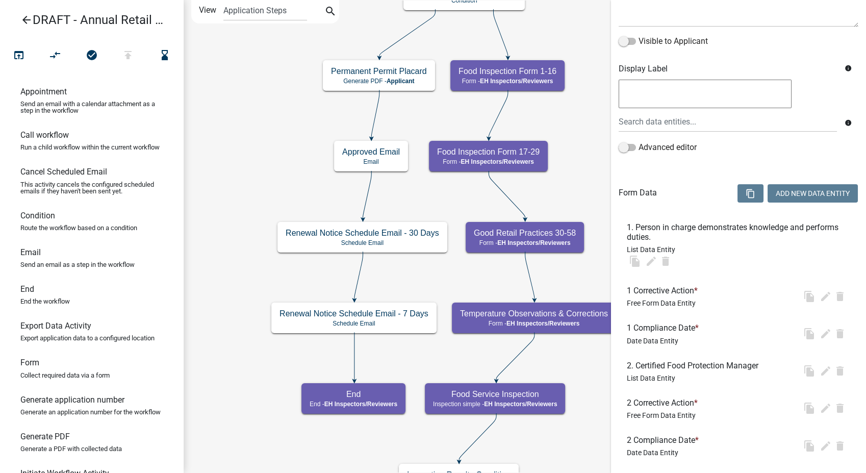
scroll to position [0, 0]
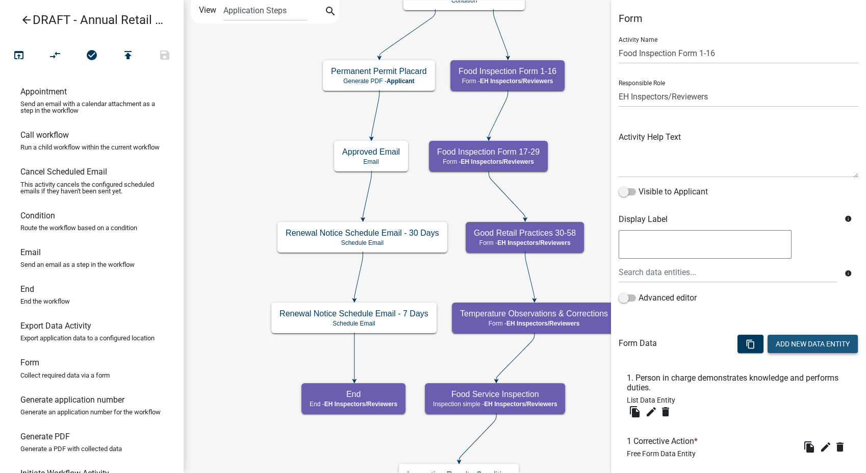
click at [798, 342] on button "Add New Data Entity" at bounding box center [813, 344] width 90 height 18
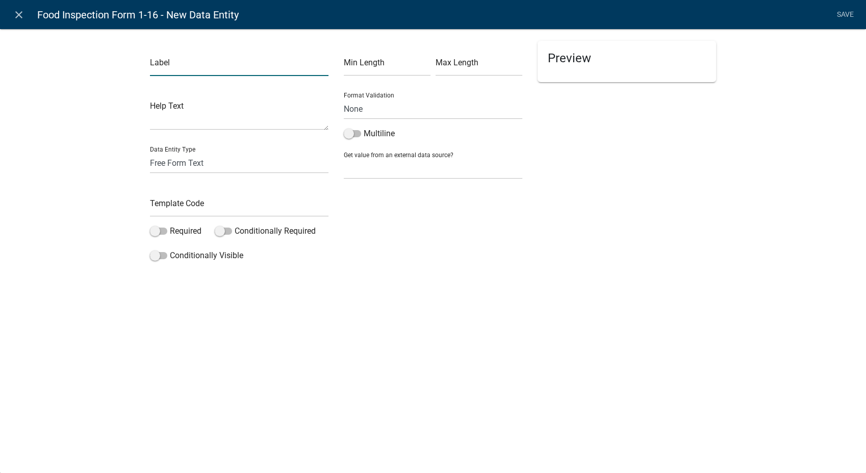
click at [191, 67] on input "text" at bounding box center [239, 65] width 179 height 21
click at [161, 163] on select "Free Form Text Document Display Entity Value Fee Numeric Data Date Map Sketch D…" at bounding box center [239, 163] width 179 height 21
click at [150, 153] on select "Free Form Text Document Display Entity Value Fee Numeric Data Date Map Sketch D…" at bounding box center [239, 163] width 179 height 21
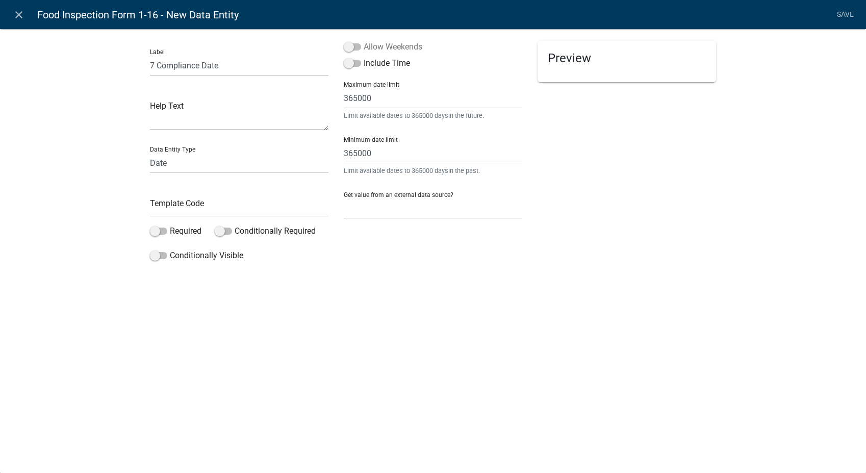
click at [348, 45] on span at bounding box center [352, 46] width 17 height 7
click at [364, 41] on input "Allow Weekends" at bounding box center [364, 41] width 0 height 0
click at [175, 214] on input "text" at bounding box center [239, 206] width 179 height 21
click at [156, 231] on span at bounding box center [158, 230] width 17 height 7
click at [170, 225] on input "Required" at bounding box center [170, 225] width 0 height 0
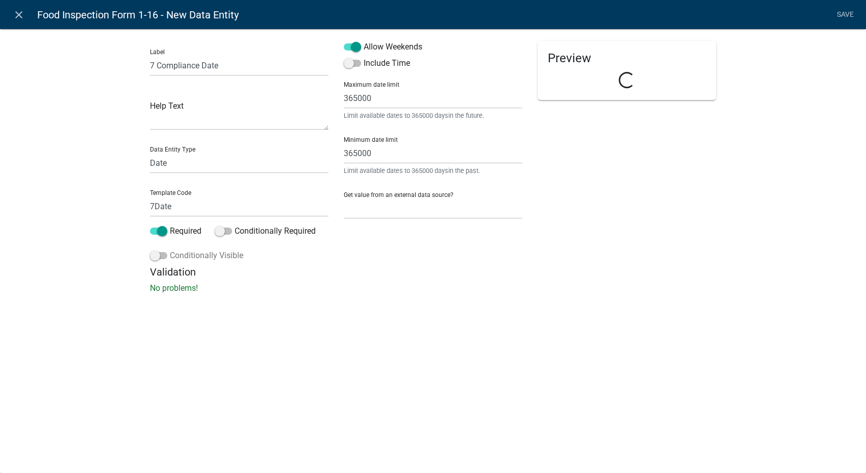
click at [154, 254] on span at bounding box center [158, 255] width 17 height 7
click at [170, 249] on input "Conditionally Visible" at bounding box center [170, 249] width 0 height 0
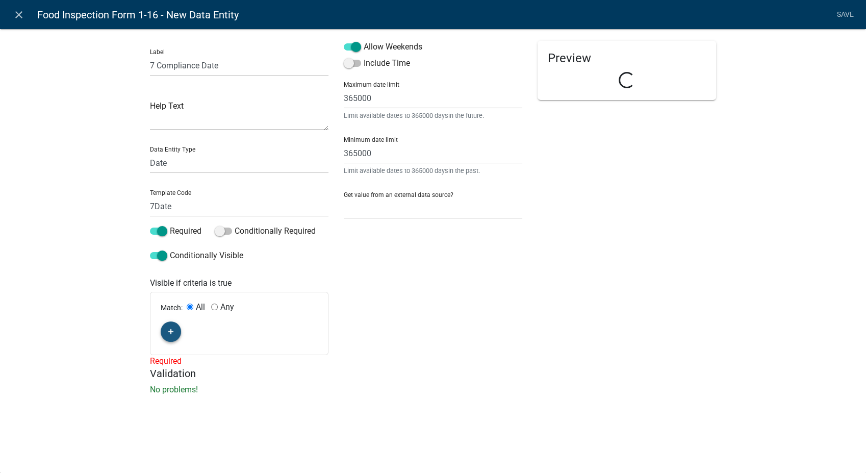
click at [170, 331] on icon "button" at bounding box center [171, 332] width 6 height 6
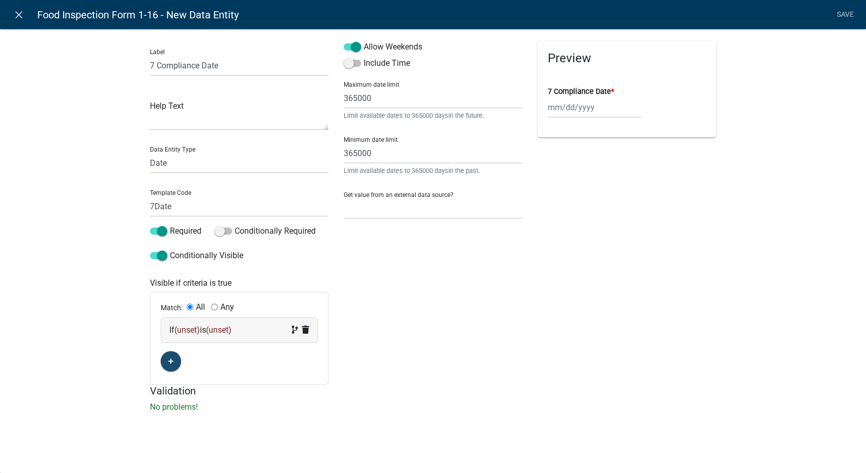
click at [213, 331] on span "(unset)" at bounding box center [219, 330] width 26 height 10
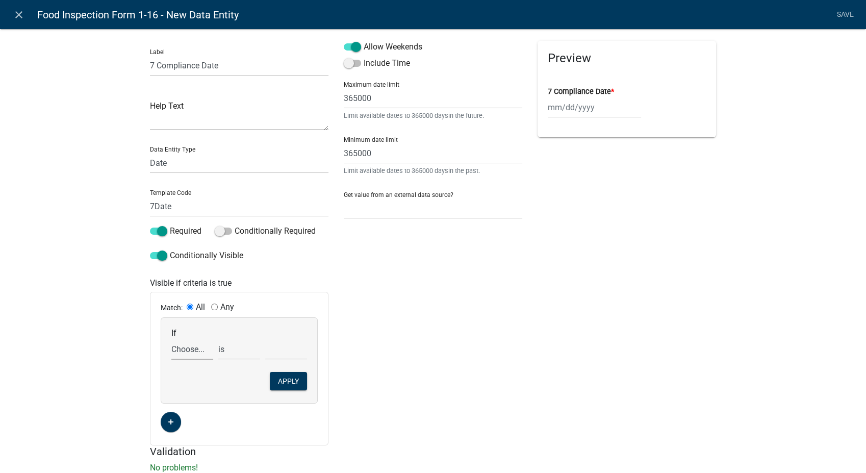
click at [184, 350] on select "Choose... 1Action 1Date 2Action 2Date 3Action 3Date 4Action 4Date 5Action 5Date…" at bounding box center [192, 349] width 42 height 21
click at [171, 339] on select "Choose... 1Action 1Date 2Action 2Date 3Action 3Date 4Action 4Date 5Action 5Date…" at bounding box center [192, 349] width 42 height 21
click at [223, 346] on select "exists does not exist contains does not contain" at bounding box center [239, 349] width 42 height 21
click at [218, 339] on select "exists does not exist contains does not contain" at bounding box center [239, 349] width 42 height 21
click at [297, 353] on select "Choose... In N/A N/O Out Violation Type: COS Violation Type: Repeat" at bounding box center [286, 349] width 42 height 21
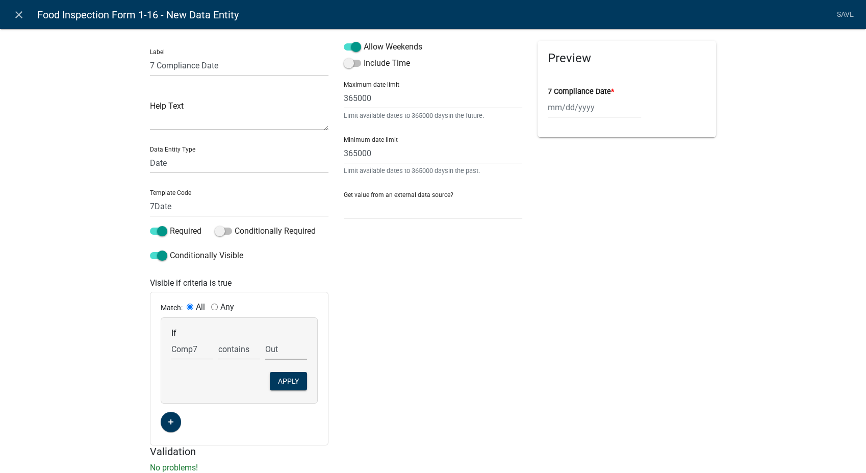
click at [265, 339] on select "Choose... In N/A N/O Out Violation Type: COS Violation Type: Repeat" at bounding box center [286, 349] width 42 height 21
click at [280, 382] on button "Apply" at bounding box center [288, 381] width 37 height 18
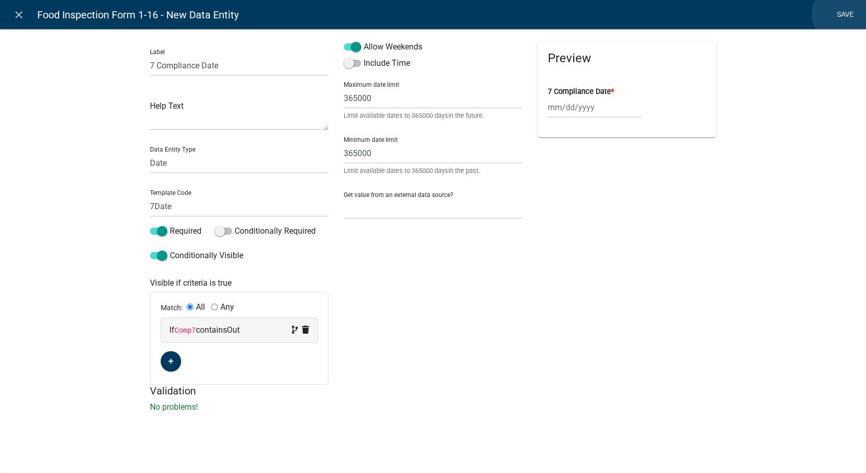
click at [844, 14] on link "Save" at bounding box center [845, 14] width 26 height 19
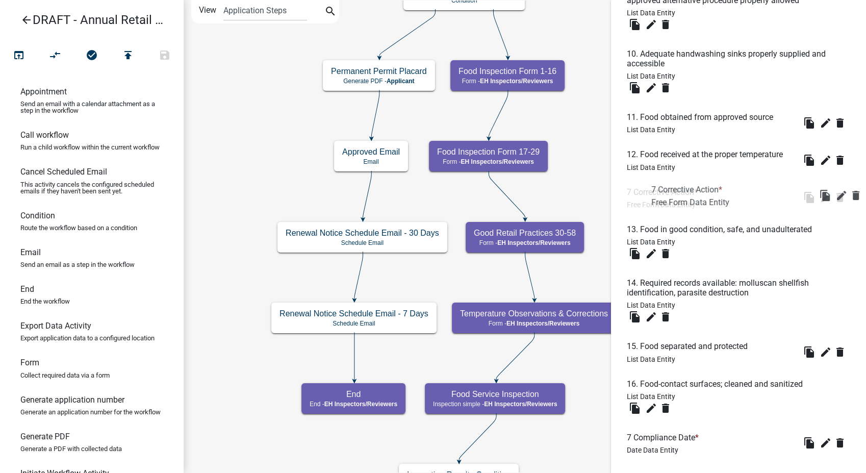
scroll to position [1020, 0]
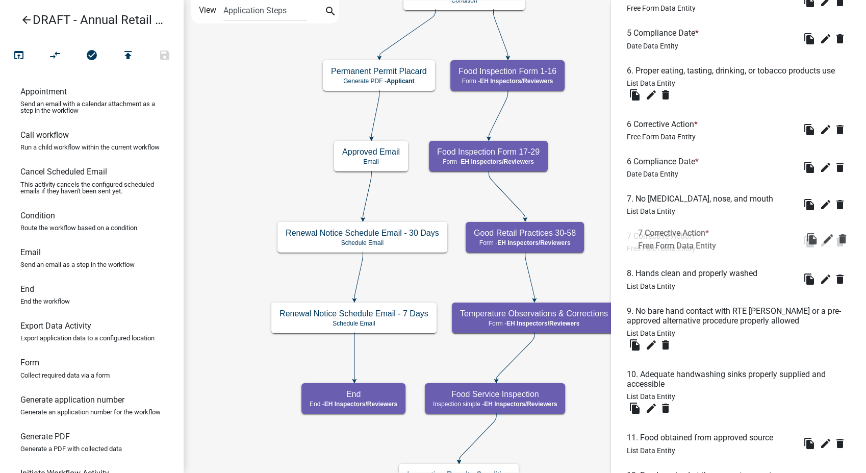
drag, startPoint x: 665, startPoint y: 398, endPoint x: 676, endPoint y: 229, distance: 169.2
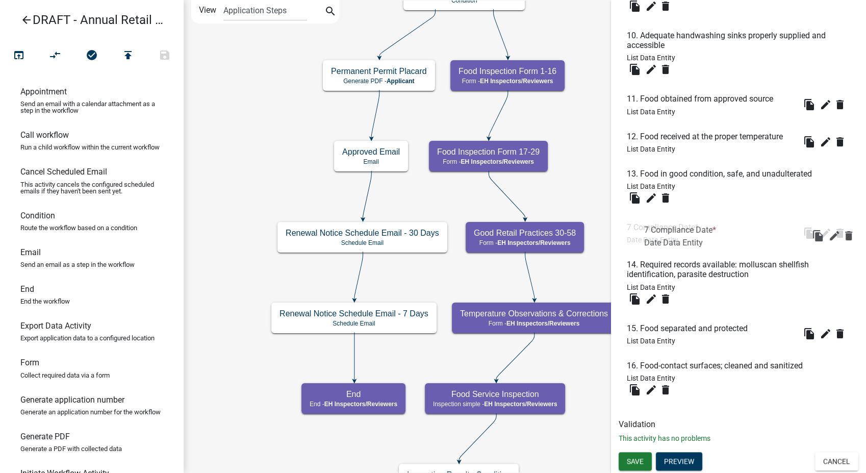
scroll to position [1188, 0]
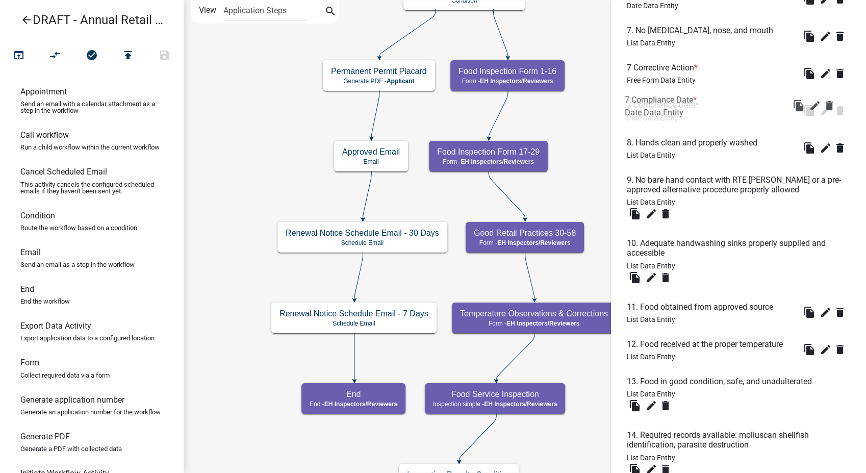
drag, startPoint x: 650, startPoint y: 385, endPoint x: 651, endPoint y: 92, distance: 292.3
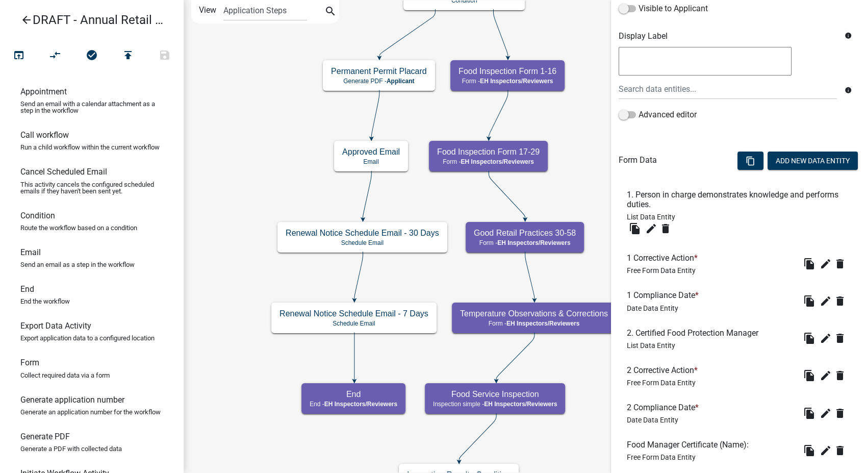
scroll to position [168, 0]
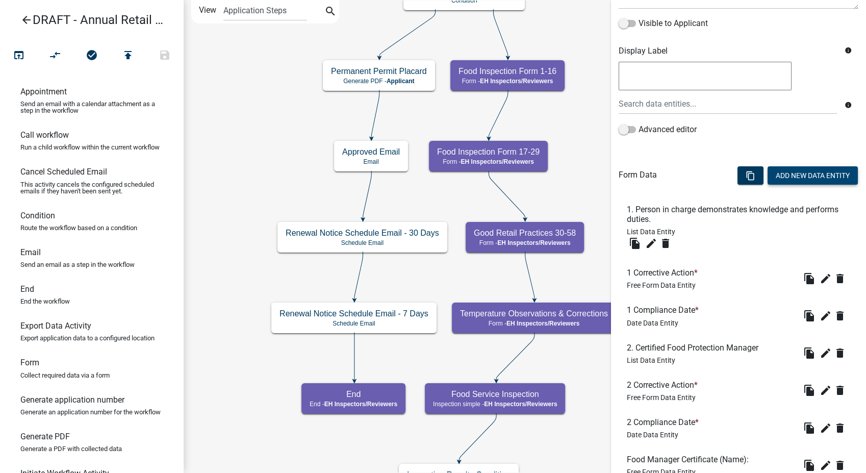
click at [786, 176] on button "Add New Data Entity" at bounding box center [813, 175] width 90 height 18
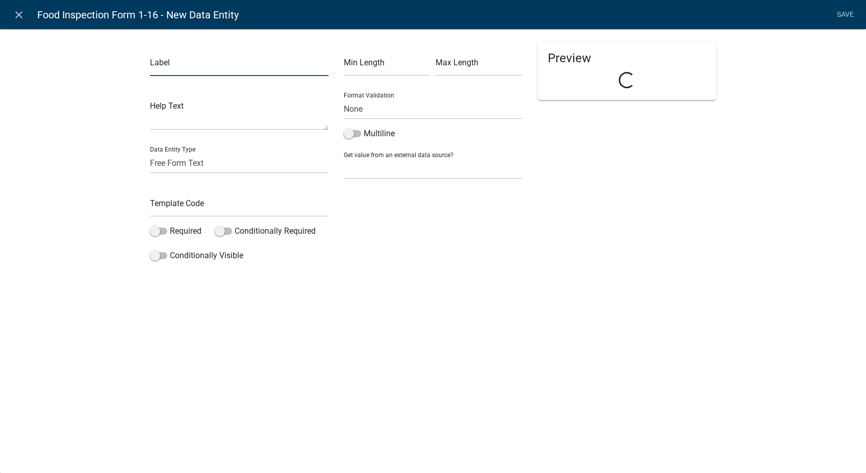
click at [216, 62] on input "text" at bounding box center [239, 65] width 179 height 21
click at [183, 205] on input "text" at bounding box center [239, 206] width 179 height 21
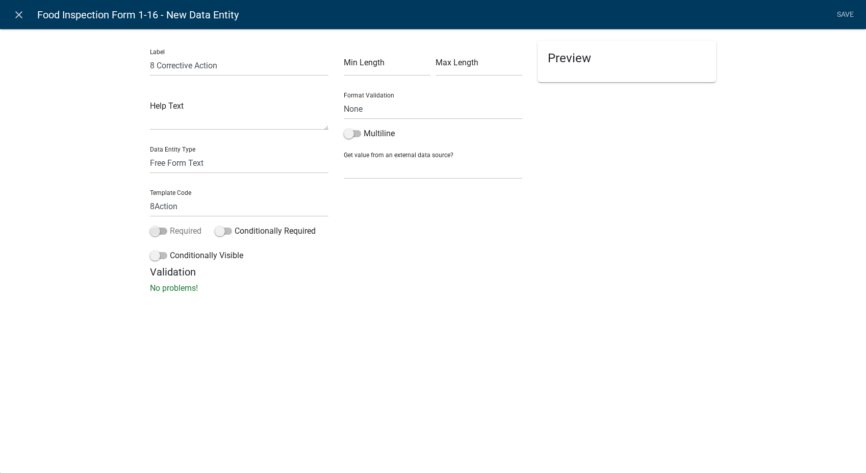
click at [157, 234] on span at bounding box center [158, 230] width 17 height 7
click at [170, 225] on input "Required" at bounding box center [170, 225] width 0 height 0
click at [156, 252] on span at bounding box center [158, 255] width 17 height 7
click at [170, 249] on input "Conditionally Visible" at bounding box center [170, 249] width 0 height 0
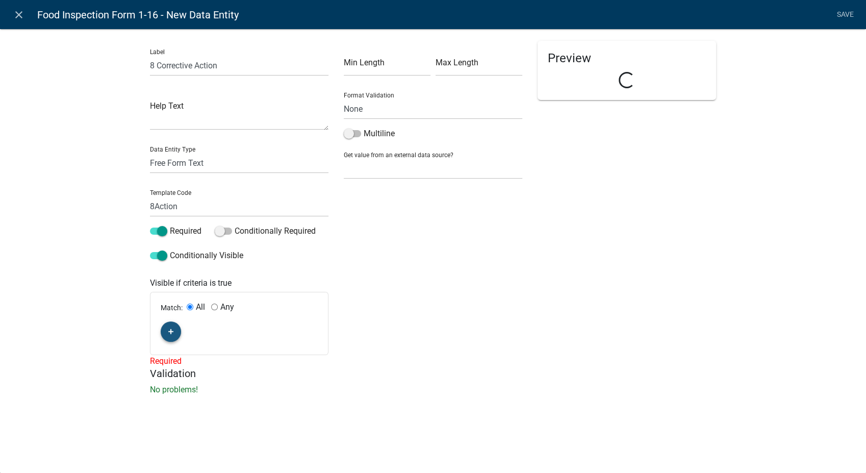
click at [170, 324] on button "button" at bounding box center [171, 331] width 20 height 20
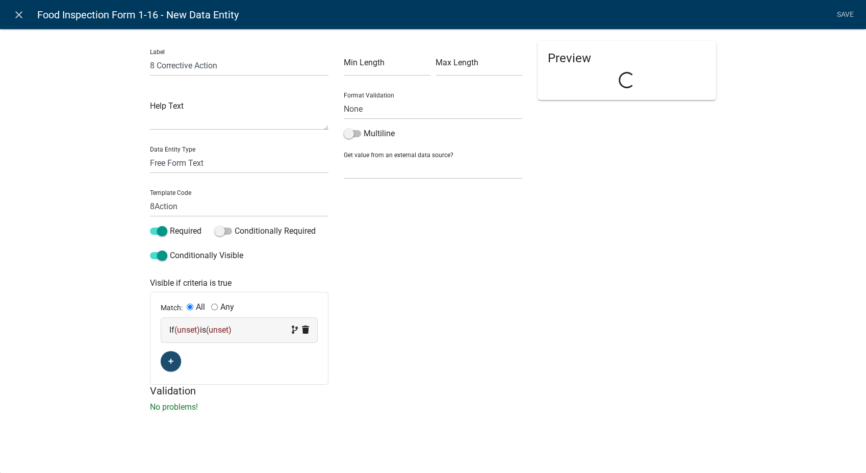
click at [232, 333] on span "(unset)" at bounding box center [219, 330] width 26 height 10
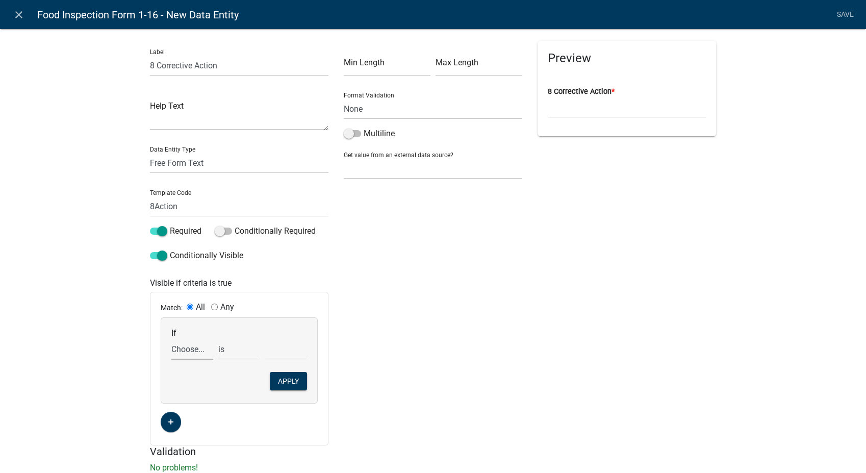
click at [180, 349] on select "Choose... 1Action 1Date 2Action 2Date 3Action 3Date 4Action 4Date 5Action 5Date…" at bounding box center [192, 349] width 42 height 21
click at [171, 339] on select "Choose... 1Action 1Date 2Action 2Date 3Action 3Date 4Action 4Date 5Action 5Date…" at bounding box center [192, 349] width 42 height 21
drag, startPoint x: 229, startPoint y: 347, endPoint x: 227, endPoint y: 356, distance: 8.2
click at [229, 347] on select "exists does not exist contains does not contain" at bounding box center [239, 349] width 42 height 21
click at [218, 339] on select "exists does not exist contains does not contain" at bounding box center [239, 349] width 42 height 21
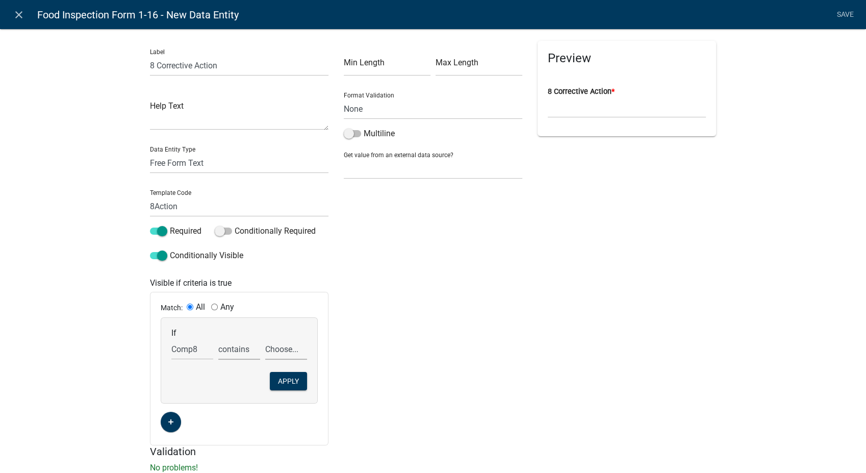
click at [285, 351] on select "Choose... In N/A N/O Out Violation Type: COS Violation Type: Repeat" at bounding box center [286, 349] width 42 height 21
click at [265, 339] on select "Choose... In N/A N/O Out Violation Type: COS Violation Type: Repeat" at bounding box center [286, 349] width 42 height 21
click at [281, 382] on button "Apply" at bounding box center [288, 381] width 37 height 18
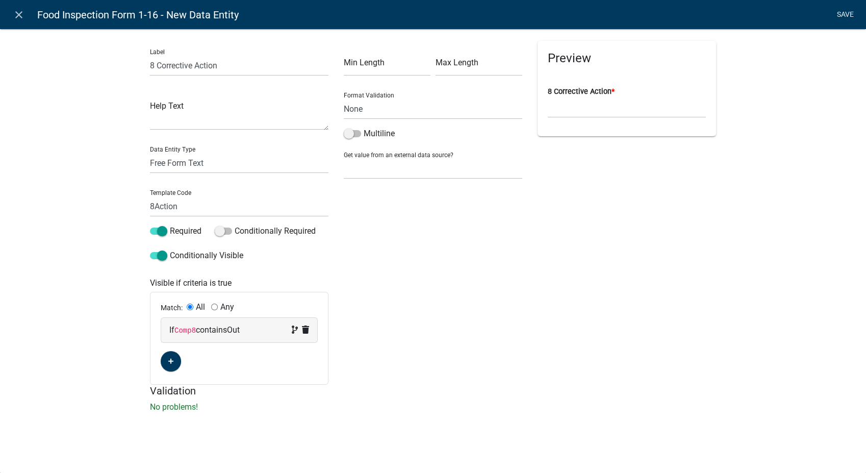
click at [849, 13] on link "Save" at bounding box center [845, 14] width 26 height 19
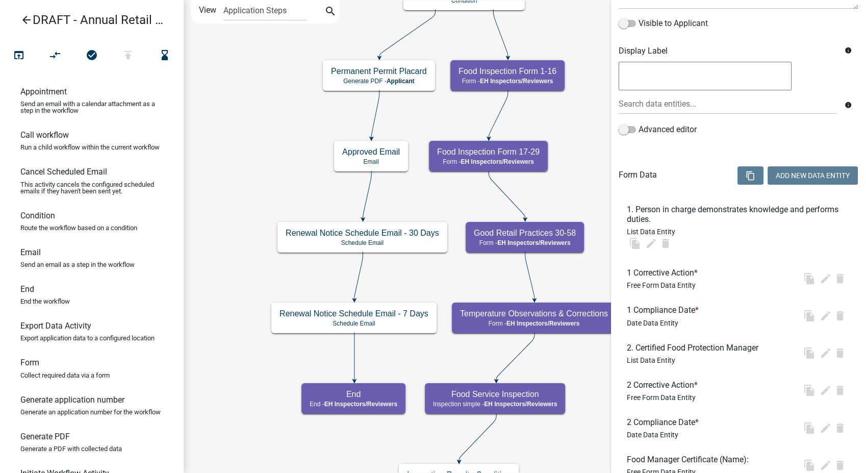
scroll to position [0, 0]
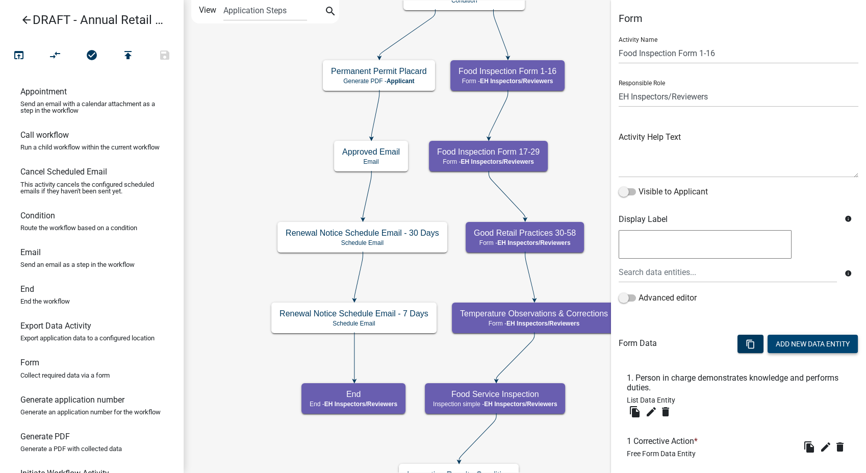
click at [780, 337] on button "Add New Data Entity" at bounding box center [813, 344] width 90 height 18
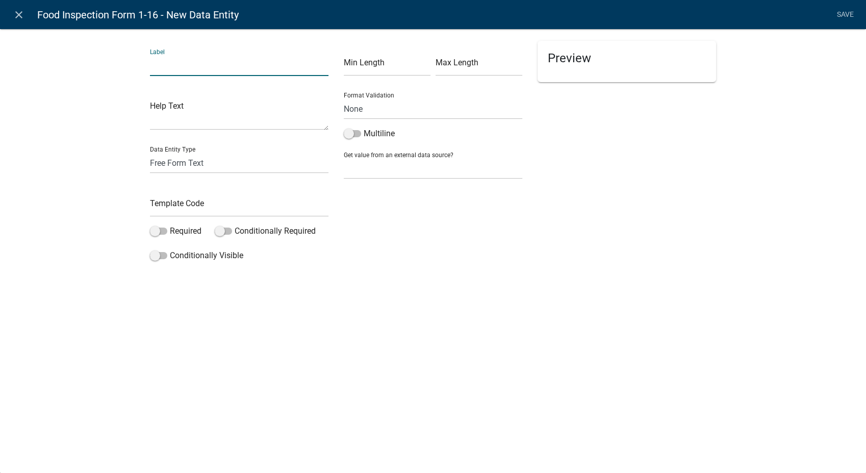
click at [188, 67] on input "text" at bounding box center [239, 65] width 179 height 21
click at [215, 170] on select "Free Form Text Document Display Entity Value Fee Numeric Data Date Map Sketch D…" at bounding box center [239, 163] width 179 height 21
click at [150, 153] on select "Free Form Text Document Display Entity Value Fee Numeric Data Date Map Sketch D…" at bounding box center [239, 163] width 179 height 21
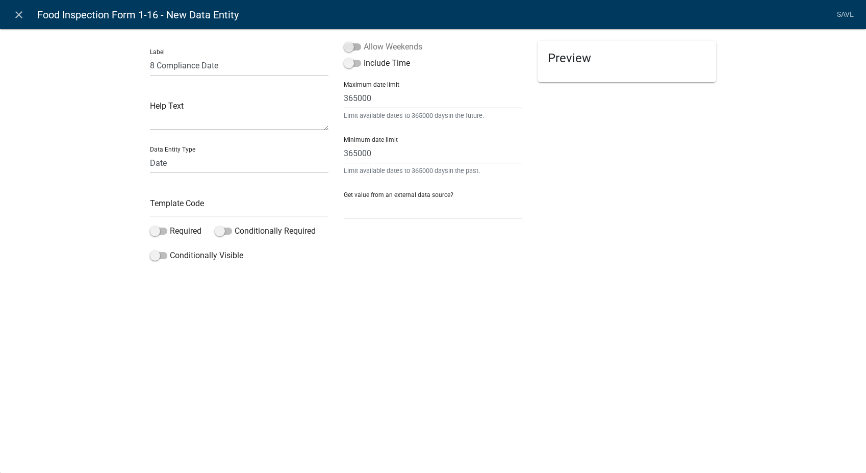
click at [348, 47] on span at bounding box center [352, 46] width 17 height 7
click at [364, 41] on input "Allow Weekends" at bounding box center [364, 41] width 0 height 0
drag, startPoint x: 176, startPoint y: 211, endPoint x: 182, endPoint y: 209, distance: 5.5
click at [182, 209] on input "text" at bounding box center [239, 206] width 179 height 21
click at [153, 230] on span at bounding box center [158, 230] width 17 height 7
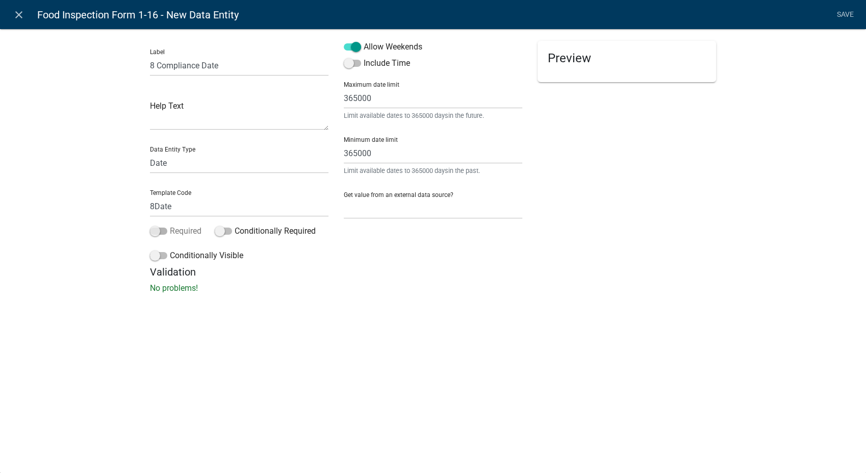
click at [170, 225] on input "Required" at bounding box center [170, 225] width 0 height 0
click at [151, 258] on span at bounding box center [158, 255] width 17 height 7
click at [170, 249] on input "Conditionally Visible" at bounding box center [170, 249] width 0 height 0
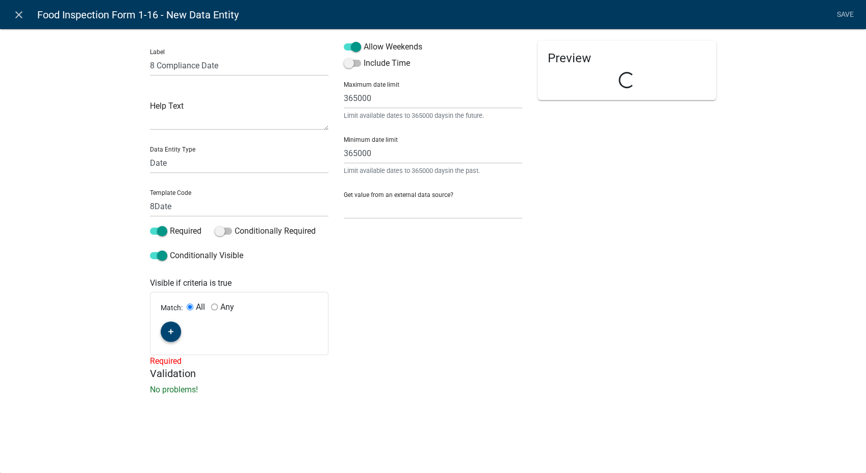
click at [171, 333] on icon "button" at bounding box center [171, 331] width 6 height 6
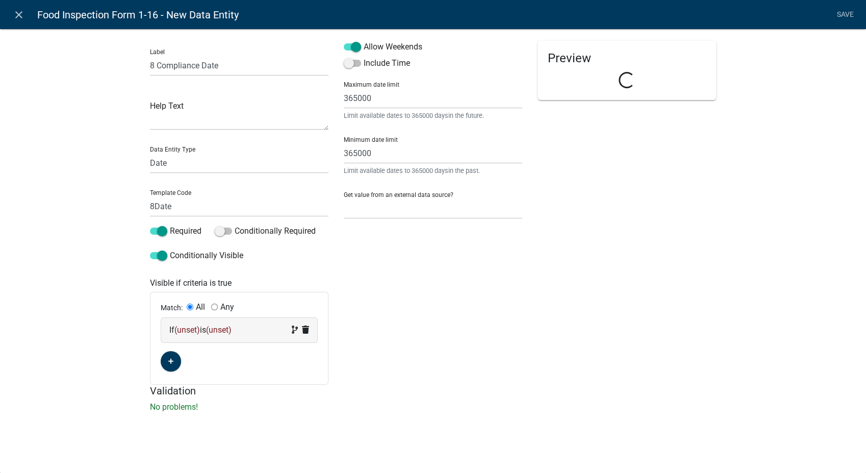
click at [211, 335] on div "If (unset) is (unset)" at bounding box center [239, 330] width 140 height 12
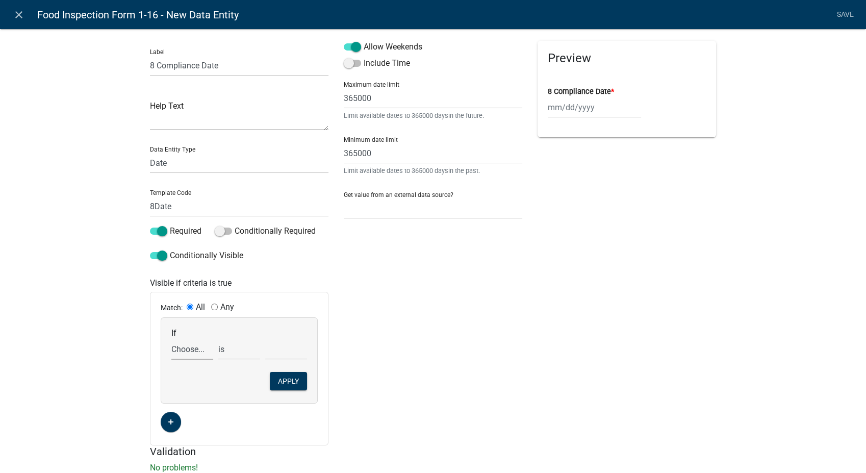
click at [185, 354] on select "Choose... 1Action 1Date 2Action 2Date 3Action 3Date 4Action 4Date 5Action 5Date…" at bounding box center [192, 349] width 42 height 21
click at [171, 339] on select "Choose... 1Action 1Date 2Action 2Date 3Action 3Date 4Action 4Date 5Action 5Date…" at bounding box center [192, 349] width 42 height 21
click at [229, 349] on select "exists does not exist contains does not contain" at bounding box center [239, 349] width 42 height 21
click at [218, 339] on select "exists does not exist contains does not contain" at bounding box center [239, 349] width 42 height 21
click at [288, 350] on select "Choose... In N/A N/O Out Violation Type: COS Violation Type: Repeat" at bounding box center [286, 349] width 42 height 21
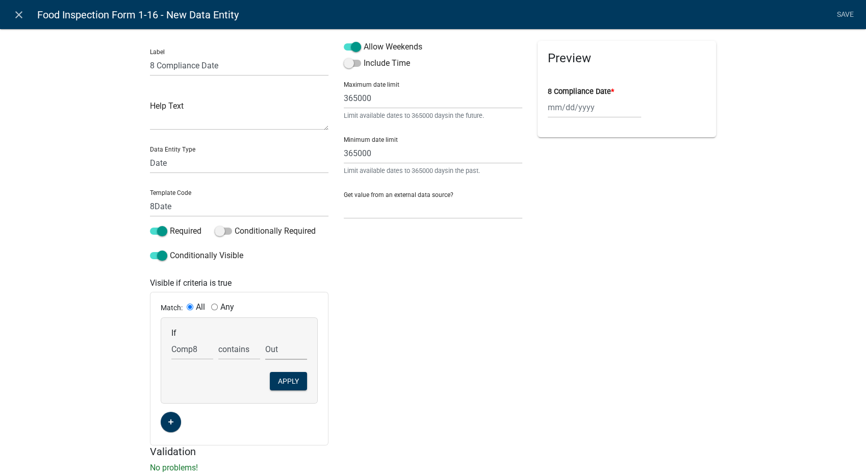
click at [265, 339] on select "Choose... In N/A N/O Out Violation Type: COS Violation Type: Repeat" at bounding box center [286, 349] width 42 height 21
click at [283, 383] on button "Apply" at bounding box center [288, 381] width 37 height 18
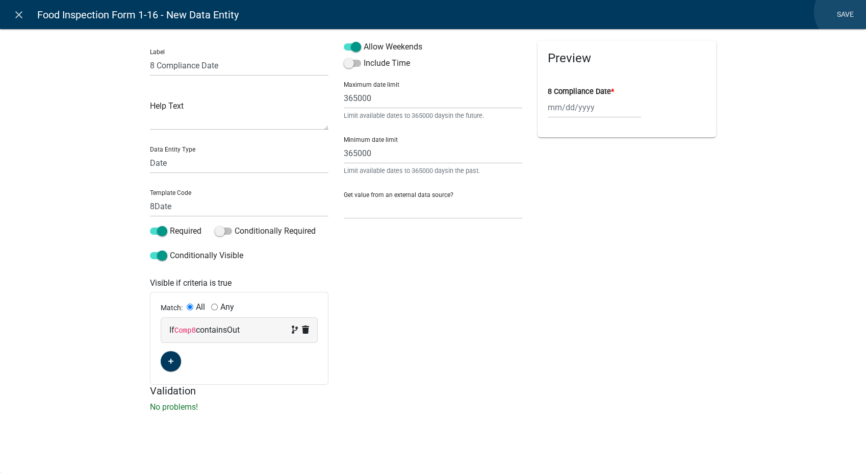
click at [846, 12] on link "Save" at bounding box center [845, 14] width 26 height 19
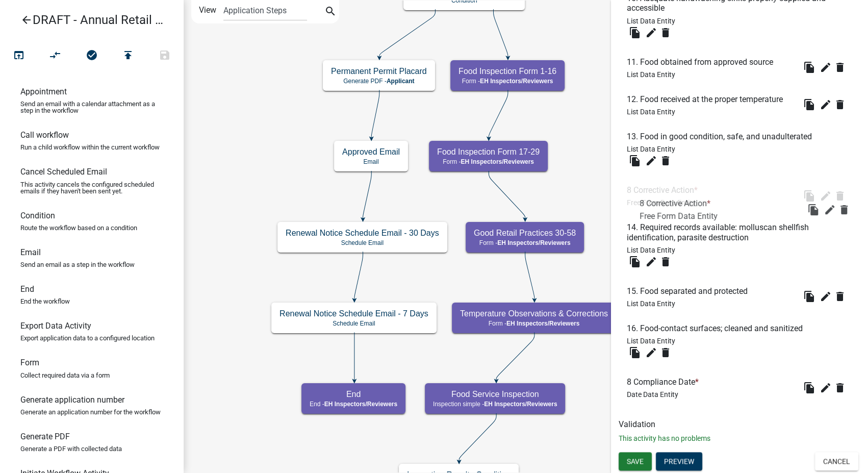
scroll to position [1263, 0]
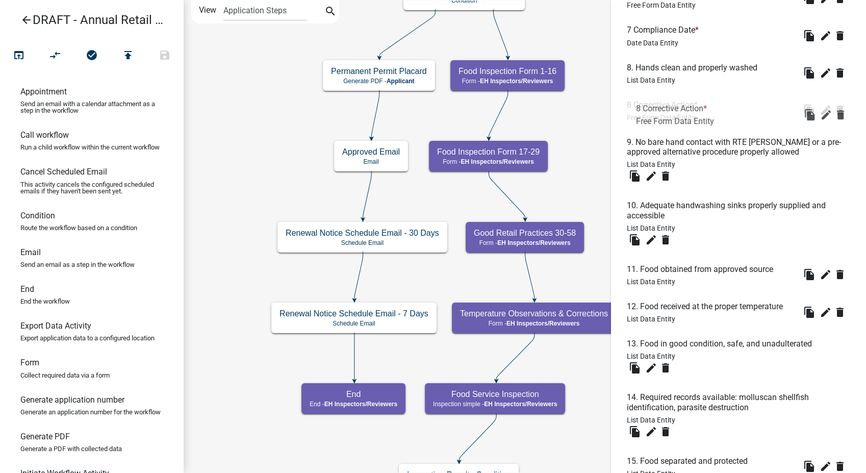
drag, startPoint x: 666, startPoint y: 341, endPoint x: 675, endPoint y: 99, distance: 241.5
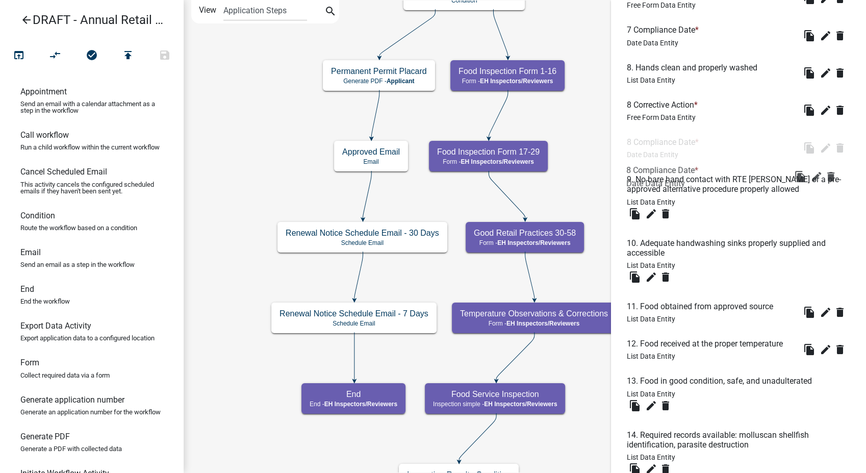
drag, startPoint x: 655, startPoint y: 381, endPoint x: 656, endPoint y: 141, distance: 239.7
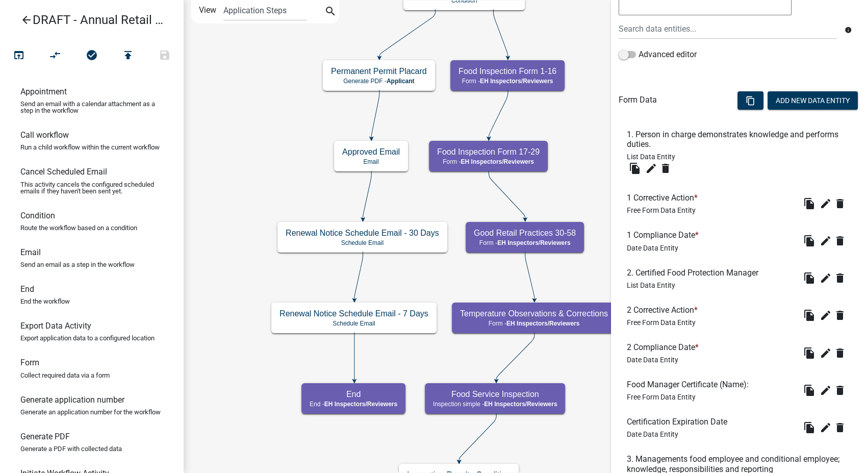
scroll to position [187, 0]
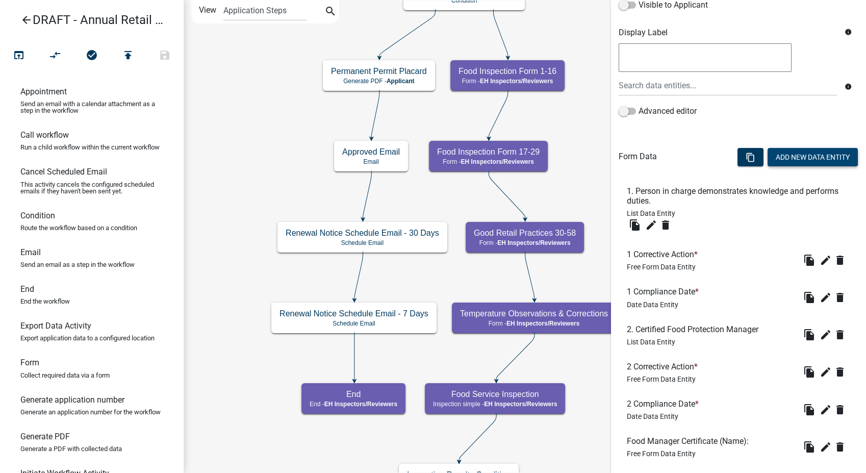
click at [792, 157] on button "Add New Data Entity" at bounding box center [813, 157] width 90 height 18
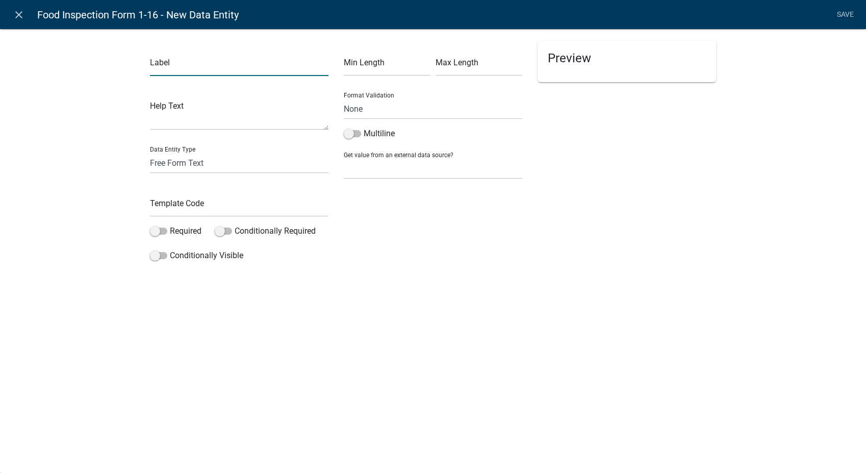
click at [198, 64] on input "text" at bounding box center [239, 65] width 179 height 21
click at [175, 207] on input "text" at bounding box center [239, 206] width 179 height 21
click at [158, 231] on span at bounding box center [158, 230] width 17 height 7
click at [170, 225] on input "Required" at bounding box center [170, 225] width 0 height 0
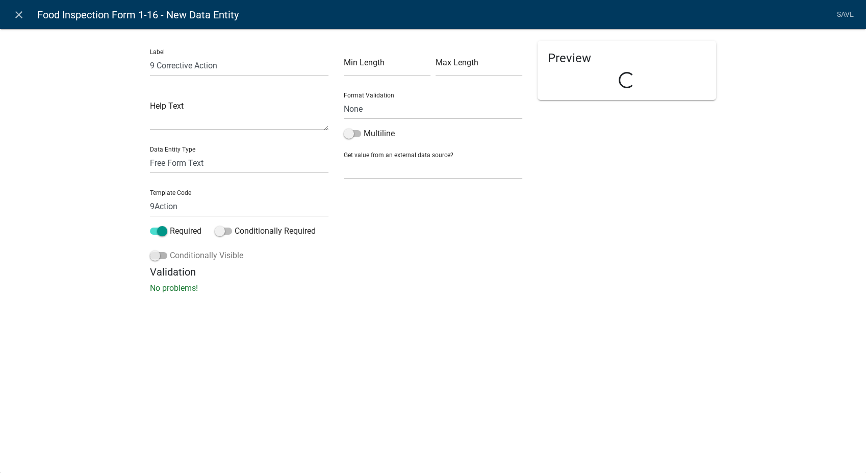
click at [159, 253] on span at bounding box center [158, 255] width 17 height 7
click at [170, 249] on input "Conditionally Visible" at bounding box center [170, 249] width 0 height 0
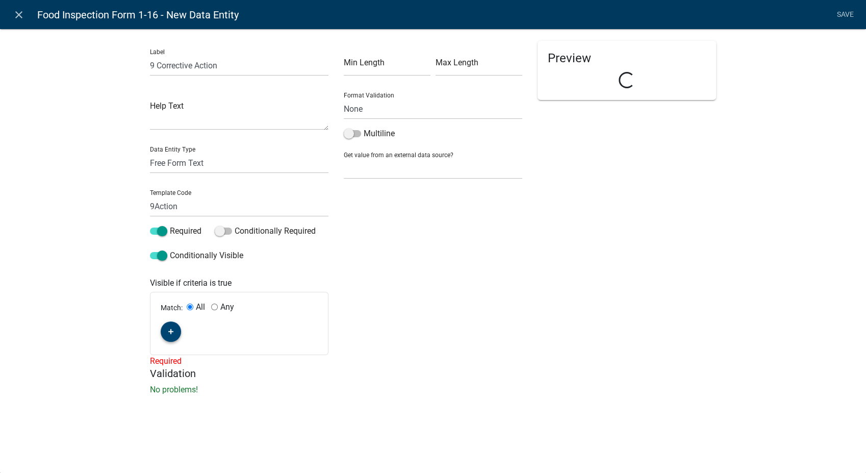
click at [174, 325] on button "button" at bounding box center [171, 331] width 20 height 20
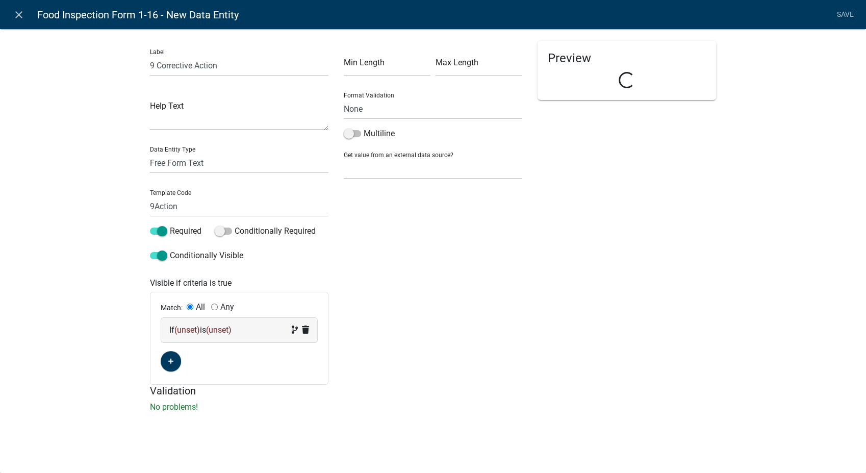
click at [184, 327] on span "(unset)" at bounding box center [187, 330] width 26 height 10
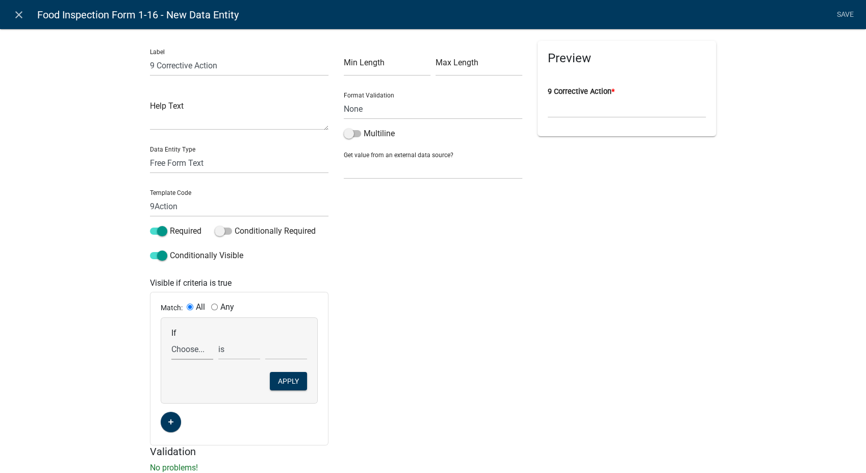
click at [183, 347] on select "Choose... 1Action 1Date 2Action 2Date 3Action 3Date 4Action 4Date 5Action 5Date…" at bounding box center [192, 349] width 42 height 21
click at [171, 339] on select "Choose... 1Action 1Date 2Action 2Date 3Action 3Date 4Action 4Date 5Action 5Date…" at bounding box center [192, 349] width 42 height 21
click at [223, 353] on select "exists does not exist contains does not contain" at bounding box center [239, 349] width 42 height 21
click at [218, 339] on select "exists does not exist contains does not contain" at bounding box center [239, 349] width 42 height 21
click at [289, 348] on select "Choose... In N/A N/O Out Violation Type: COS Violation Type: Repeat" at bounding box center [286, 349] width 42 height 21
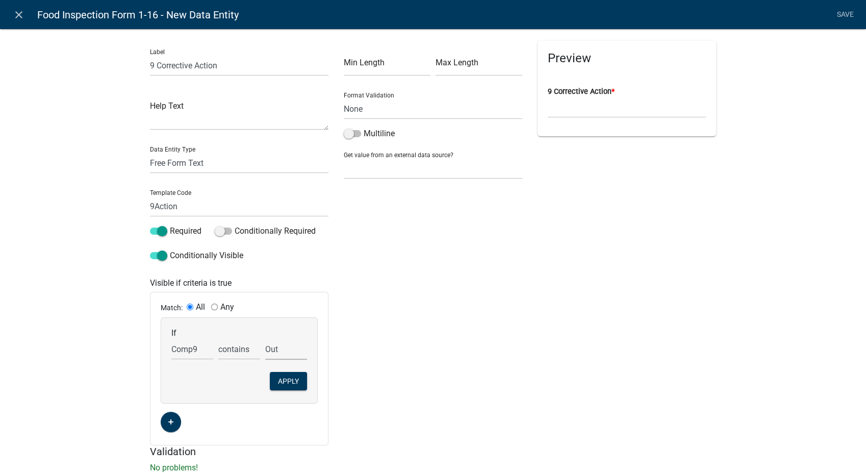
click at [265, 339] on select "Choose... In N/A N/O Out Violation Type: COS Violation Type: Repeat" at bounding box center [286, 349] width 42 height 21
click at [287, 381] on button "Apply" at bounding box center [288, 381] width 37 height 18
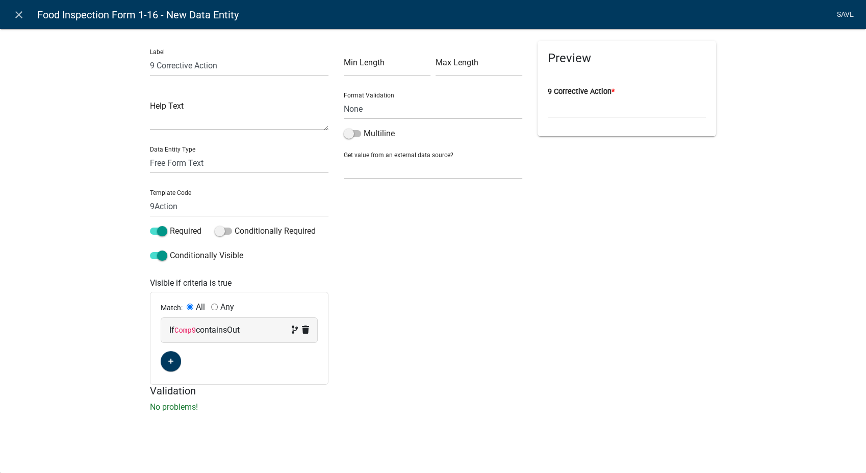
click at [844, 14] on link "Save" at bounding box center [845, 14] width 26 height 19
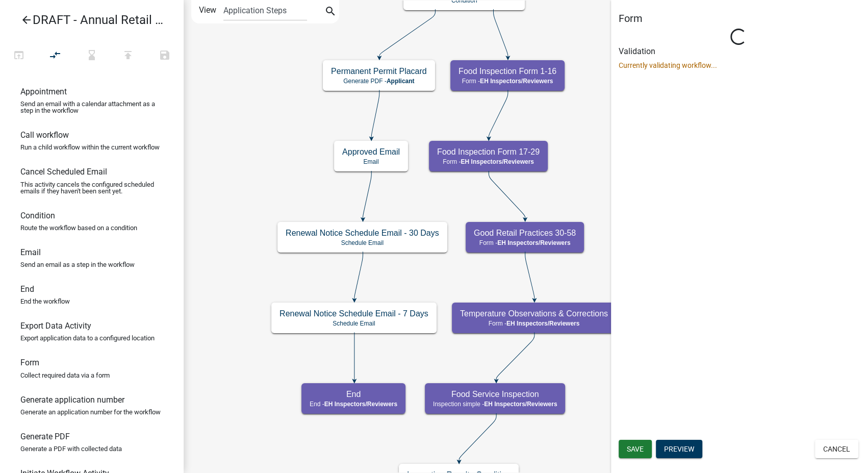
scroll to position [0, 0]
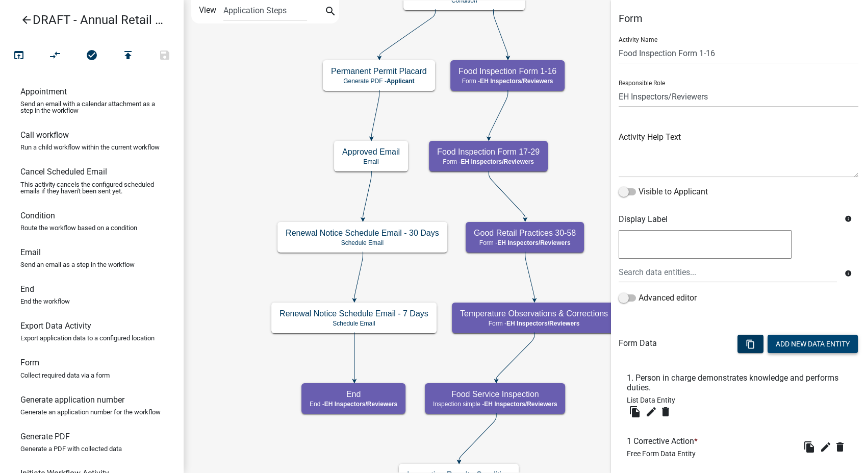
click at [790, 346] on button "Add New Data Entity" at bounding box center [813, 344] width 90 height 18
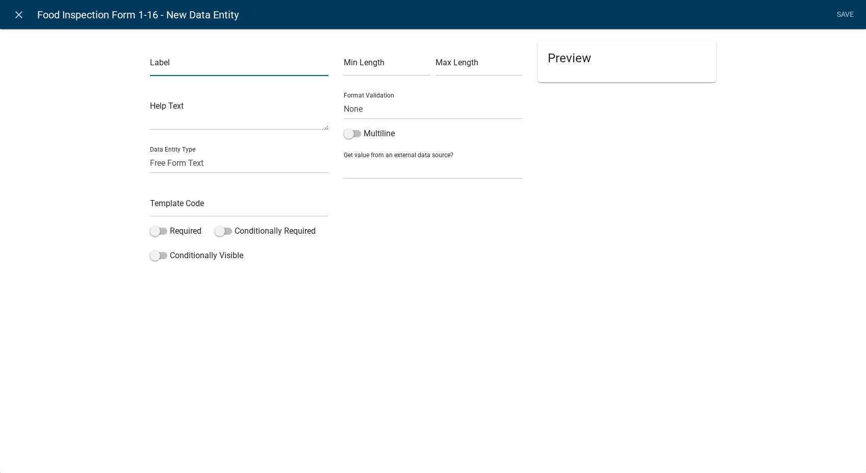
click at [172, 67] on input "text" at bounding box center [239, 65] width 179 height 21
drag, startPoint x: 167, startPoint y: 165, endPoint x: 164, endPoint y: 173, distance: 8.1
click at [167, 165] on select "Free Form Text Document Display Entity Value Fee Numeric Data Date Map Sketch D…" at bounding box center [239, 163] width 179 height 21
click at [150, 153] on select "Free Form Text Document Display Entity Value Fee Numeric Data Date Map Sketch D…" at bounding box center [239, 163] width 179 height 21
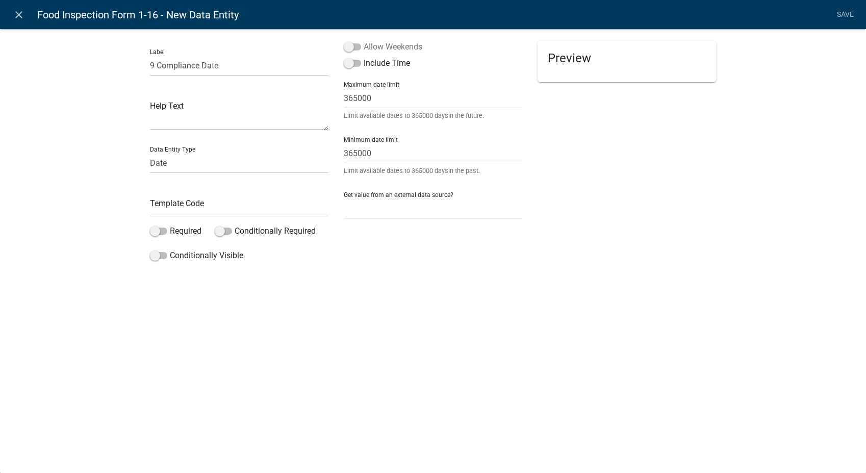
click at [351, 47] on span at bounding box center [352, 46] width 17 height 7
click at [364, 41] on input "Allow Weekends" at bounding box center [364, 41] width 0 height 0
click at [163, 213] on input "text" at bounding box center [239, 206] width 179 height 21
click at [151, 232] on span at bounding box center [158, 230] width 17 height 7
click at [170, 225] on input "Required" at bounding box center [170, 225] width 0 height 0
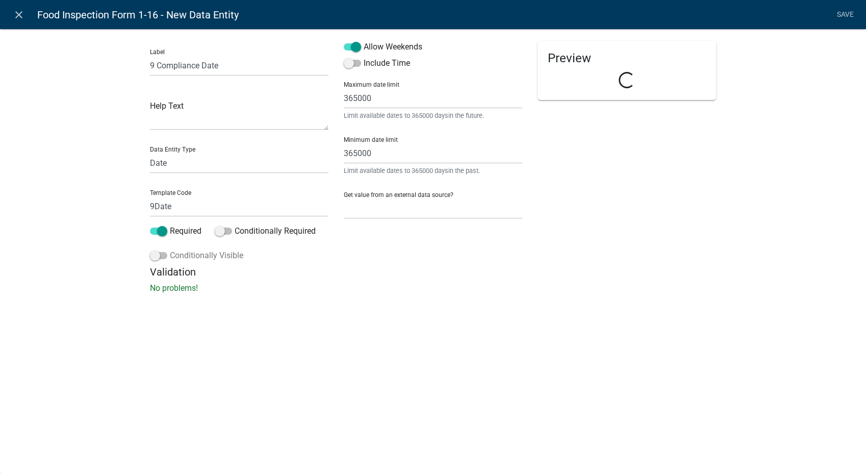
click at [151, 261] on label "Conditionally Visible" at bounding box center [196, 255] width 93 height 12
click at [170, 249] on input "Conditionally Visible" at bounding box center [170, 249] width 0 height 0
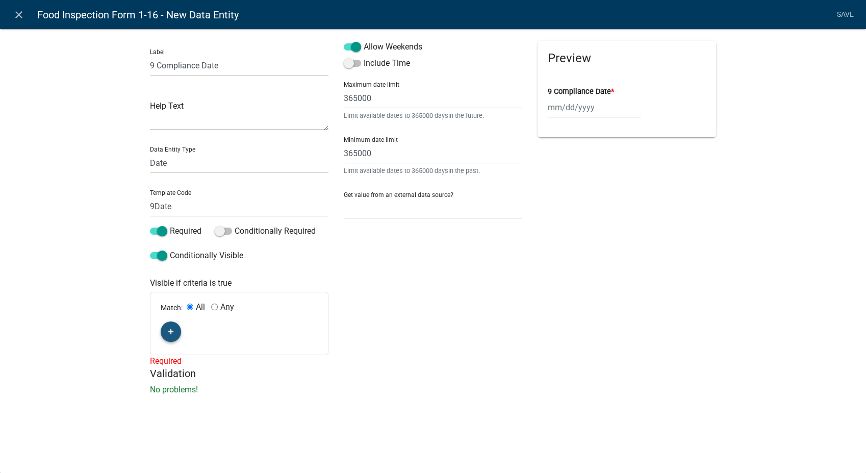
click at [169, 332] on icon "button" at bounding box center [171, 332] width 6 height 6
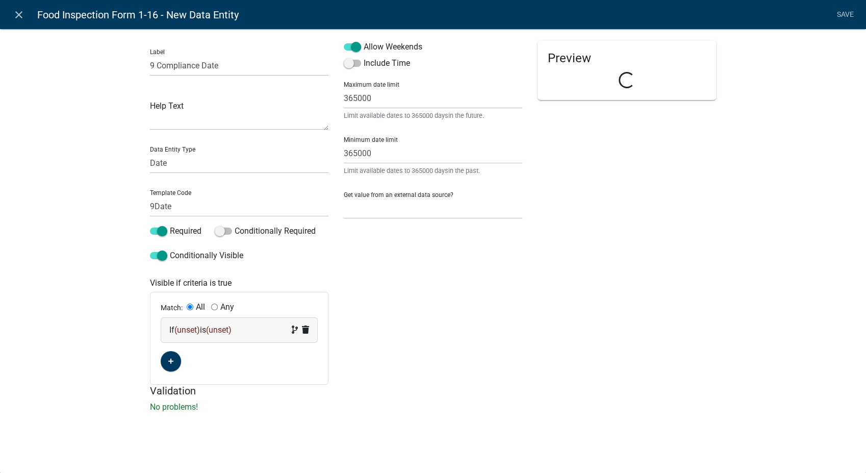
click at [193, 333] on span "(unset)" at bounding box center [187, 330] width 26 height 10
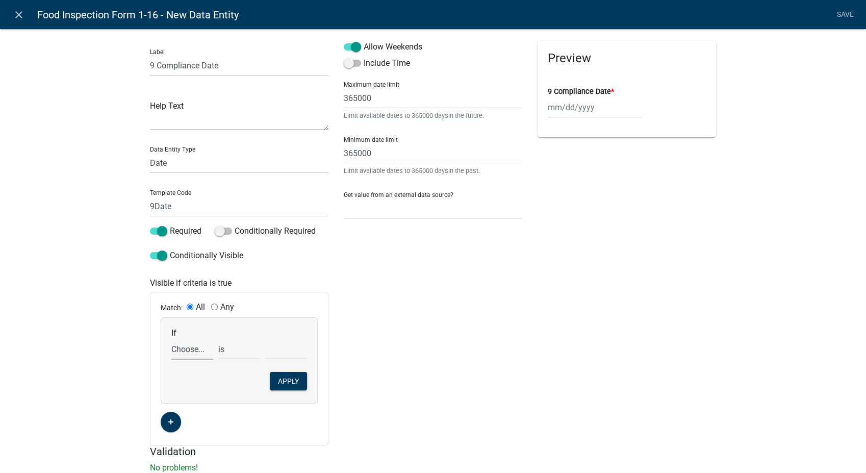
drag, startPoint x: 192, startPoint y: 333, endPoint x: 182, endPoint y: 349, distance: 19.5
click at [182, 349] on select "Choose... 1Action 1Date 2Action 2Date 3Action 3Date 4Action 4Date 5Action 5Date…" at bounding box center [192, 349] width 42 height 21
click at [171, 339] on select "Choose... 1Action 1Date 2Action 2Date 3Action 3Date 4Action 4Date 5Action 5Date…" at bounding box center [192, 349] width 42 height 21
drag, startPoint x: 227, startPoint y: 351, endPoint x: 227, endPoint y: 361, distance: 9.7
click at [227, 351] on select "exists does not exist contains does not contain" at bounding box center [239, 349] width 42 height 21
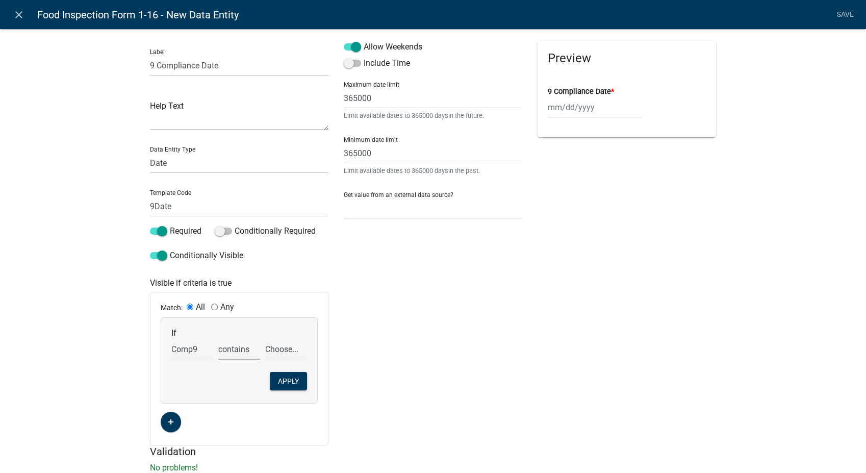
click at [218, 339] on select "exists does not exist contains does not contain" at bounding box center [239, 349] width 42 height 21
drag, startPoint x: 286, startPoint y: 350, endPoint x: 286, endPoint y: 359, distance: 8.7
click at [286, 350] on select "Choose... In N/A N/O Out Violation Type: COS Violation Type: Repeat" at bounding box center [286, 349] width 42 height 21
click at [265, 339] on select "Choose... In N/A N/O Out Violation Type: COS Violation Type: Repeat" at bounding box center [286, 349] width 42 height 21
click at [294, 382] on button "Apply" at bounding box center [288, 381] width 37 height 18
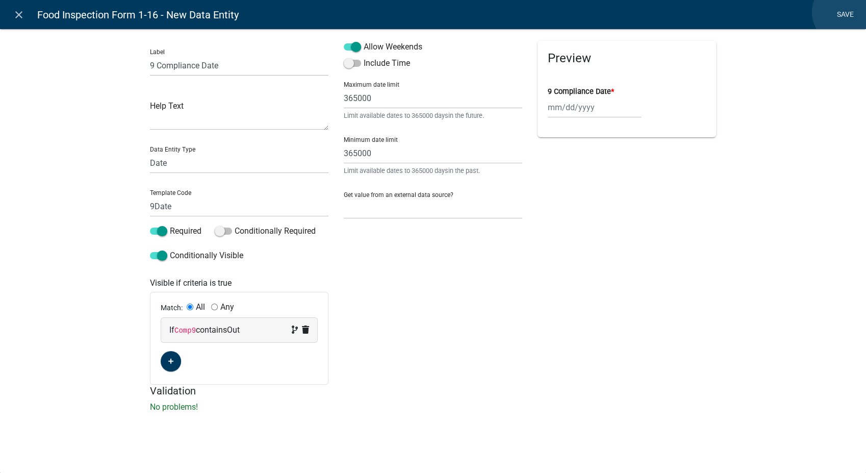
click at [844, 12] on link "Save" at bounding box center [845, 14] width 26 height 19
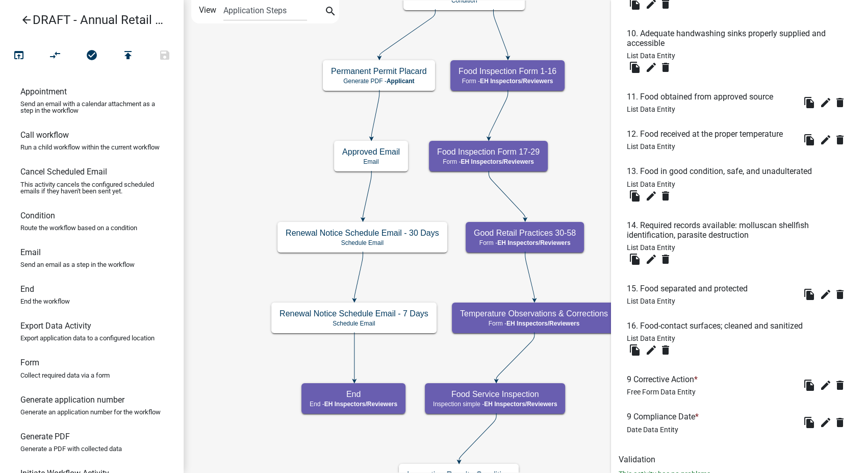
scroll to position [1508, 0]
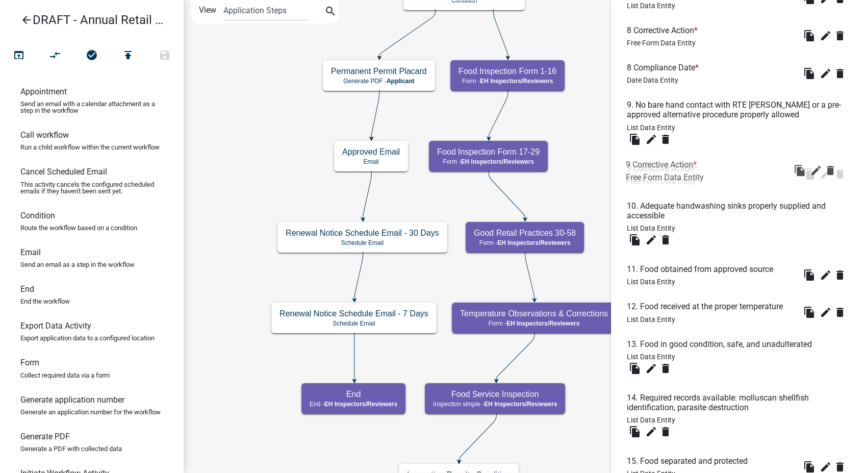
drag, startPoint x: 671, startPoint y: 347, endPoint x: 670, endPoint y: 157, distance: 190.3
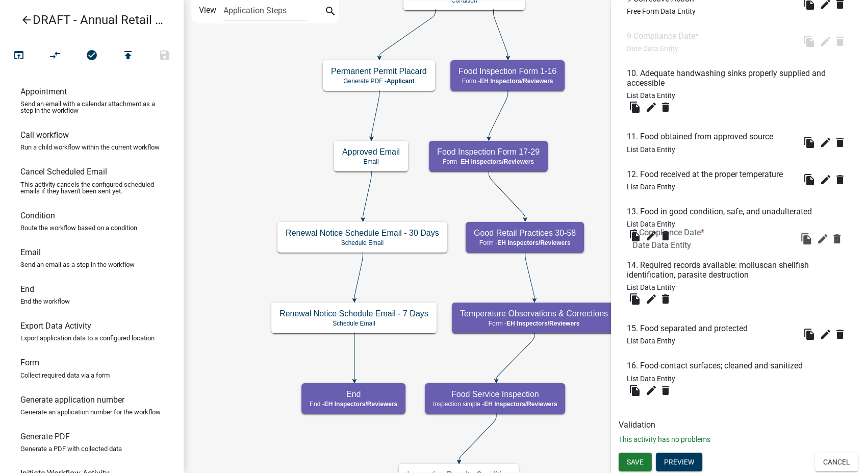
scroll to position [1338, 0]
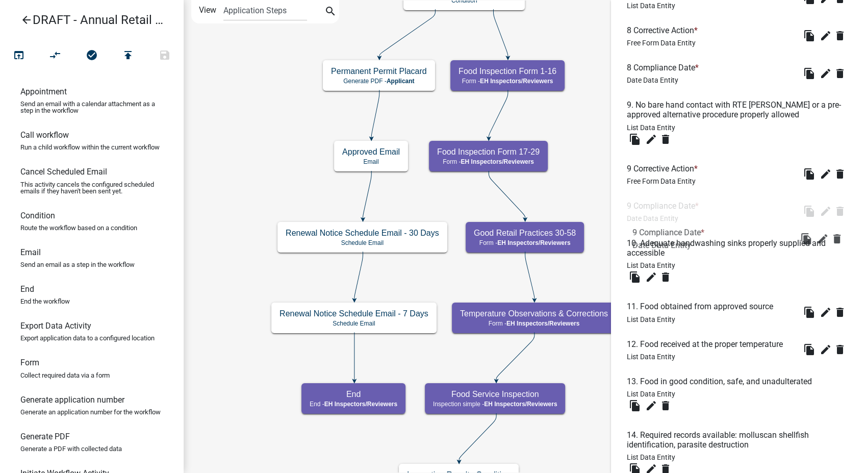
drag, startPoint x: 645, startPoint y: 383, endPoint x: 649, endPoint y: 216, distance: 166.3
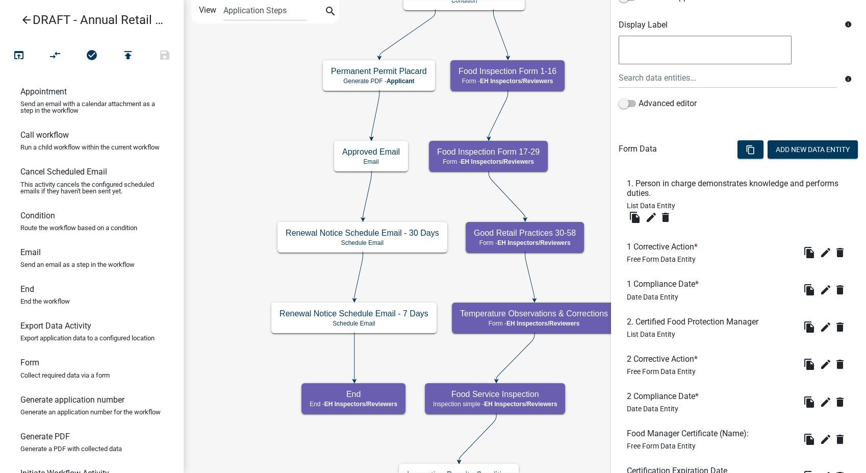
scroll to position [147, 0]
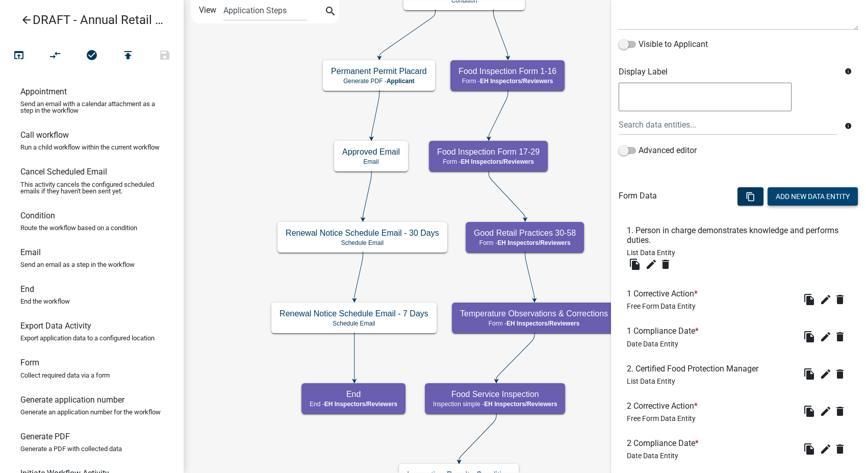
click at [773, 196] on button "Add New Data Entity" at bounding box center [813, 196] width 90 height 18
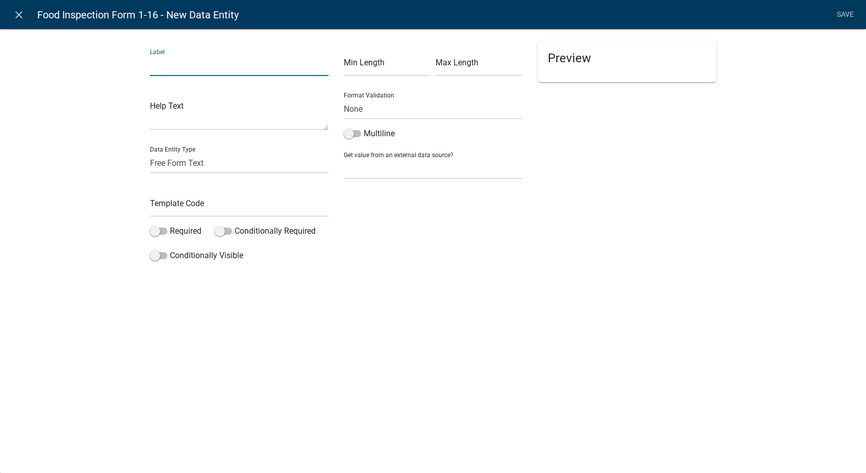
click at [175, 63] on input "text" at bounding box center [239, 65] width 179 height 21
click at [171, 198] on input "text" at bounding box center [239, 206] width 179 height 21
click at [153, 231] on span at bounding box center [158, 230] width 17 height 7
click at [170, 225] on input "Required" at bounding box center [170, 225] width 0 height 0
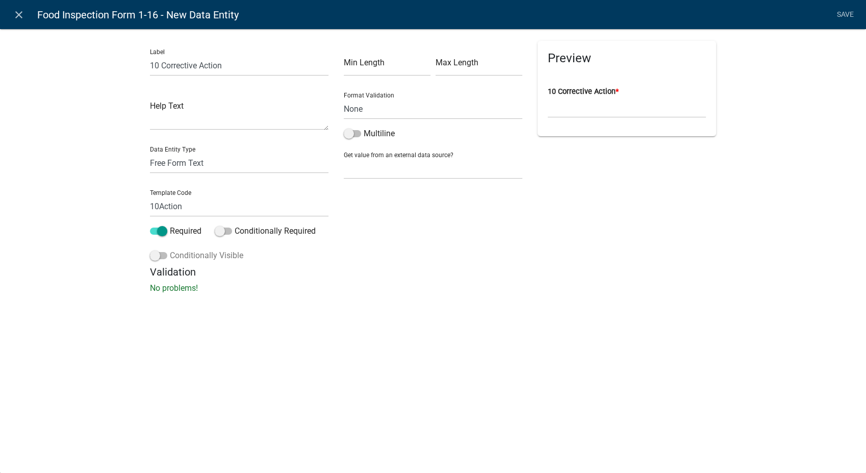
click at [154, 257] on span at bounding box center [158, 255] width 17 height 7
click at [170, 249] on input "Conditionally Visible" at bounding box center [170, 249] width 0 height 0
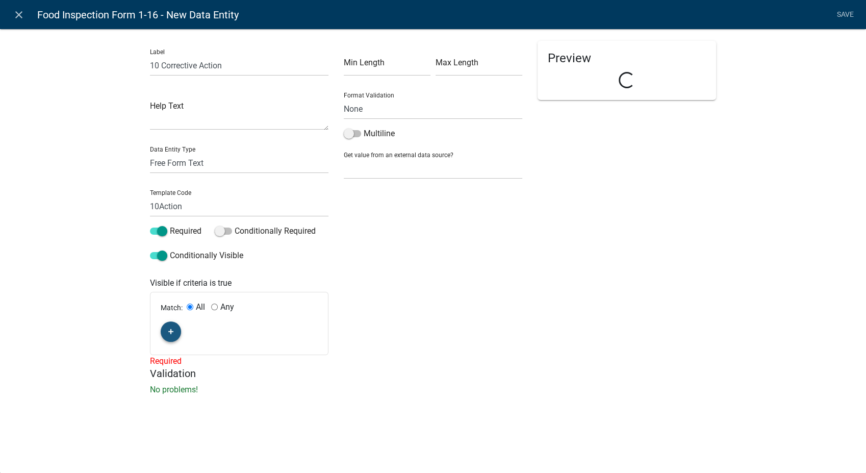
click at [171, 327] on fa-icon "button" at bounding box center [171, 332] width 6 height 10
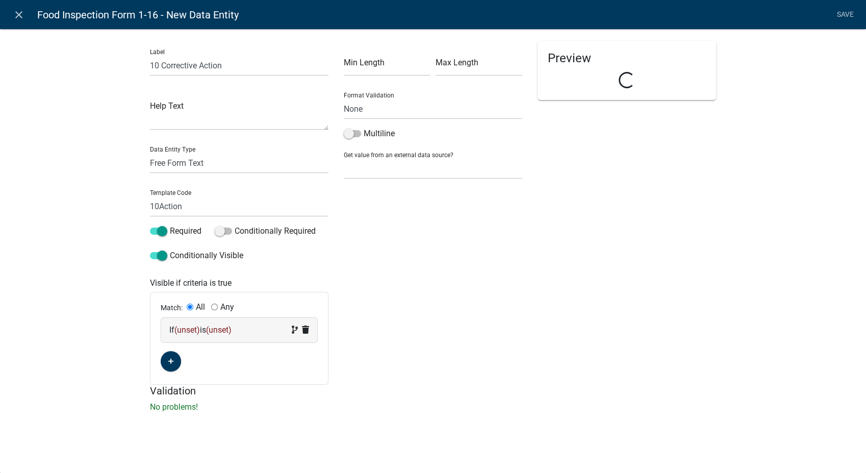
click at [204, 334] on div "If (unset) is (unset)" at bounding box center [239, 330] width 140 height 12
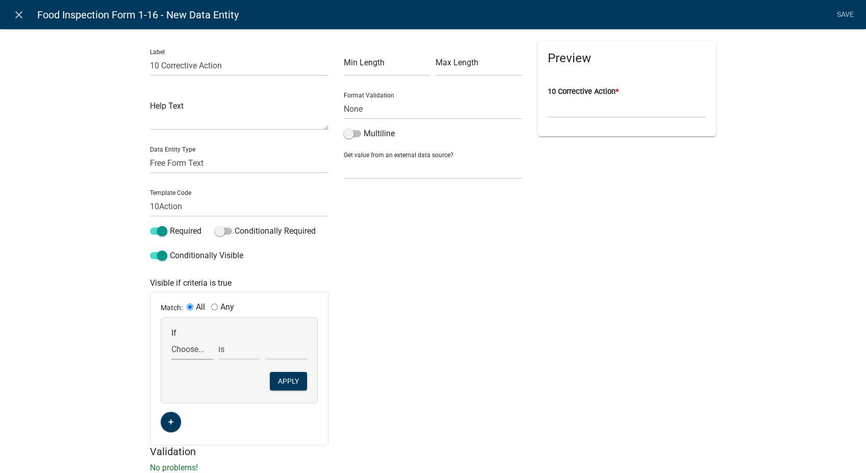
click at [183, 349] on select "Choose... 1Action 1Date 2Action 2Date 3Action 3Date 4Action 4Date 5Action 5Date…" at bounding box center [192, 349] width 42 height 21
click at [171, 339] on select "Choose... 1Action 1Date 2Action 2Date 3Action 3Date 4Action 4Date 5Action 5Date…" at bounding box center [192, 349] width 42 height 21
click at [241, 346] on select "exists does not exist contains does not contain" at bounding box center [239, 349] width 42 height 21
click at [218, 339] on select "exists does not exist contains does not contain" at bounding box center [239, 349] width 42 height 21
click at [272, 352] on select "Choose... In N/A N/O Out Violation Type: COS Violation Type: Repeat" at bounding box center [286, 349] width 42 height 21
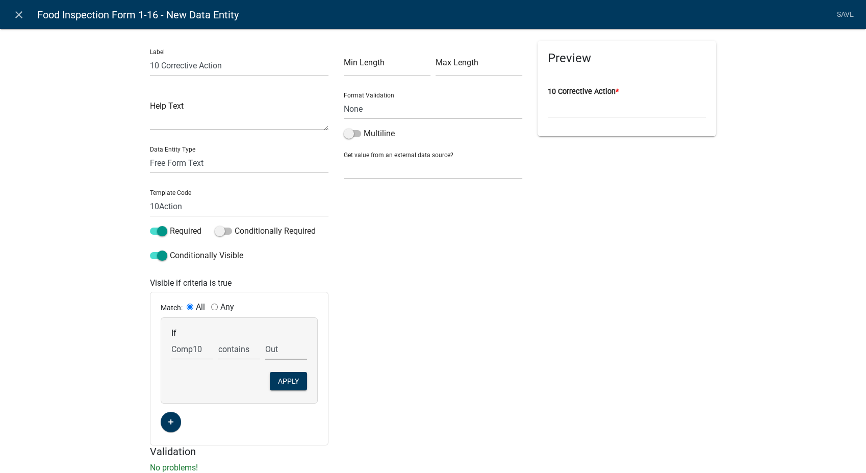
click at [265, 339] on select "Choose... In N/A N/O Out Violation Type: COS Violation Type: Repeat" at bounding box center [286, 349] width 42 height 21
click at [285, 375] on button "Apply" at bounding box center [288, 381] width 37 height 18
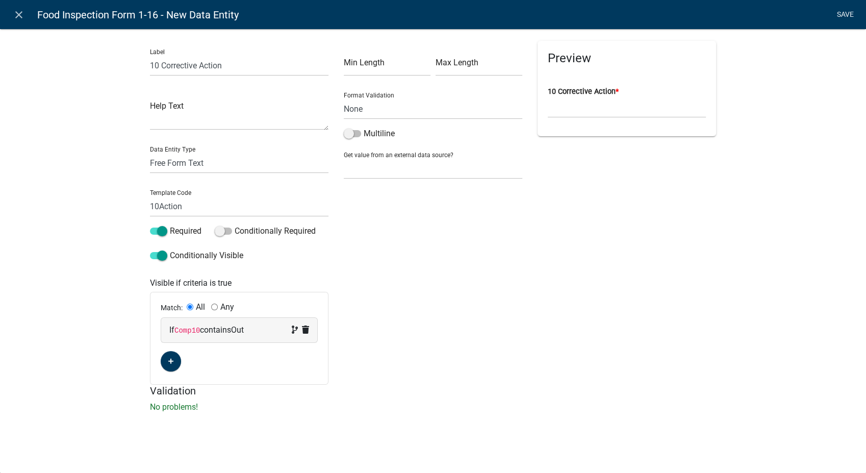
click at [849, 17] on link "Save" at bounding box center [845, 14] width 26 height 19
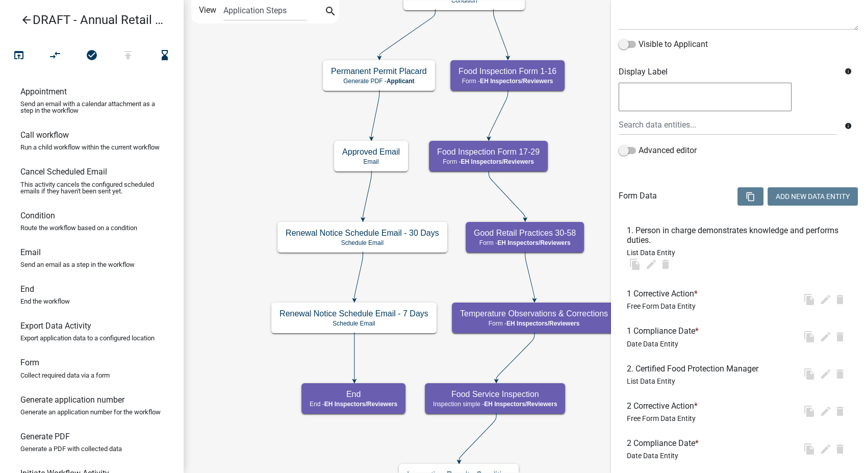
scroll to position [0, 0]
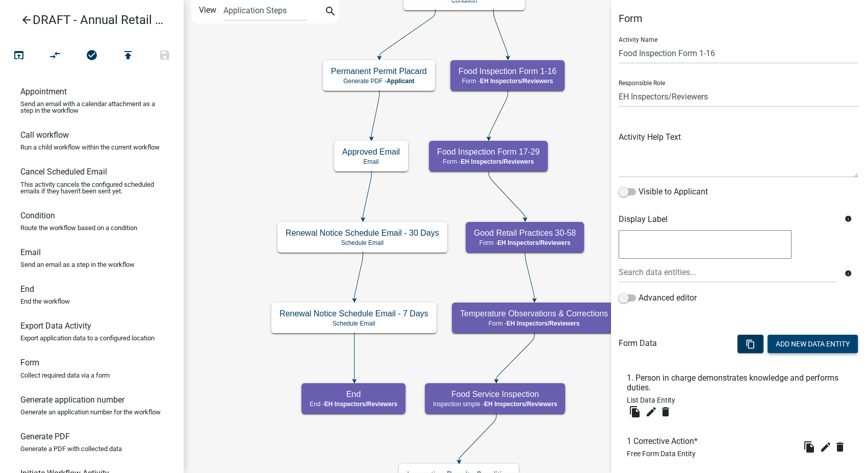
click at [816, 350] on button "Add New Data Entity" at bounding box center [813, 344] width 90 height 18
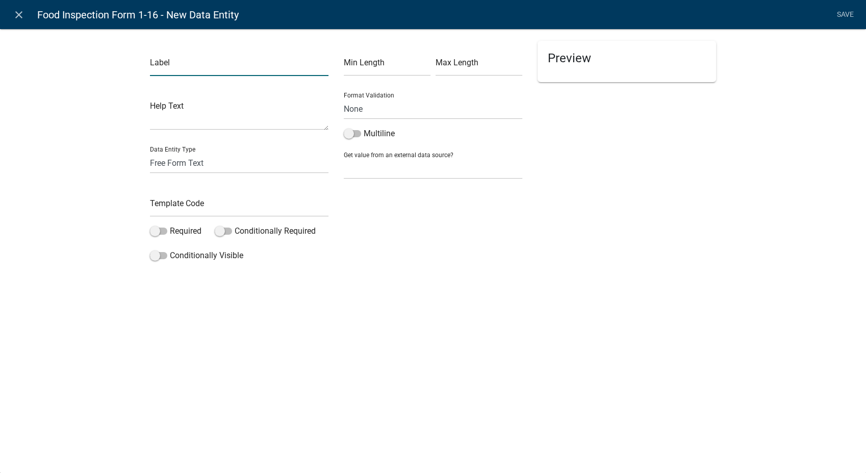
click at [188, 59] on input "text" at bounding box center [239, 65] width 179 height 21
click at [189, 163] on select "Free Form Text Document Display Entity Value Fee Numeric Data Date Map Sketch D…" at bounding box center [239, 163] width 179 height 21
click at [150, 153] on select "Free Form Text Document Display Entity Value Fee Numeric Data Date Map Sketch D…" at bounding box center [239, 163] width 179 height 21
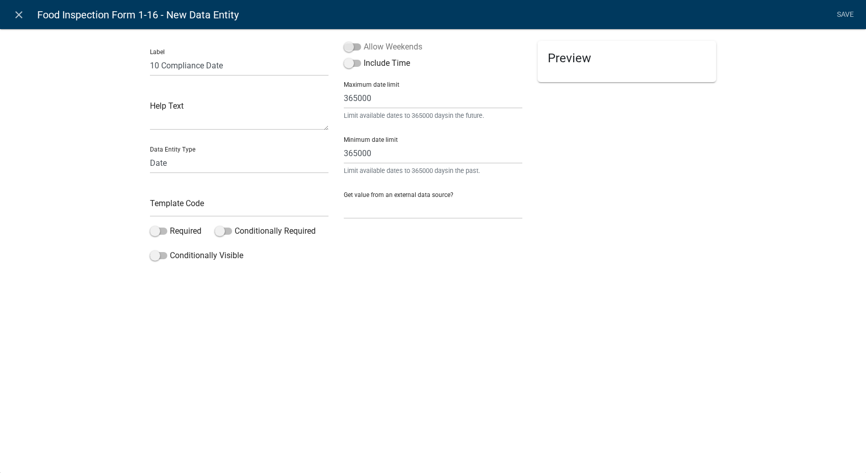
click at [347, 43] on span at bounding box center [352, 46] width 17 height 7
click at [364, 41] on input "Allow Weekends" at bounding box center [364, 41] width 0 height 0
click at [202, 211] on input "text" at bounding box center [239, 206] width 179 height 21
click at [153, 235] on span at bounding box center [158, 230] width 17 height 7
click at [170, 225] on input "Required" at bounding box center [170, 225] width 0 height 0
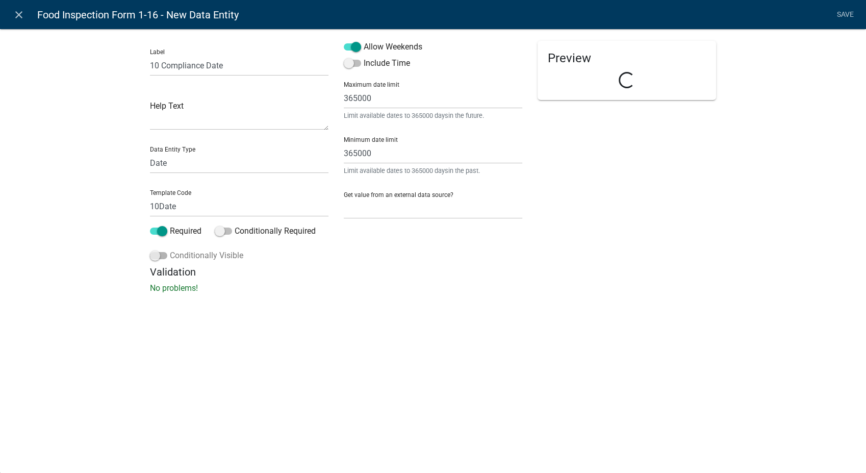
click at [155, 255] on span at bounding box center [158, 255] width 17 height 7
click at [170, 249] on input "Conditionally Visible" at bounding box center [170, 249] width 0 height 0
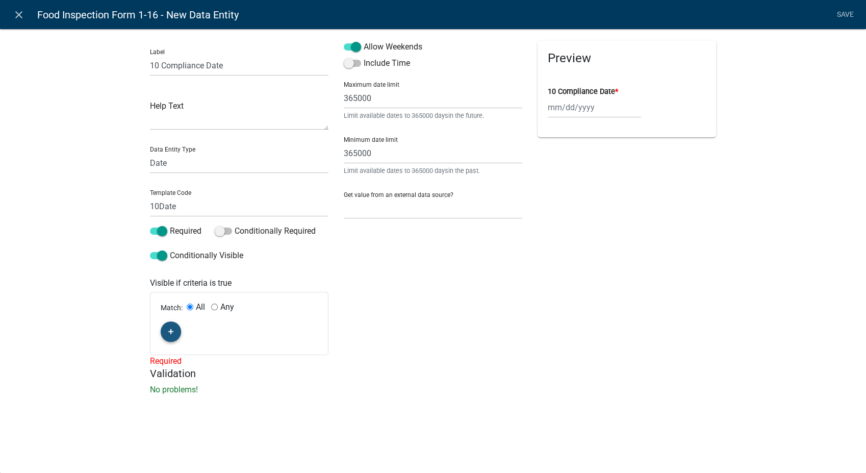
click at [174, 334] on button "button" at bounding box center [171, 331] width 20 height 20
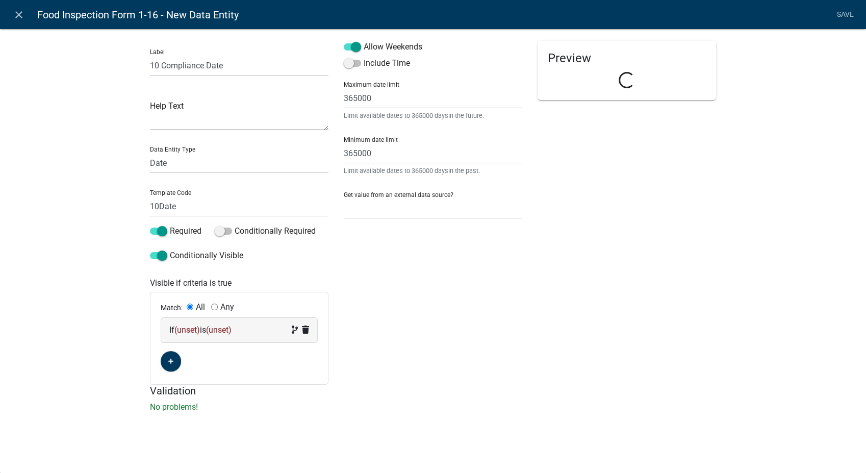
click at [186, 331] on span "(unset)" at bounding box center [187, 330] width 26 height 10
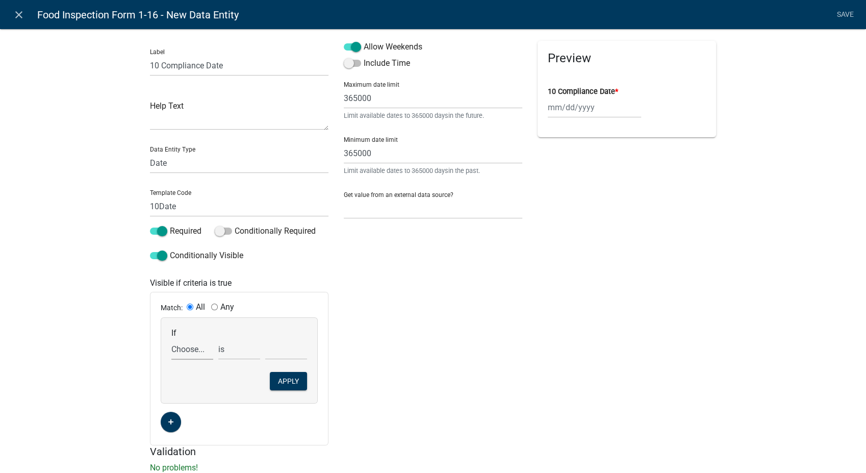
click at [180, 351] on select "Choose... 10Action 1Action 1Date 2Action 2Date 3Action 3Date 4Action 4Date 5Act…" at bounding box center [192, 349] width 42 height 21
click at [171, 339] on select "Choose... 10Action 1Action 1Date 2Action 2Date 3Action 3Date 4Action 4Date 5Act…" at bounding box center [192, 349] width 42 height 21
click at [226, 348] on select "exists does not exist contains does not contain" at bounding box center [239, 349] width 42 height 21
click at [218, 339] on select "exists does not exist contains does not contain" at bounding box center [239, 349] width 42 height 21
click at [289, 353] on select "Choose... In N/A N/O Out Violation Type: COS Violation Type: Repeat" at bounding box center [286, 349] width 42 height 21
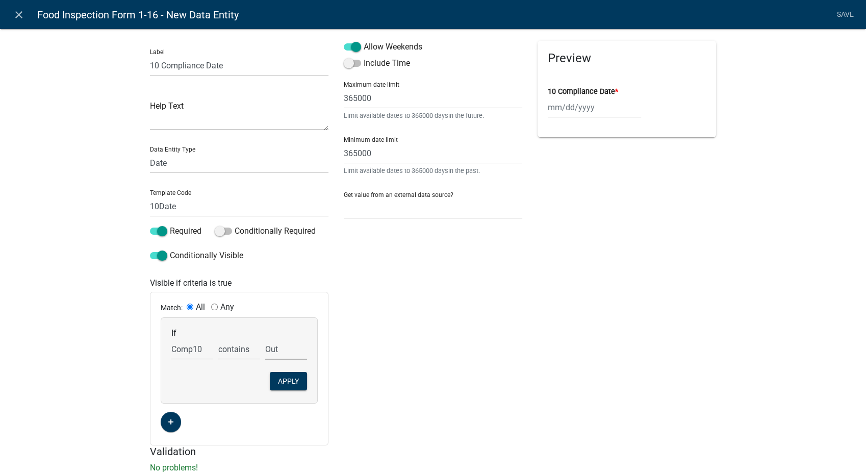
click at [265, 339] on select "Choose... In N/A N/O Out Violation Type: COS Violation Type: Repeat" at bounding box center [286, 349] width 42 height 21
click at [282, 384] on button "Apply" at bounding box center [288, 381] width 37 height 18
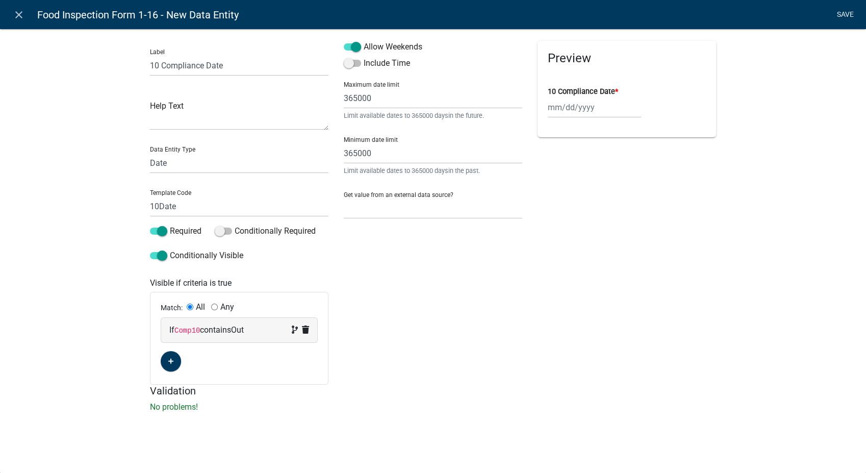
click at [846, 13] on link "Save" at bounding box center [845, 14] width 26 height 19
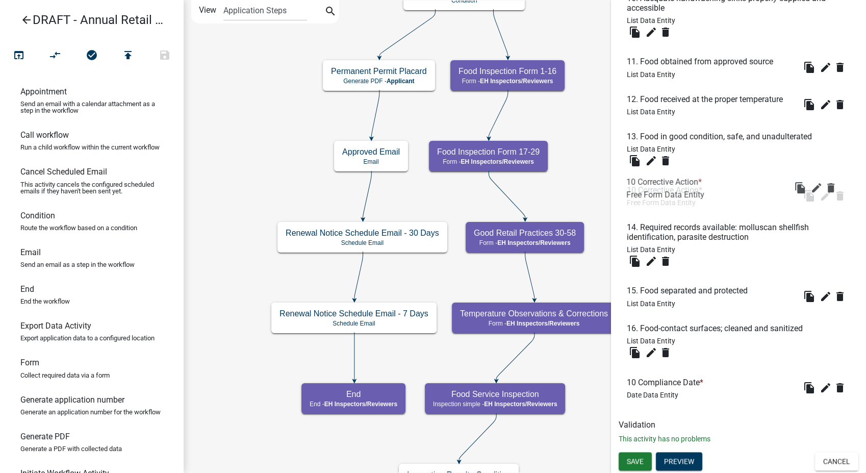
scroll to position [1526, 0]
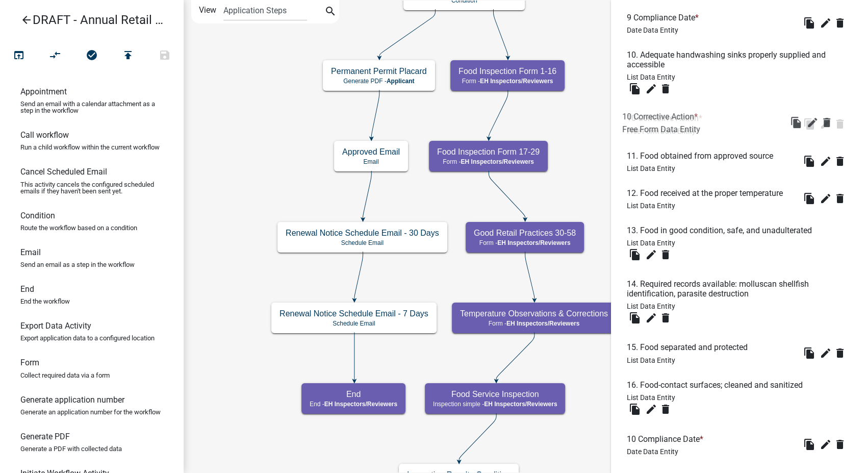
drag, startPoint x: 687, startPoint y: 343, endPoint x: 681, endPoint y: 112, distance: 231.1
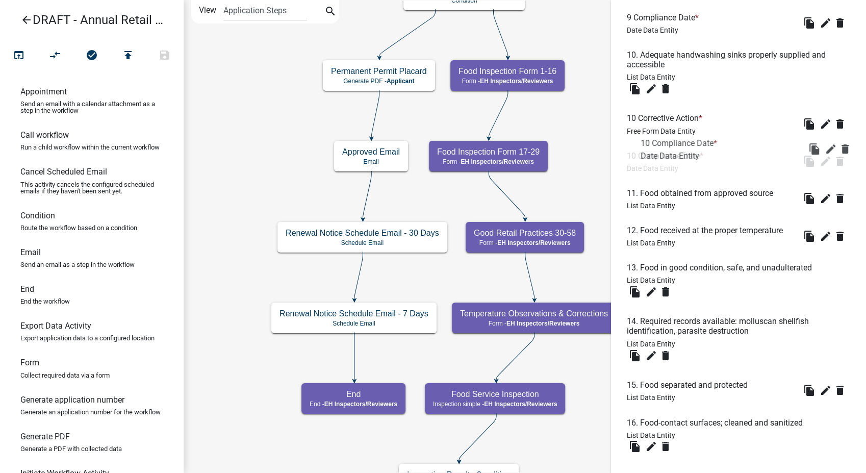
drag, startPoint x: 651, startPoint y: 441, endPoint x: 665, endPoint y: 143, distance: 298.7
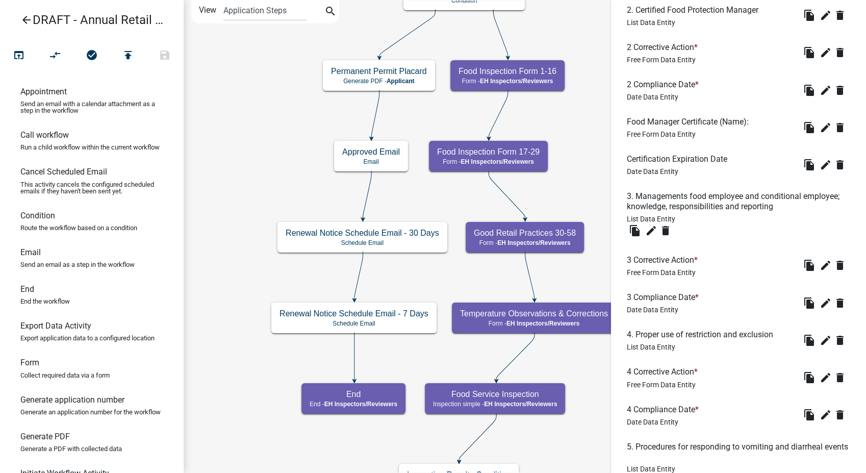
scroll to position [279, 0]
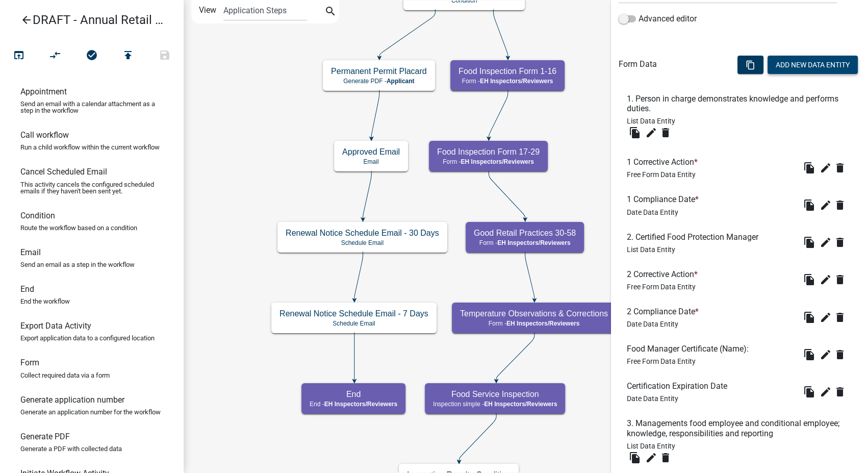
click at [790, 62] on button "Add New Data Entity" at bounding box center [813, 65] width 90 height 18
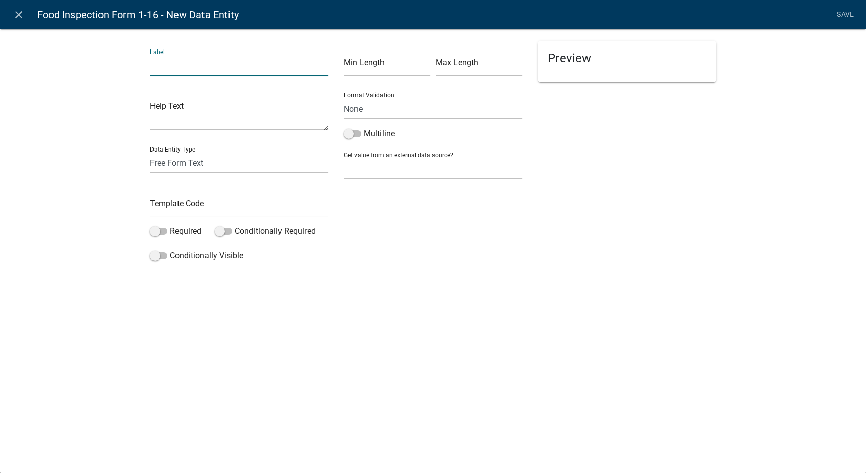
click at [173, 67] on input "text" at bounding box center [239, 65] width 179 height 21
click at [170, 206] on input "text" at bounding box center [239, 206] width 179 height 21
click at [153, 228] on span at bounding box center [158, 230] width 17 height 7
click at [170, 225] on input "Required" at bounding box center [170, 225] width 0 height 0
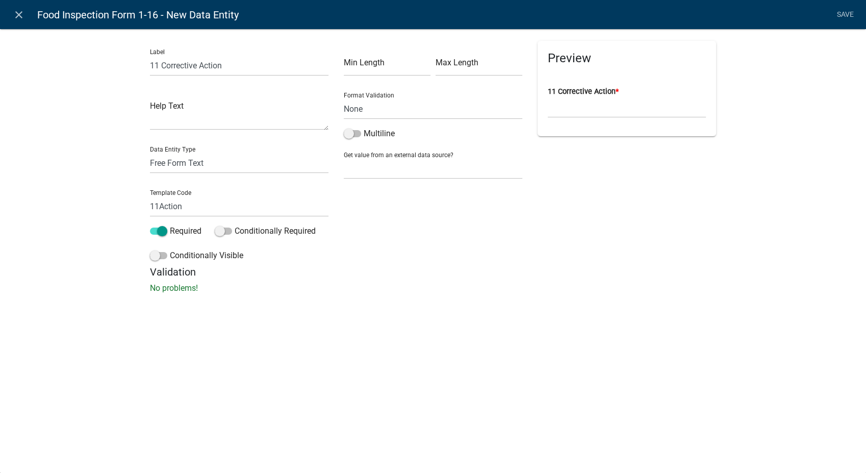
click at [153, 248] on div "Label 11 Corrective Action Help Text Data Entity Type Free Form Text Document D…" at bounding box center [239, 153] width 194 height 225
click at [153, 255] on span at bounding box center [158, 255] width 17 height 7
click at [170, 249] on input "Conditionally Visible" at bounding box center [170, 249] width 0 height 0
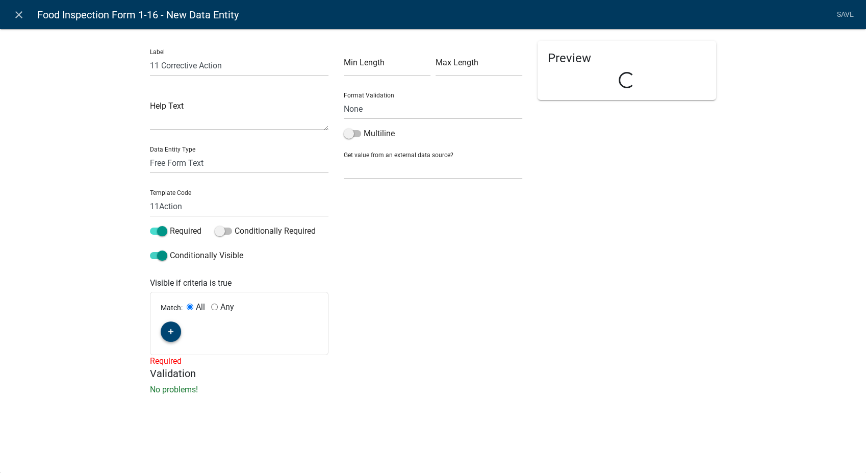
click at [166, 330] on button "button" at bounding box center [171, 331] width 20 height 20
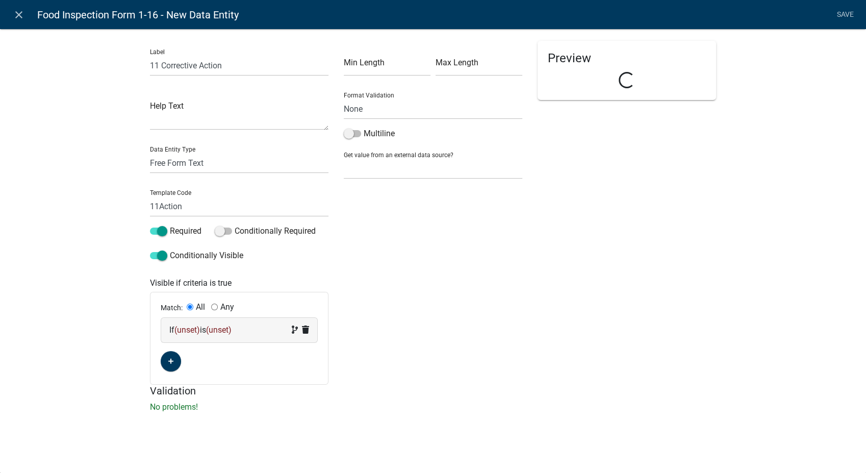
click at [192, 331] on span "(unset)" at bounding box center [187, 330] width 26 height 10
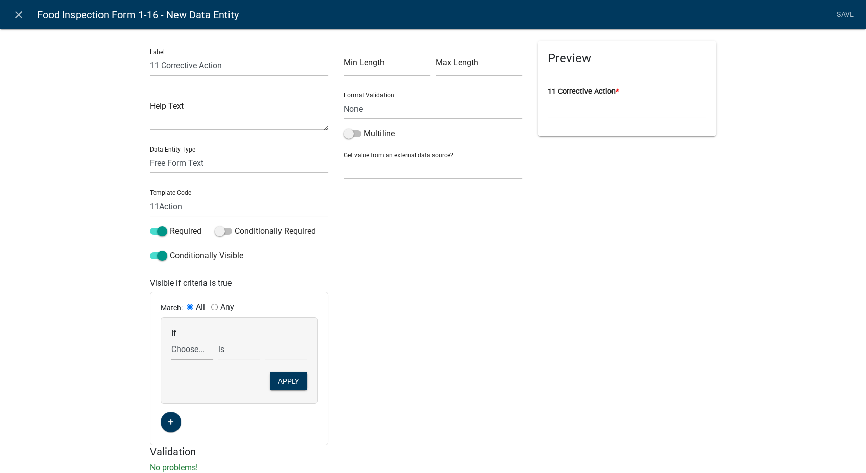
click at [177, 352] on select "Choose... 10Action 10Date 1Action 1Date 2Action 2Date 3Action 3Date 4Action 4Da…" at bounding box center [192, 349] width 42 height 21
click at [171, 339] on select "Choose... 10Action 10Date 1Action 1Date 2Action 2Date 3Action 3Date 4Action 4Da…" at bounding box center [192, 349] width 42 height 21
drag, startPoint x: 229, startPoint y: 347, endPoint x: 229, endPoint y: 353, distance: 5.6
click at [229, 347] on select "exists does not exist contains does not contain" at bounding box center [239, 349] width 42 height 21
click at [218, 339] on select "exists does not exist contains does not contain" at bounding box center [239, 349] width 42 height 21
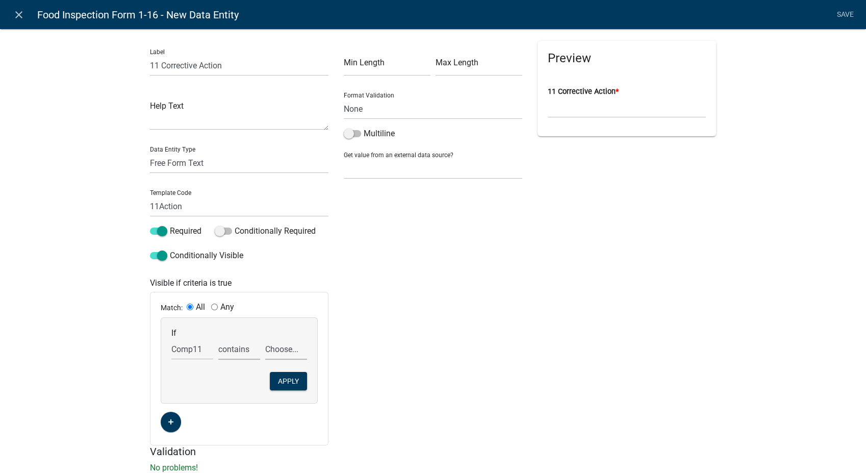
drag, startPoint x: 296, startPoint y: 352, endPoint x: 296, endPoint y: 359, distance: 7.2
click at [296, 352] on select "Choose... In N/A N/O Out Violation Type: COS Violation Type: Repeat" at bounding box center [286, 349] width 42 height 21
click at [265, 339] on select "Choose... In N/A N/O Out Violation Type: COS Violation Type: Repeat" at bounding box center [286, 349] width 42 height 21
click at [291, 378] on button "Apply" at bounding box center [288, 381] width 37 height 18
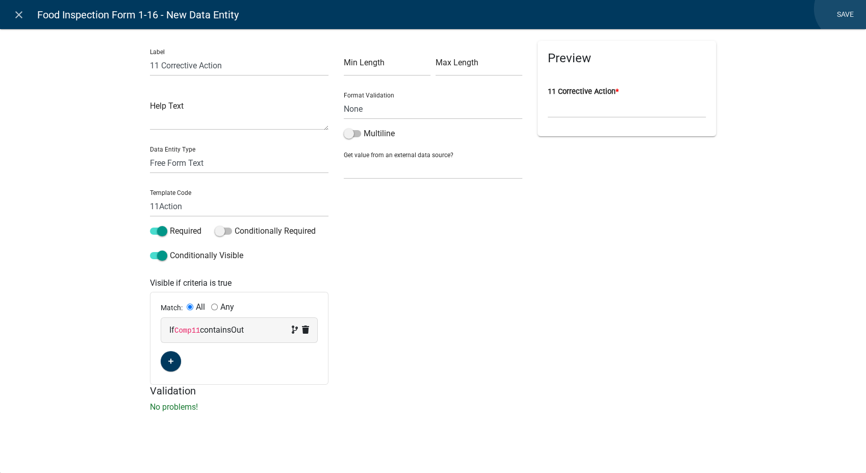
click at [846, 9] on link "Save" at bounding box center [845, 14] width 26 height 19
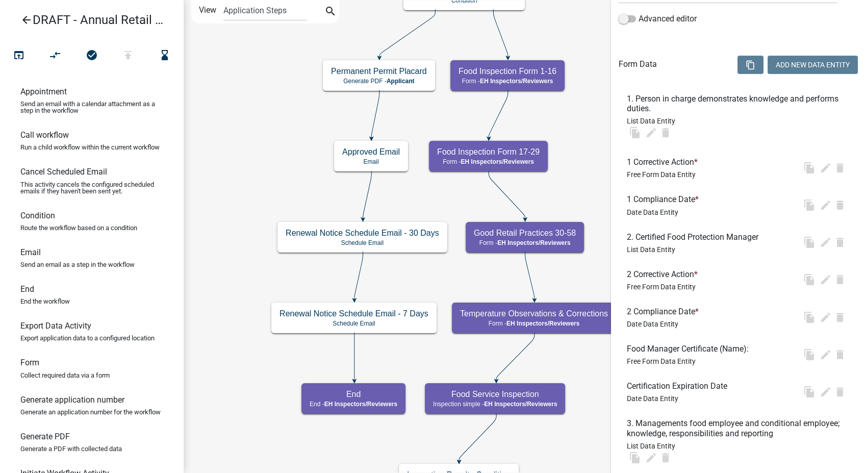
scroll to position [0, 0]
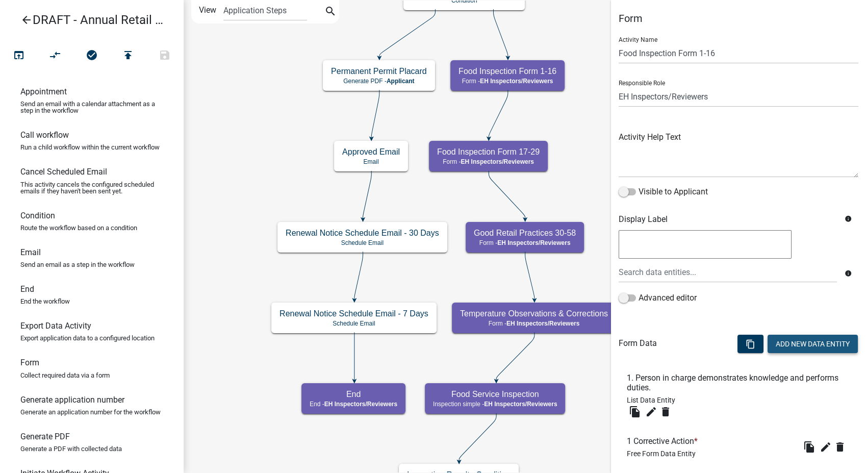
click at [801, 338] on button "Add New Data Entity" at bounding box center [813, 344] width 90 height 18
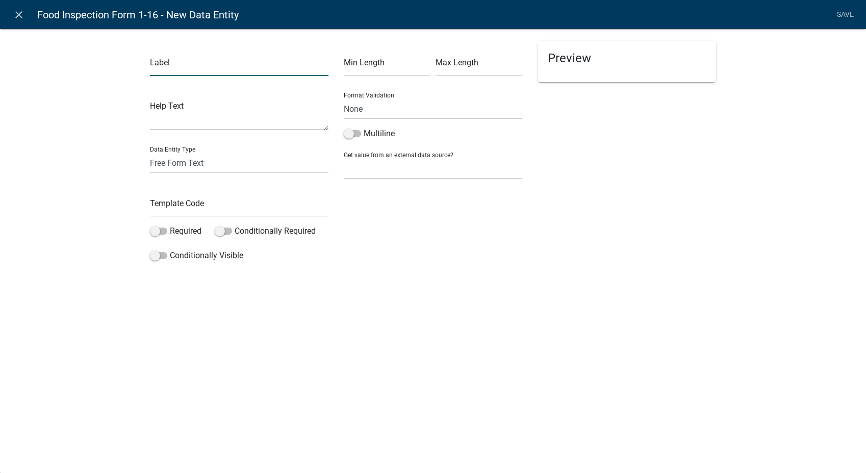
click at [170, 64] on input "text" at bounding box center [239, 65] width 179 height 21
click at [181, 160] on select "Free Form Text Document Display Entity Value Fee Numeric Data Date Map Sketch D…" at bounding box center [239, 163] width 179 height 21
click at [150, 153] on select "Free Form Text Document Display Entity Value Fee Numeric Data Date Map Sketch D…" at bounding box center [239, 163] width 179 height 21
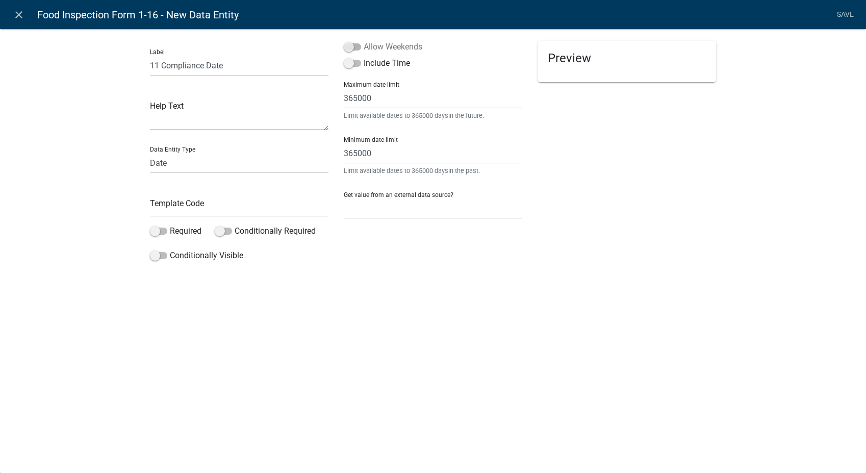
click at [350, 46] on span at bounding box center [352, 46] width 17 height 7
click at [364, 41] on input "Allow Weekends" at bounding box center [364, 41] width 0 height 0
click at [184, 210] on input "text" at bounding box center [239, 206] width 179 height 21
click at [157, 231] on span at bounding box center [158, 230] width 17 height 7
click at [170, 225] on input "Required" at bounding box center [170, 225] width 0 height 0
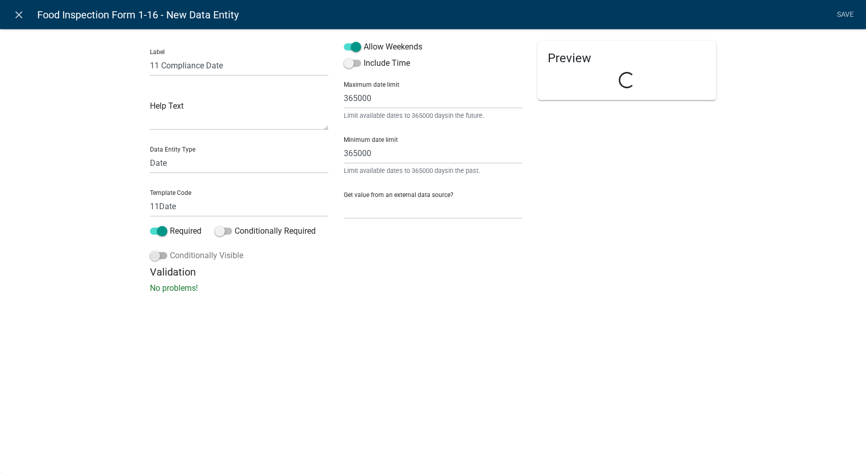
click at [159, 255] on span at bounding box center [158, 255] width 17 height 7
click at [170, 249] on input "Conditionally Visible" at bounding box center [170, 249] width 0 height 0
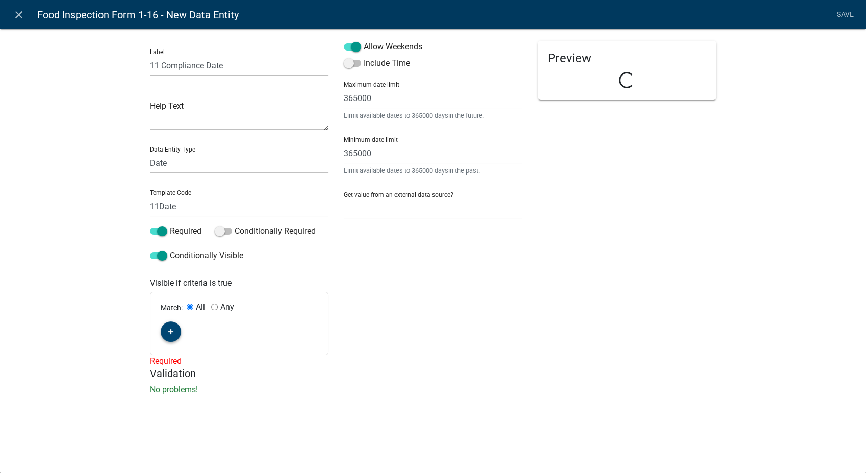
click at [168, 332] on icon "button" at bounding box center [171, 331] width 6 height 6
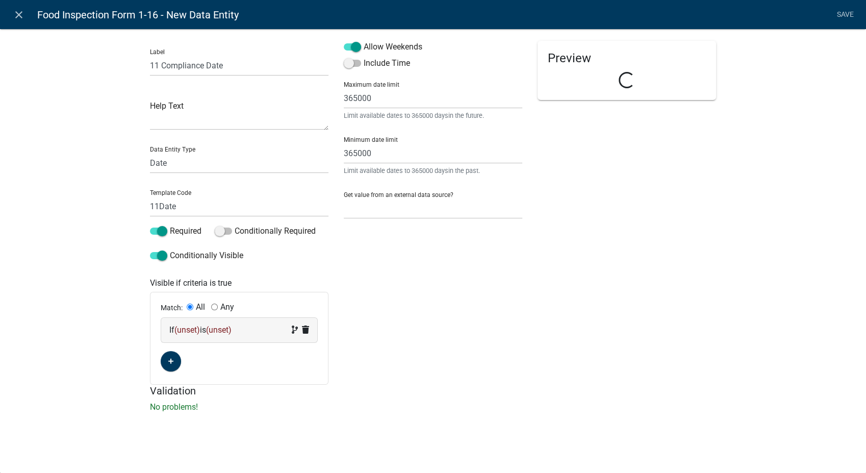
click at [194, 333] on span "(unset)" at bounding box center [187, 330] width 26 height 10
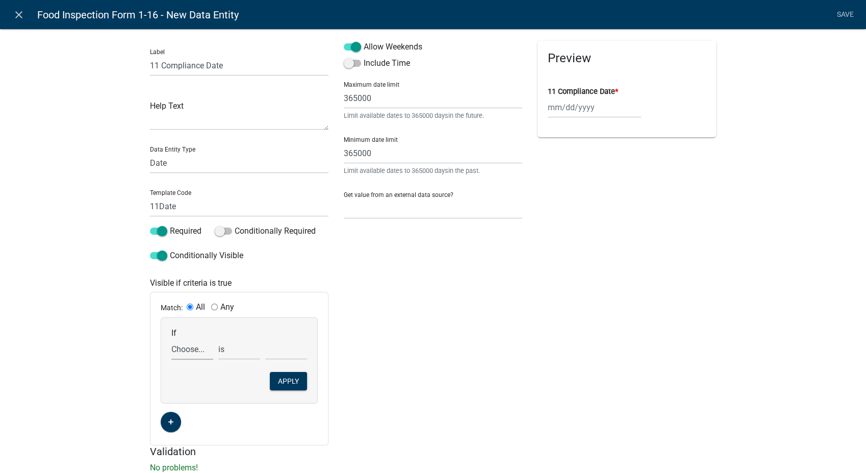
click at [184, 351] on select "Choose... 10Action 10Date 11Action 1Action 1Date 2Action 2Date 3Action 3Date 4A…" at bounding box center [192, 349] width 42 height 21
click at [171, 339] on select "Choose... 10Action 10Date 11Action 1Action 1Date 2Action 2Date 3Action 3Date 4A…" at bounding box center [192, 349] width 42 height 21
drag, startPoint x: 230, startPoint y: 349, endPoint x: 230, endPoint y: 360, distance: 11.2
click at [230, 349] on select "exists does not exist contains does not contain" at bounding box center [239, 349] width 42 height 21
click at [218, 339] on select "exists does not exist contains does not contain" at bounding box center [239, 349] width 42 height 21
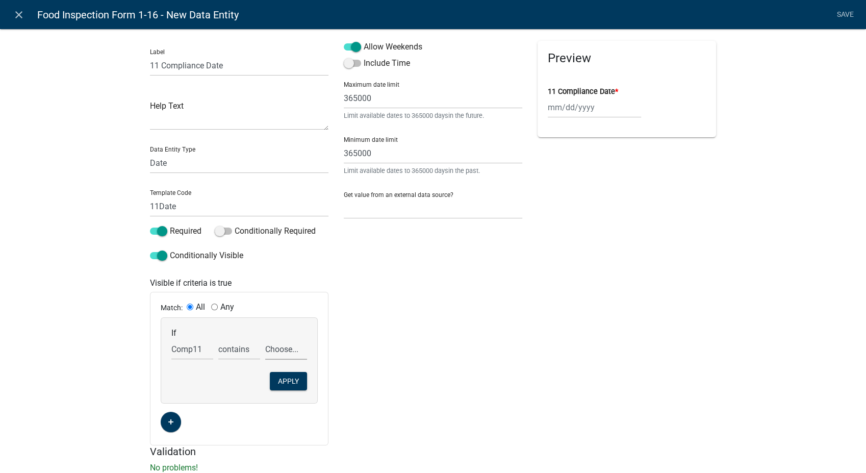
click at [293, 345] on select "Choose... In N/A N/O Out Violation Type: COS Violation Type: Repeat" at bounding box center [286, 349] width 42 height 21
click at [265, 339] on select "Choose... In N/A N/O Out Violation Type: COS Violation Type: Repeat" at bounding box center [286, 349] width 42 height 21
click at [283, 382] on button "Apply" at bounding box center [288, 381] width 37 height 18
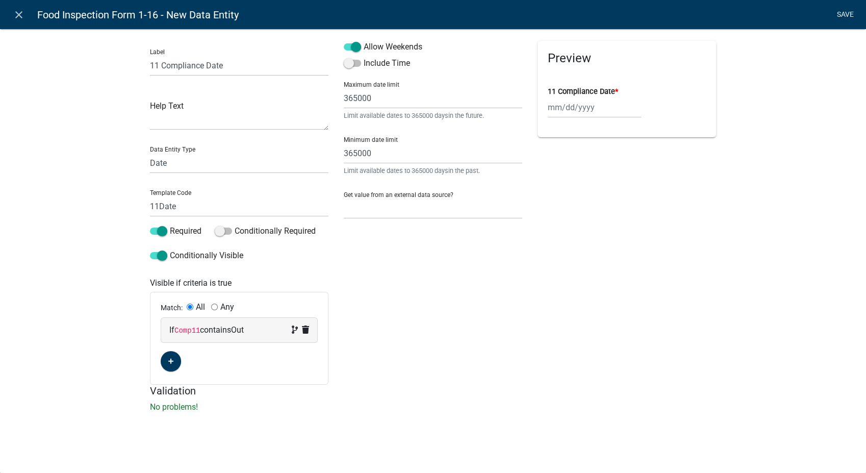
click at [849, 13] on link "Save" at bounding box center [845, 14] width 26 height 19
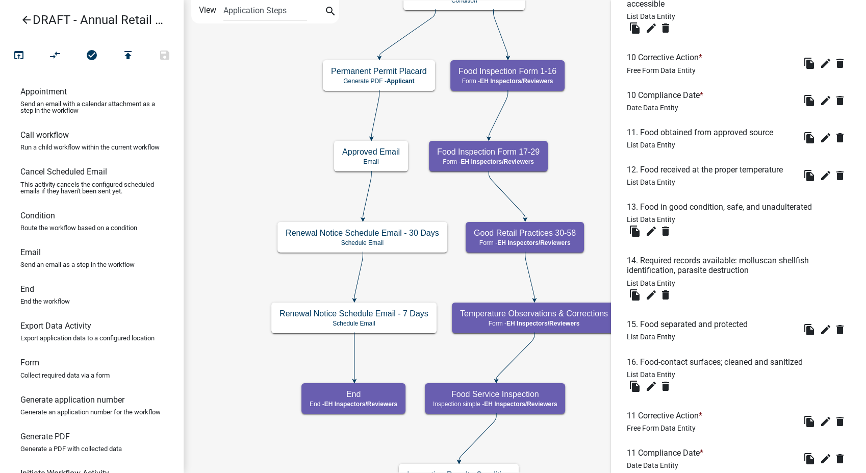
scroll to position [1657, 0]
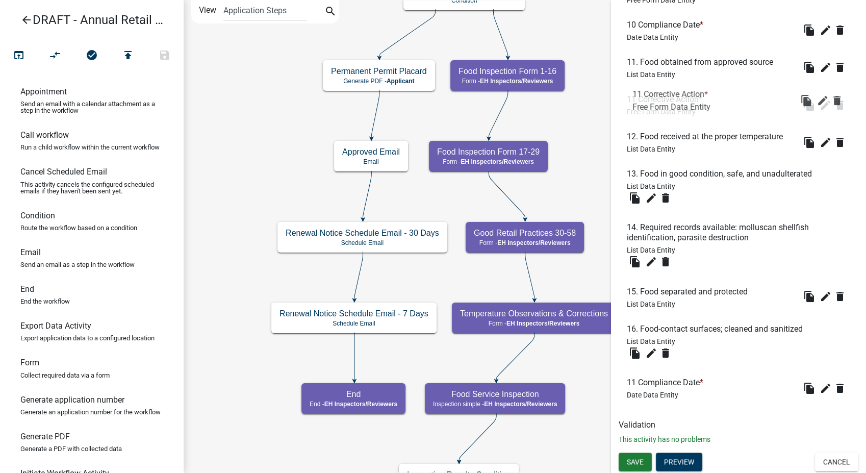
drag, startPoint x: 670, startPoint y: 345, endPoint x: 677, endPoint y: 94, distance: 250.5
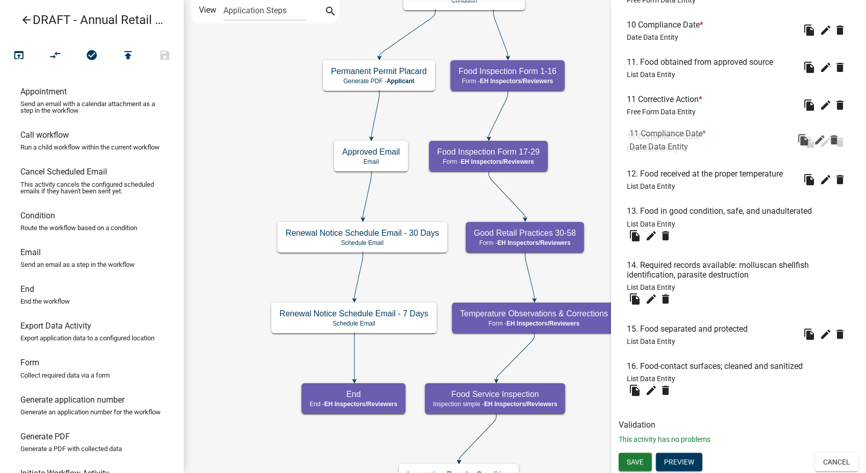
drag, startPoint x: 670, startPoint y: 381, endPoint x: 673, endPoint y: 130, distance: 251.5
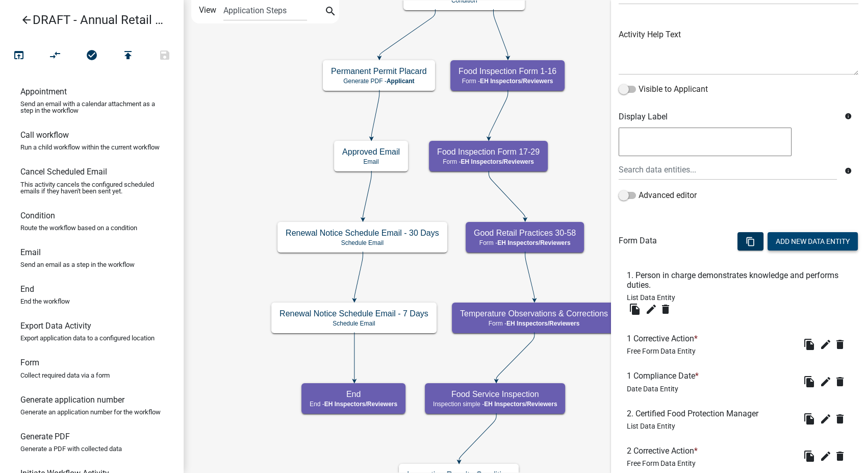
scroll to position [94, 0]
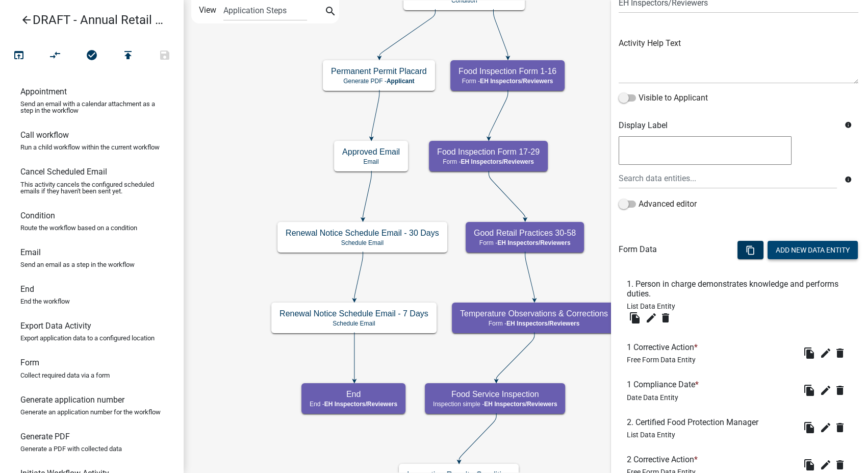
click at [804, 253] on button "Add New Data Entity" at bounding box center [813, 250] width 90 height 18
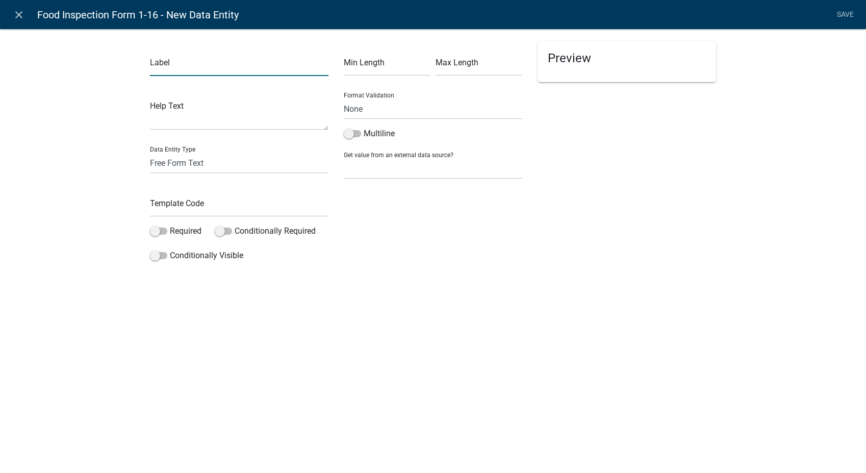
click at [162, 67] on input "text" at bounding box center [239, 65] width 179 height 21
click at [164, 207] on input "text" at bounding box center [239, 206] width 179 height 21
click at [152, 234] on span at bounding box center [158, 230] width 17 height 7
click at [170, 225] on input "Required" at bounding box center [170, 225] width 0 height 0
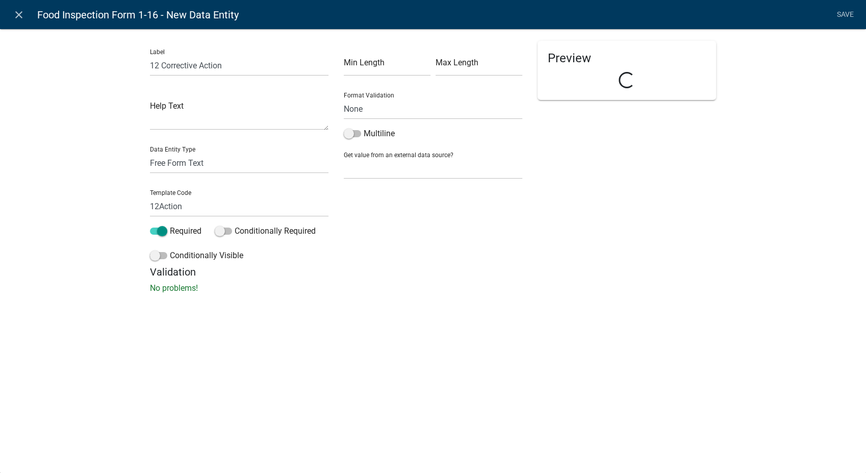
click at [153, 263] on div "Conditionally Visible" at bounding box center [239, 257] width 179 height 16
click at [153, 261] on label "Conditionally Visible" at bounding box center [196, 255] width 93 height 12
click at [170, 249] on input "Conditionally Visible" at bounding box center [170, 249] width 0 height 0
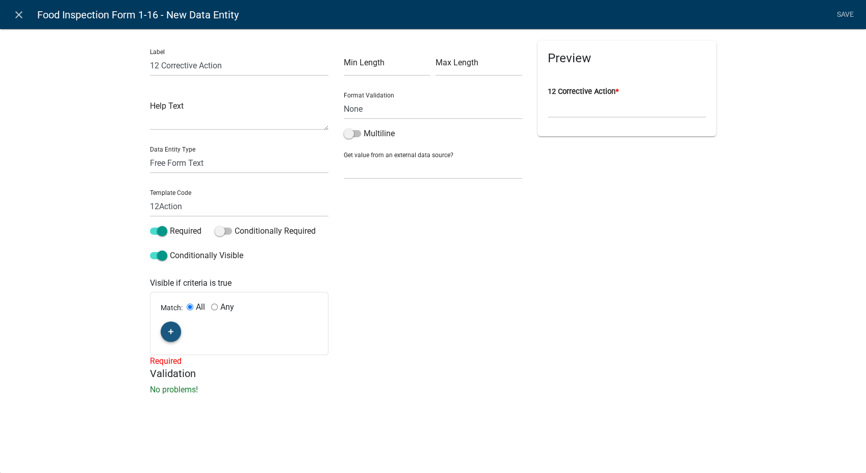
click at [172, 332] on icon "button" at bounding box center [171, 332] width 6 height 6
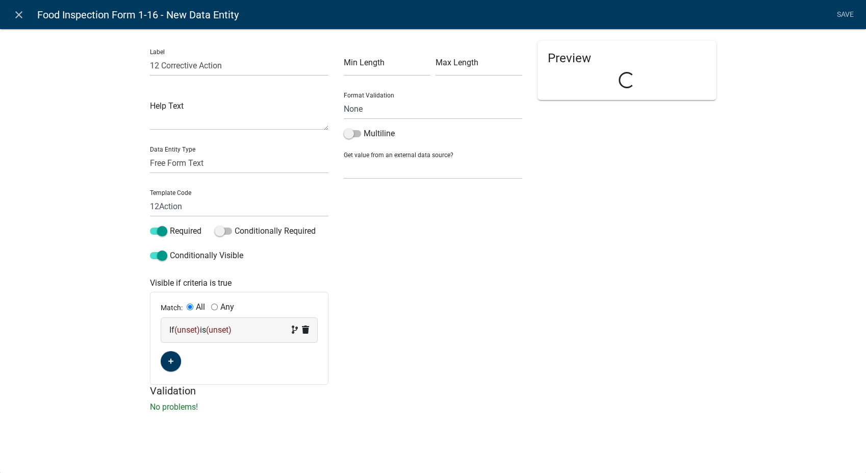
click at [188, 330] on span "(unset)" at bounding box center [187, 330] width 26 height 10
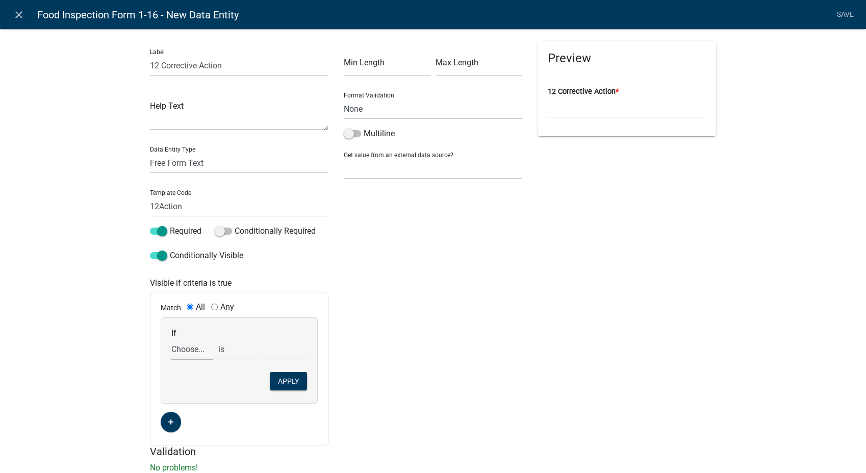
click at [181, 355] on select "Choose... 10Action 10Date 11Action 11Date 1Action 1Date 2Action 2Date 3Action 3…" at bounding box center [192, 349] width 42 height 21
click at [171, 339] on select "Choose... 10Action 10Date 11Action 11Date 1Action 1Date 2Action 2Date 3Action 3…" at bounding box center [192, 349] width 42 height 21
click at [239, 347] on select "exists does not exist contains does not contain" at bounding box center [239, 349] width 42 height 21
click at [218, 339] on select "exists does not exist contains does not contain" at bounding box center [239, 349] width 42 height 21
click at [276, 342] on select "Choose... In N/A N/O Out Violation Type: COS Violation Type: Repeat" at bounding box center [286, 349] width 42 height 21
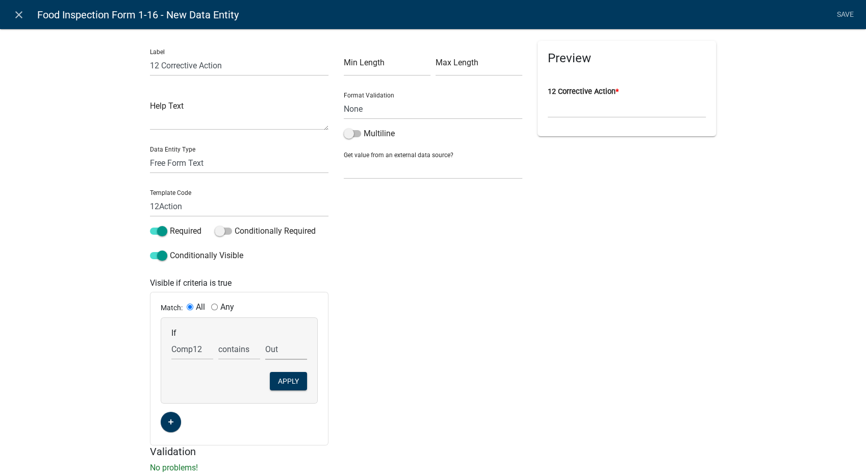
click at [265, 339] on select "Choose... In N/A N/O Out Violation Type: COS Violation Type: Repeat" at bounding box center [286, 349] width 42 height 21
click at [284, 374] on button "Apply" at bounding box center [288, 381] width 37 height 18
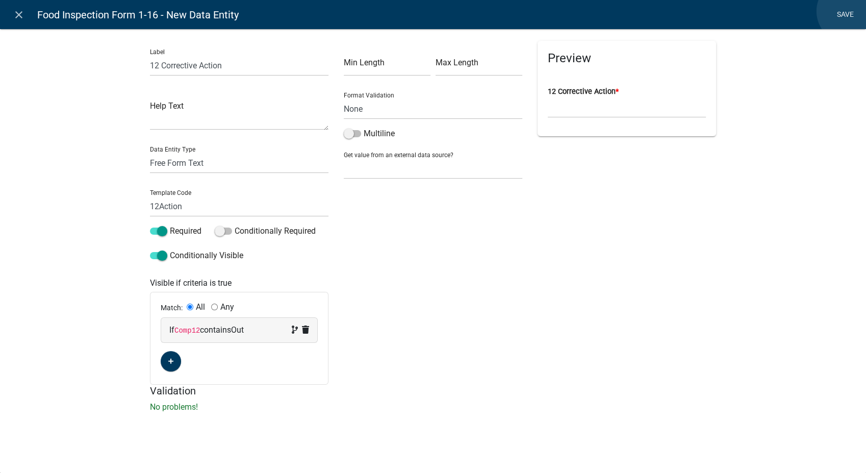
click at [849, 11] on link "Save" at bounding box center [845, 14] width 26 height 19
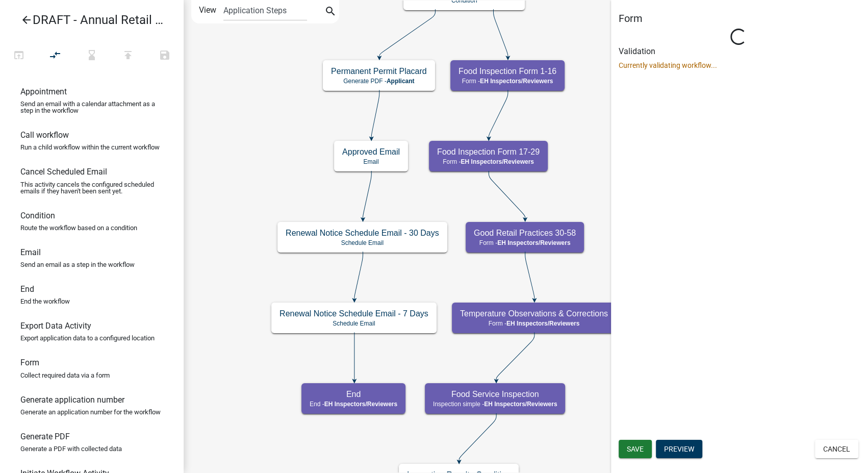
scroll to position [0, 0]
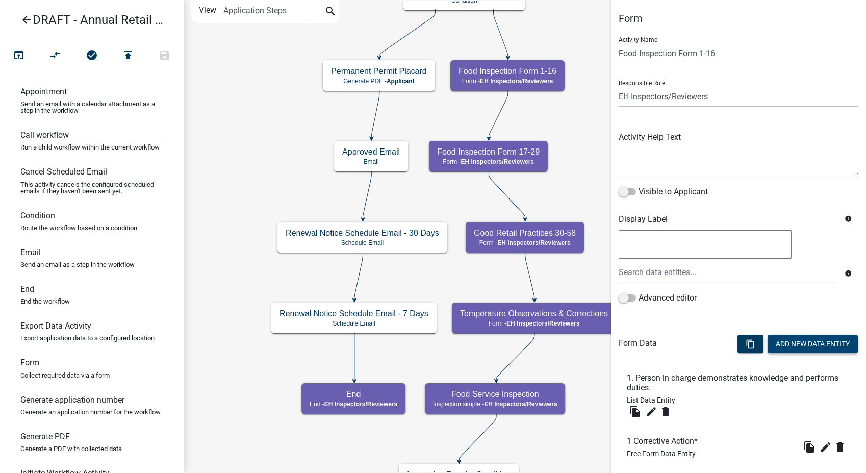
click at [801, 339] on button "Add New Data Entity" at bounding box center [813, 344] width 90 height 18
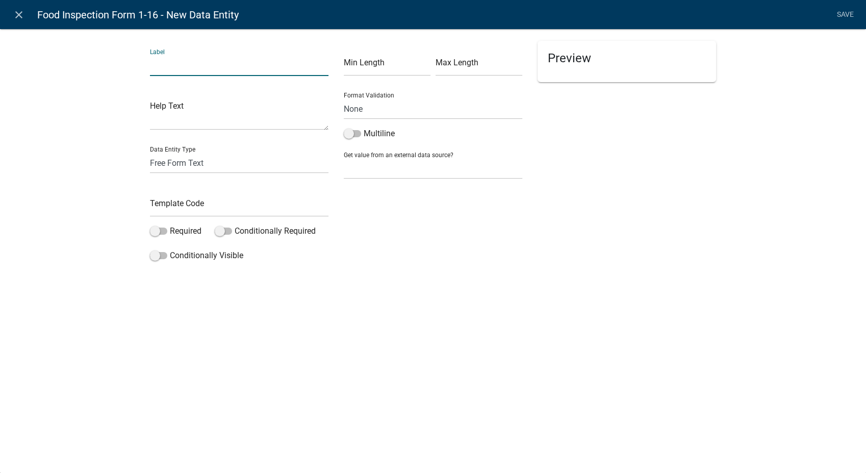
click at [175, 58] on input "text" at bounding box center [239, 65] width 179 height 21
drag, startPoint x: 179, startPoint y: 166, endPoint x: 178, endPoint y: 174, distance: 8.2
click at [179, 166] on select "Free Form Text Document Display Entity Value Fee Numeric Data Date Map Sketch D…" at bounding box center [239, 163] width 179 height 21
click at [150, 153] on select "Free Form Text Document Display Entity Value Fee Numeric Data Date Map Sketch D…" at bounding box center [239, 163] width 179 height 21
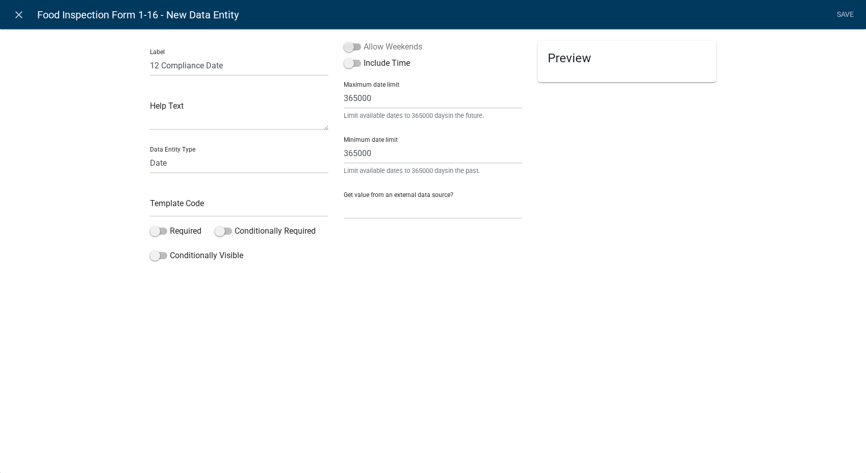
click at [353, 44] on span at bounding box center [352, 46] width 17 height 7
click at [364, 41] on input "Allow Weekends" at bounding box center [364, 41] width 0 height 0
click at [176, 208] on input "text" at bounding box center [239, 206] width 179 height 21
click at [155, 231] on span at bounding box center [158, 230] width 17 height 7
click at [170, 225] on input "Required" at bounding box center [170, 225] width 0 height 0
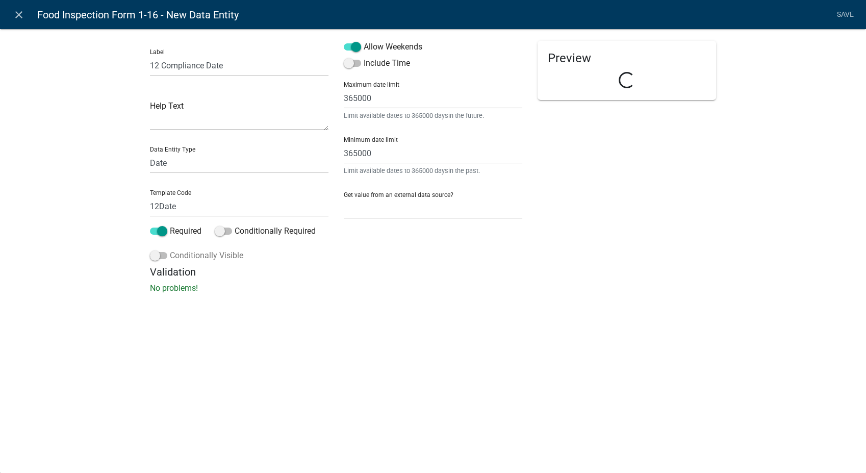
click at [158, 258] on span at bounding box center [158, 255] width 17 height 7
click at [170, 249] on input "Conditionally Visible" at bounding box center [170, 249] width 0 height 0
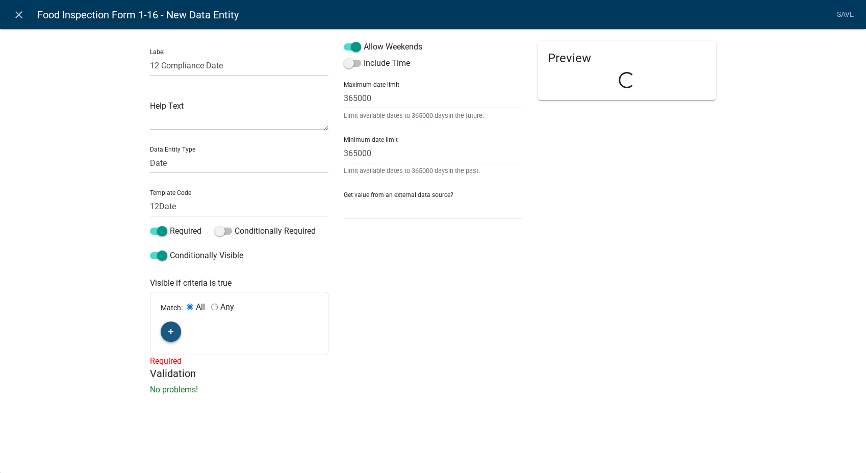
click at [170, 330] on icon "button" at bounding box center [171, 331] width 6 height 6
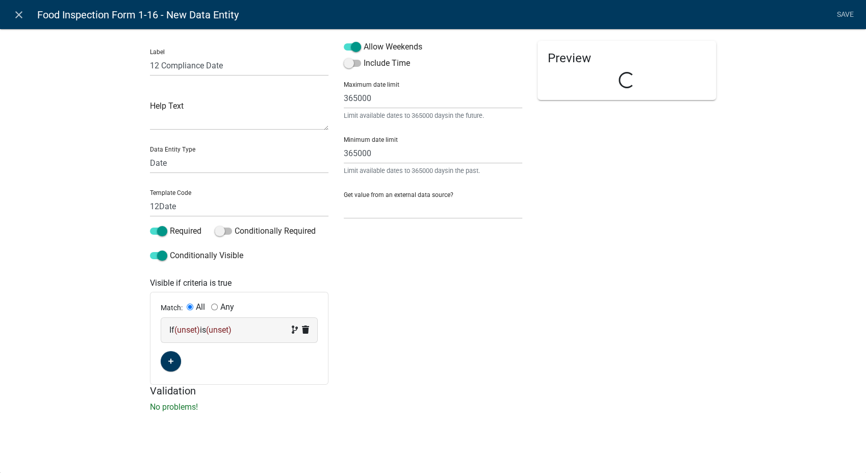
click at [220, 336] on div "If (unset) is (unset)" at bounding box center [239, 330] width 156 height 24
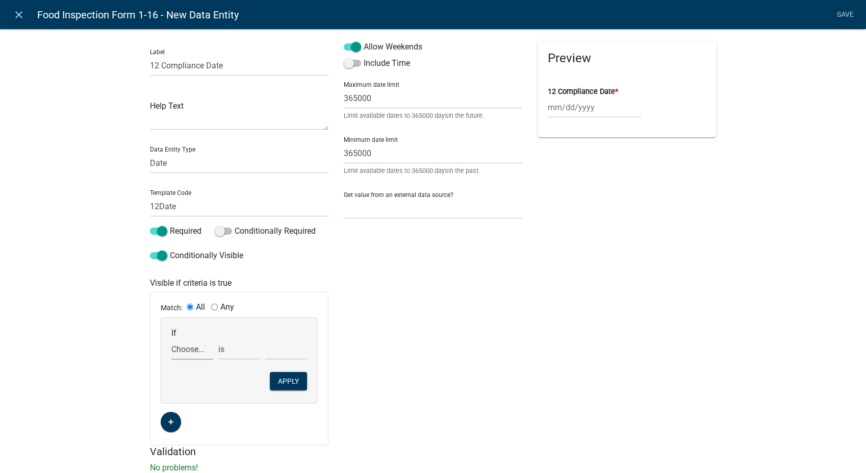
click at [189, 349] on select "Choose... 10Action 10Date 11Action 11Date 12Action 1Action 1Date 2Action 2Date …" at bounding box center [192, 349] width 42 height 21
click at [171, 339] on select "Choose... 10Action 10Date 11Action 11Date 12Action 1Action 1Date 2Action 2Date …" at bounding box center [192, 349] width 42 height 21
drag, startPoint x: 220, startPoint y: 352, endPoint x: 220, endPoint y: 360, distance: 8.2
click at [220, 352] on select "exists does not exist contains does not contain" at bounding box center [239, 349] width 42 height 21
click at [218, 339] on select "exists does not exist contains does not contain" at bounding box center [239, 349] width 42 height 21
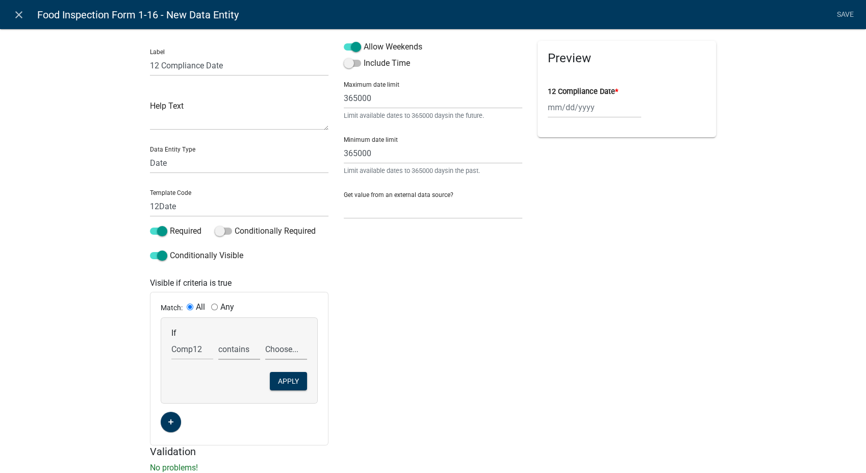
drag, startPoint x: 281, startPoint y: 349, endPoint x: 280, endPoint y: 357, distance: 7.7
click at [281, 349] on select "Choose... In N/A N/O Out Violation Type: COS Violation Type: Repeat" at bounding box center [286, 349] width 42 height 21
click at [265, 339] on select "Choose... In N/A N/O Out Violation Type: COS Violation Type: Repeat" at bounding box center [286, 349] width 42 height 21
click at [276, 377] on button "Apply" at bounding box center [288, 381] width 37 height 18
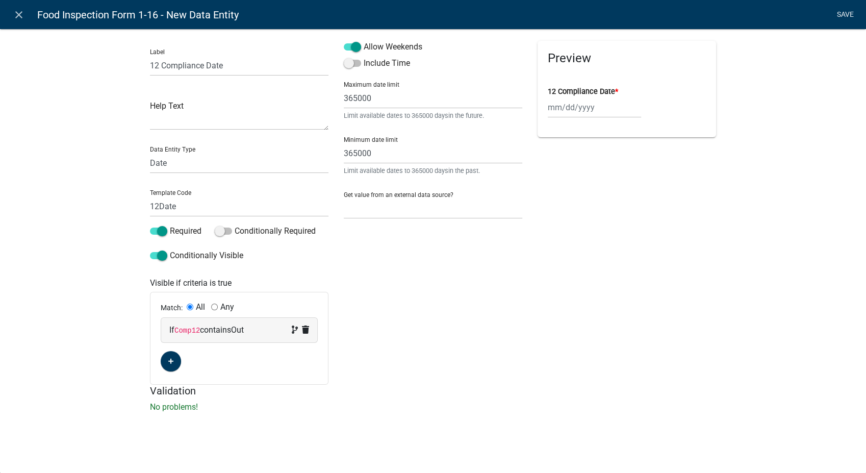
click at [843, 8] on link "Save" at bounding box center [845, 14] width 26 height 19
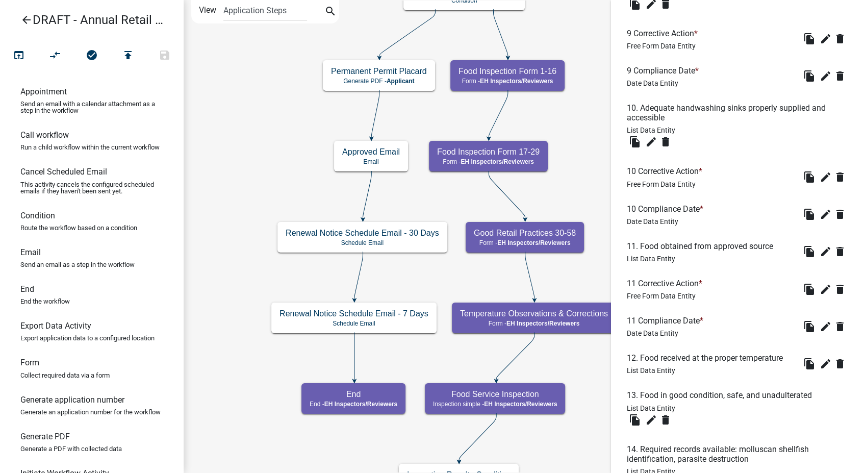
scroll to position [1732, 0]
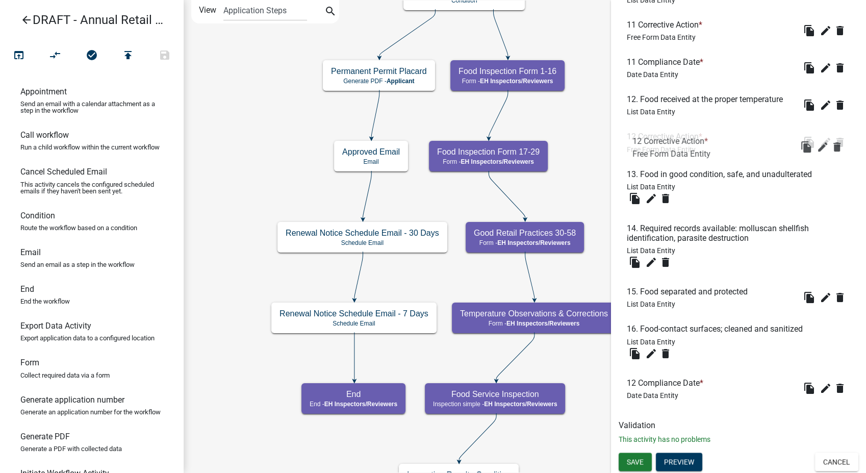
drag, startPoint x: 679, startPoint y: 344, endPoint x: 686, endPoint y: 138, distance: 205.7
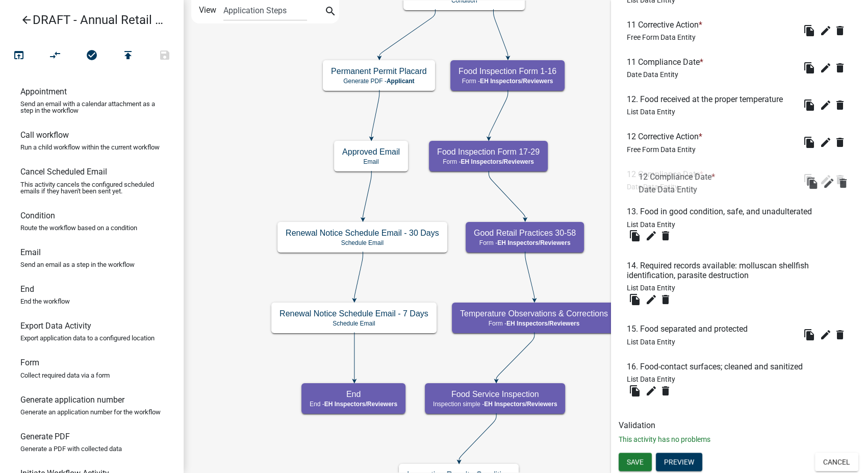
drag, startPoint x: 679, startPoint y: 379, endPoint x: 694, endPoint y: 160, distance: 219.3
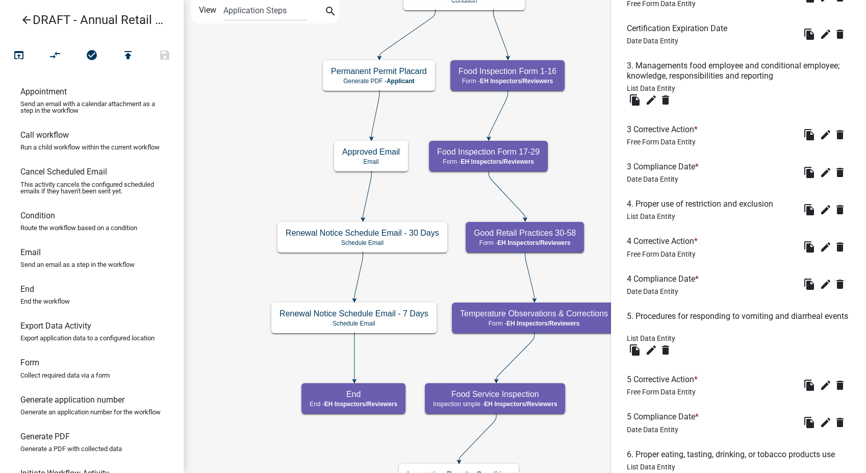
scroll to position [115, 0]
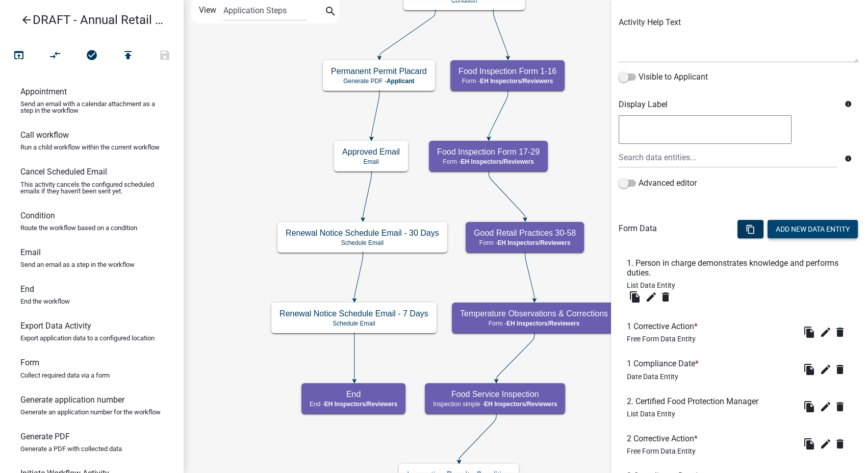
click at [797, 233] on button "Add New Data Entity" at bounding box center [813, 229] width 90 height 18
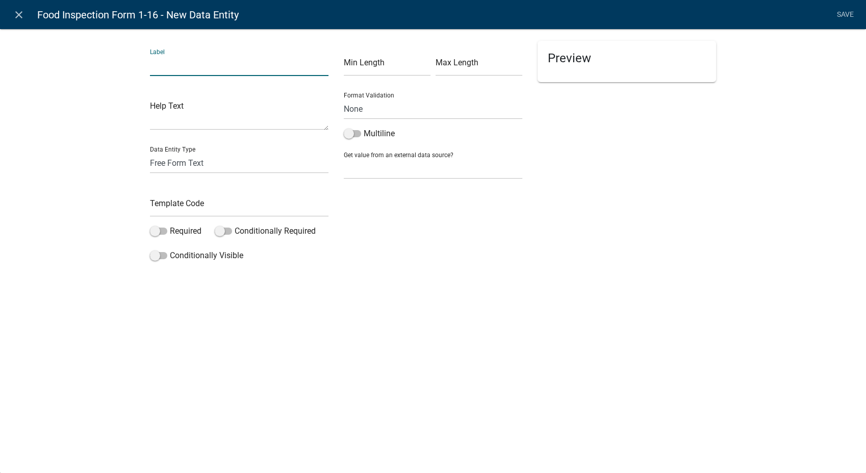
click at [169, 65] on input "text" at bounding box center [239, 65] width 179 height 21
click at [167, 205] on input "text" at bounding box center [239, 206] width 179 height 21
click at [153, 232] on span at bounding box center [158, 230] width 17 height 7
click at [170, 225] on input "Required" at bounding box center [170, 225] width 0 height 0
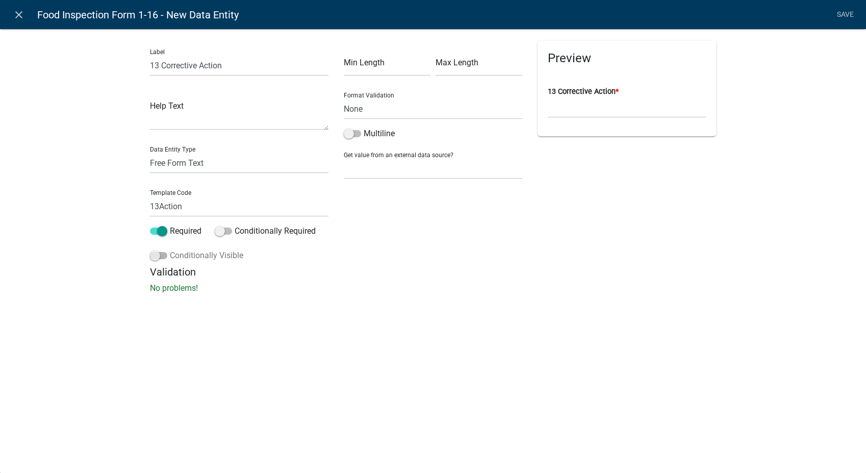
click at [155, 256] on span at bounding box center [158, 255] width 17 height 7
click at [170, 249] on input "Conditionally Visible" at bounding box center [170, 249] width 0 height 0
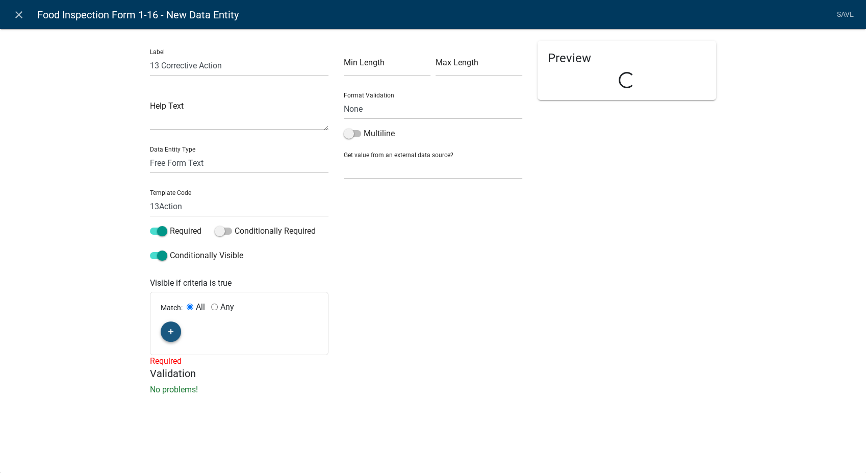
click at [171, 327] on fa-icon "button" at bounding box center [171, 332] width 6 height 10
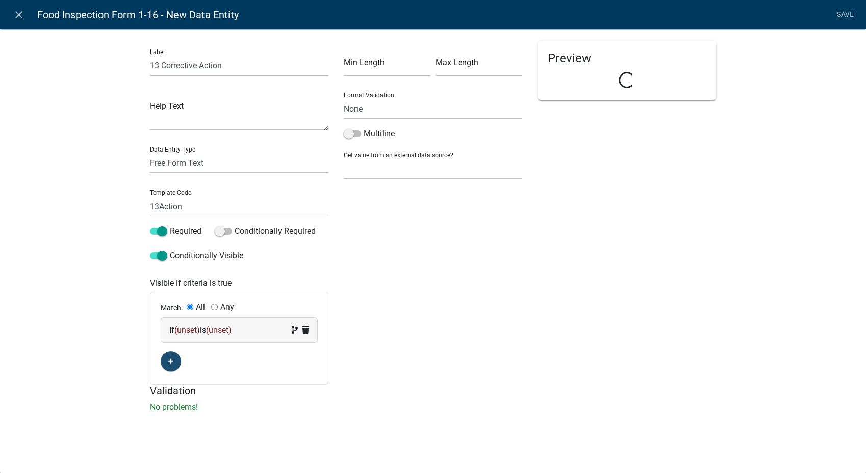
drag, startPoint x: 171, startPoint y: 327, endPoint x: 214, endPoint y: 331, distance: 42.5
click at [214, 331] on span "(unset)" at bounding box center [219, 330] width 26 height 10
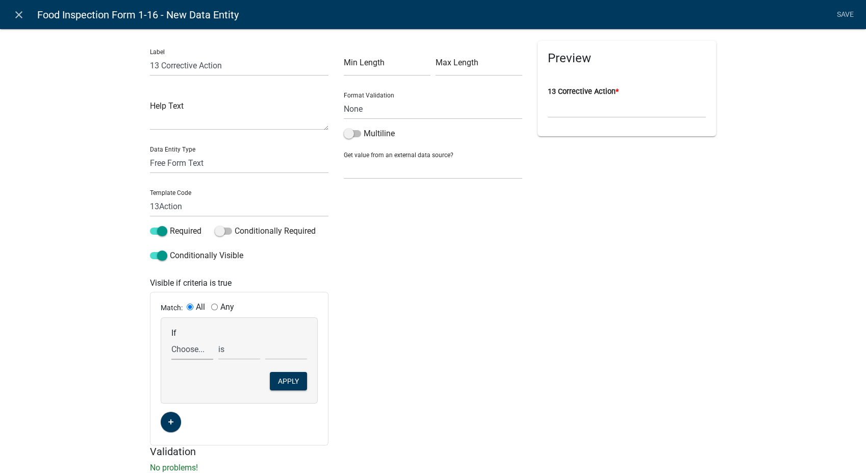
click at [188, 348] on select "Choose... 10Action 10Date 11Action 11Date 12Action 12Date 1Action 1Date 2Action…" at bounding box center [192, 349] width 42 height 21
click at [171, 339] on select "Choose... 10Action 10Date 11Action 11Date 12Action 12Date 1Action 1Date 2Action…" at bounding box center [192, 349] width 42 height 21
drag, startPoint x: 237, startPoint y: 351, endPoint x: 235, endPoint y: 359, distance: 8.4
click at [237, 351] on select "exists does not exist contains does not contain" at bounding box center [239, 349] width 42 height 21
click at [218, 339] on select "exists does not exist contains does not contain" at bounding box center [239, 349] width 42 height 21
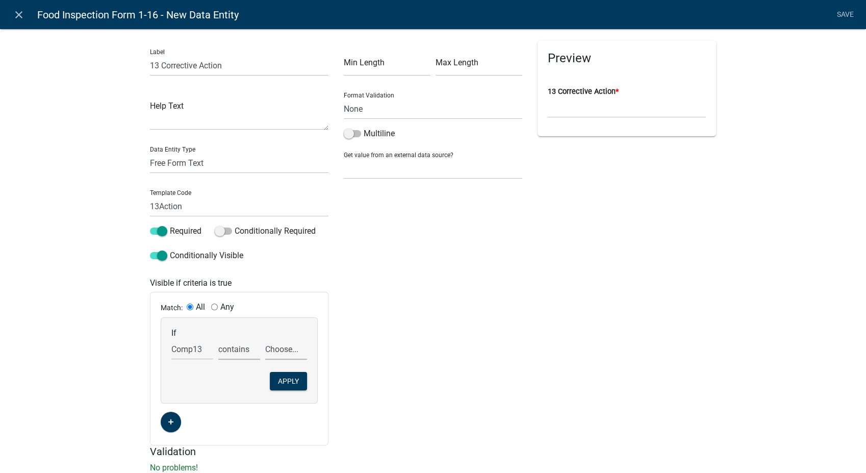
click at [286, 353] on select "Choose... In N/A N/O Out Violation Type: COS Violation Type: Repeat" at bounding box center [286, 349] width 42 height 21
click at [265, 339] on select "Choose... In N/A N/O Out Violation Type: COS Violation Type: Repeat" at bounding box center [286, 349] width 42 height 21
click at [282, 386] on button "Apply" at bounding box center [288, 381] width 37 height 18
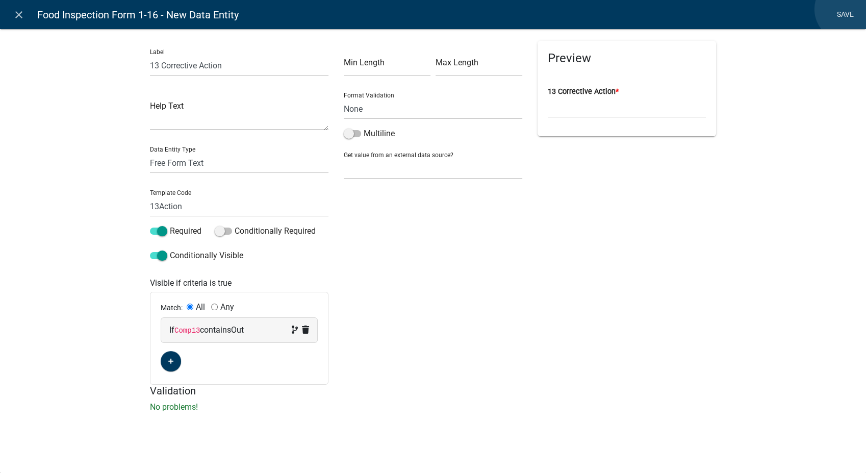
click at [847, 9] on link "Save" at bounding box center [845, 14] width 26 height 19
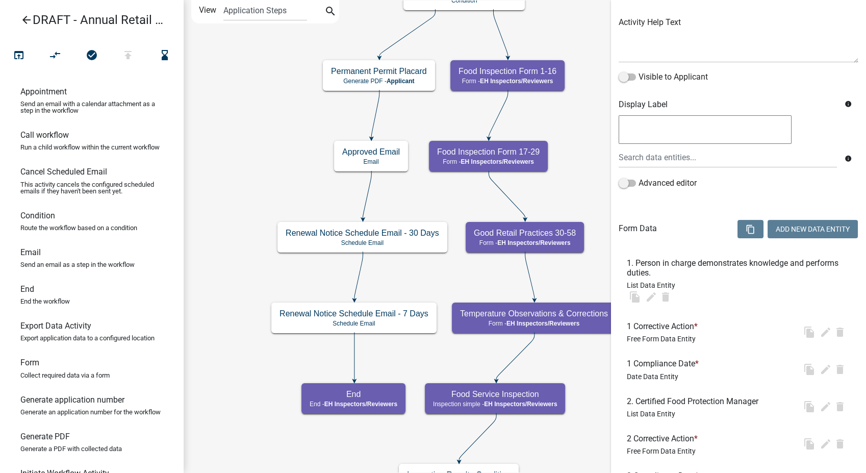
scroll to position [0, 0]
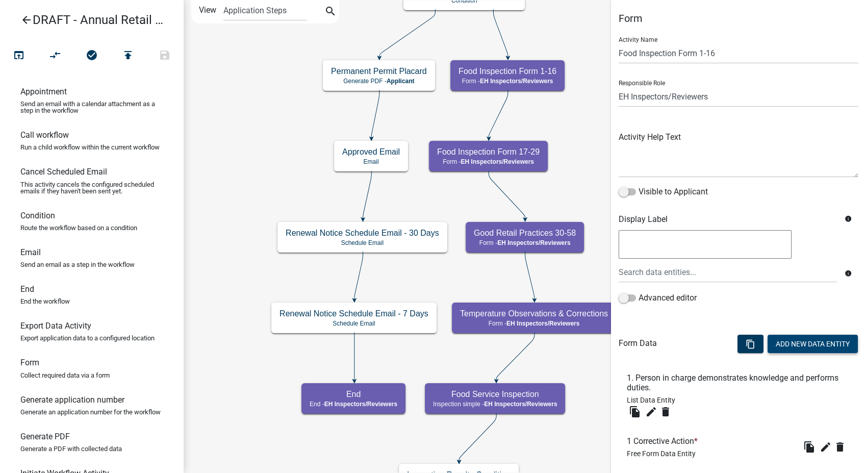
click at [775, 345] on button "Add New Data Entity" at bounding box center [813, 344] width 90 height 18
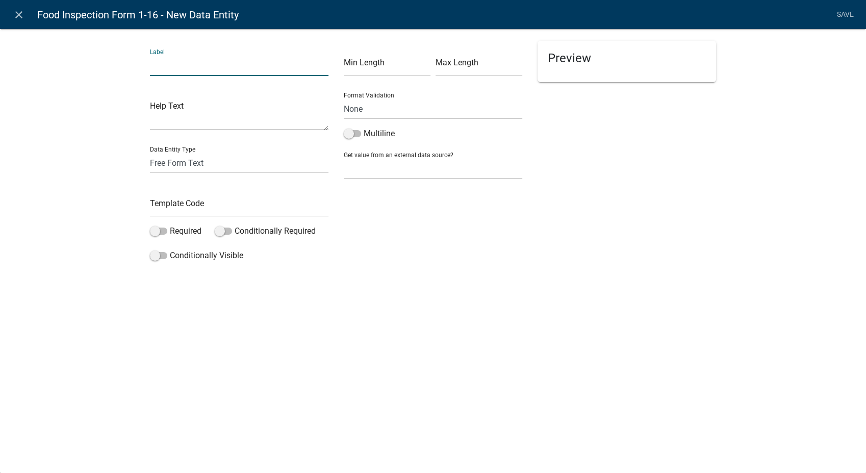
click at [165, 64] on input "text" at bounding box center [239, 65] width 179 height 21
click at [167, 168] on select "Free Form Text Document Display Entity Value Fee Numeric Data Date Map Sketch D…" at bounding box center [239, 163] width 179 height 21
click at [150, 153] on select "Free Form Text Document Display Entity Value Fee Numeric Data Date Map Sketch D…" at bounding box center [239, 163] width 179 height 21
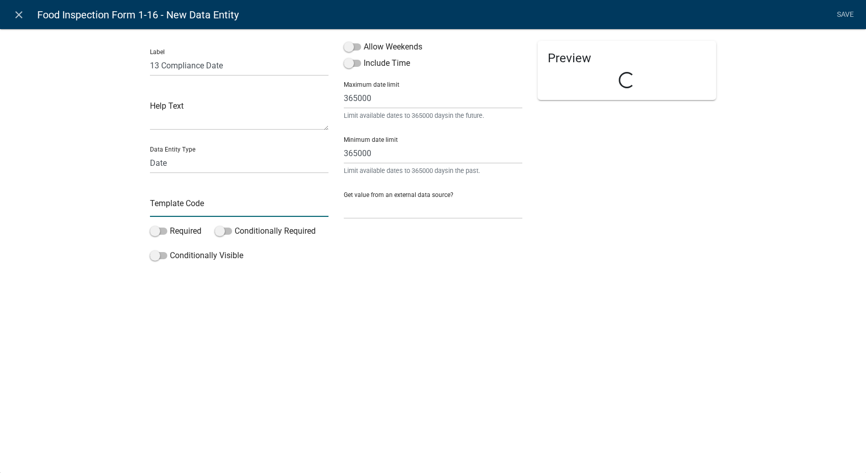
click at [157, 199] on input "text" at bounding box center [239, 206] width 179 height 21
click at [347, 49] on span at bounding box center [352, 46] width 17 height 7
click at [364, 41] on input "Allow Weekends" at bounding box center [364, 41] width 0 height 0
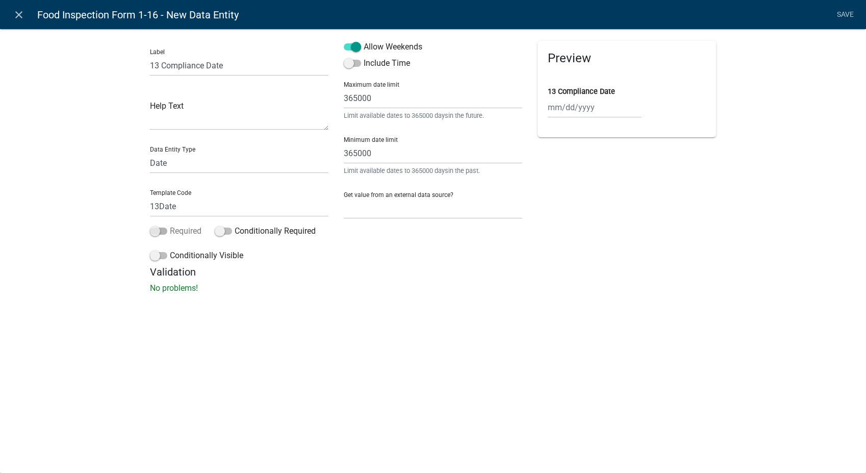
click at [152, 231] on span at bounding box center [158, 230] width 17 height 7
click at [170, 225] on input "Required" at bounding box center [170, 225] width 0 height 0
click at [153, 259] on span at bounding box center [158, 255] width 17 height 7
click at [170, 249] on input "Conditionally Visible" at bounding box center [170, 249] width 0 height 0
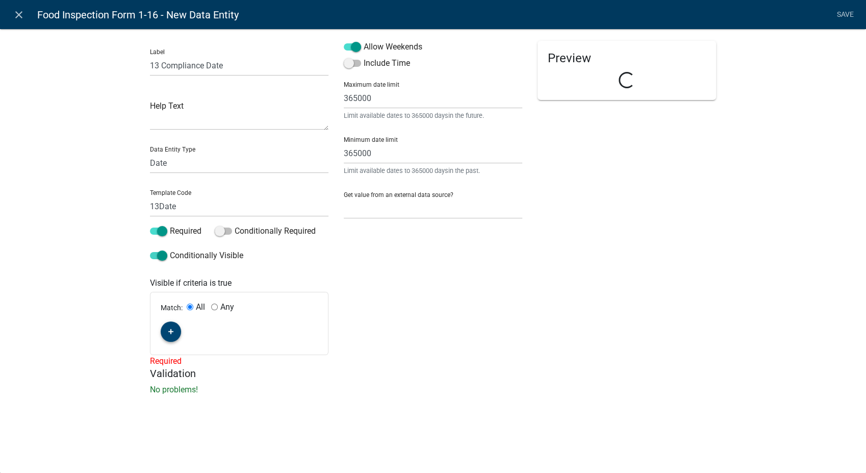
click at [172, 331] on icon "button" at bounding box center [171, 331] width 6 height 6
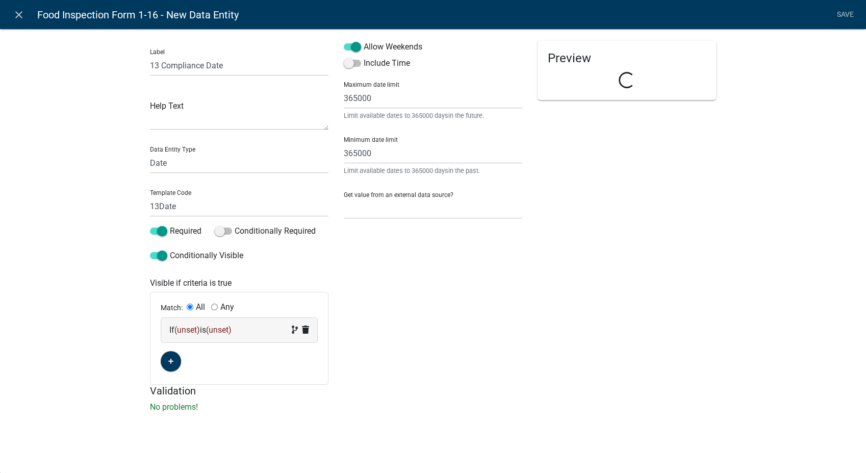
click at [205, 327] on div "If (unset) is (unset)" at bounding box center [239, 330] width 140 height 12
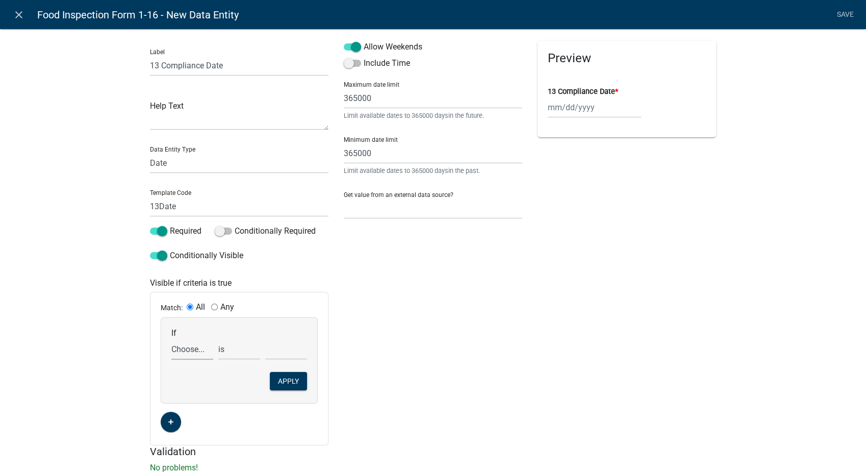
click at [191, 353] on select "Choose... 10Action 10Date 11Action 11Date 12Action 12Date 13Action 1Action 1Dat…" at bounding box center [192, 349] width 42 height 21
click at [171, 339] on select "Choose... 10Action 10Date 11Action 11Date 12Action 12Date 13Action 1Action 1Dat…" at bounding box center [192, 349] width 42 height 21
click at [220, 346] on select "exists does not exist contains does not contain" at bounding box center [239, 349] width 42 height 21
click at [218, 339] on select "exists does not exist contains does not contain" at bounding box center [239, 349] width 42 height 21
drag, startPoint x: 284, startPoint y: 350, endPoint x: 282, endPoint y: 361, distance: 10.3
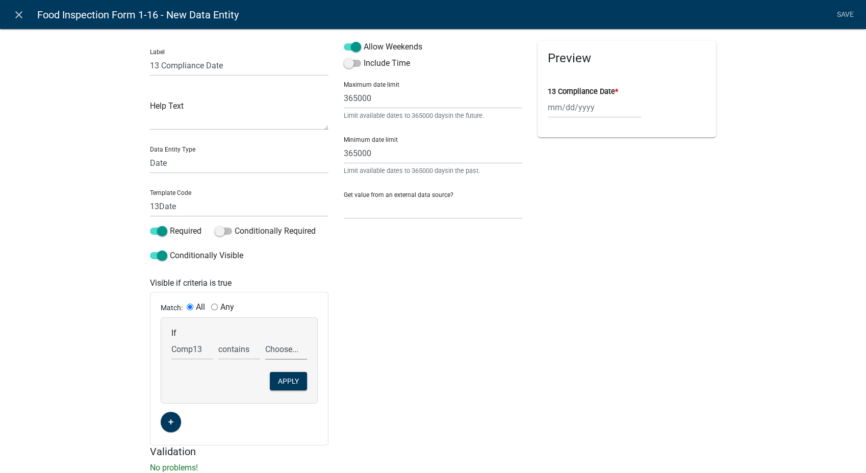
click at [284, 350] on select "Choose... In N/A N/O Out Violation Type: COS Violation Type: Repeat" at bounding box center [286, 349] width 42 height 21
click at [265, 339] on select "Choose... In N/A N/O Out Violation Type: COS Violation Type: Repeat" at bounding box center [286, 349] width 42 height 21
click at [285, 374] on button "Apply" at bounding box center [288, 381] width 37 height 18
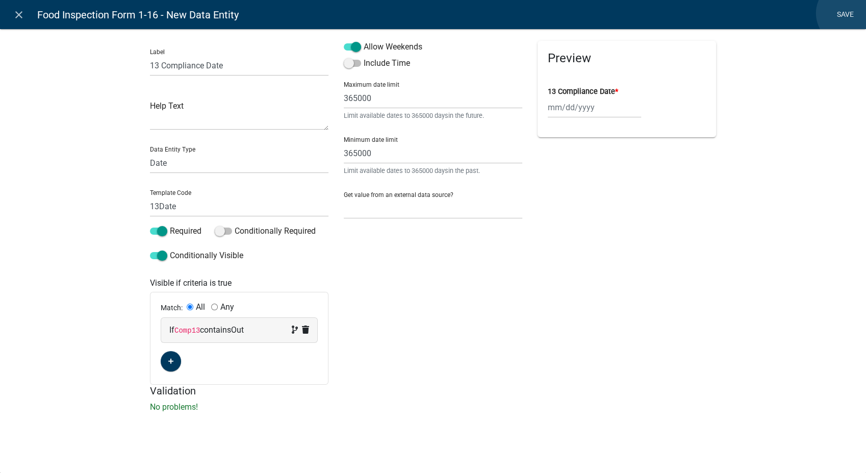
click at [848, 13] on link "Save" at bounding box center [845, 14] width 26 height 19
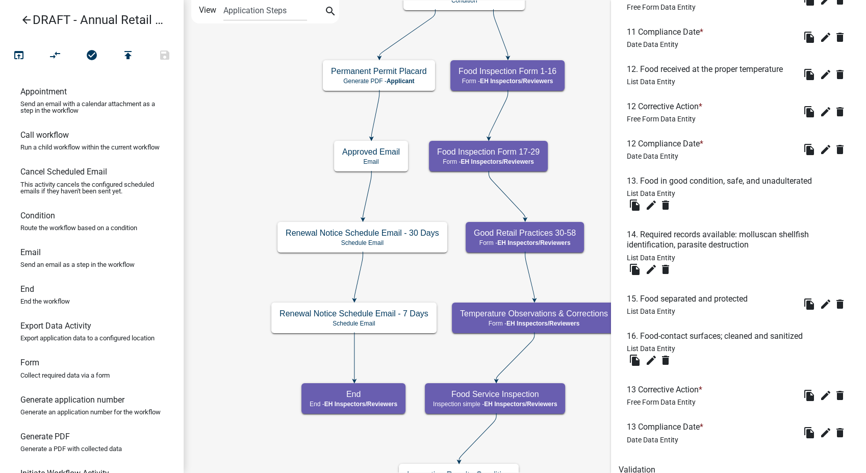
scroll to position [1744, 0]
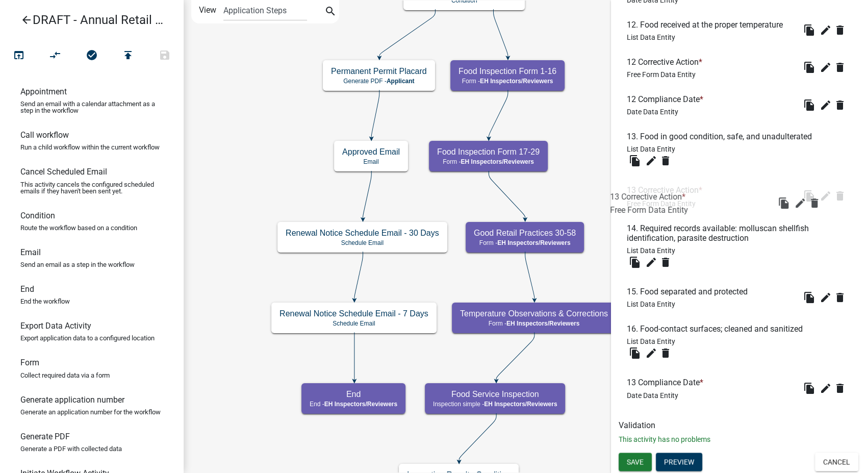
drag, startPoint x: 670, startPoint y: 343, endPoint x: 654, endPoint y: 186, distance: 157.8
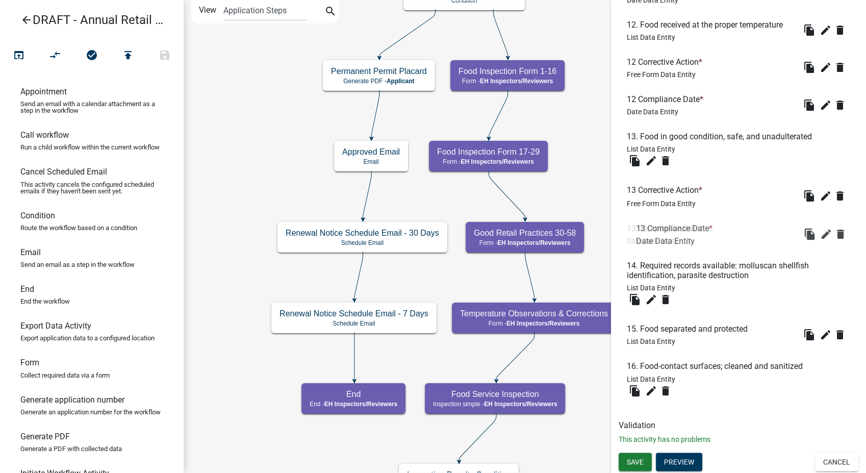
drag, startPoint x: 649, startPoint y: 383, endPoint x: 659, endPoint y: 224, distance: 159.4
click at [626, 465] on button "Save" at bounding box center [635, 461] width 33 height 18
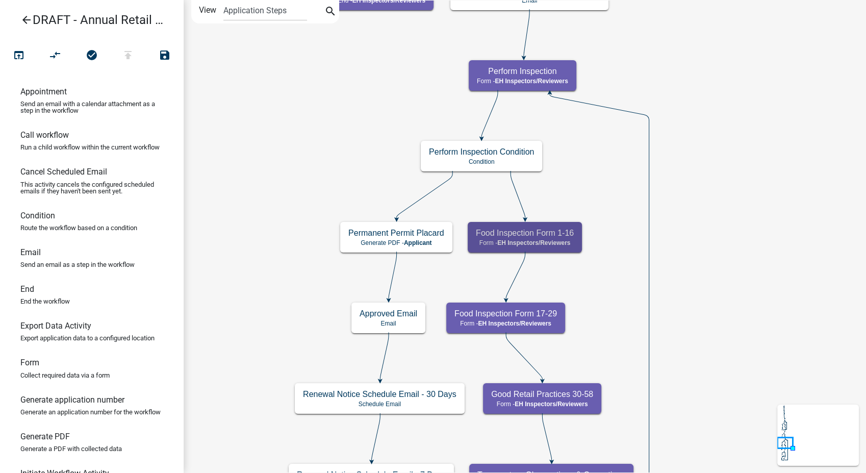
scroll to position [0, 0]
click at [561, 244] on span "EH Inspectors/Reviewers" at bounding box center [533, 242] width 73 height 7
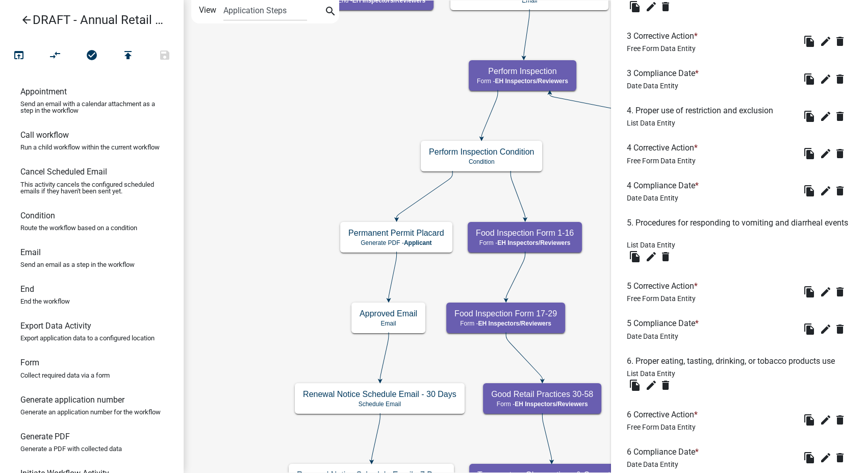
scroll to position [276, 0]
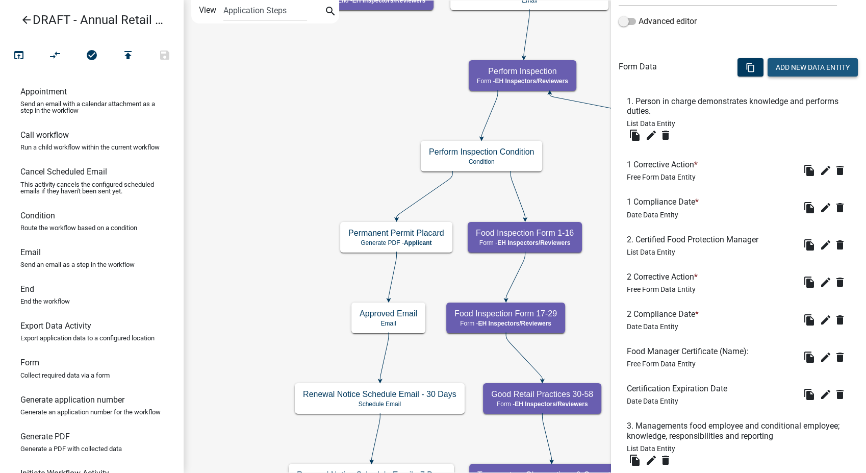
click at [783, 69] on button "Add New Data Entity" at bounding box center [813, 67] width 90 height 18
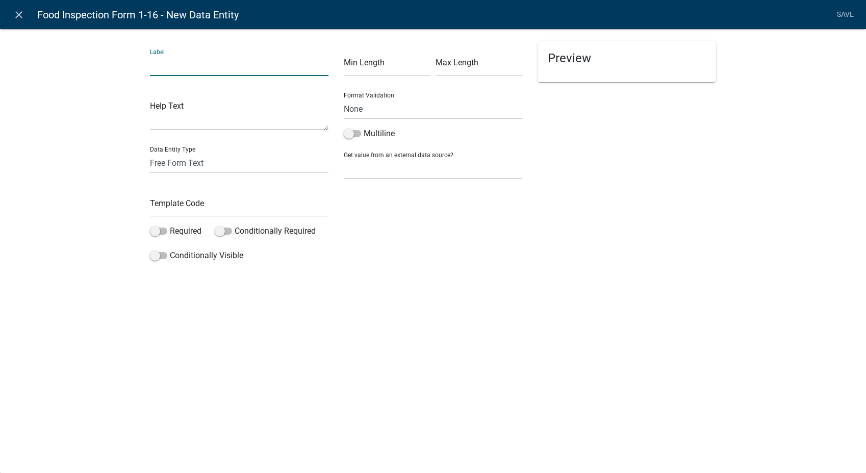
click at [184, 65] on input "text" at bounding box center [239, 65] width 179 height 21
click at [185, 212] on input "text" at bounding box center [239, 206] width 179 height 21
click at [151, 229] on span at bounding box center [158, 230] width 17 height 7
click at [170, 225] on input "Required" at bounding box center [170, 225] width 0 height 0
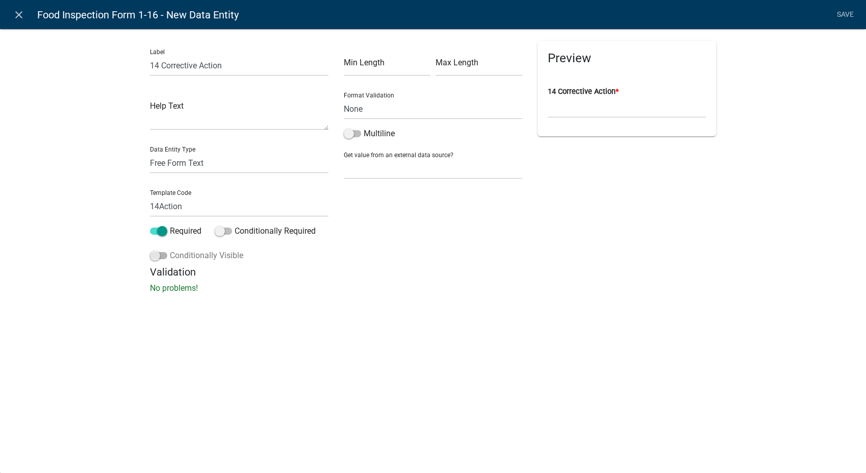
click at [150, 256] on span at bounding box center [158, 255] width 17 height 7
click at [170, 249] on input "Conditionally Visible" at bounding box center [170, 249] width 0 height 0
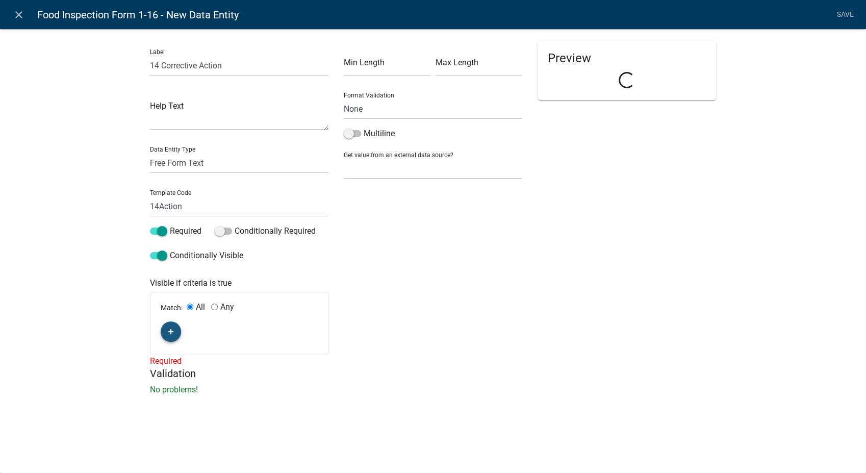
click at [168, 327] on fa-icon "button" at bounding box center [171, 332] width 6 height 10
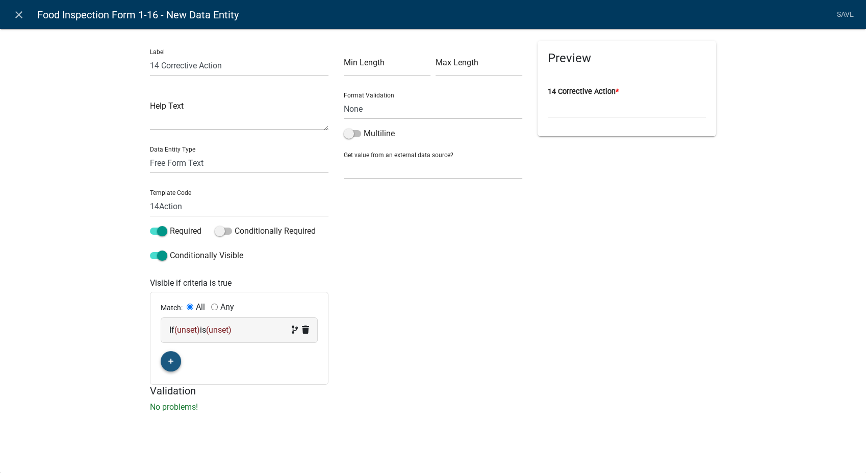
click at [210, 329] on div "If (unset) is (unset)" at bounding box center [239, 330] width 140 height 12
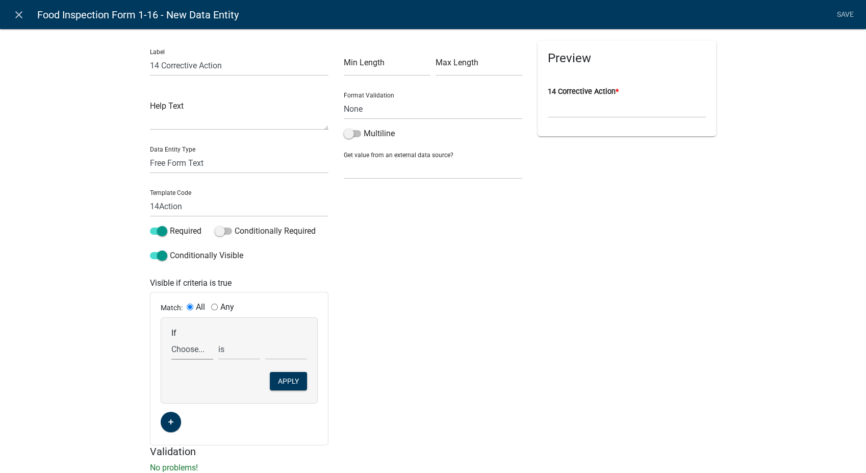
click at [185, 350] on select "Choose... 10Action 10Date 11Action 11Date 12Action 12Date 13Action 13Date 1Acti…" at bounding box center [192, 349] width 42 height 21
click at [171, 339] on select "Choose... 10Action 10Date 11Action 11Date 12Action 12Date 13Action 13Date 1Acti…" at bounding box center [192, 349] width 42 height 21
drag, startPoint x: 224, startPoint y: 349, endPoint x: 224, endPoint y: 359, distance: 9.2
click at [224, 349] on select "exists does not exist contains does not contain" at bounding box center [239, 349] width 42 height 21
click at [218, 339] on select "exists does not exist contains does not contain" at bounding box center [239, 349] width 42 height 21
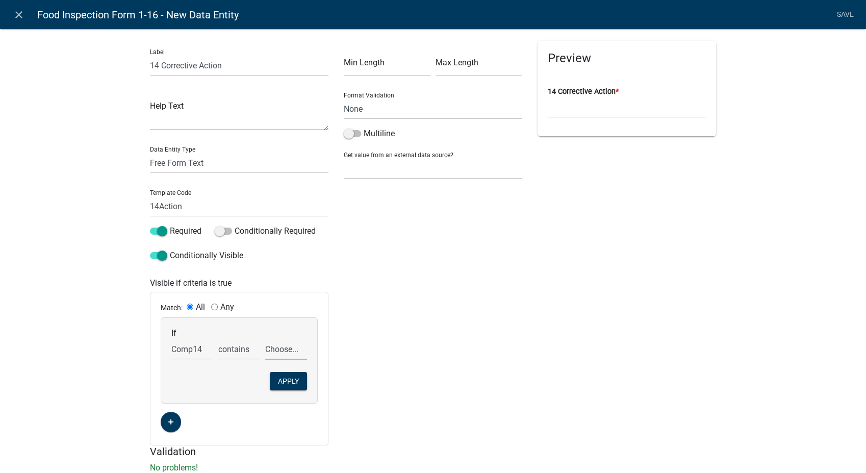
drag, startPoint x: 283, startPoint y: 349, endPoint x: 283, endPoint y: 361, distance: 11.7
click at [283, 349] on select "Choose... In N/A N/O Out Violation Type: COS Violation Type: Repeat" at bounding box center [286, 349] width 42 height 21
click at [265, 339] on select "Choose... In N/A N/O Out Violation Type: COS Violation Type: Repeat" at bounding box center [286, 349] width 42 height 21
click at [284, 380] on button "Apply" at bounding box center [288, 381] width 37 height 18
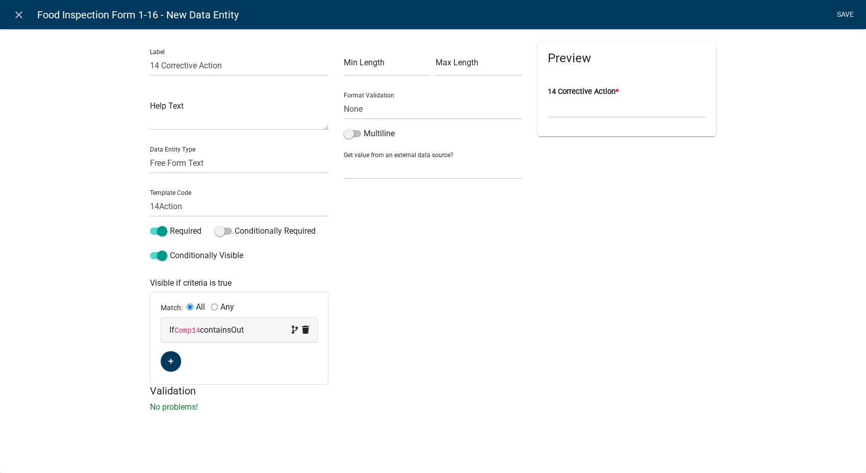
click at [839, 9] on link "Save" at bounding box center [845, 14] width 26 height 19
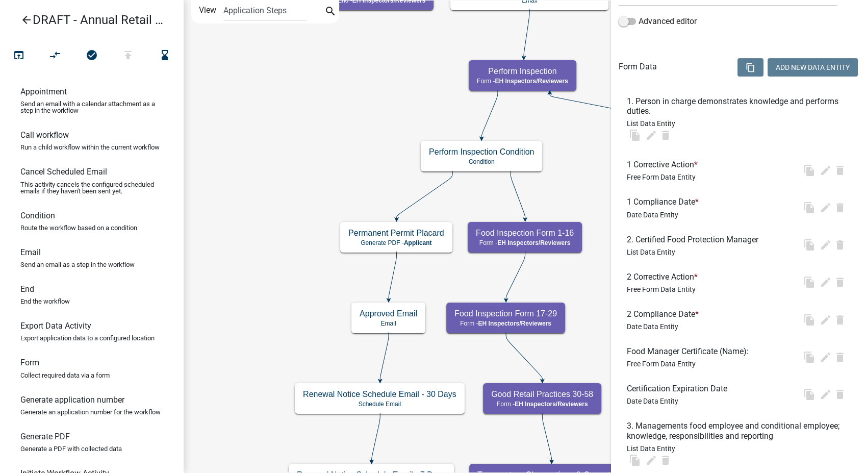
scroll to position [0, 0]
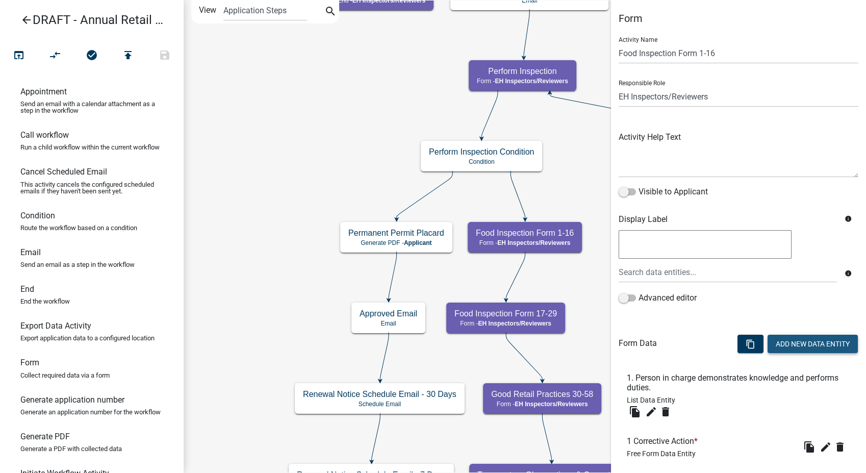
click at [778, 344] on button "Add New Data Entity" at bounding box center [813, 344] width 90 height 18
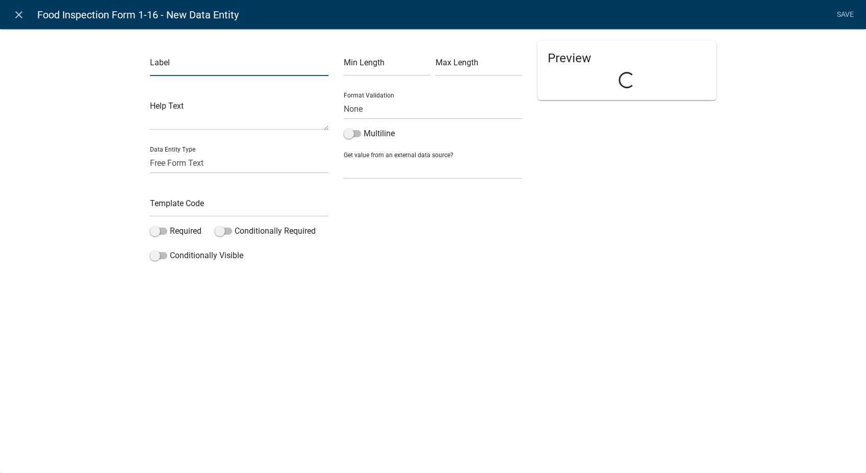
click at [183, 59] on input "text" at bounding box center [239, 65] width 179 height 21
drag, startPoint x: 185, startPoint y: 165, endPoint x: 183, endPoint y: 173, distance: 8.9
click at [185, 165] on select "Free Form Text Document Display Entity Value Fee Numeric Data Date Map Sketch D…" at bounding box center [239, 163] width 179 height 21
click at [150, 153] on select "Free Form Text Document Display Entity Value Fee Numeric Data Date Map Sketch D…" at bounding box center [239, 163] width 179 height 21
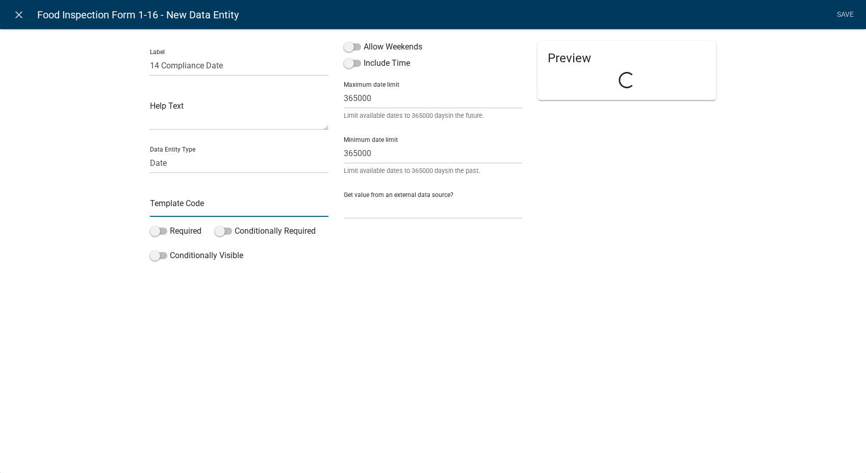
click at [169, 210] on input "text" at bounding box center [239, 206] width 179 height 21
click at [347, 47] on span at bounding box center [352, 46] width 17 height 7
click at [364, 41] on input "Allow Weekends" at bounding box center [364, 41] width 0 height 0
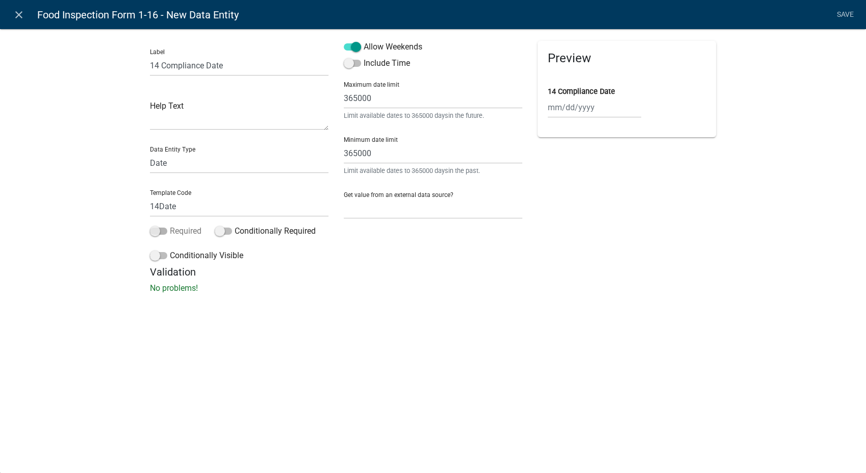
click at [155, 230] on span at bounding box center [158, 230] width 17 height 7
click at [170, 225] on input "Required" at bounding box center [170, 225] width 0 height 0
click at [154, 258] on span at bounding box center [158, 255] width 17 height 7
click at [170, 249] on input "Conditionally Visible" at bounding box center [170, 249] width 0 height 0
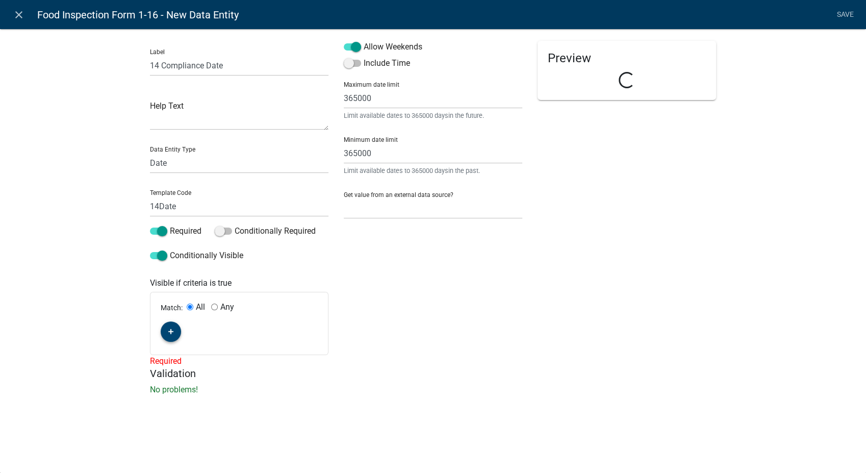
click at [171, 330] on icon "button" at bounding box center [171, 332] width 6 height 6
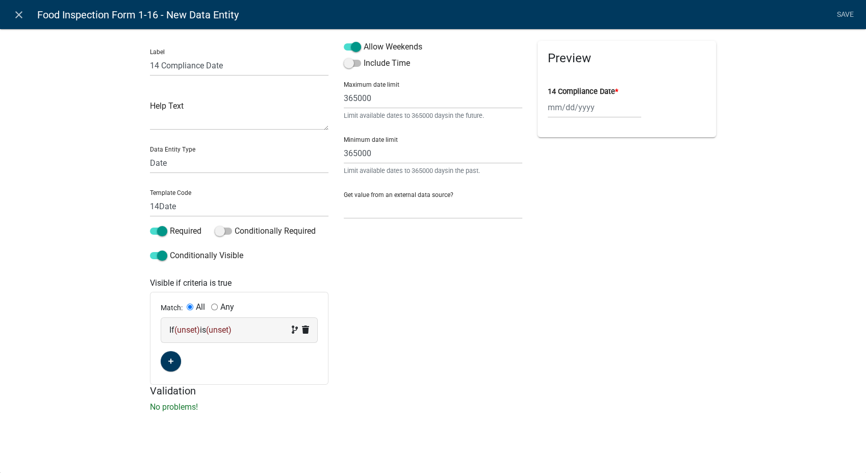
click at [186, 334] on span "(unset)" at bounding box center [187, 330] width 26 height 10
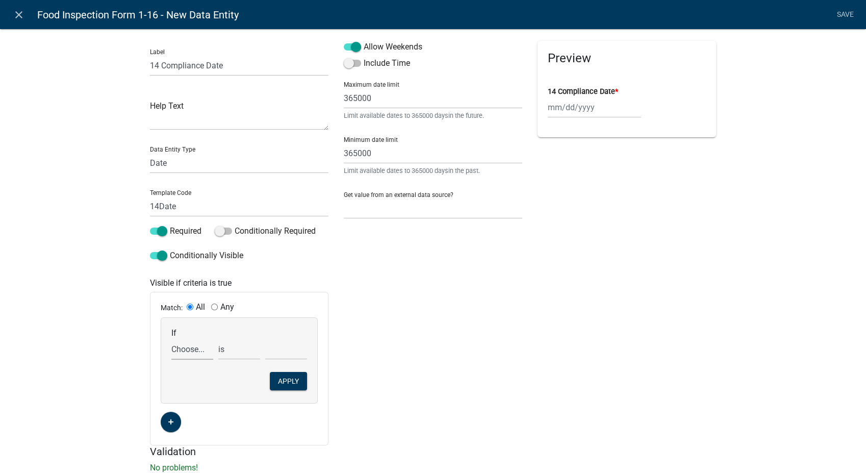
drag, startPoint x: 186, startPoint y: 334, endPoint x: 185, endPoint y: 350, distance: 16.4
click at [185, 350] on select "Choose... 10Action 10Date 11Action 11Date 12Action 12Date 13Action 13Date 14Act…" at bounding box center [192, 349] width 42 height 21
click at [171, 339] on select "Choose... 10Action 10Date 11Action 11Date 12Action 12Date 13Action 13Date 14Act…" at bounding box center [192, 349] width 42 height 21
drag, startPoint x: 231, startPoint y: 356, endPoint x: 231, endPoint y: 361, distance: 5.1
click at [231, 356] on select "exists does not exist contains does not contain" at bounding box center [239, 349] width 42 height 21
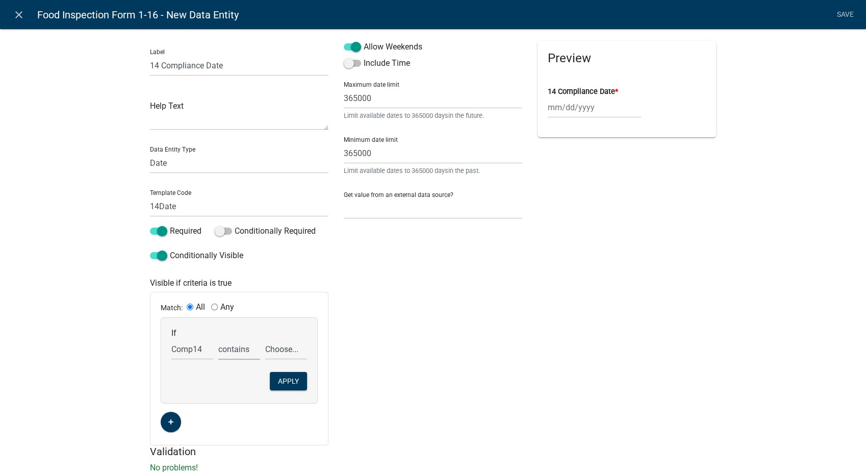
click at [218, 339] on select "exists does not exist contains does not contain" at bounding box center [239, 349] width 42 height 21
drag, startPoint x: 282, startPoint y: 350, endPoint x: 282, endPoint y: 359, distance: 8.7
click at [282, 350] on select "Choose... In N/A N/O Out Violation Type: COS Violation Type: Repeat" at bounding box center [286, 349] width 42 height 21
click at [265, 339] on select "Choose... In N/A N/O Out Violation Type: COS Violation Type: Repeat" at bounding box center [286, 349] width 42 height 21
click at [283, 380] on button "Apply" at bounding box center [288, 381] width 37 height 18
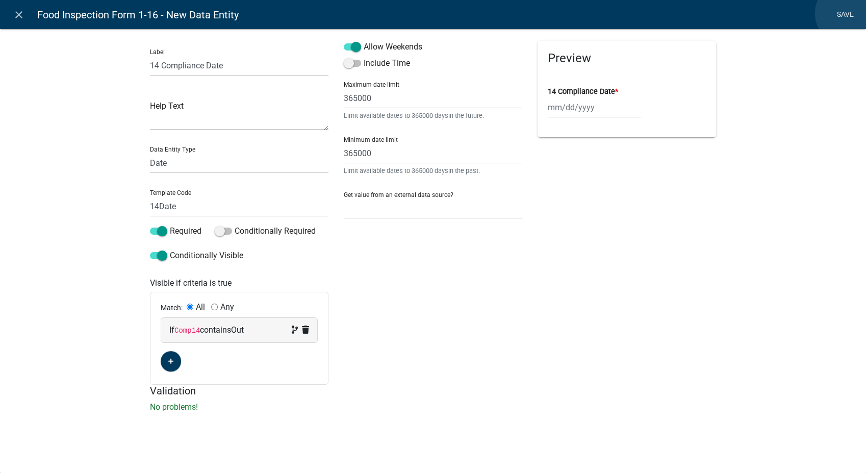
click at [847, 13] on link "Save" at bounding box center [845, 14] width 26 height 19
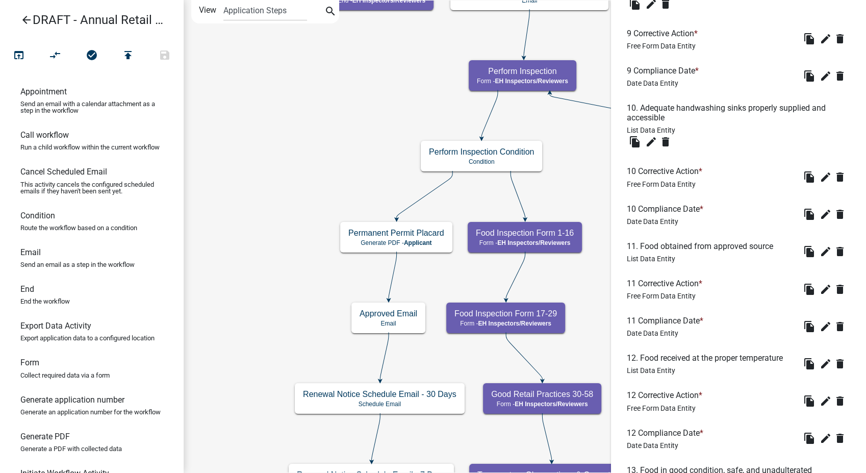
scroll to position [1881, 0]
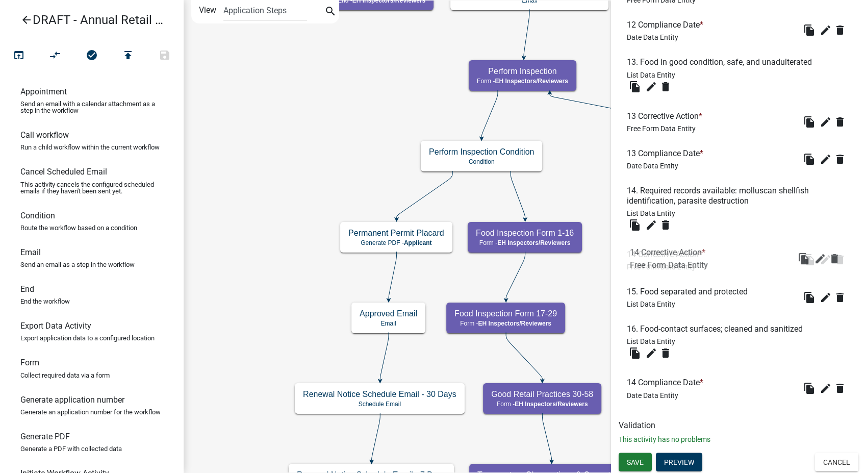
drag, startPoint x: 661, startPoint y: 341, endPoint x: 664, endPoint y: 247, distance: 93.9
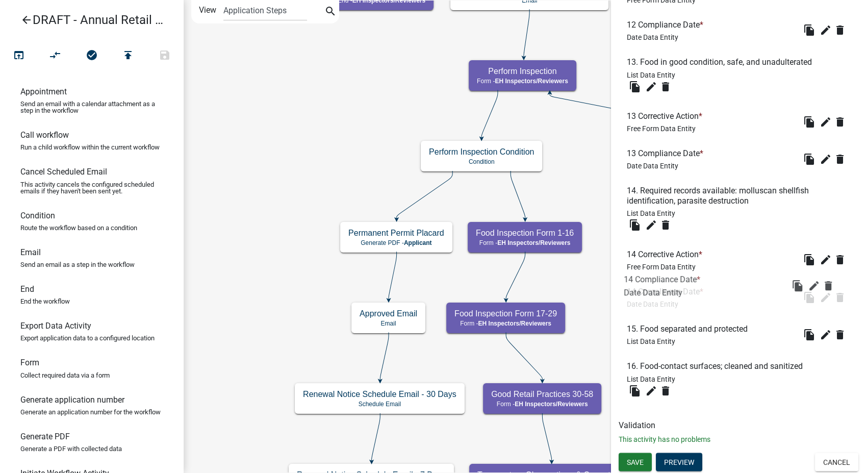
drag, startPoint x: 663, startPoint y: 383, endPoint x: 659, endPoint y: 275, distance: 107.2
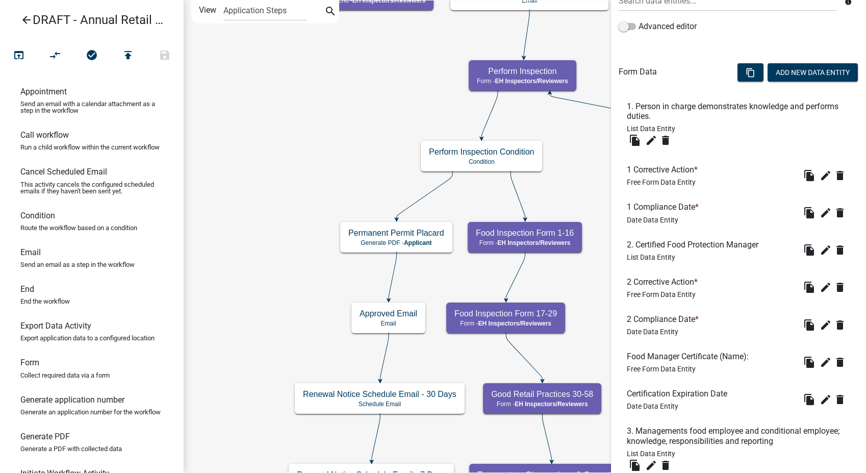
scroll to position [0, 0]
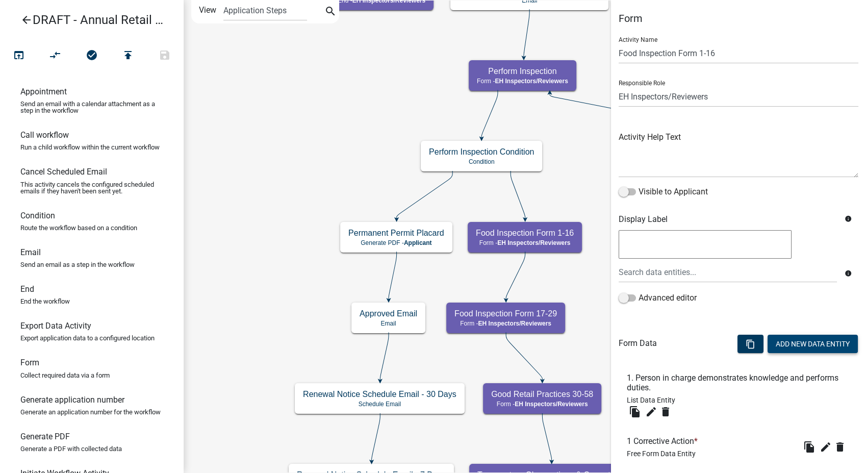
click at [775, 347] on button "Add New Data Entity" at bounding box center [813, 344] width 90 height 18
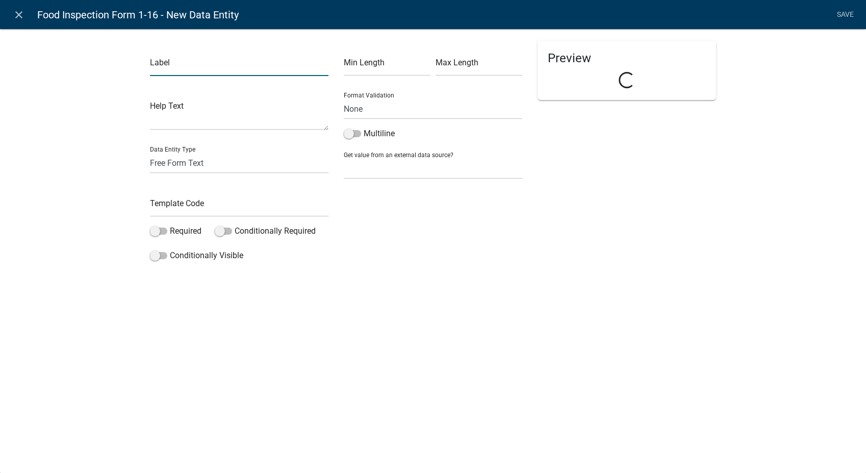
click at [184, 65] on input "text" at bounding box center [239, 65] width 179 height 21
click at [171, 212] on input "text" at bounding box center [239, 206] width 179 height 21
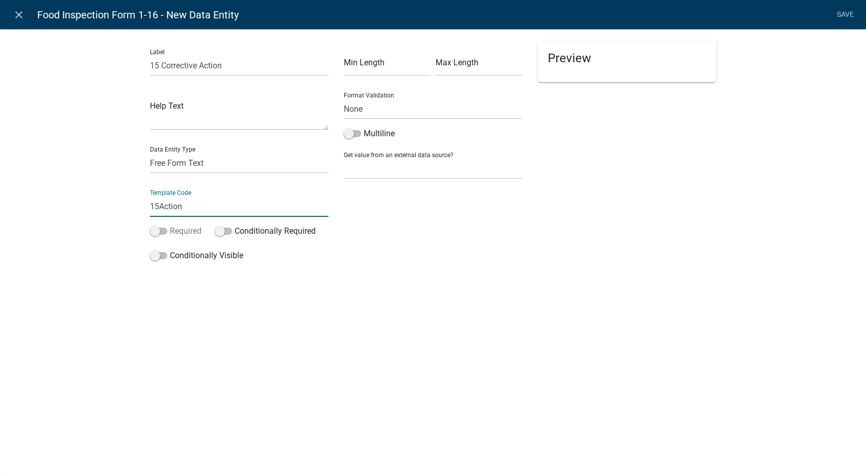
click at [153, 229] on span at bounding box center [158, 230] width 17 height 7
click at [170, 225] on input "Required" at bounding box center [170, 225] width 0 height 0
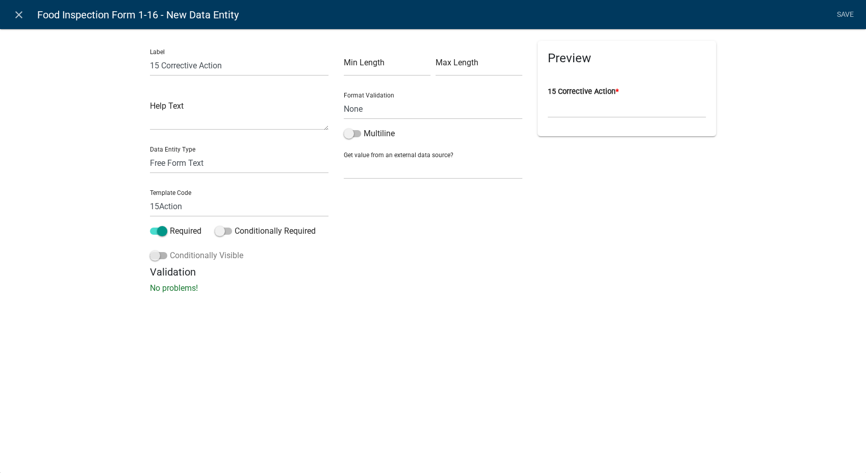
click at [154, 256] on span at bounding box center [158, 255] width 17 height 7
click at [170, 249] on input "Conditionally Visible" at bounding box center [170, 249] width 0 height 0
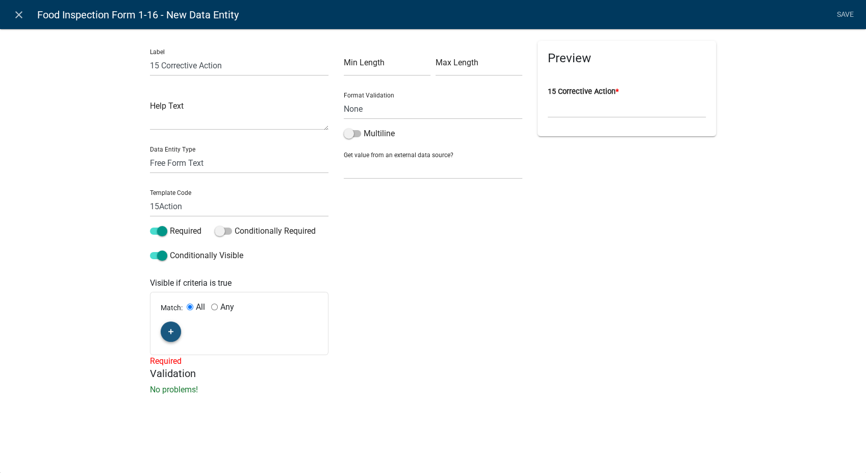
click at [168, 333] on icon "button" at bounding box center [171, 331] width 6 height 6
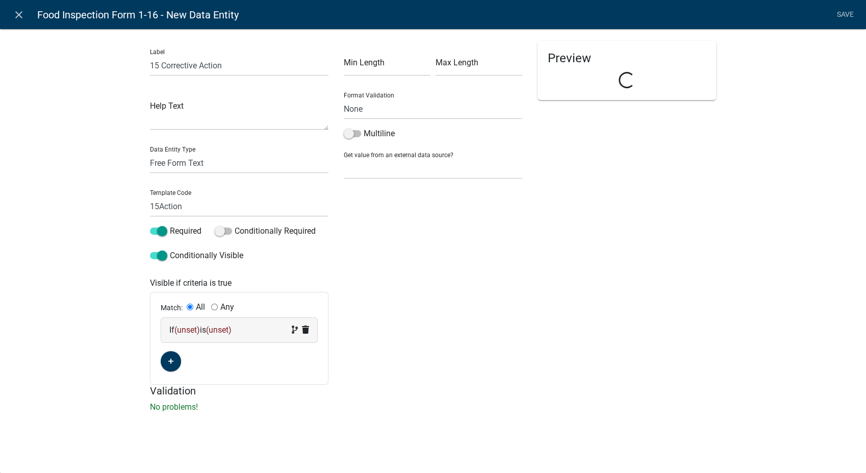
click at [216, 335] on div "If (unset) is (unset)" at bounding box center [239, 330] width 140 height 12
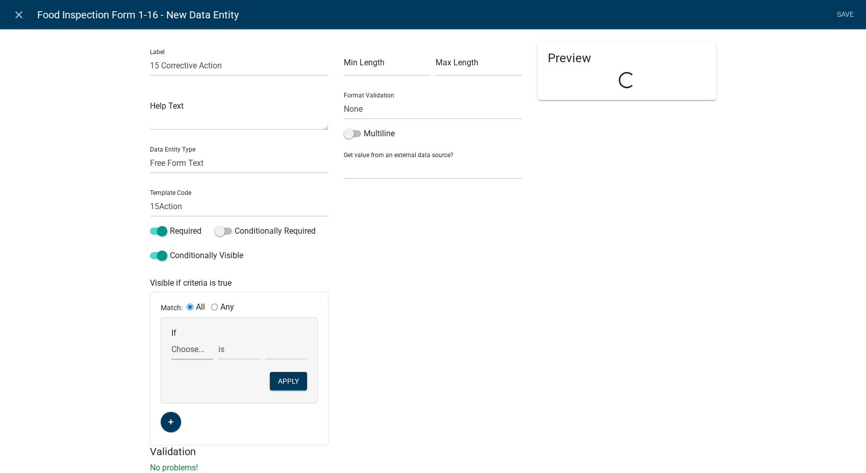
click at [187, 353] on select "Choose... 10Action 10Date 11Action 11Date 12Action 12Date 13Action 13Date 14Act…" at bounding box center [192, 349] width 42 height 21
click at [171, 339] on select "Choose... 10Action 10Date 11Action 11Date 12Action 12Date 13Action 13Date 14Act…" at bounding box center [192, 349] width 42 height 21
drag, startPoint x: 244, startPoint y: 355, endPoint x: 241, endPoint y: 361, distance: 6.4
click at [244, 355] on select "exists does not exist contains does not contain" at bounding box center [239, 349] width 42 height 21
click at [218, 339] on select "exists does not exist contains does not contain" at bounding box center [239, 349] width 42 height 21
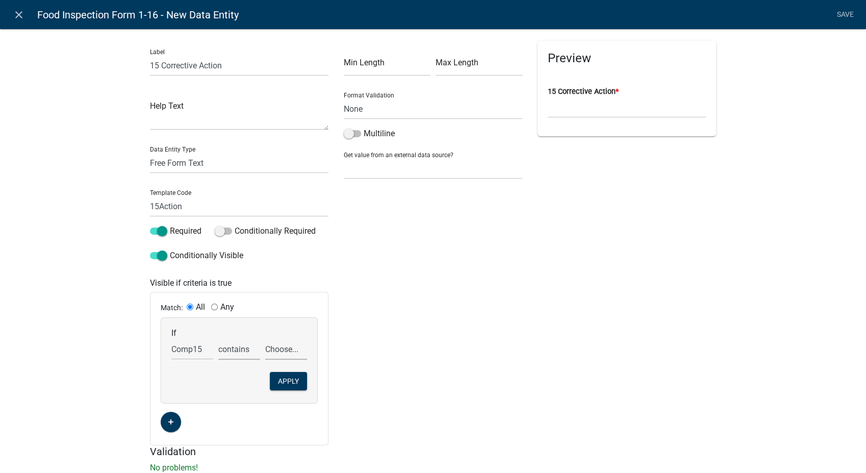
click at [289, 356] on select "Choose... In N/A N/O Out Violation Type: COS Violation Type: Repeat" at bounding box center [286, 349] width 42 height 21
click at [265, 339] on select "Choose... In N/A N/O Out Violation Type: COS Violation Type: Repeat" at bounding box center [286, 349] width 42 height 21
click at [271, 381] on button "Apply" at bounding box center [288, 381] width 37 height 18
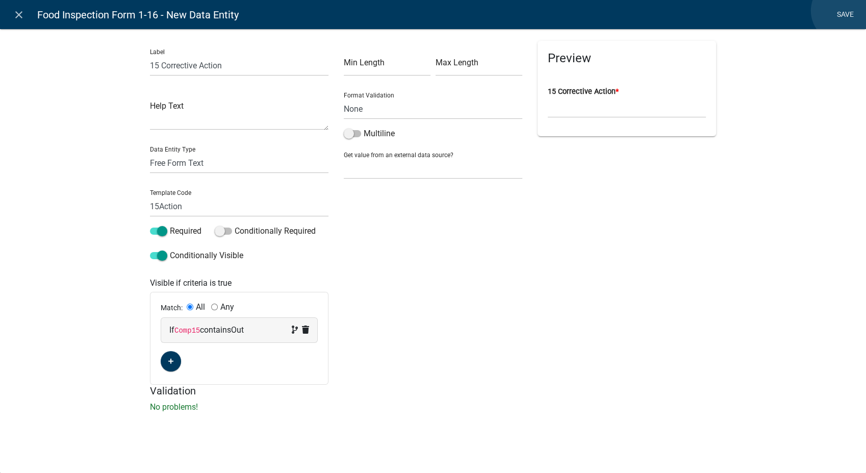
click at [843, 11] on link "Save" at bounding box center [845, 14] width 26 height 19
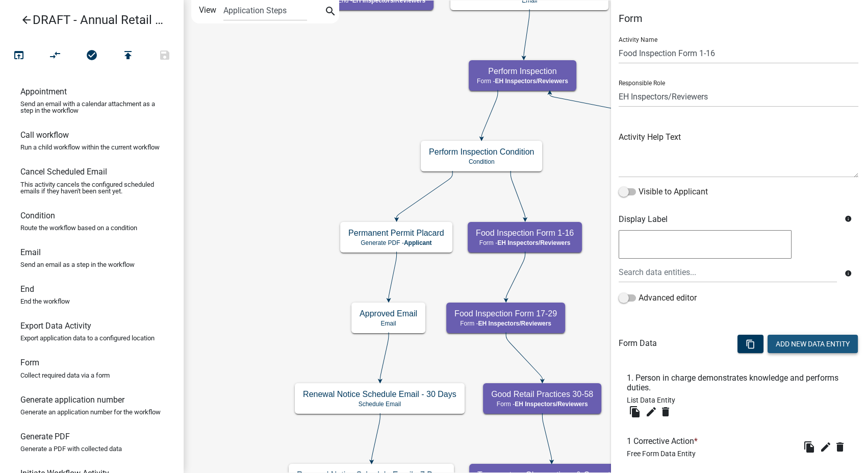
click at [778, 338] on button "Add New Data Entity" at bounding box center [813, 344] width 90 height 18
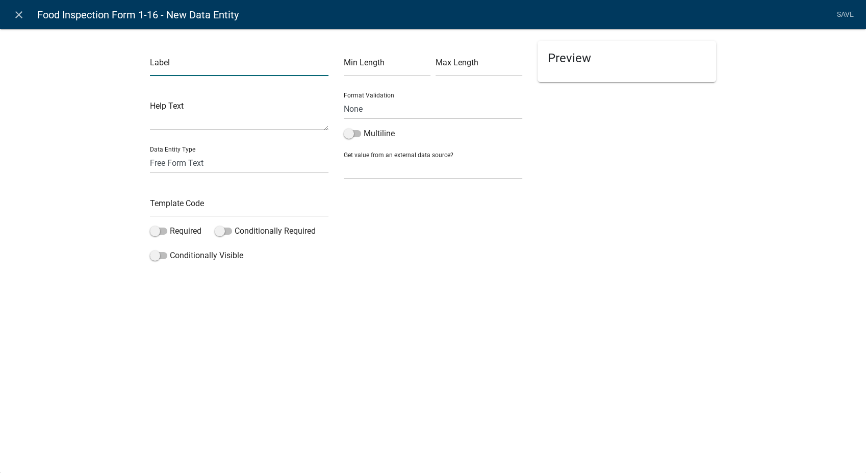
click at [196, 73] on input "text" at bounding box center [239, 65] width 179 height 21
click at [173, 161] on select "Free Form Text Document Display Entity Value Fee Numeric Data Date Map Sketch D…" at bounding box center [239, 163] width 179 height 21
click at [150, 153] on select "Free Form Text Document Display Entity Value Fee Numeric Data Date Map Sketch D…" at bounding box center [239, 163] width 179 height 21
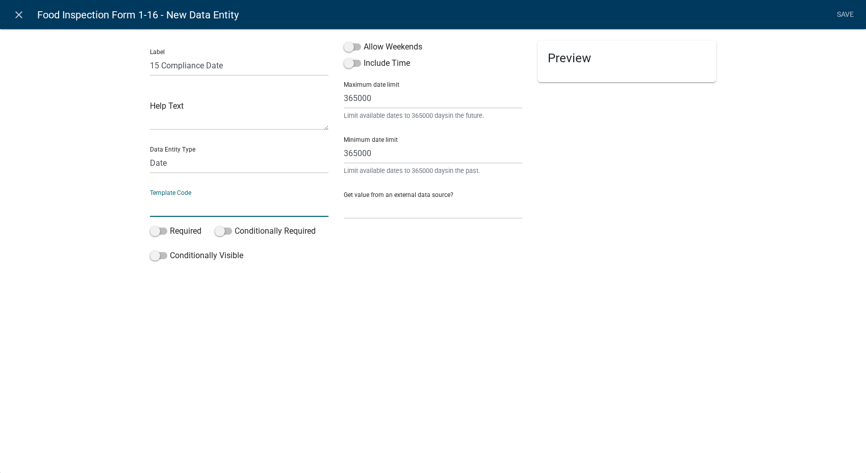
click at [166, 212] on input "text" at bounding box center [239, 206] width 179 height 21
click at [348, 47] on span at bounding box center [352, 46] width 17 height 7
click at [364, 41] on input "Allow Weekends" at bounding box center [364, 41] width 0 height 0
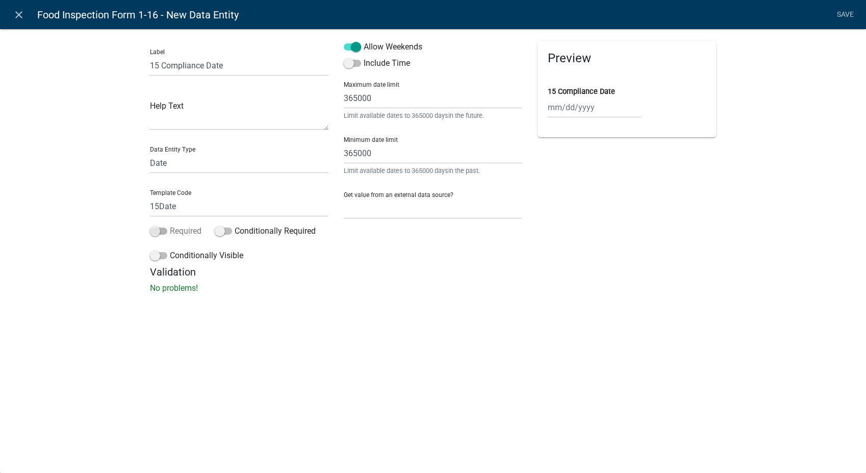
click at [153, 227] on span at bounding box center [158, 230] width 17 height 7
click at [170, 225] on input "Required" at bounding box center [170, 225] width 0 height 0
click at [154, 255] on span at bounding box center [158, 255] width 17 height 7
click at [170, 249] on input "Conditionally Visible" at bounding box center [170, 249] width 0 height 0
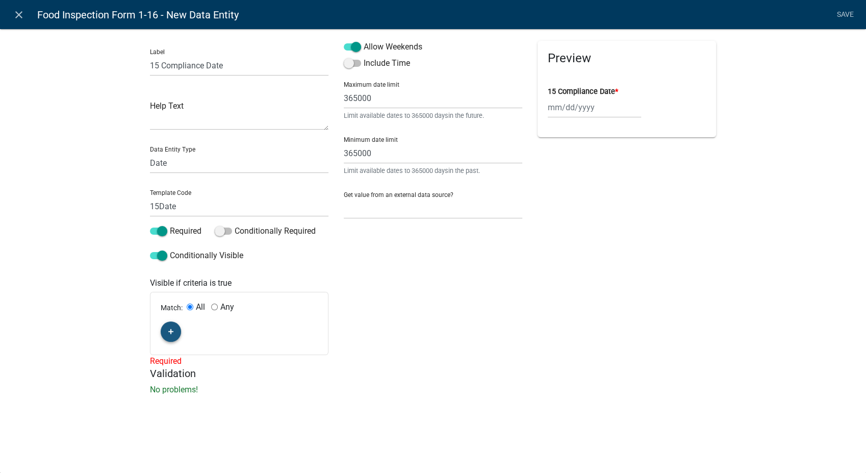
click at [174, 335] on button "button" at bounding box center [171, 331] width 20 height 20
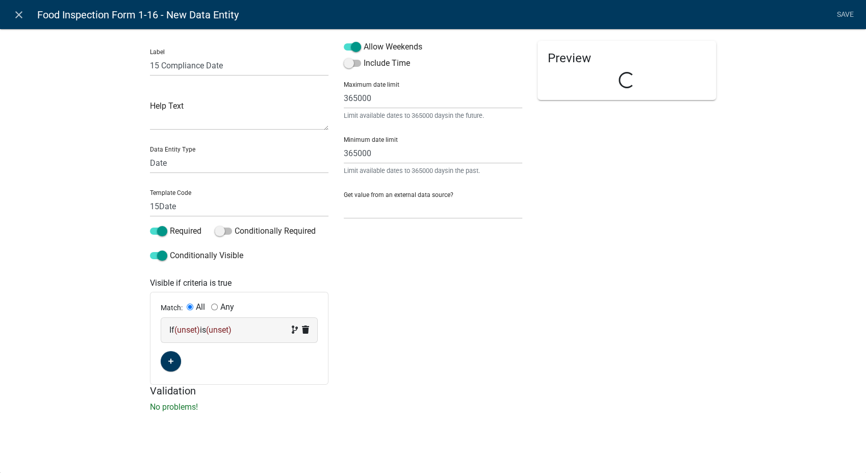
click at [205, 335] on div "If (unset) is (unset)" at bounding box center [239, 330] width 140 height 12
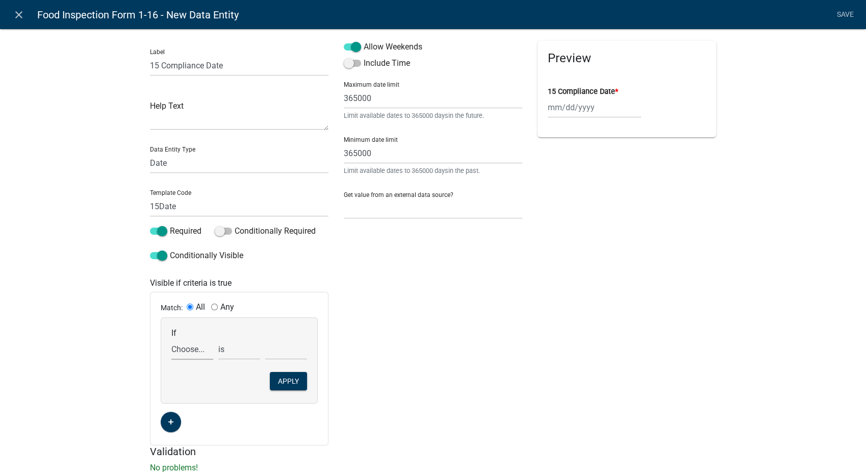
click at [184, 350] on select "Choose... 10Action 10Date 11Action 11Date 12Action 12Date 13Action 13Date 14Act…" at bounding box center [192, 349] width 42 height 21
click at [171, 339] on select "Choose... 10Action 10Date 11Action 11Date 12Action 12Date 13Action 13Date 14Act…" at bounding box center [192, 349] width 42 height 21
drag, startPoint x: 225, startPoint y: 351, endPoint x: 225, endPoint y: 361, distance: 9.2
click at [225, 351] on select "exists does not exist contains does not contain" at bounding box center [239, 349] width 42 height 21
click at [218, 339] on select "exists does not exist contains does not contain" at bounding box center [239, 349] width 42 height 21
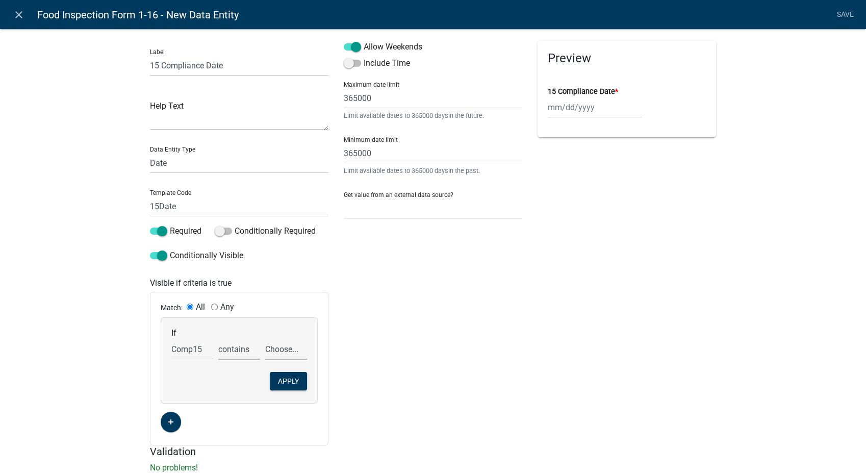
click at [283, 350] on select "Choose... In N/A N/O Out Violation Type: COS Violation Type: Repeat" at bounding box center [286, 349] width 42 height 21
click at [265, 339] on select "Choose... In N/A N/O Out Violation Type: COS Violation Type: Repeat" at bounding box center [286, 349] width 42 height 21
click at [279, 388] on button "Apply" at bounding box center [288, 381] width 37 height 18
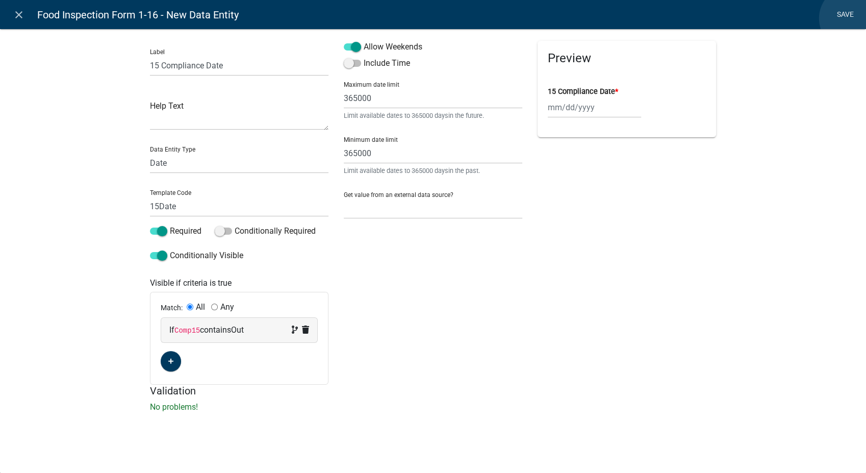
click at [851, 18] on link "Save" at bounding box center [845, 14] width 26 height 19
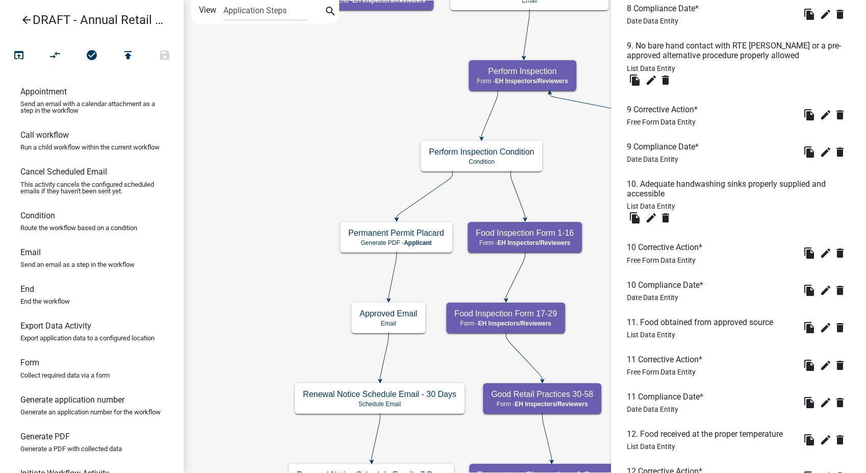
scroll to position [1956, 0]
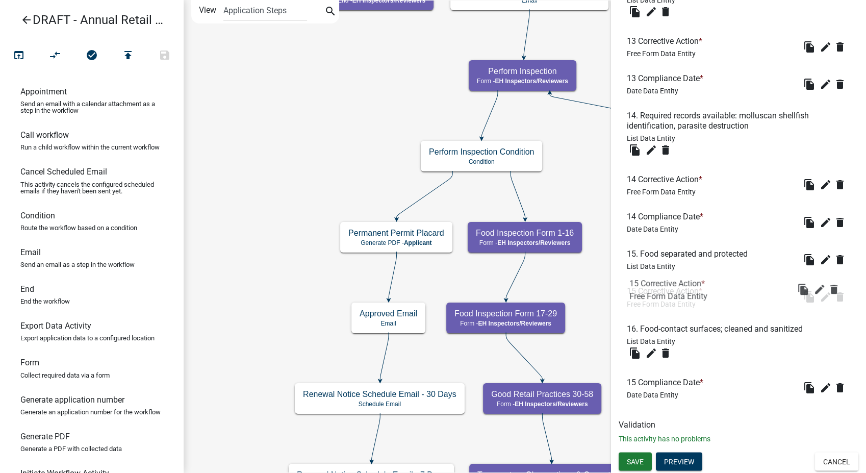
drag, startPoint x: 652, startPoint y: 345, endPoint x: 654, endPoint y: 280, distance: 65.8
drag, startPoint x: 660, startPoint y: 383, endPoint x: 664, endPoint y: 315, distance: 67.9
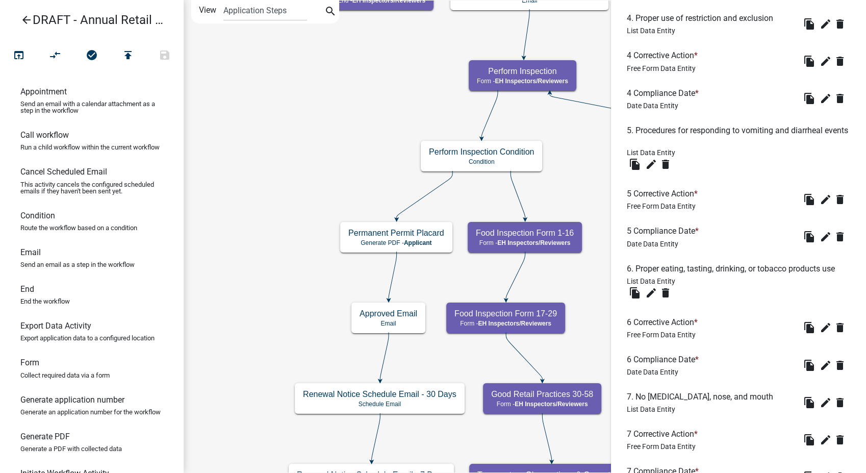
scroll to position [0, 0]
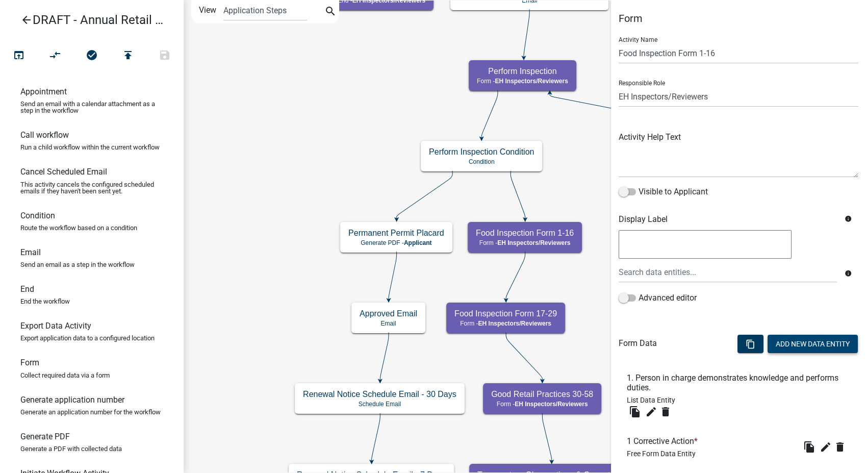
click at [788, 345] on button "Add New Data Entity" at bounding box center [813, 344] width 90 height 18
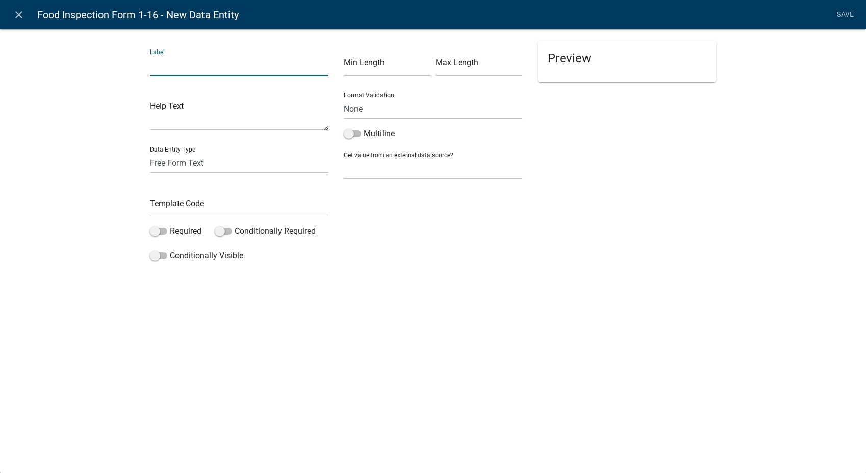
click at [167, 59] on input "text" at bounding box center [239, 65] width 179 height 21
click at [167, 210] on input "text" at bounding box center [239, 206] width 179 height 21
click at [156, 231] on span at bounding box center [158, 230] width 17 height 7
click at [170, 225] on input "Required" at bounding box center [170, 225] width 0 height 0
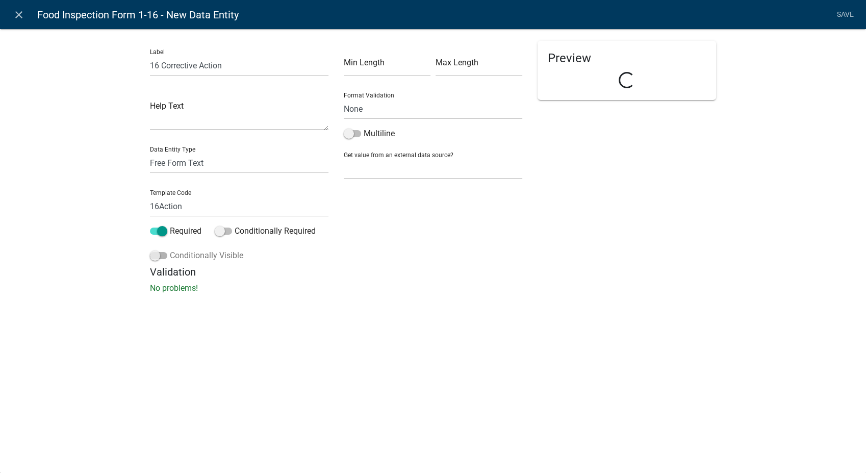
click at [155, 256] on span at bounding box center [158, 255] width 17 height 7
click at [170, 249] on input "Conditionally Visible" at bounding box center [170, 249] width 0 height 0
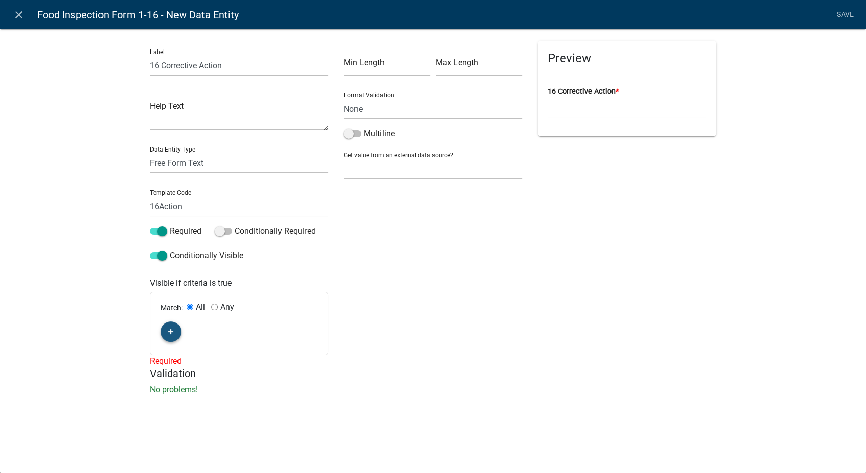
click at [167, 332] on button "button" at bounding box center [171, 331] width 20 height 20
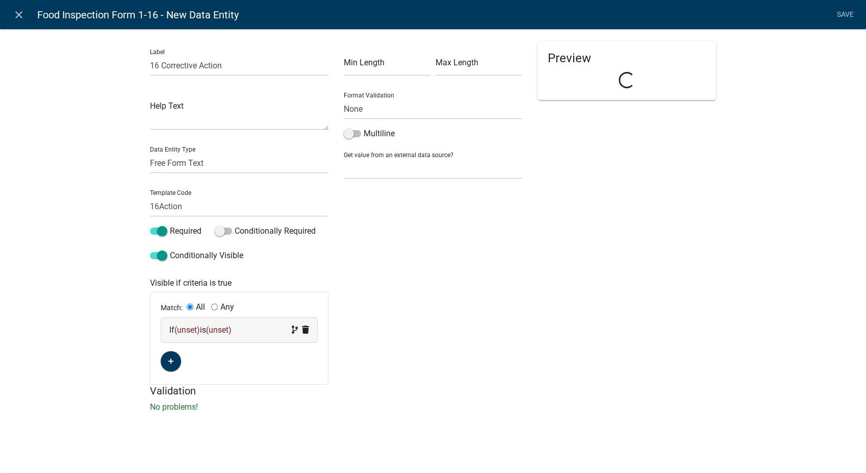
click at [206, 330] on div "If (unset) is (unset)" at bounding box center [239, 330] width 140 height 12
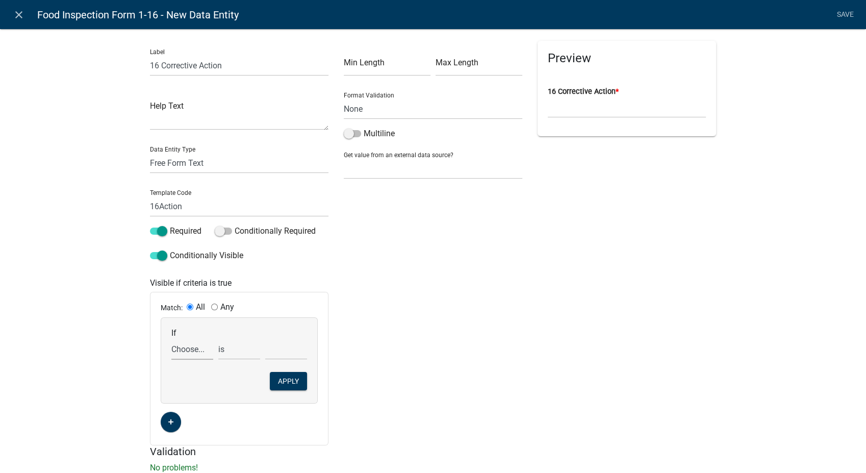
click at [180, 354] on select "Choose... 10Action 10Date 11Action 11Date 12Action 12Date 13Action 13Date 14Act…" at bounding box center [192, 349] width 42 height 21
click at [171, 339] on select "Choose... 10Action 10Date 11Action 11Date 12Action 12Date 13Action 13Date 14Act…" at bounding box center [192, 349] width 42 height 21
click at [240, 351] on select "exists does not exist contains does not contain" at bounding box center [239, 349] width 42 height 21
click at [218, 339] on select "exists does not exist contains does not contain" at bounding box center [239, 349] width 42 height 21
click at [278, 348] on select "Choose... In N/A N/O Out Violation Type: COS Violation Type: Repeat" at bounding box center [286, 349] width 42 height 21
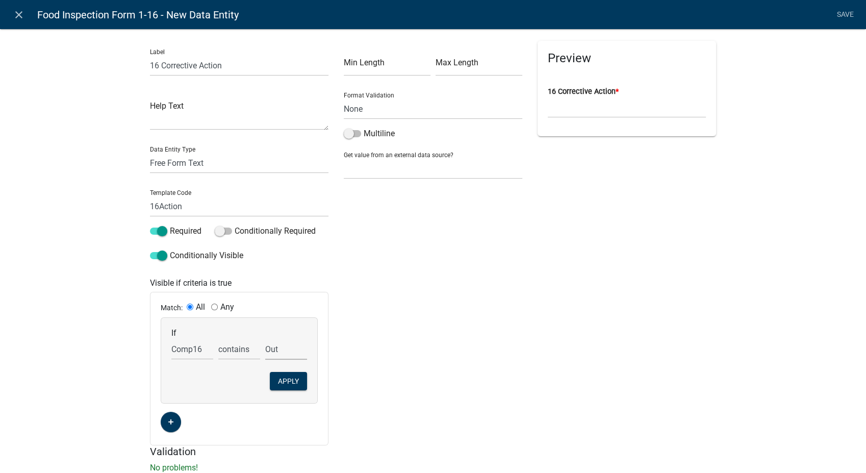
click at [265, 339] on select "Choose... In N/A N/O Out Violation Type: COS Violation Type: Repeat" at bounding box center [286, 349] width 42 height 21
click at [286, 385] on button "Apply" at bounding box center [288, 381] width 37 height 18
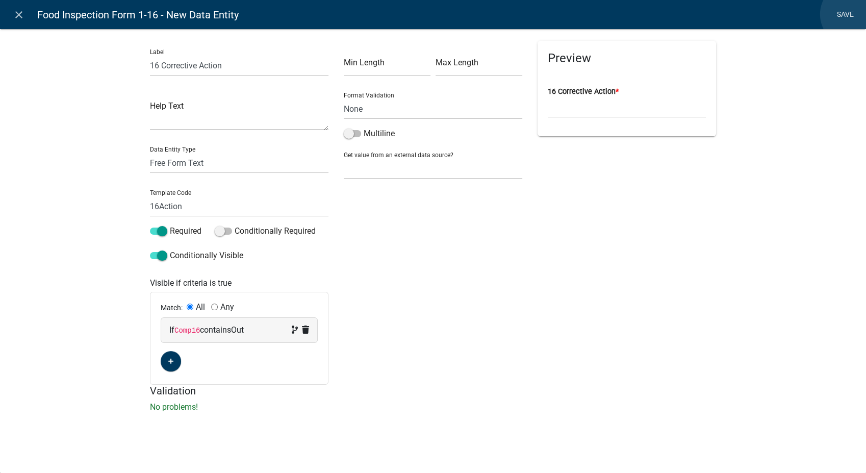
click at [852, 14] on link "Save" at bounding box center [845, 14] width 26 height 19
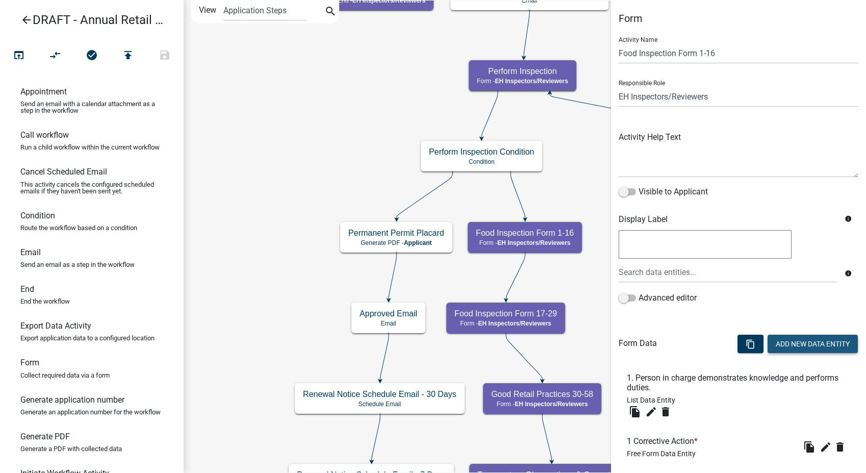
click at [772, 340] on button "Add New Data Entity" at bounding box center [813, 344] width 90 height 18
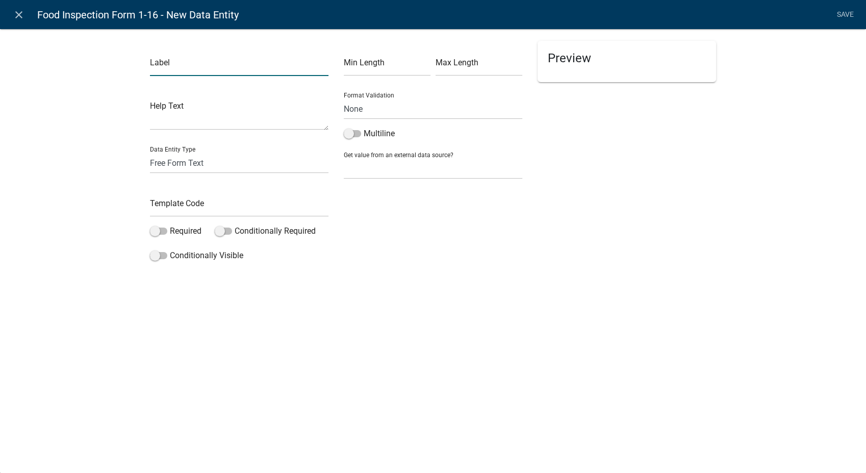
click at [174, 71] on input "text" at bounding box center [239, 65] width 179 height 21
drag, startPoint x: 173, startPoint y: 165, endPoint x: 173, endPoint y: 174, distance: 9.7
click at [173, 165] on select "Free Form Text Document Display Entity Value Fee Numeric Data Date Map Sketch D…" at bounding box center [239, 163] width 179 height 21
click at [150, 153] on select "Free Form Text Document Display Entity Value Fee Numeric Data Date Map Sketch D…" at bounding box center [239, 163] width 179 height 21
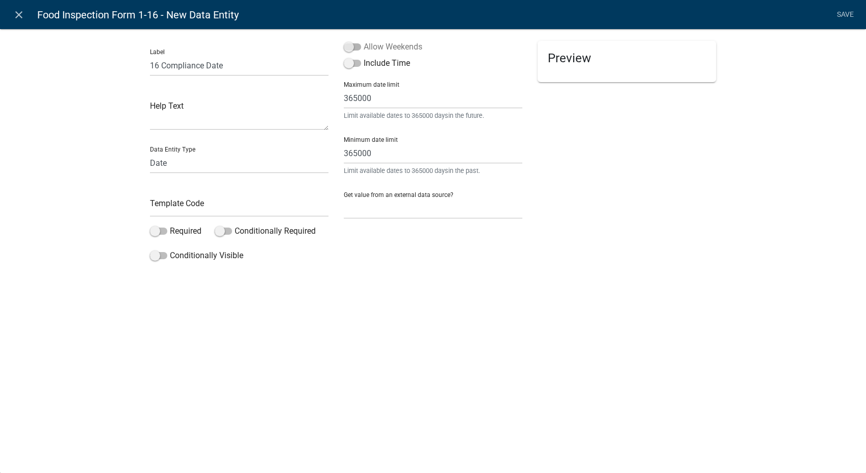
click at [345, 44] on span at bounding box center [352, 46] width 17 height 7
click at [364, 41] on input "Allow Weekends" at bounding box center [364, 41] width 0 height 0
click at [192, 210] on input "text" at bounding box center [239, 206] width 179 height 21
click at [154, 231] on span at bounding box center [158, 230] width 17 height 7
click at [170, 225] on input "Required" at bounding box center [170, 225] width 0 height 0
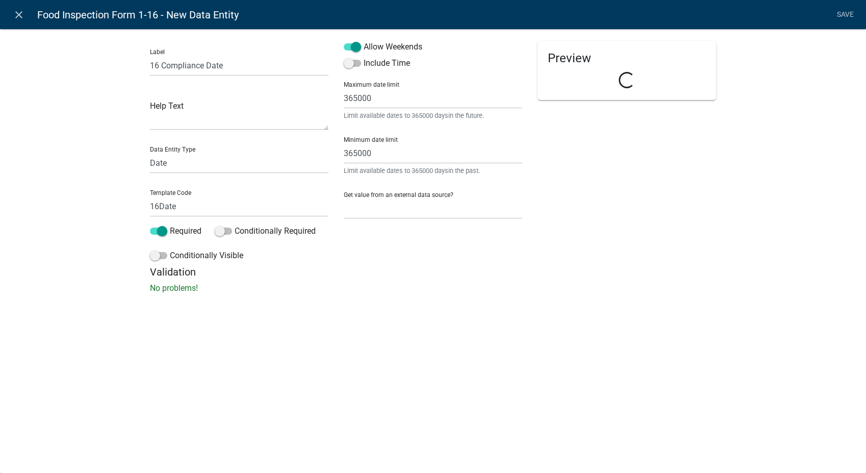
click at [154, 248] on div "Label 16 Compliance Date Help Text Data Entity Type Free Form Text Document Dis…" at bounding box center [239, 153] width 194 height 225
click at [154, 253] on span at bounding box center [158, 255] width 17 height 7
click at [170, 249] on input "Conditionally Visible" at bounding box center [170, 249] width 0 height 0
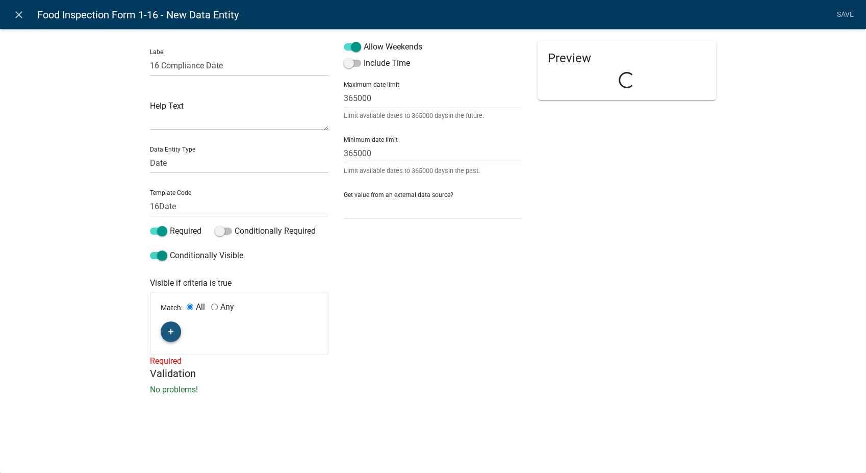
click at [173, 333] on icon "button" at bounding box center [171, 331] width 6 height 6
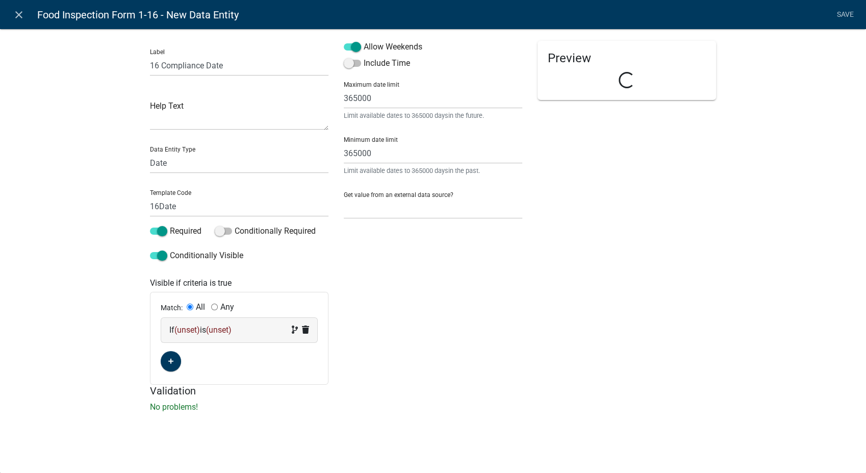
click at [186, 334] on span "(unset)" at bounding box center [187, 330] width 26 height 10
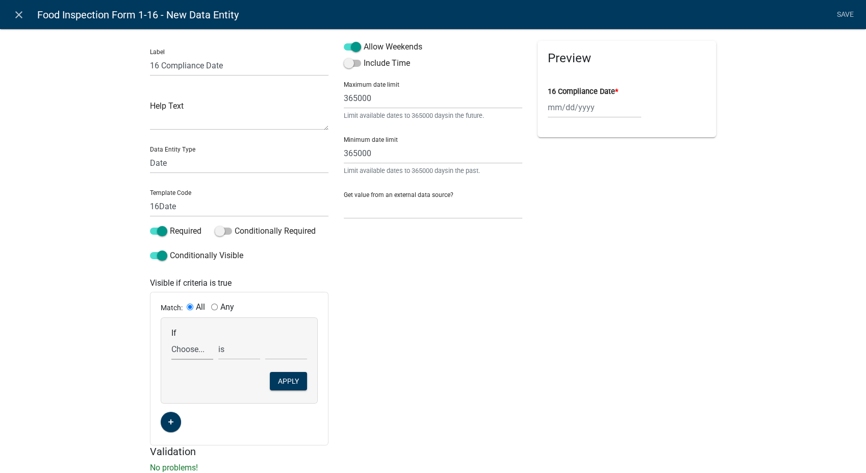
click at [184, 351] on select "Choose... 10Action 10Date 11Action 11Date 12Action 12Date 13Action 13Date 14Act…" at bounding box center [192, 349] width 42 height 21
select select "C31B5D90-9A1B-409C-8A96-CB1DC1AB168B"
select select "date"
select select
select select "66: Comp16"
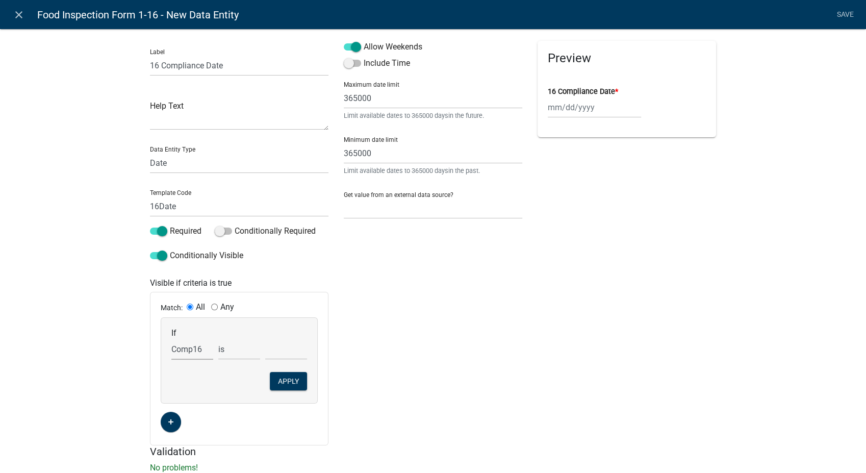
click at [171, 339] on select "Choose... 10Action 10Date 11Action 11Date 12Action 12Date 13Action 13Date 14Act…" at bounding box center [192, 349] width 42 height 21
drag, startPoint x: 237, startPoint y: 349, endPoint x: 235, endPoint y: 361, distance: 12.3
click at [237, 349] on select "exists does not exist contains does not contain" at bounding box center [239, 349] width 42 height 21
select select "6: ~"
click at [218, 339] on select "exists does not exist contains does not contain" at bounding box center [239, 349] width 42 height 21
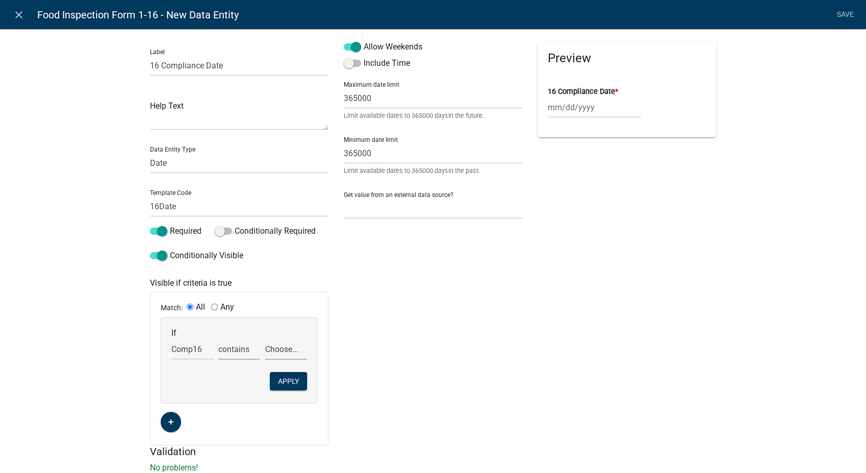
click at [275, 345] on select "Choose... In N/A N/O Out Violation Type: COS Violation Type: Repeat" at bounding box center [286, 349] width 42 height 21
select select "4: Out"
click at [265, 339] on select "Choose... In N/A N/O Out Violation Type: COS Violation Type: Repeat" at bounding box center [286, 349] width 42 height 21
click at [283, 383] on button "Apply" at bounding box center [288, 381] width 37 height 18
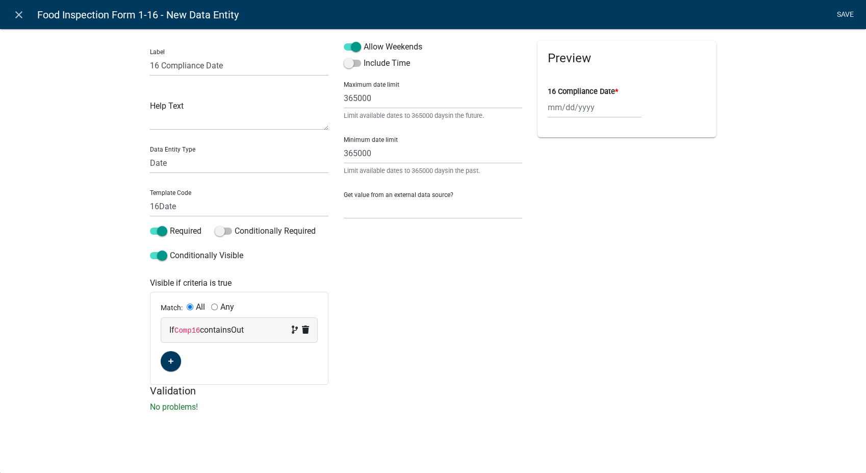
click at [847, 13] on link "Save" at bounding box center [845, 14] width 26 height 19
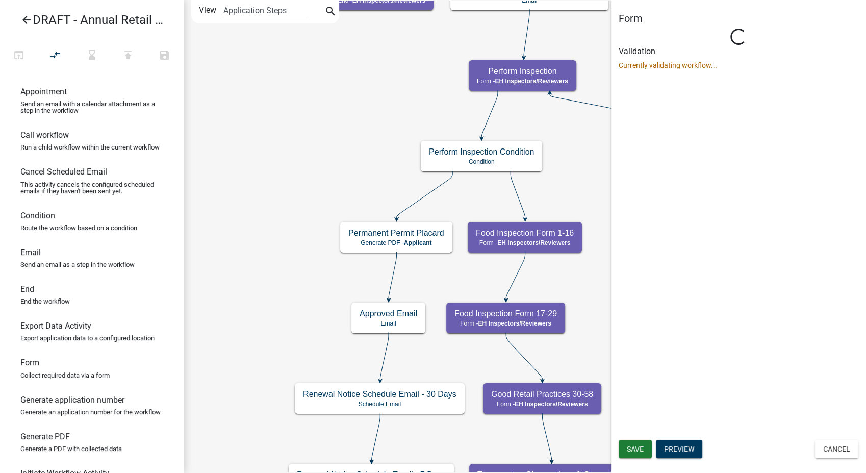
select select "C31B5D90-9A1B-409C-8A96-CB1DC1AB168B"
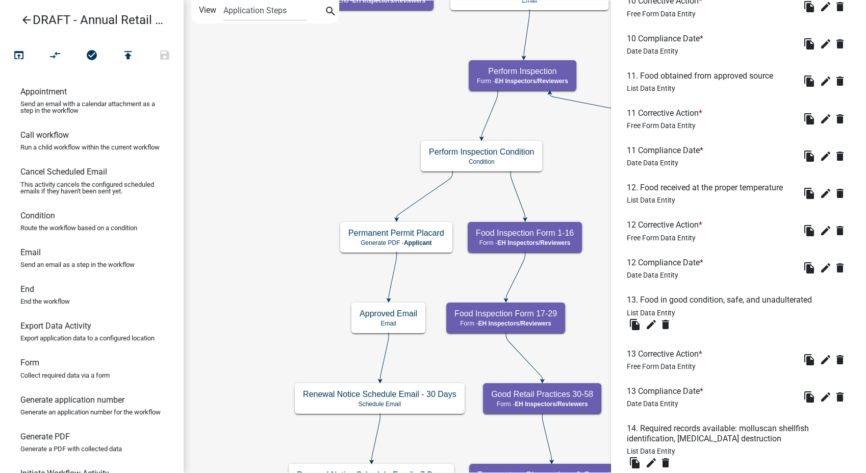
scroll to position [2031, 0]
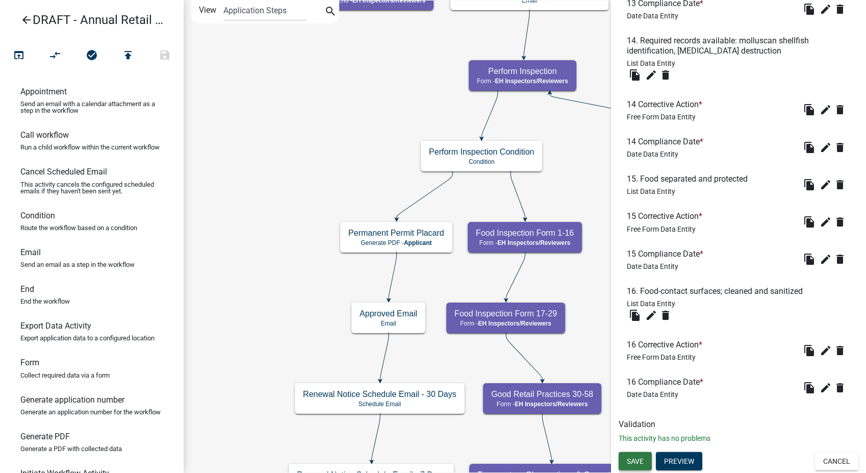
click at [636, 460] on span "Save" at bounding box center [635, 461] width 17 height 8
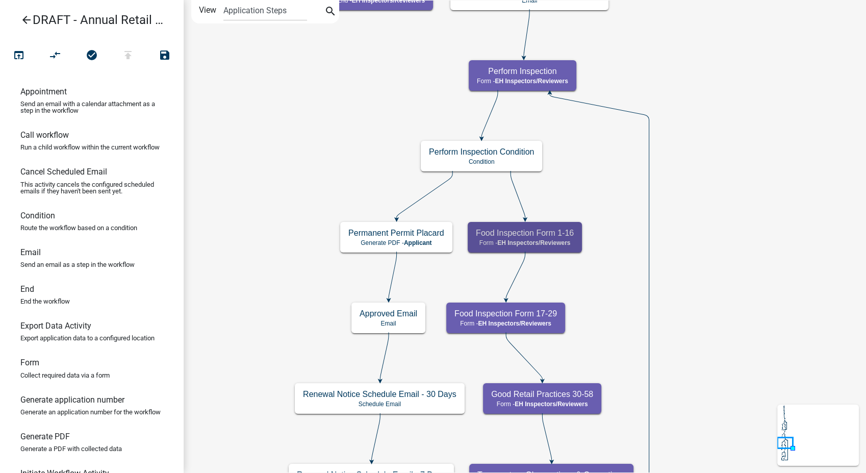
scroll to position [0, 0]
